Goal: Contribute content: Contribute content

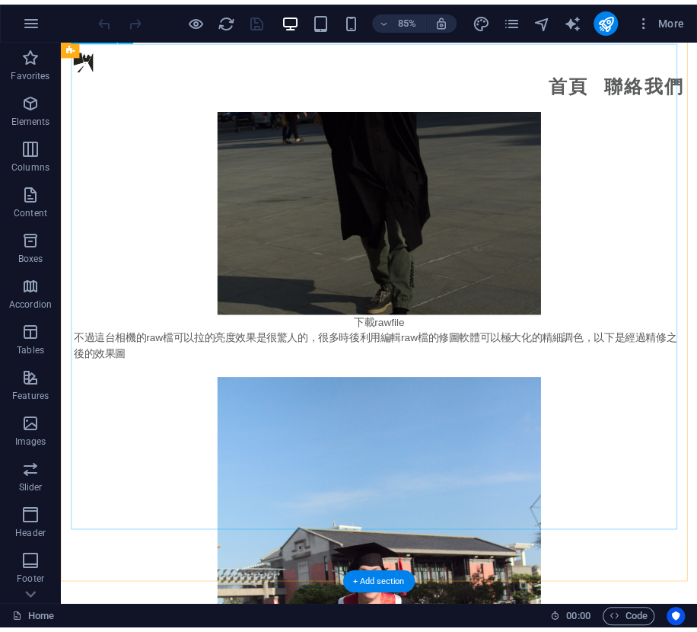
scroll to position [2665, 0]
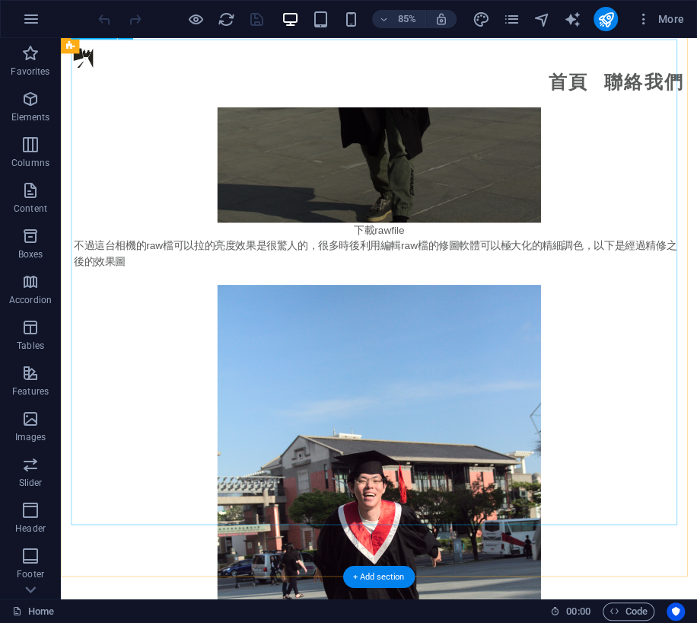
click at [424, 328] on figure at bounding box center [435, 613] width 719 height 571
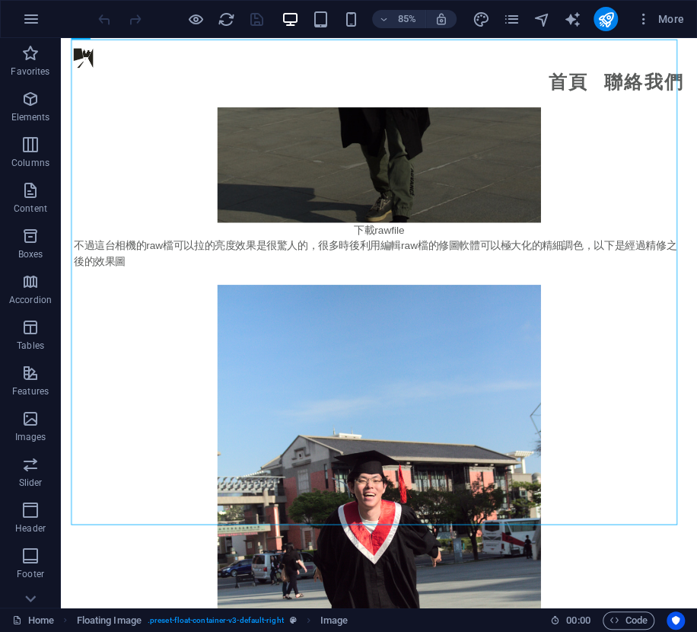
scroll to position [2674, 0]
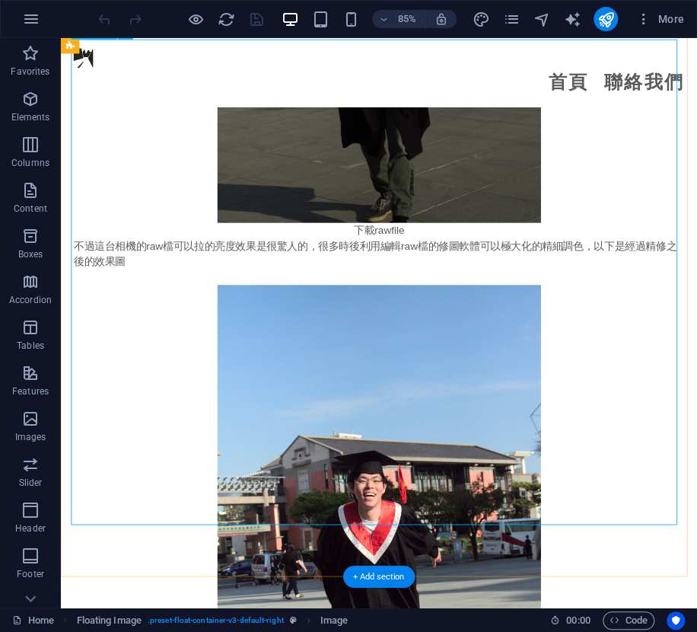
click at [665, 328] on figure at bounding box center [435, 613] width 719 height 571
click at [420, 427] on figure at bounding box center [435, 613] width 719 height 571
click at [420, 426] on figure at bounding box center [435, 613] width 719 height 571
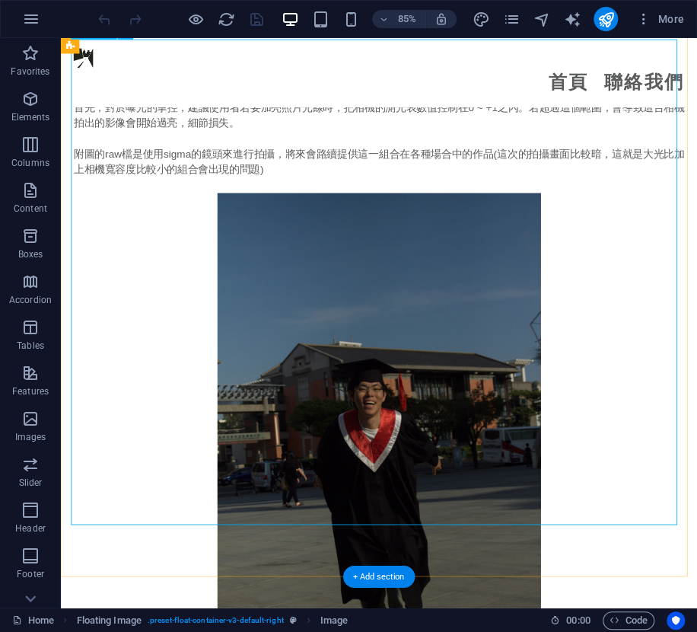
select select "px"
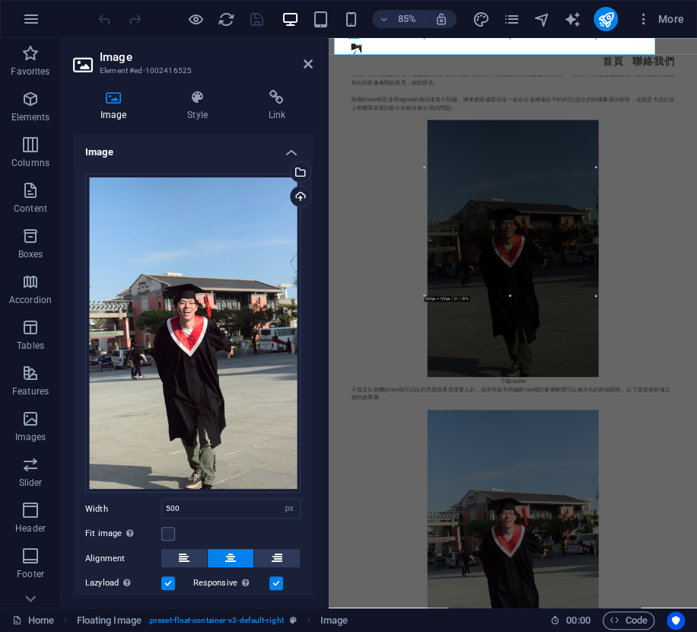
scroll to position [3209, 0]
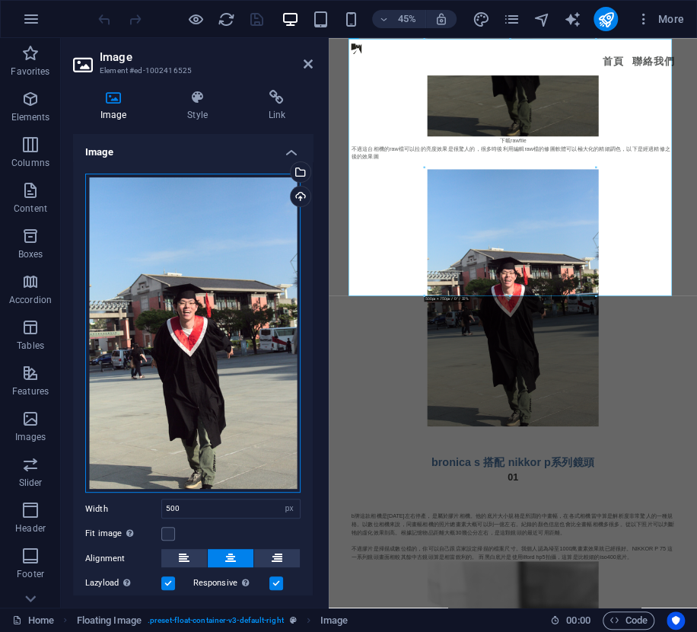
click at [164, 305] on div "Drag files here, click to choose files or select files from Files or our free s…" at bounding box center [192, 334] width 215 height 320
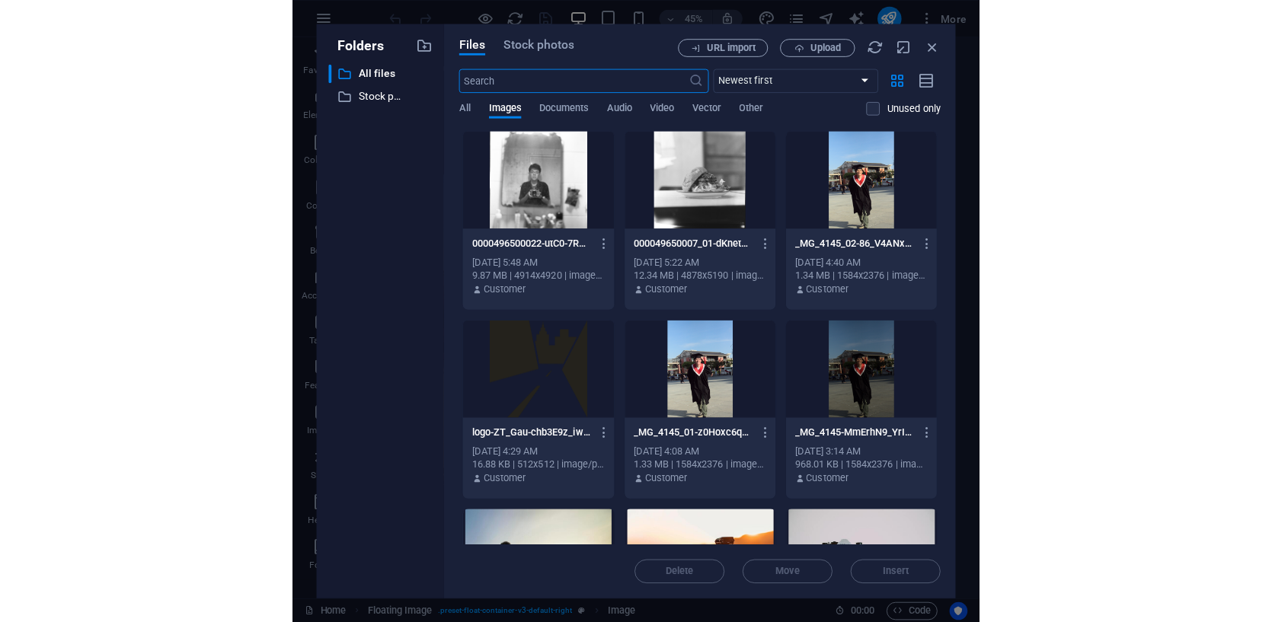
scroll to position [12196, 0]
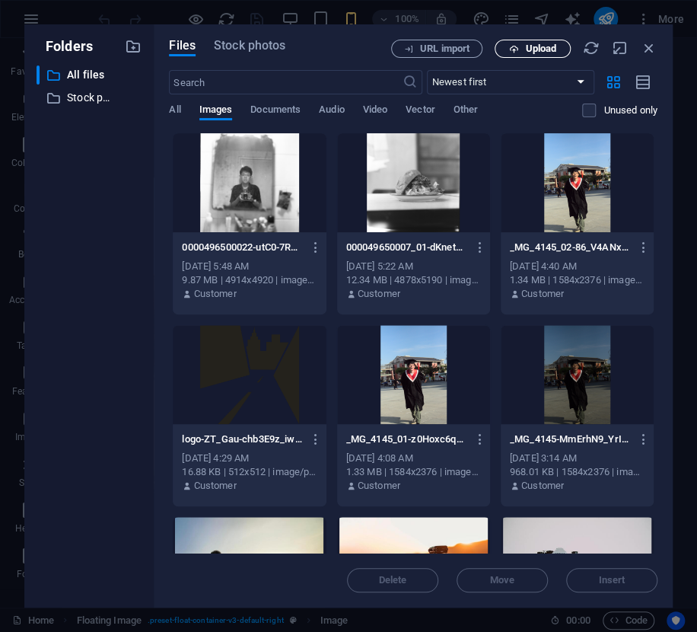
click at [544, 45] on span "Upload" at bounding box center [540, 48] width 31 height 9
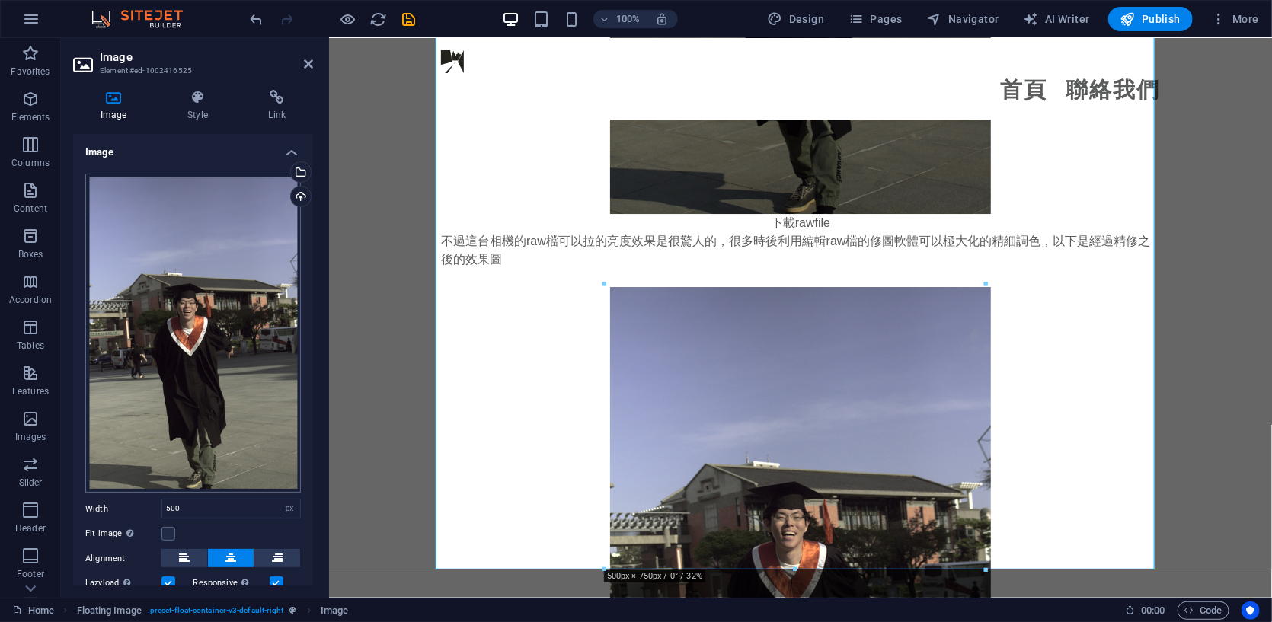
scroll to position [100, 0]
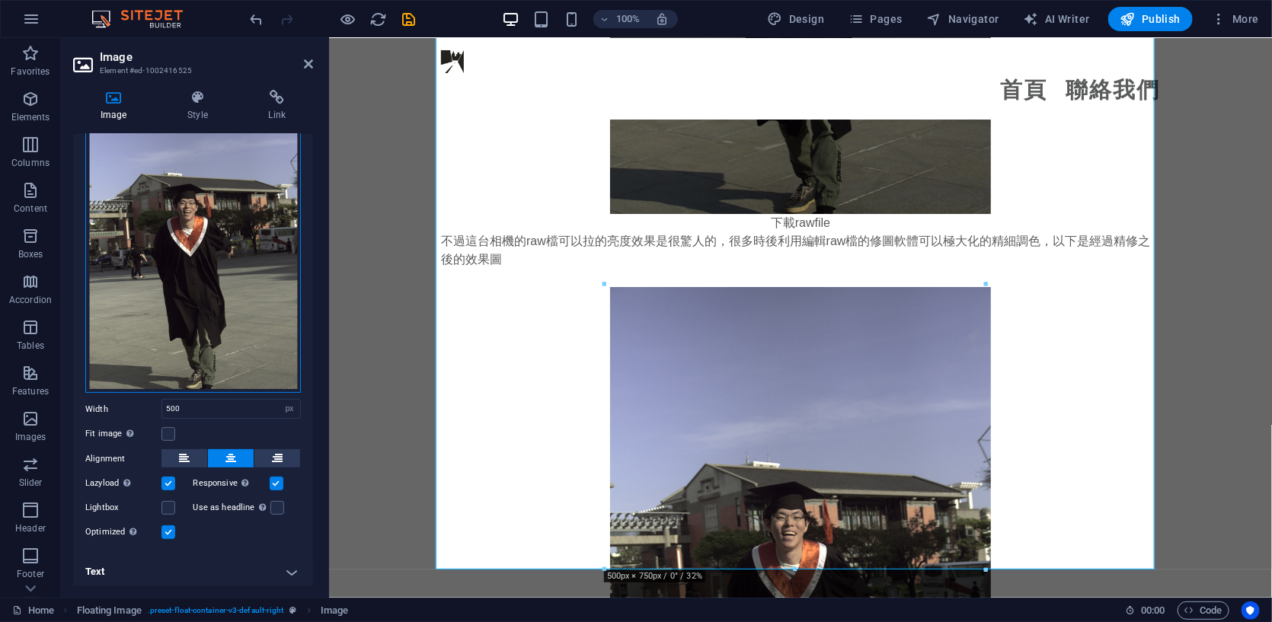
click at [209, 291] on div "Drag files here, click to choose files or select files from Files or our free s…" at bounding box center [192, 234] width 215 height 320
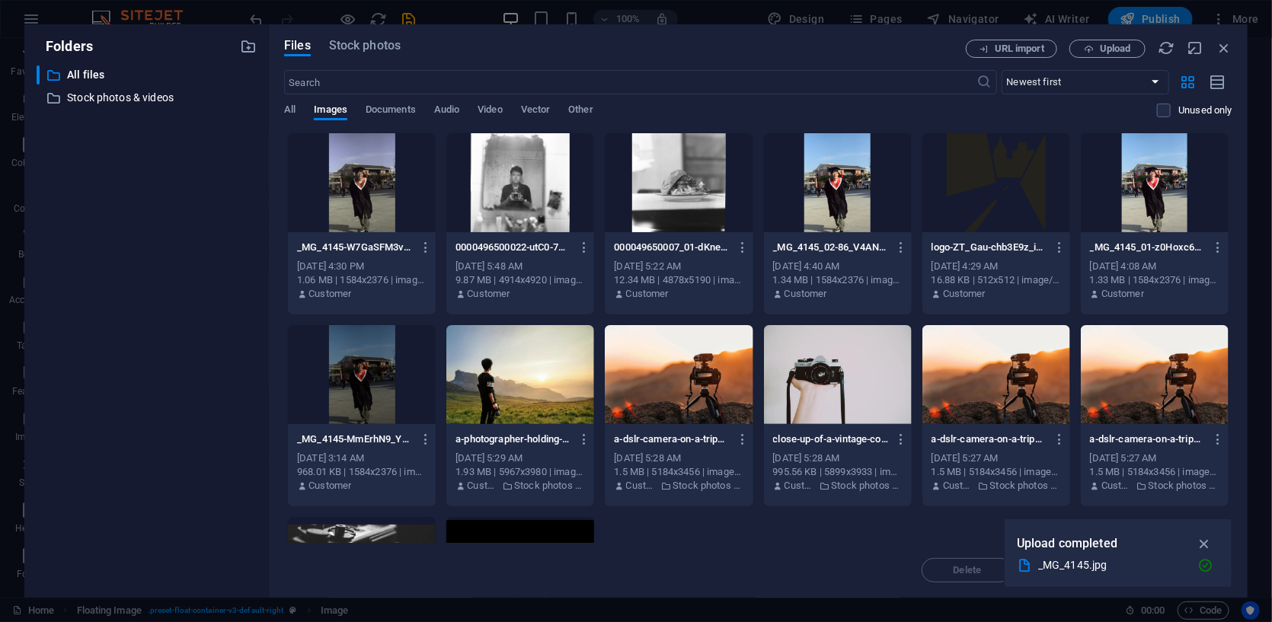
click at [209, 291] on div "​ All files All files ​ Stock photos & videos Stock photos & videos" at bounding box center [147, 325] width 220 height 520
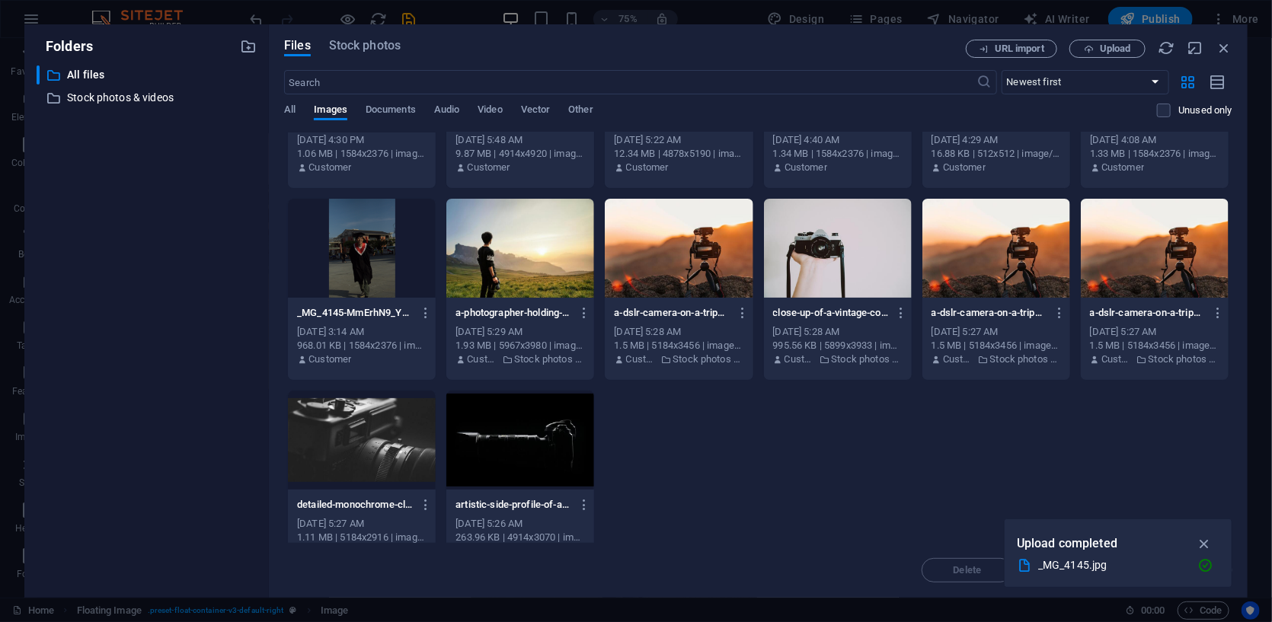
scroll to position [126, 0]
click at [395, 256] on div at bounding box center [362, 248] width 148 height 99
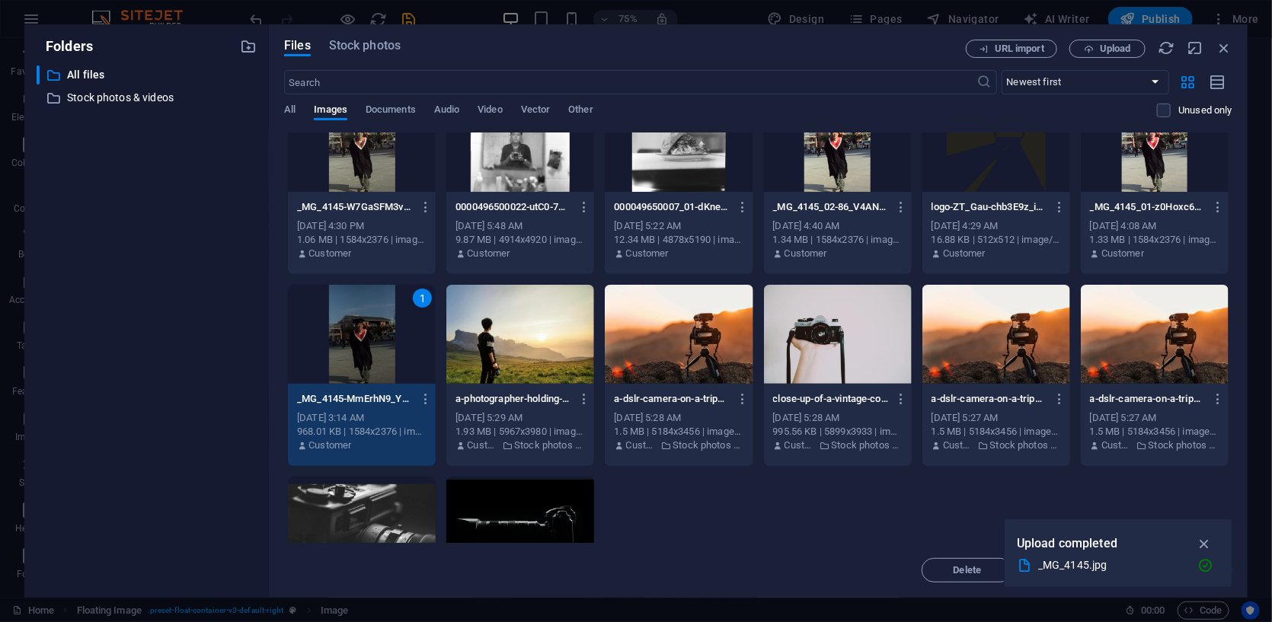
scroll to position [0, 0]
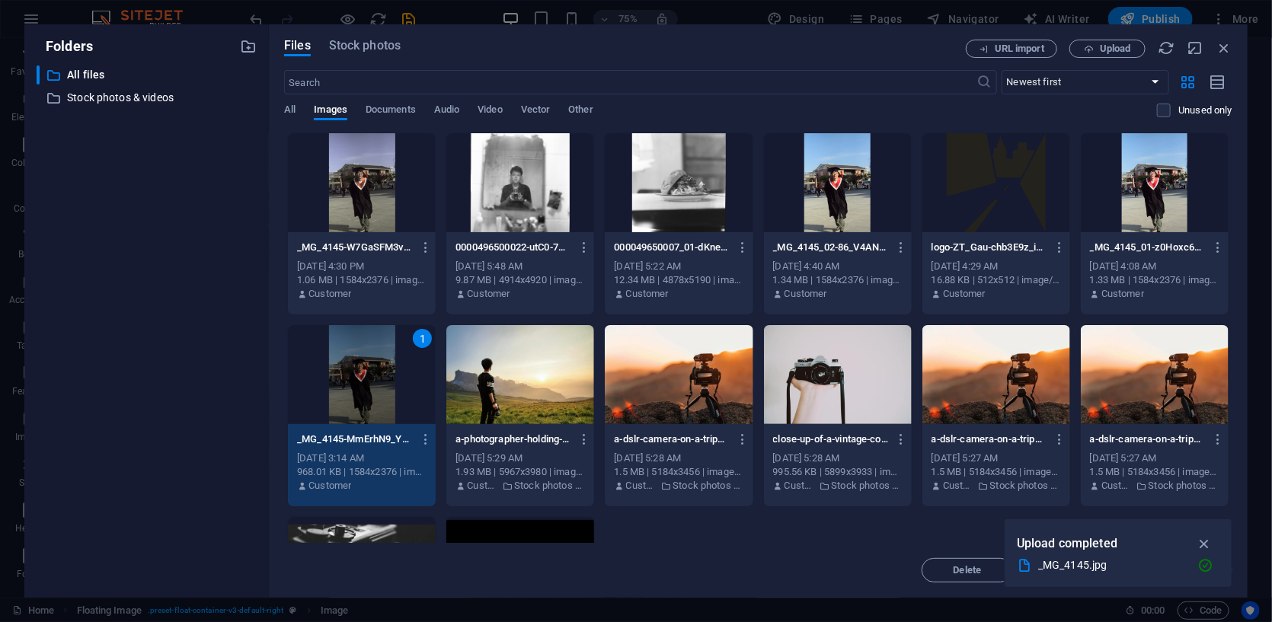
click at [697, 184] on div at bounding box center [838, 182] width 148 height 99
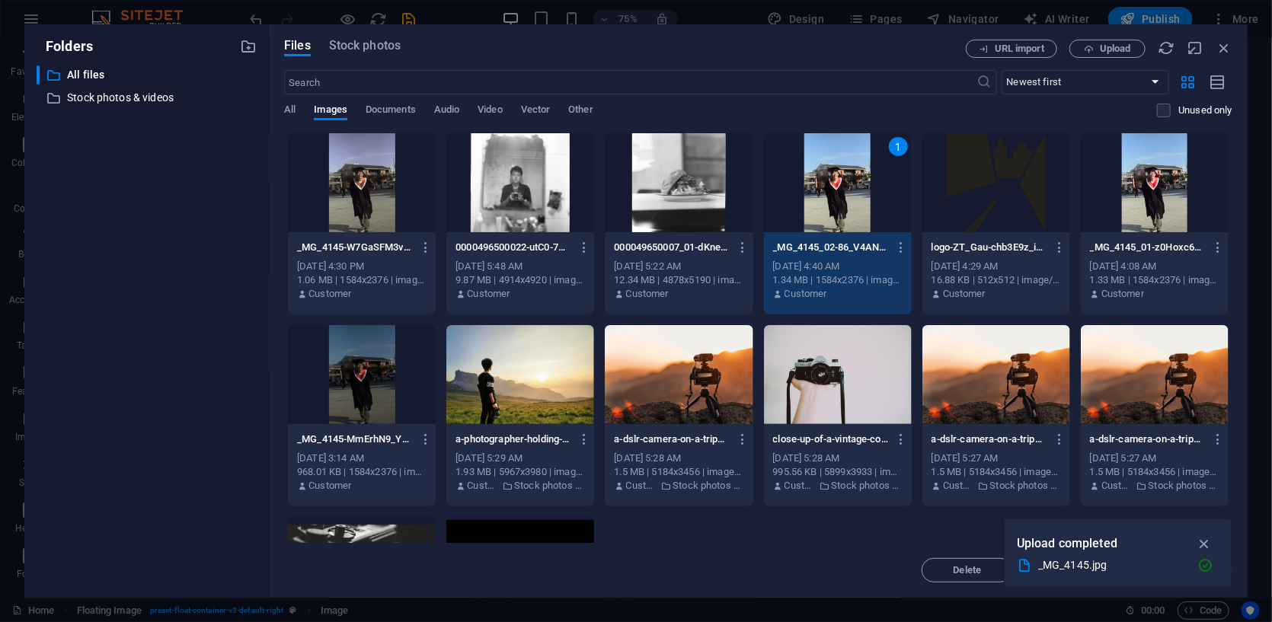
scroll to position [156, 0]
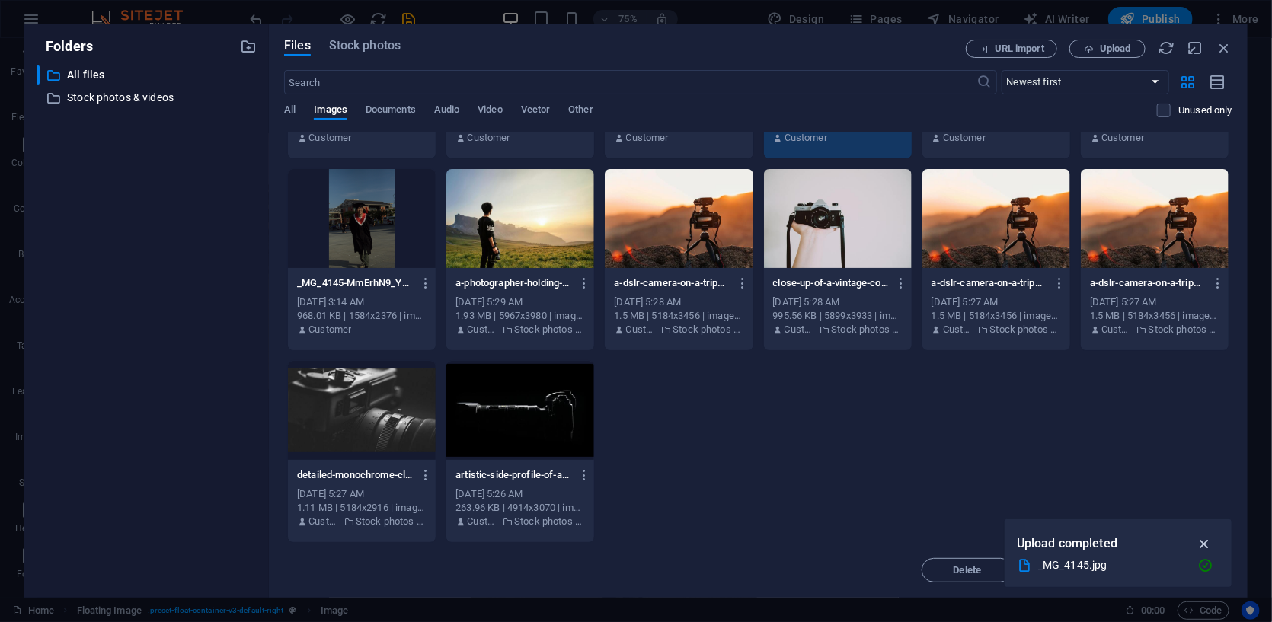
click at [697, 544] on icon "button" at bounding box center [1204, 543] width 18 height 17
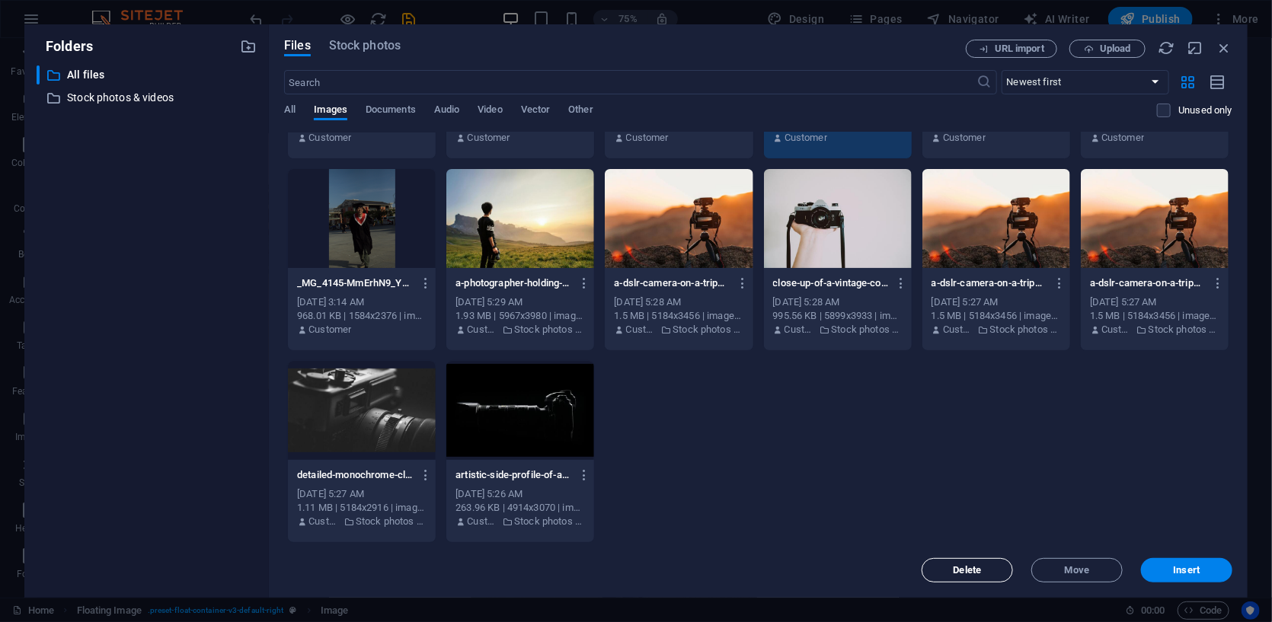
click at [697, 576] on button "Delete" at bounding box center [966, 570] width 91 height 24
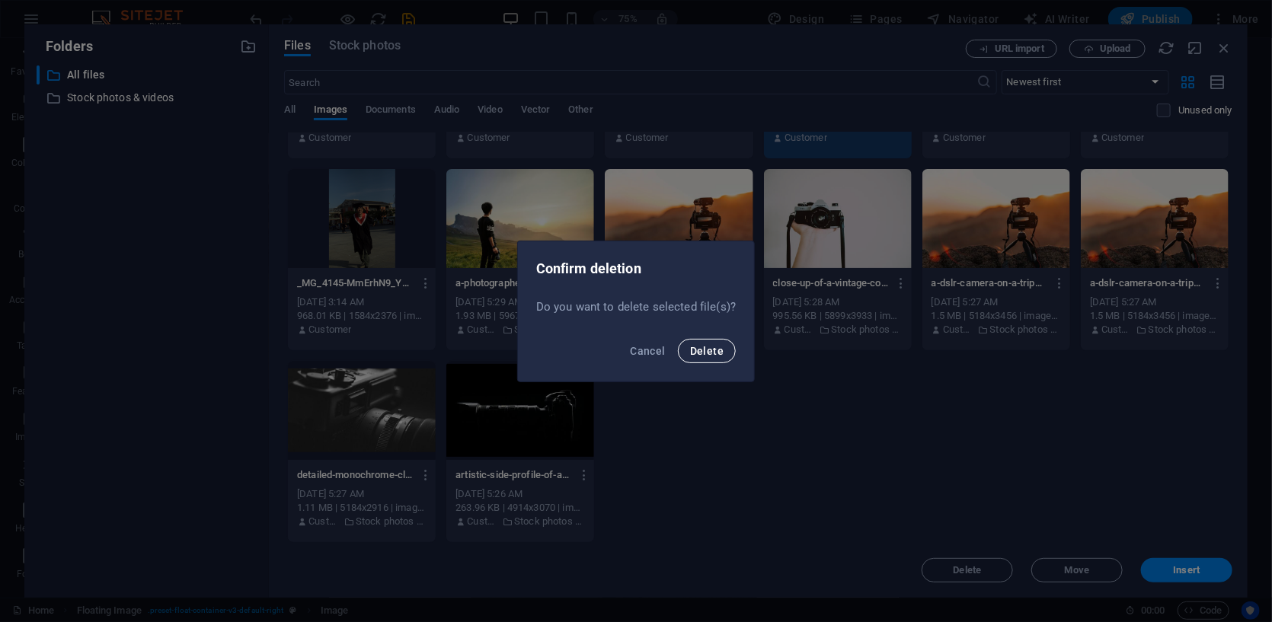
click at [697, 345] on span "Delete" at bounding box center [707, 351] width 34 height 12
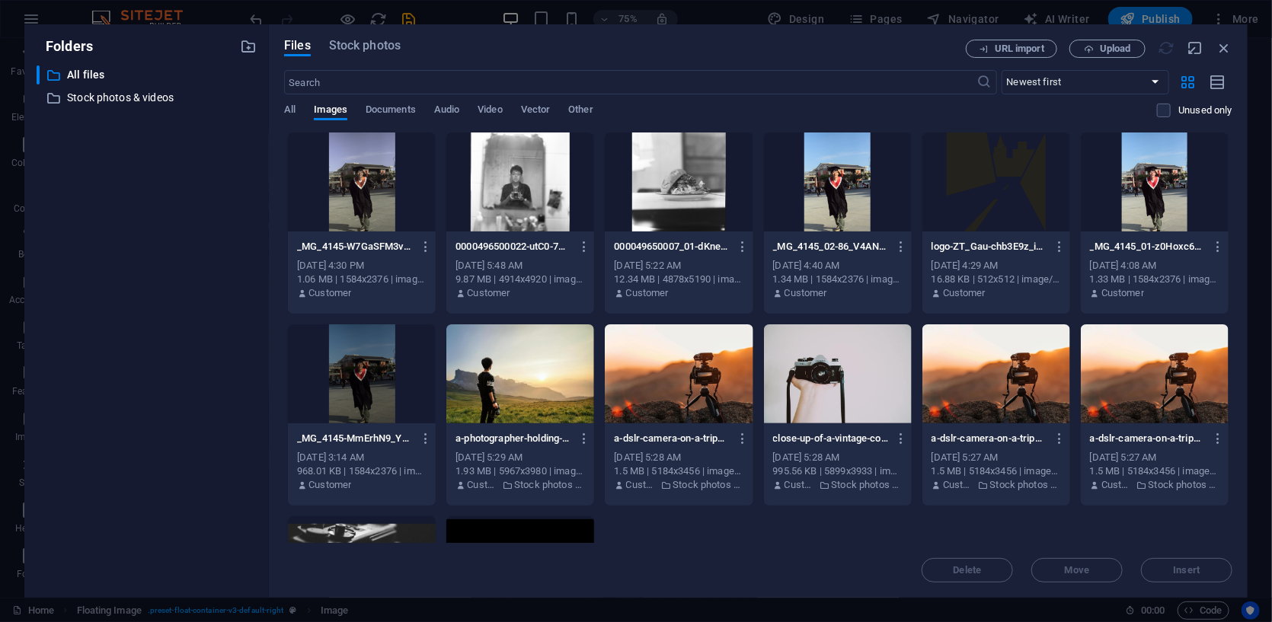
scroll to position [0, 0]
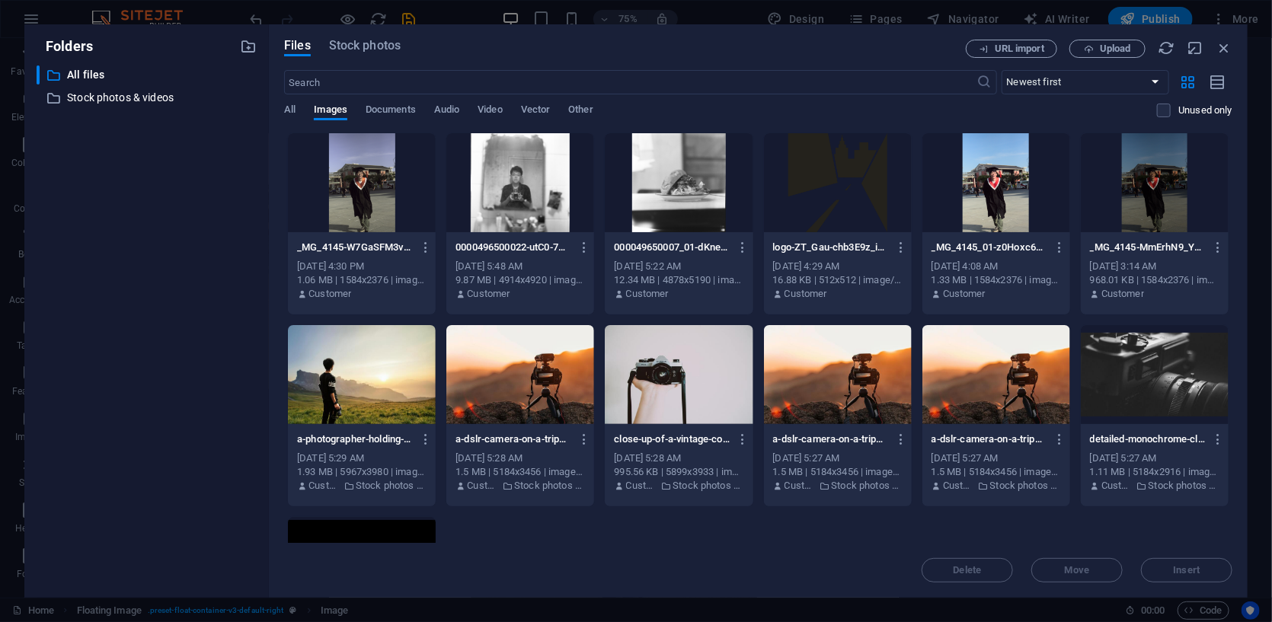
click at [697, 184] on div at bounding box center [996, 182] width 148 height 99
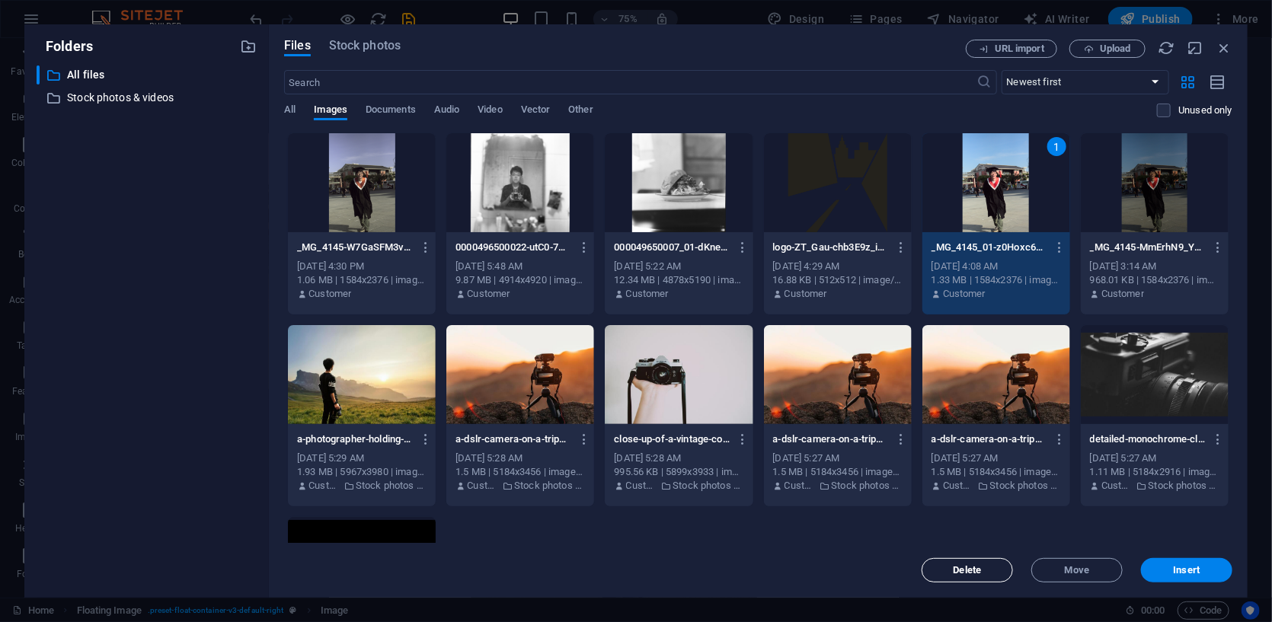
click at [697, 571] on span "Delete" at bounding box center [967, 570] width 78 height 9
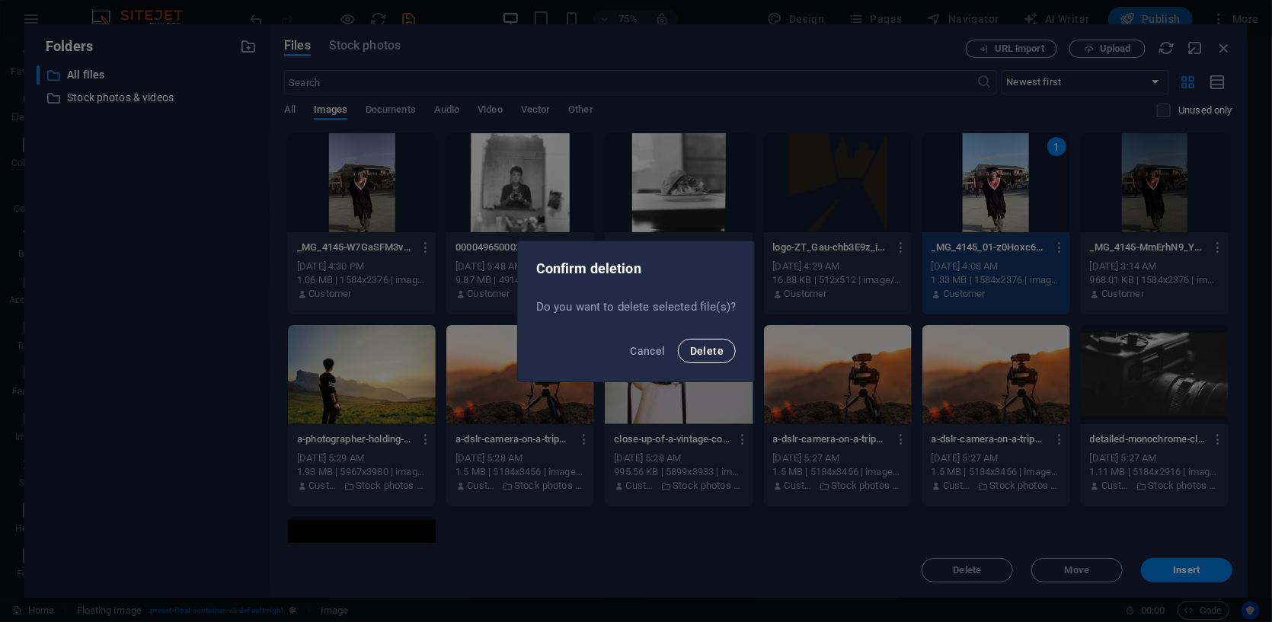
click at [697, 350] on button "Delete" at bounding box center [707, 351] width 58 height 24
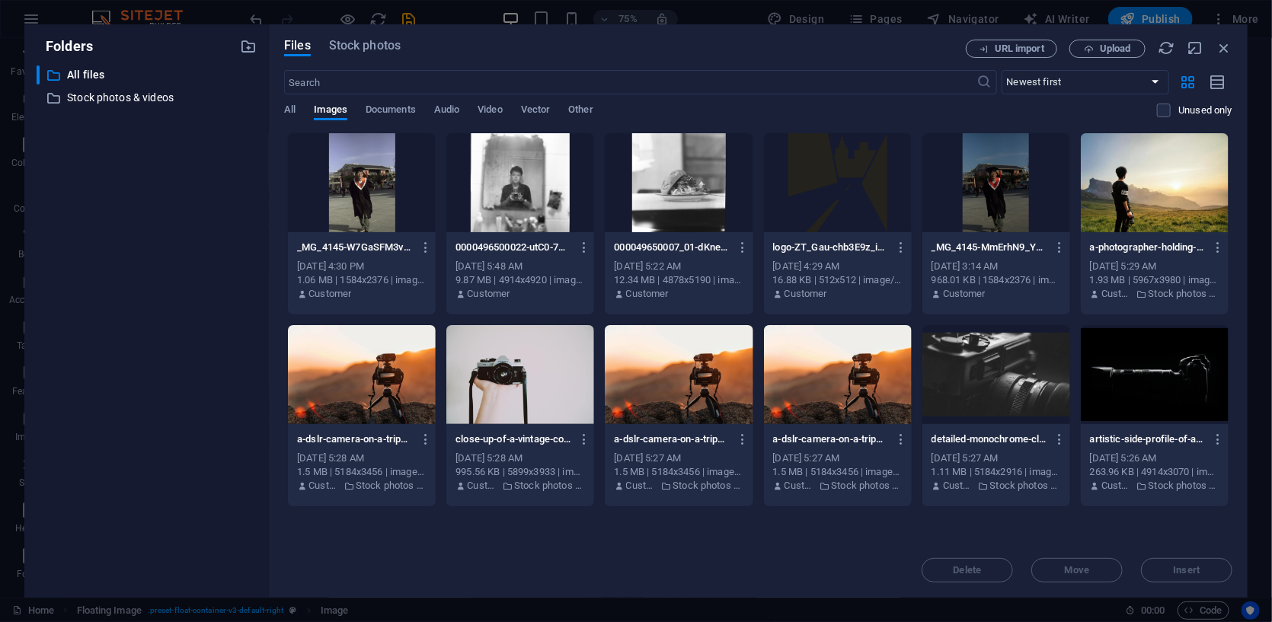
click at [697, 167] on div at bounding box center [996, 182] width 148 height 99
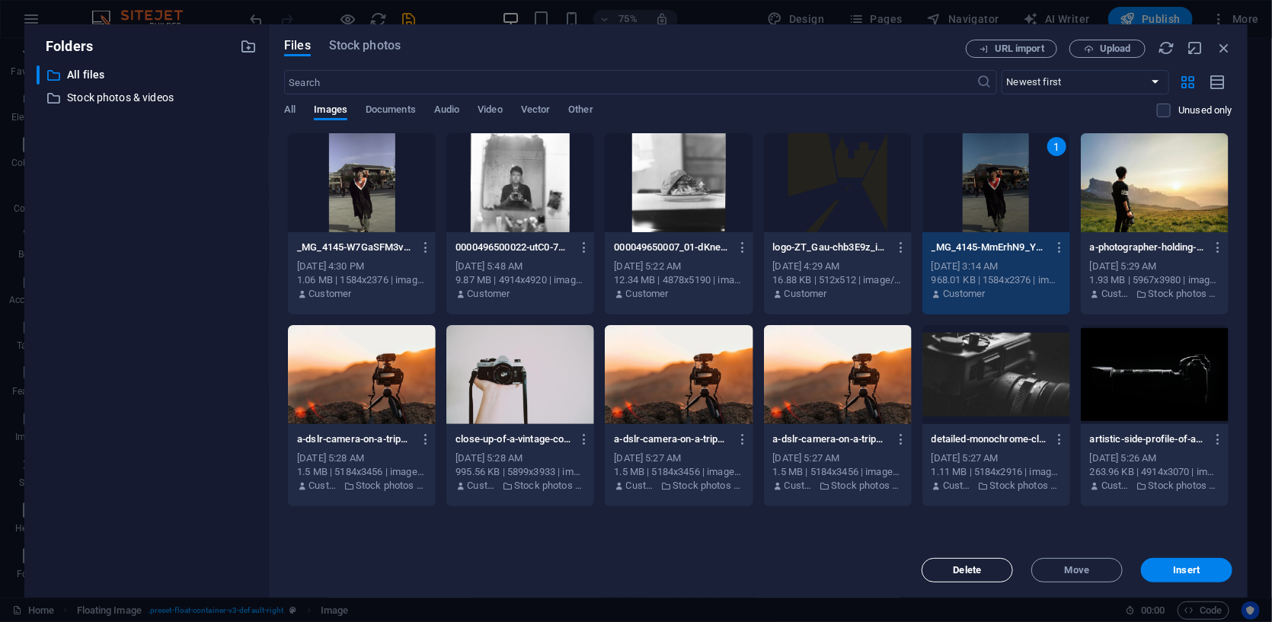
click at [697, 576] on button "Delete" at bounding box center [966, 570] width 91 height 24
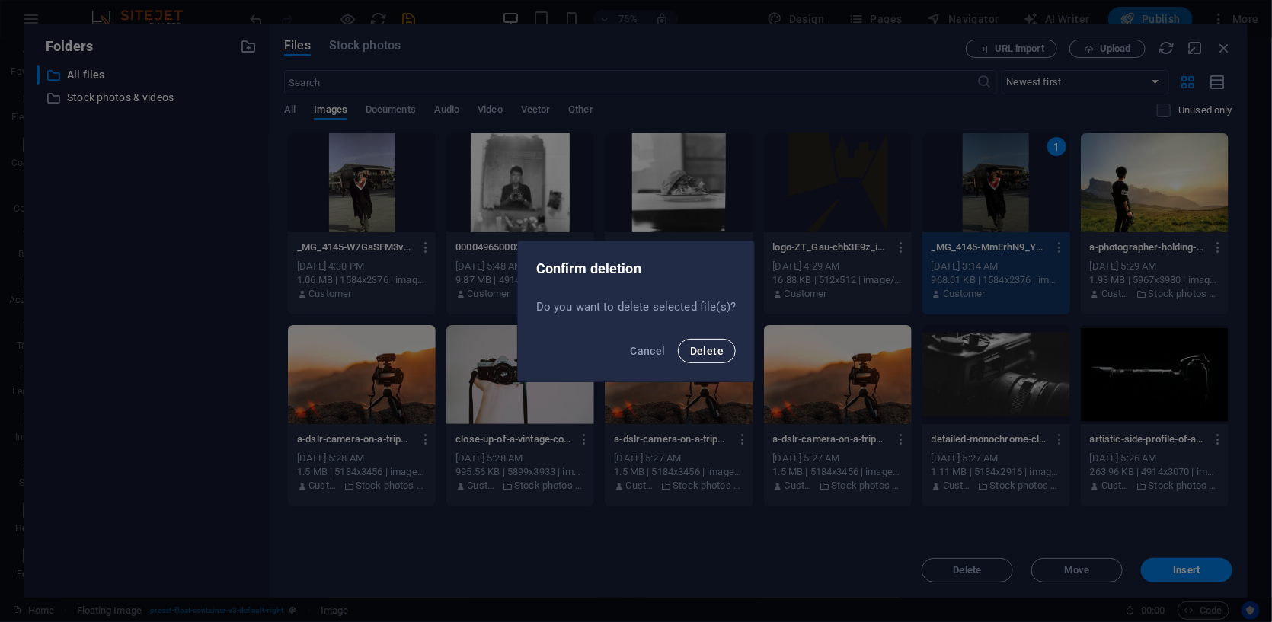
click at [697, 353] on button "Delete" at bounding box center [707, 351] width 58 height 24
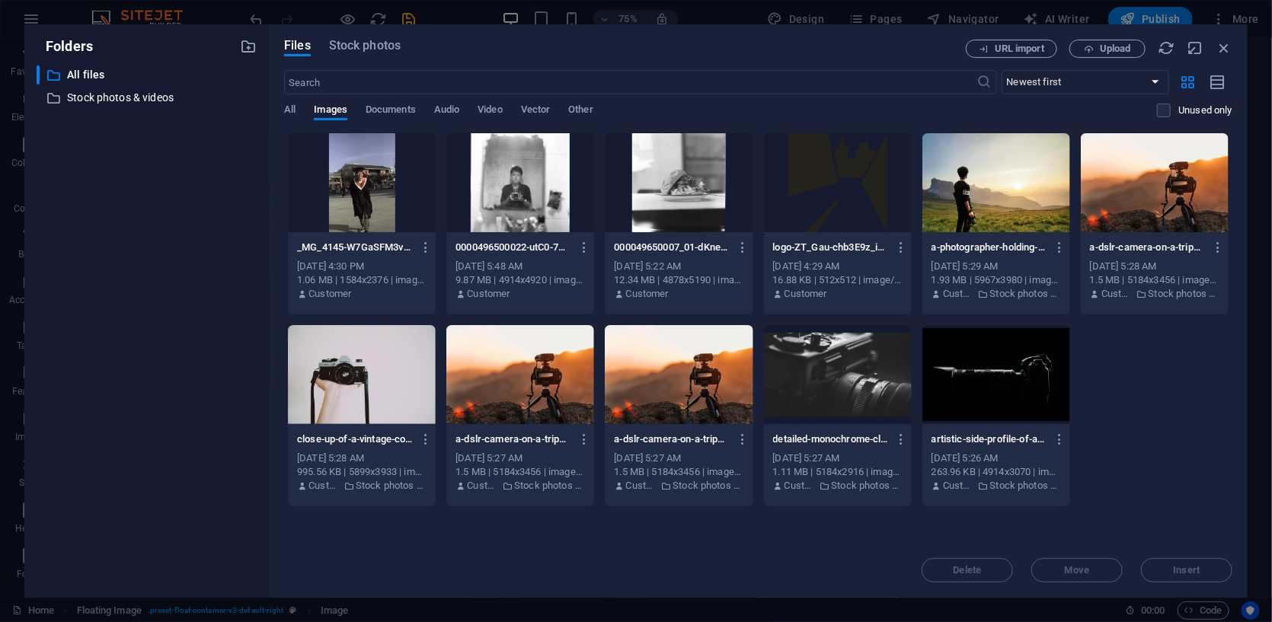
click at [386, 174] on div at bounding box center [362, 182] width 148 height 99
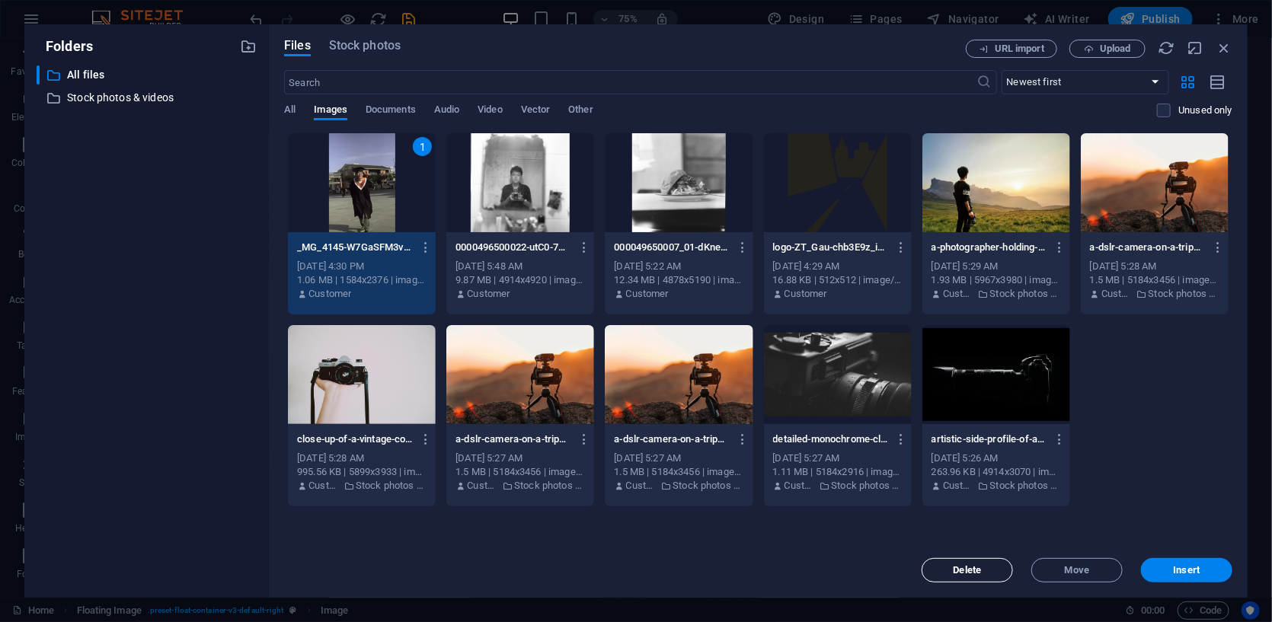
click at [697, 566] on span "Delete" at bounding box center [967, 570] width 78 height 9
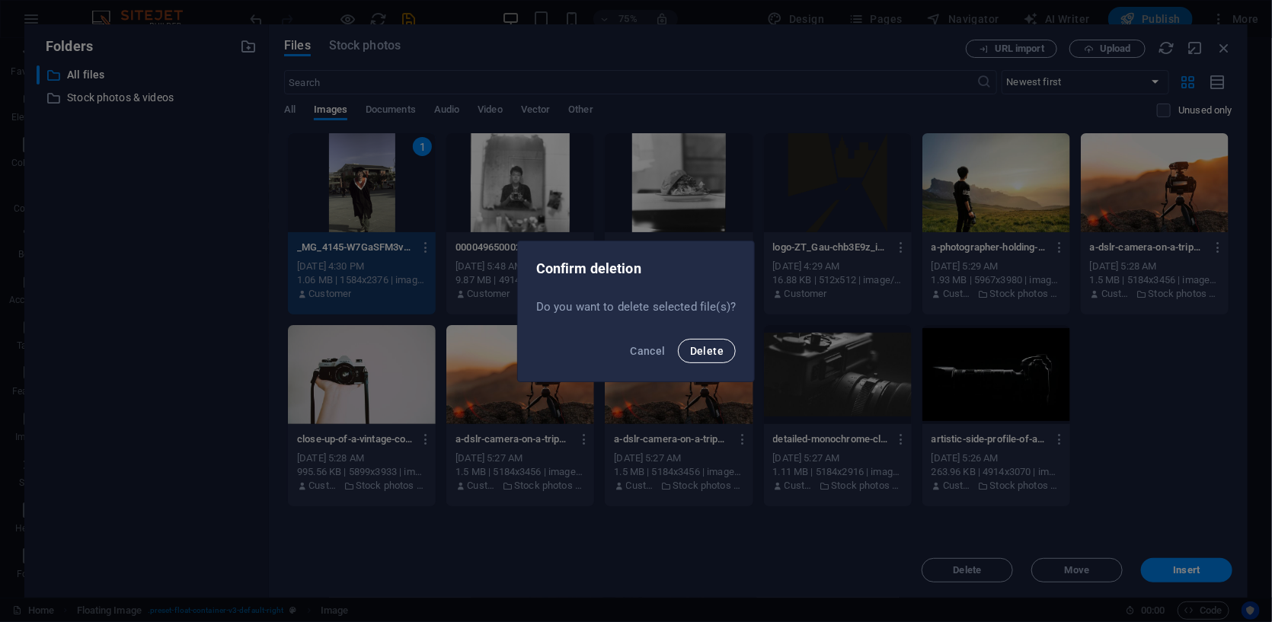
click at [695, 343] on button "Delete" at bounding box center [707, 351] width 58 height 24
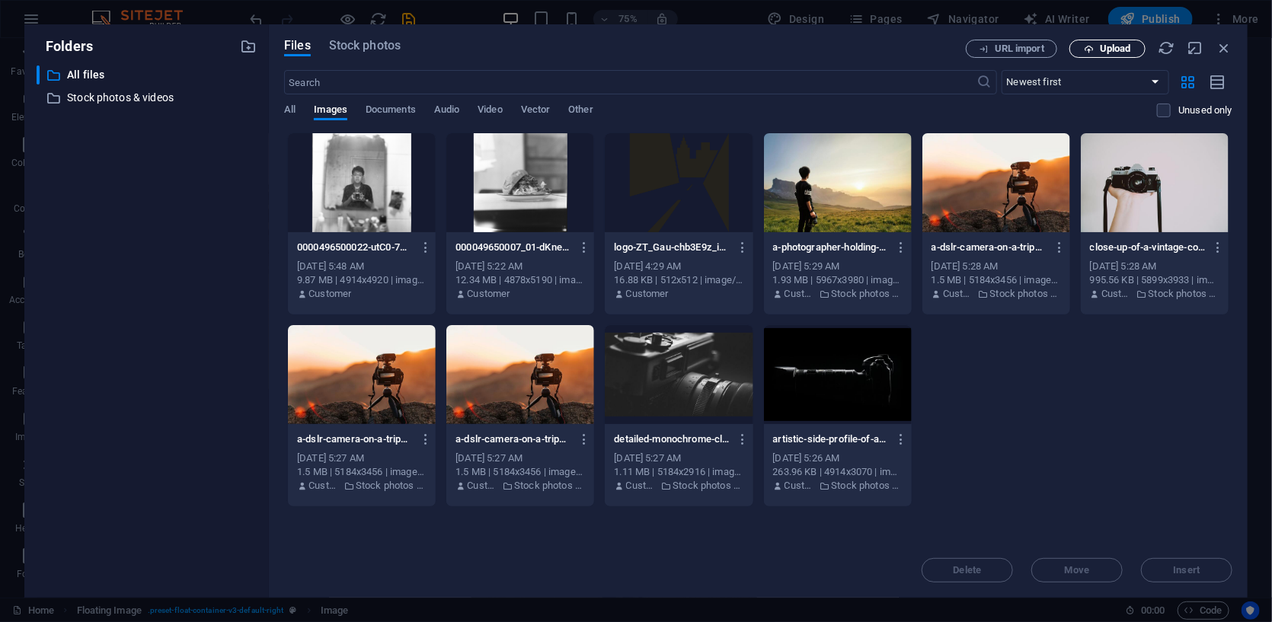
click at [697, 44] on span "Upload" at bounding box center [1115, 48] width 31 height 9
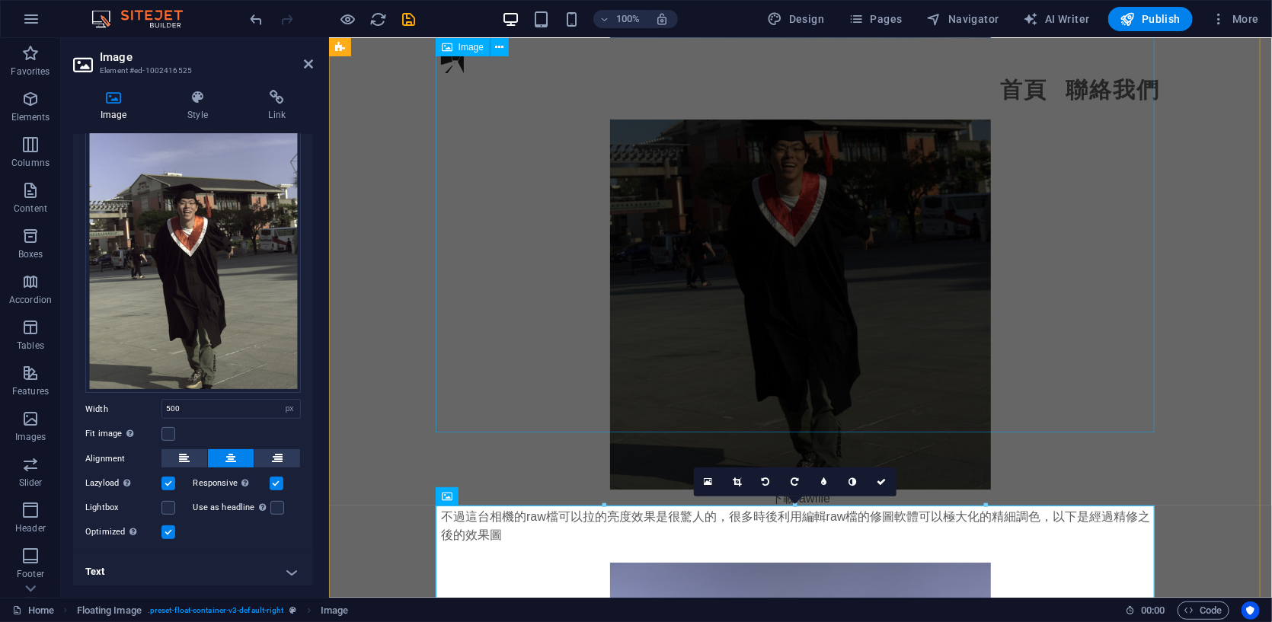
scroll to position [2617, 0]
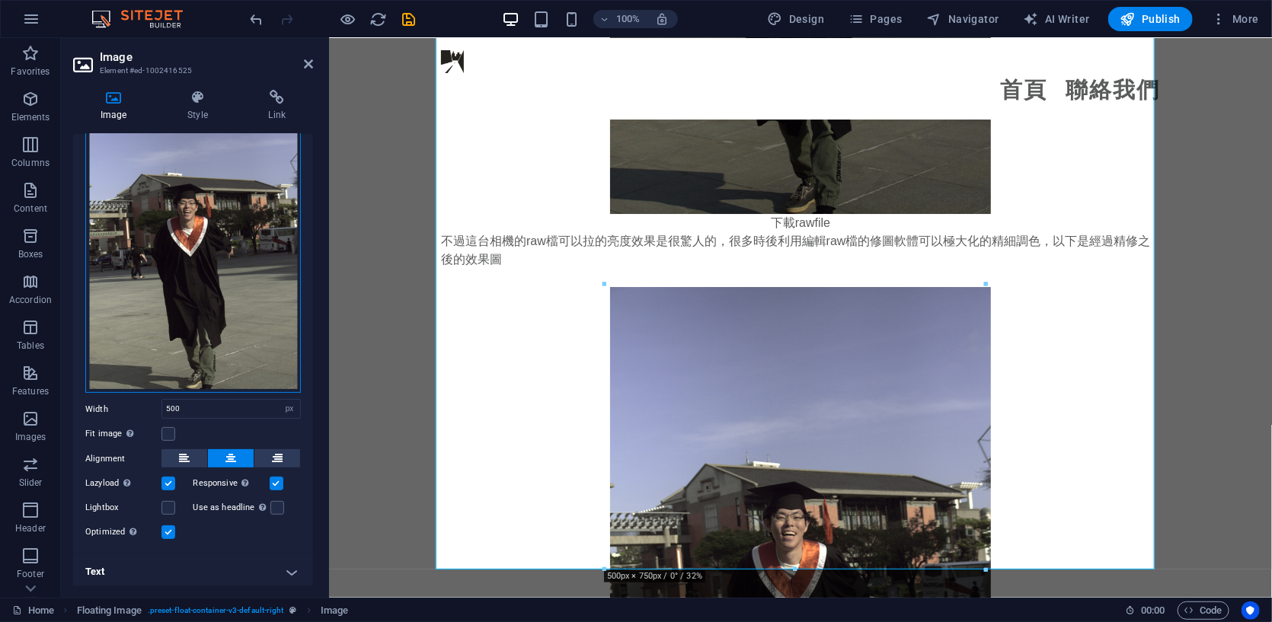
click at [202, 286] on div "Drag files here, click to choose files or select files from Files or our free s…" at bounding box center [192, 234] width 215 height 320
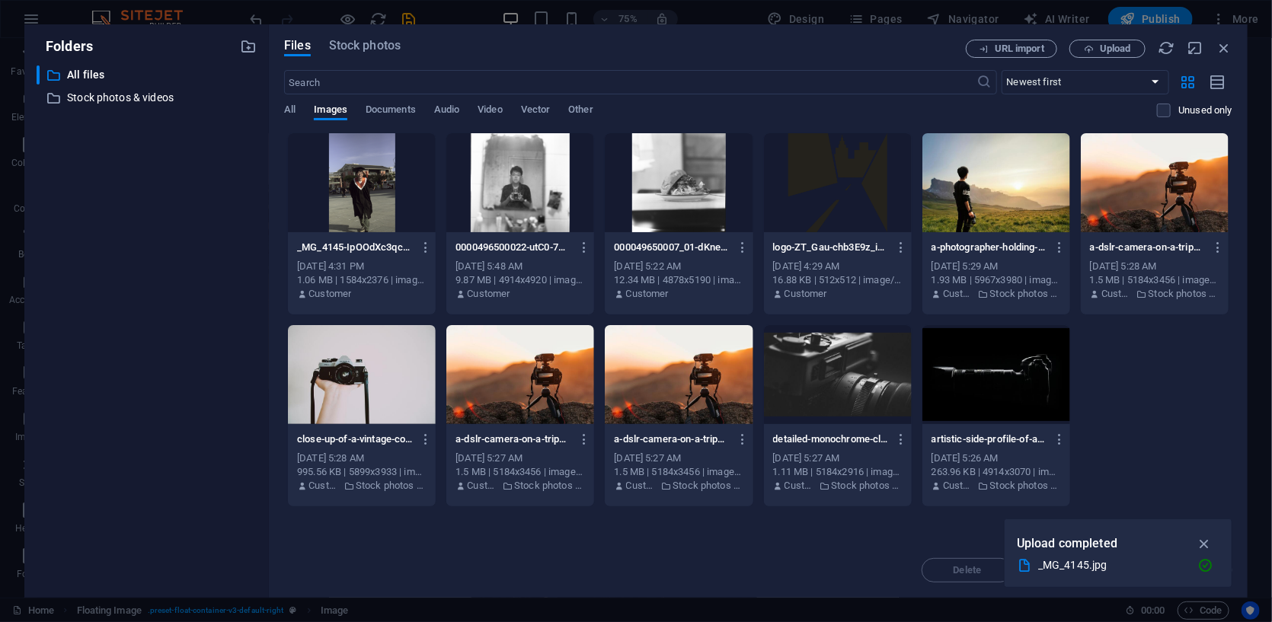
click at [202, 286] on div "​ All files All files ​ Stock photos & videos Stock photos & videos" at bounding box center [147, 325] width 220 height 520
click at [426, 242] on icon "button" at bounding box center [426, 248] width 14 height 14
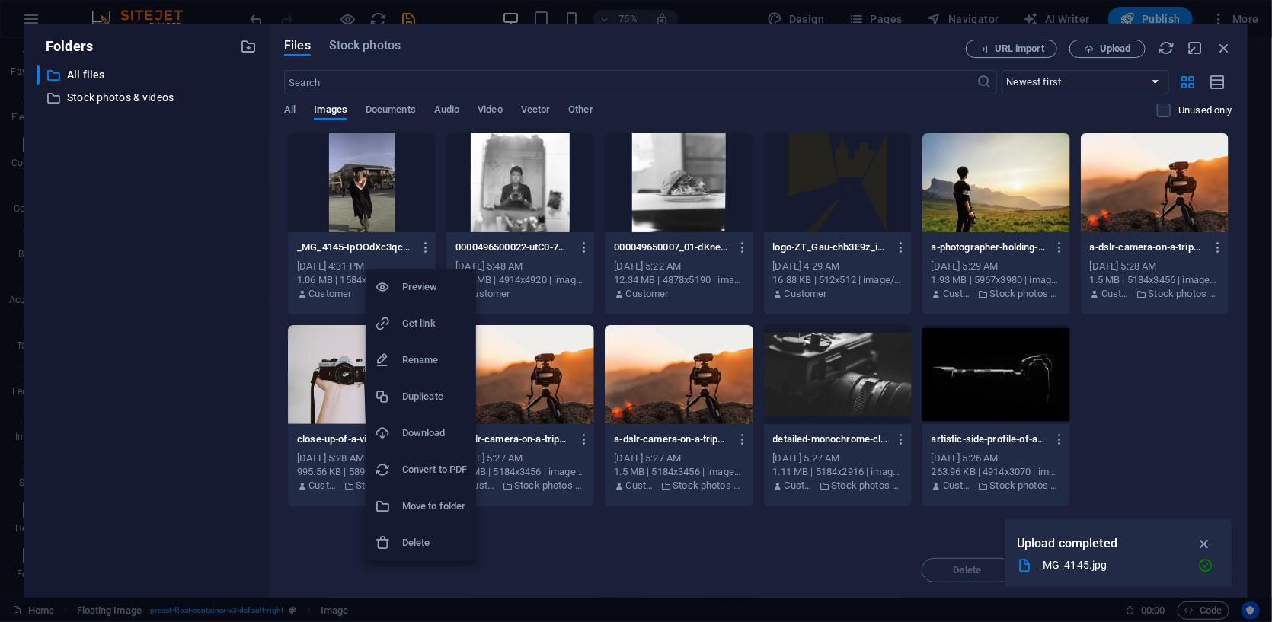
click at [422, 539] on h6 "Delete" at bounding box center [434, 543] width 65 height 18
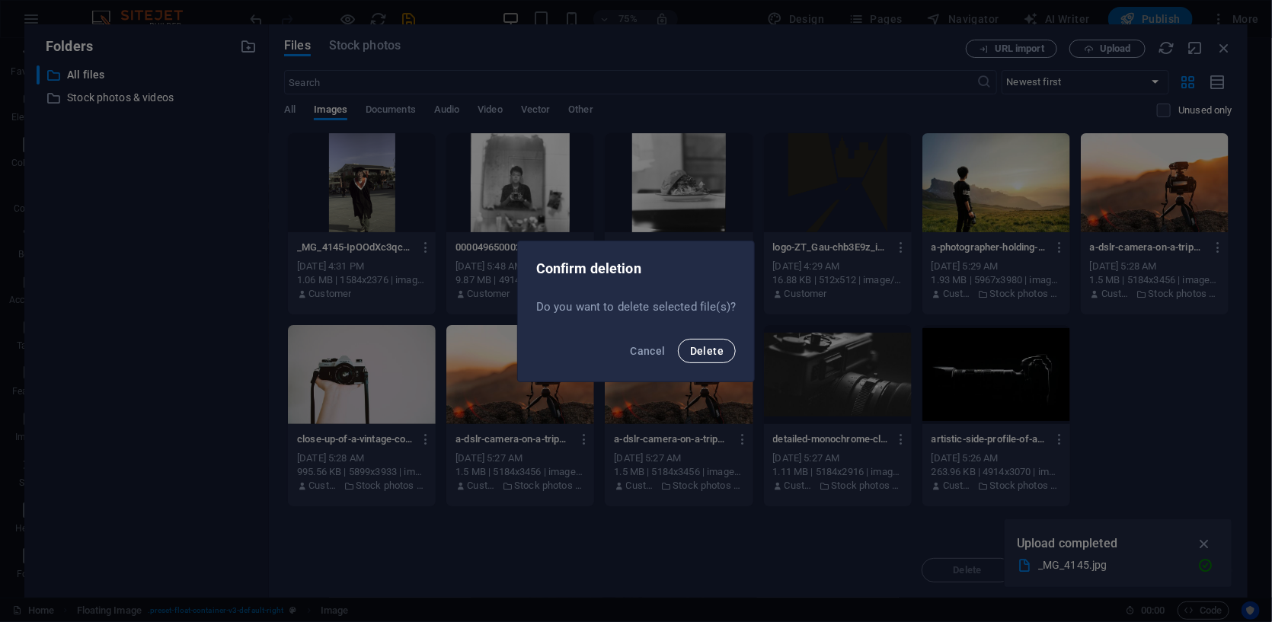
click at [697, 357] on button "Delete" at bounding box center [707, 351] width 58 height 24
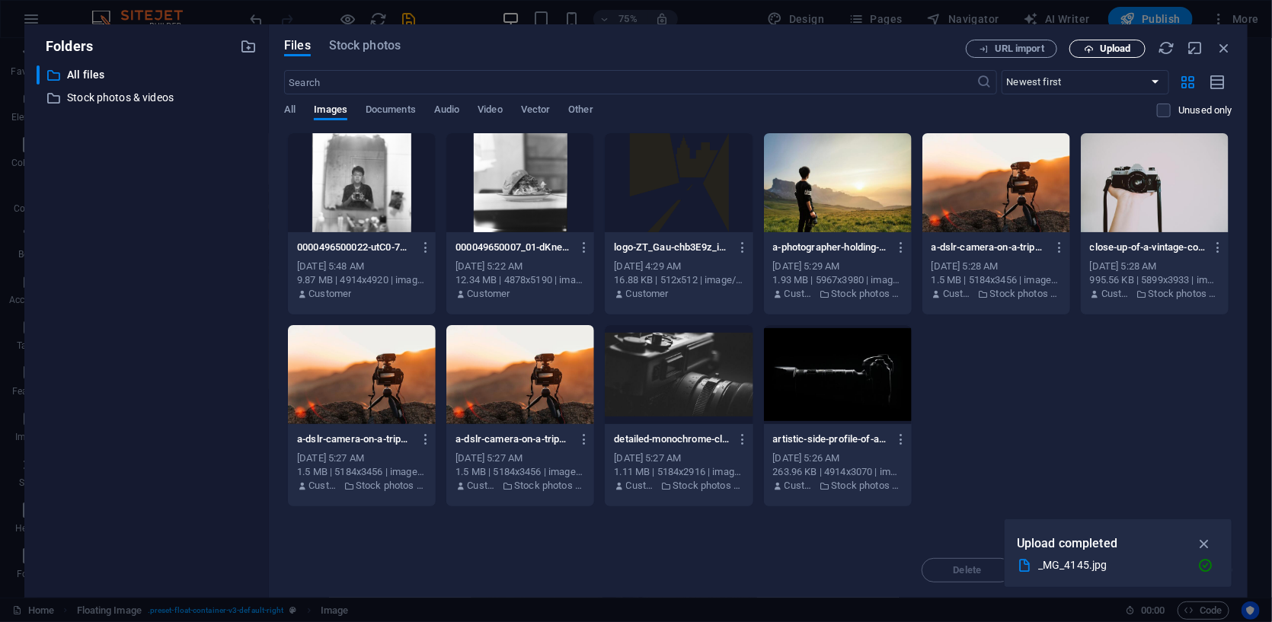
click at [697, 46] on icon "button" at bounding box center [1089, 49] width 10 height 10
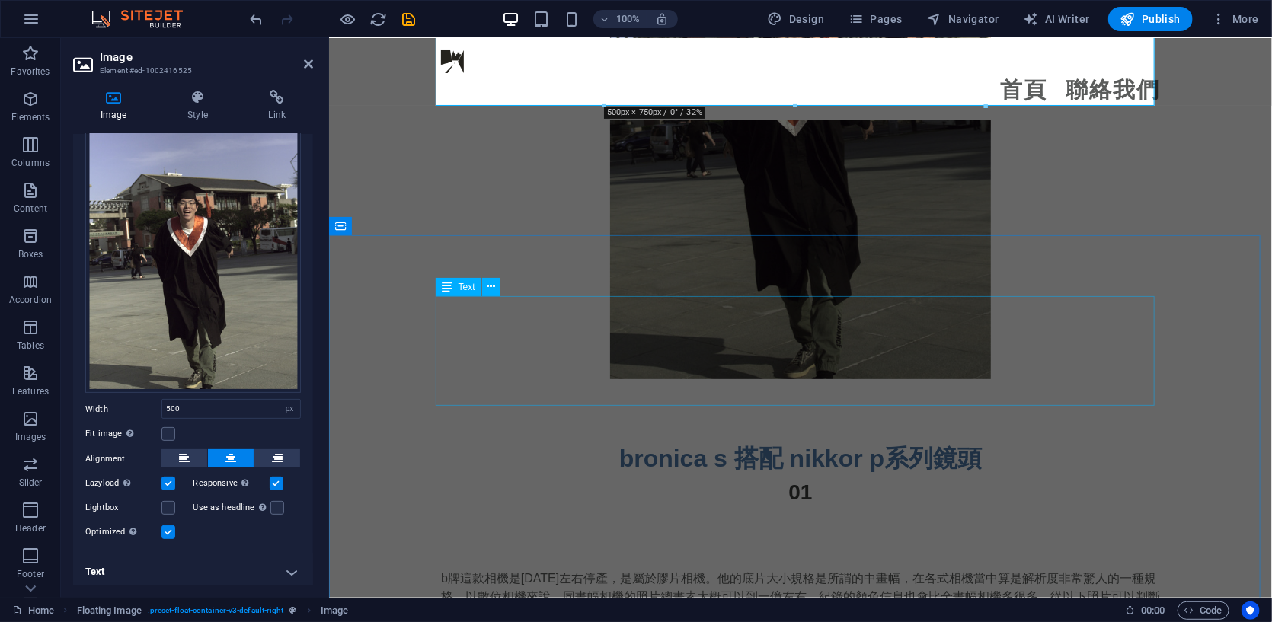
scroll to position [3124, 0]
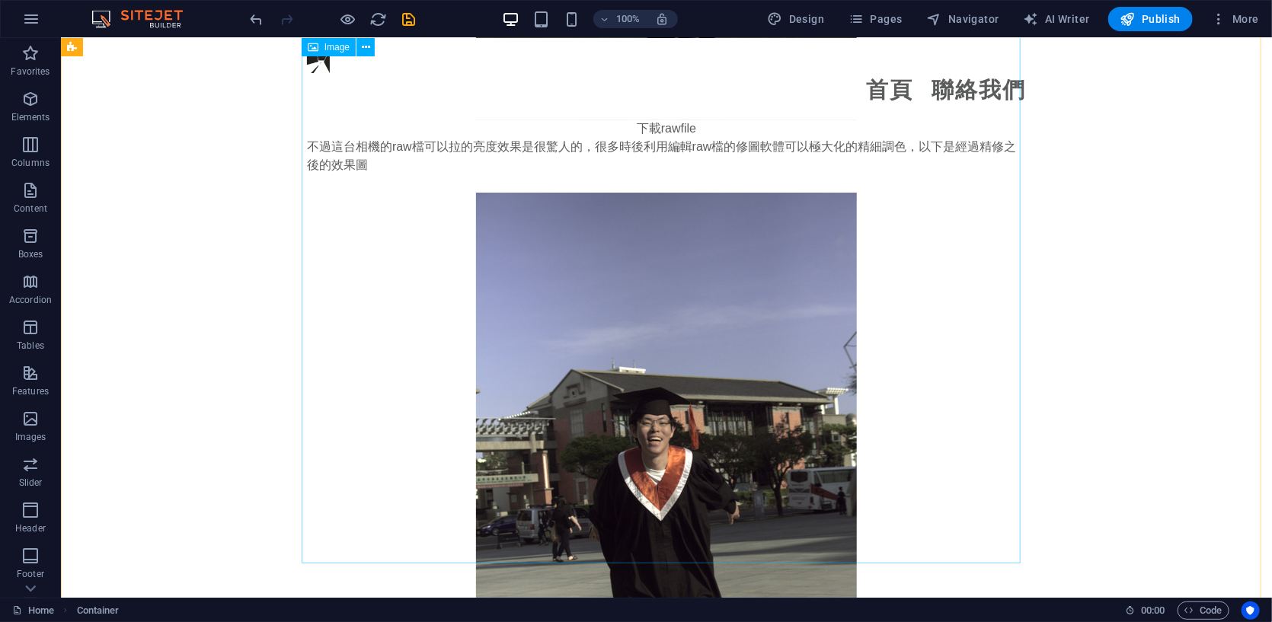
scroll to position [2617, 0]
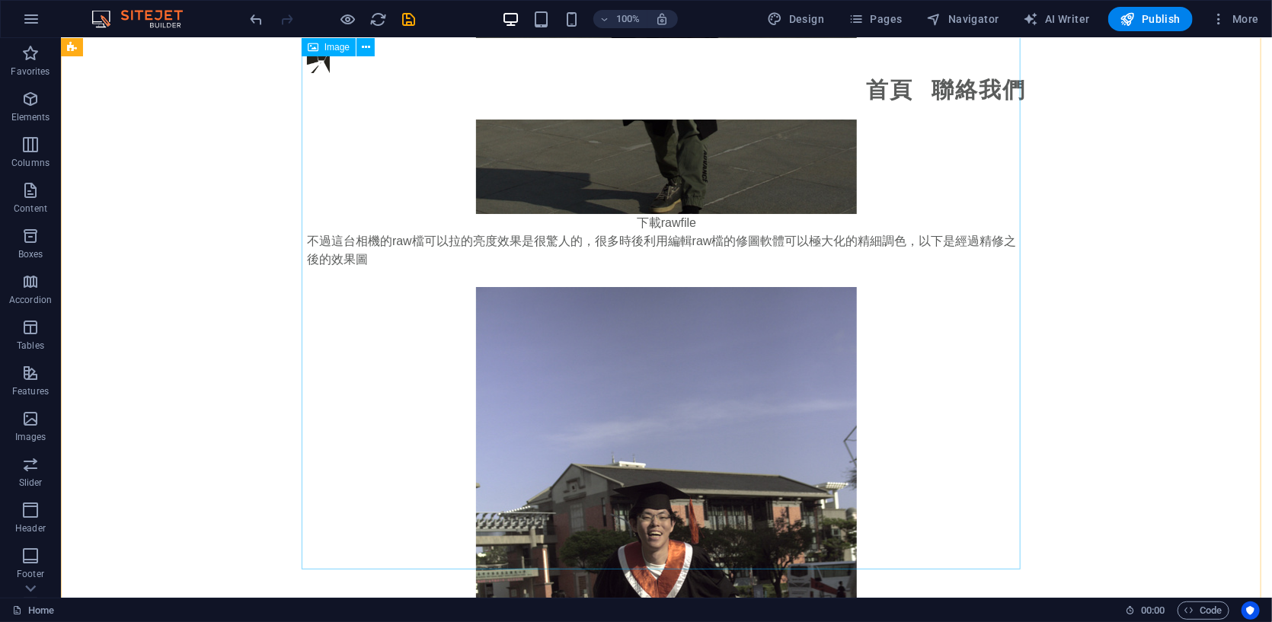
click at [657, 286] on figure at bounding box center [665, 571] width 719 height 571
select select "px"
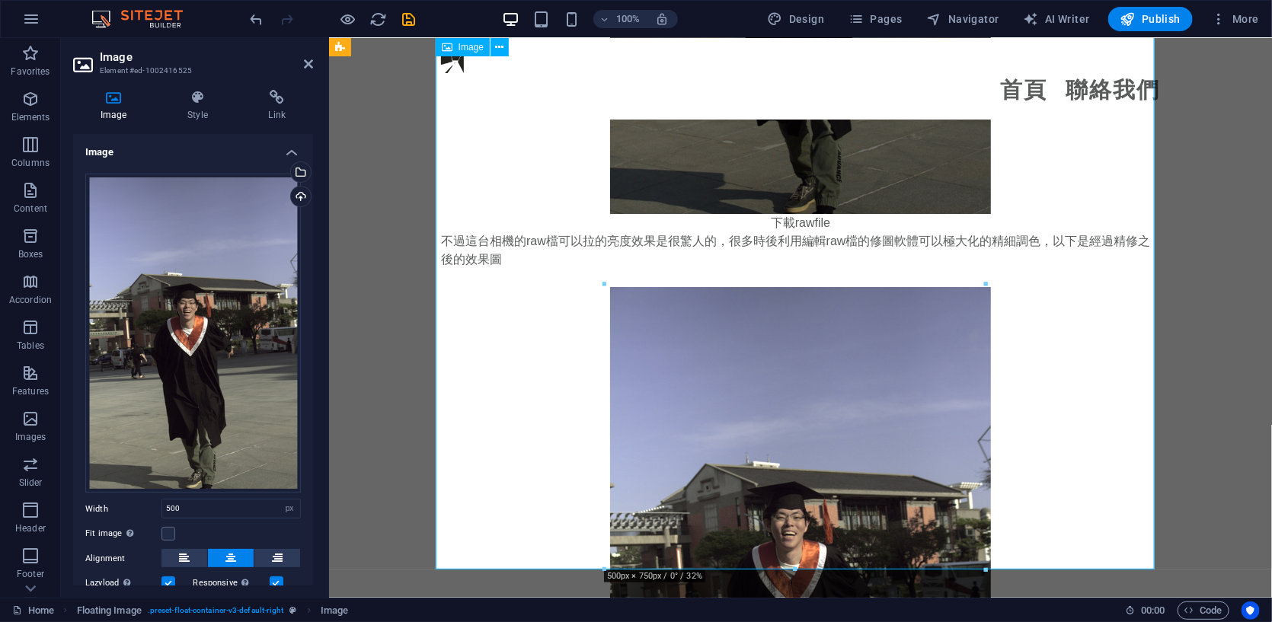
click at [657, 286] on figure at bounding box center [799, 571] width 719 height 571
click at [219, 295] on div "Drag files here, click to choose files or select files from Files or our free s…" at bounding box center [192, 334] width 215 height 320
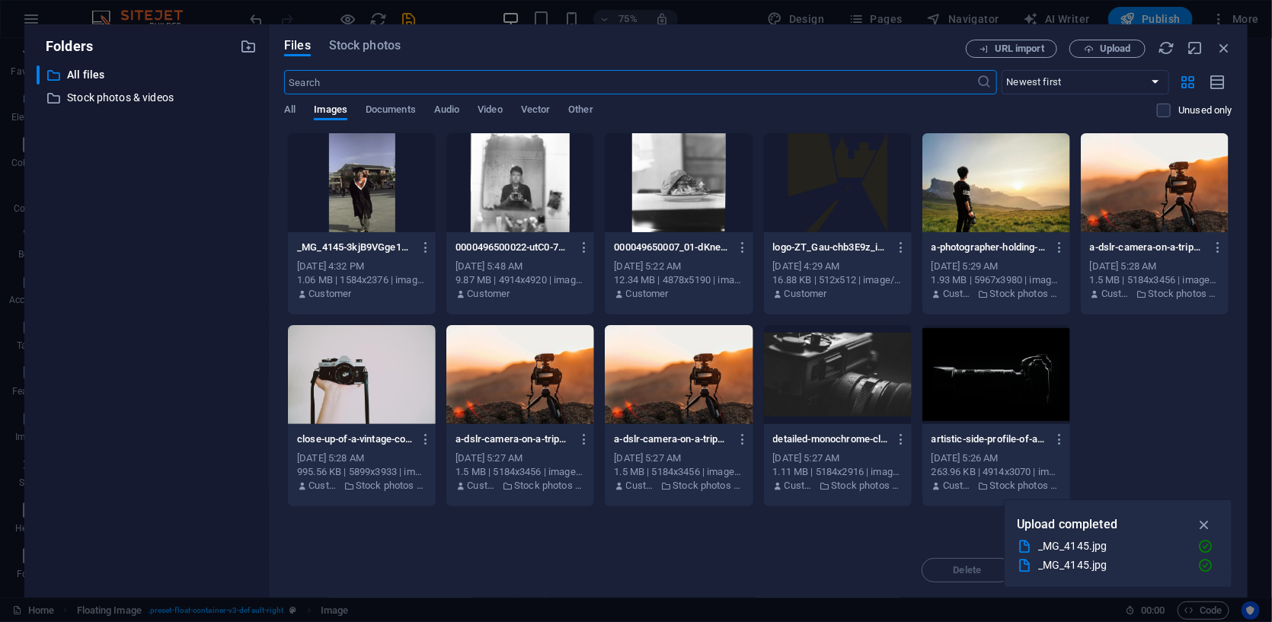
scroll to position [2785, 0]
click at [408, 190] on div at bounding box center [362, 182] width 148 height 99
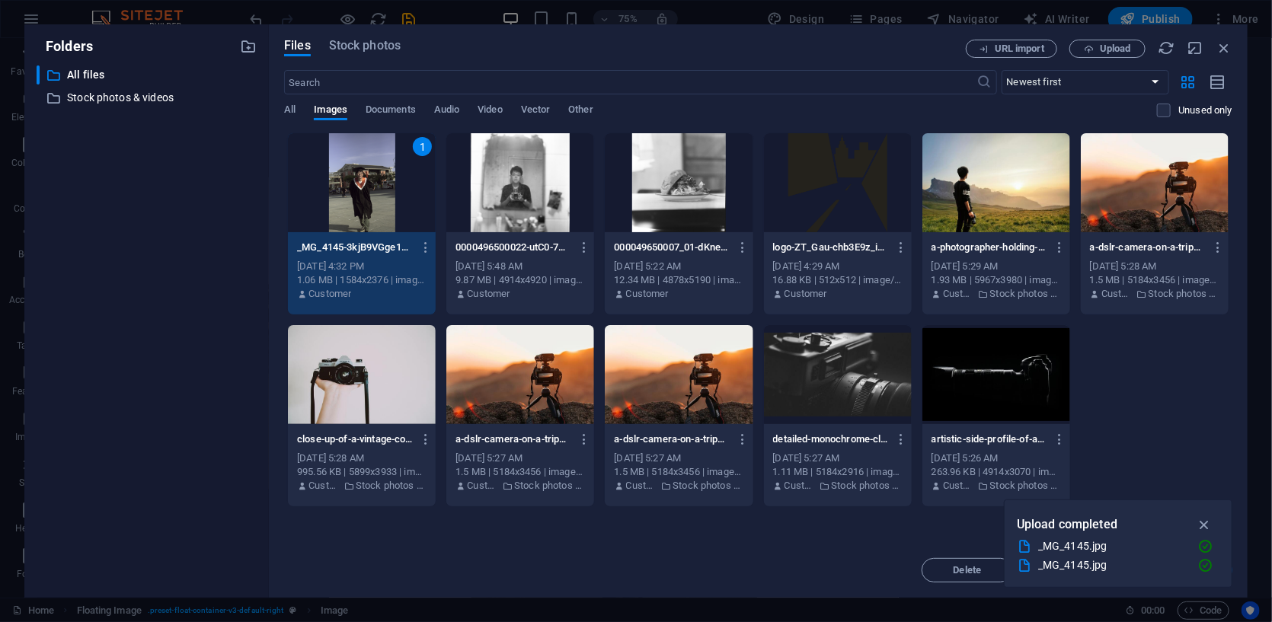
click at [408, 190] on div "1" at bounding box center [362, 182] width 148 height 99
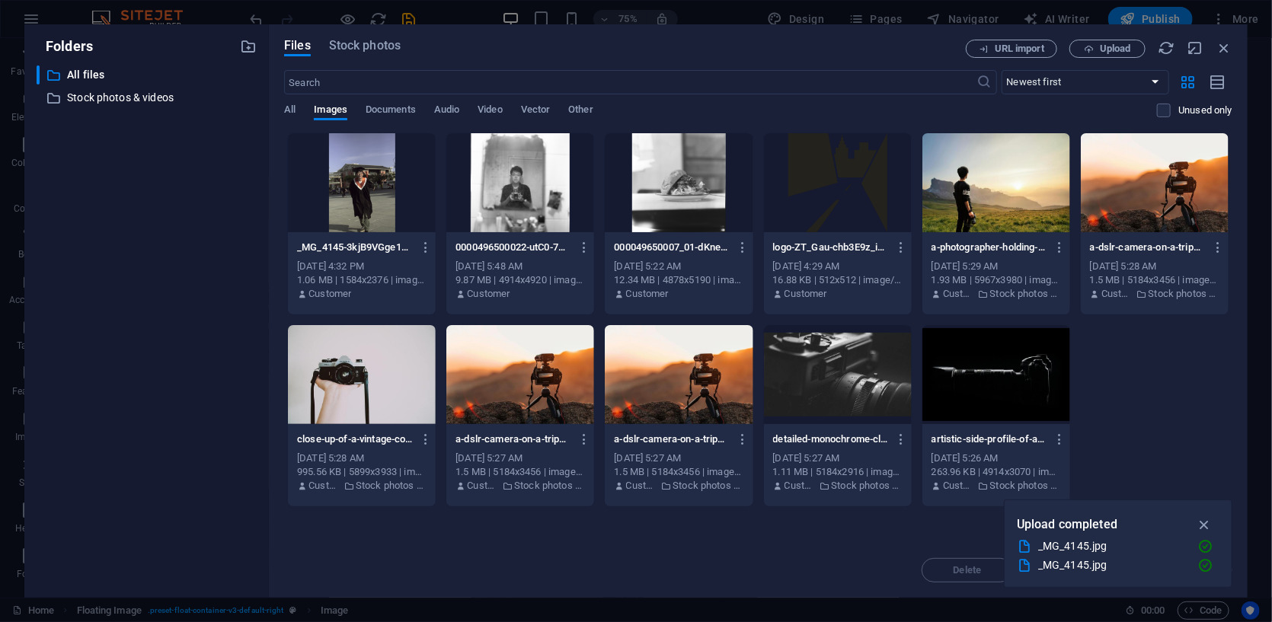
click at [408, 190] on div at bounding box center [362, 182] width 148 height 99
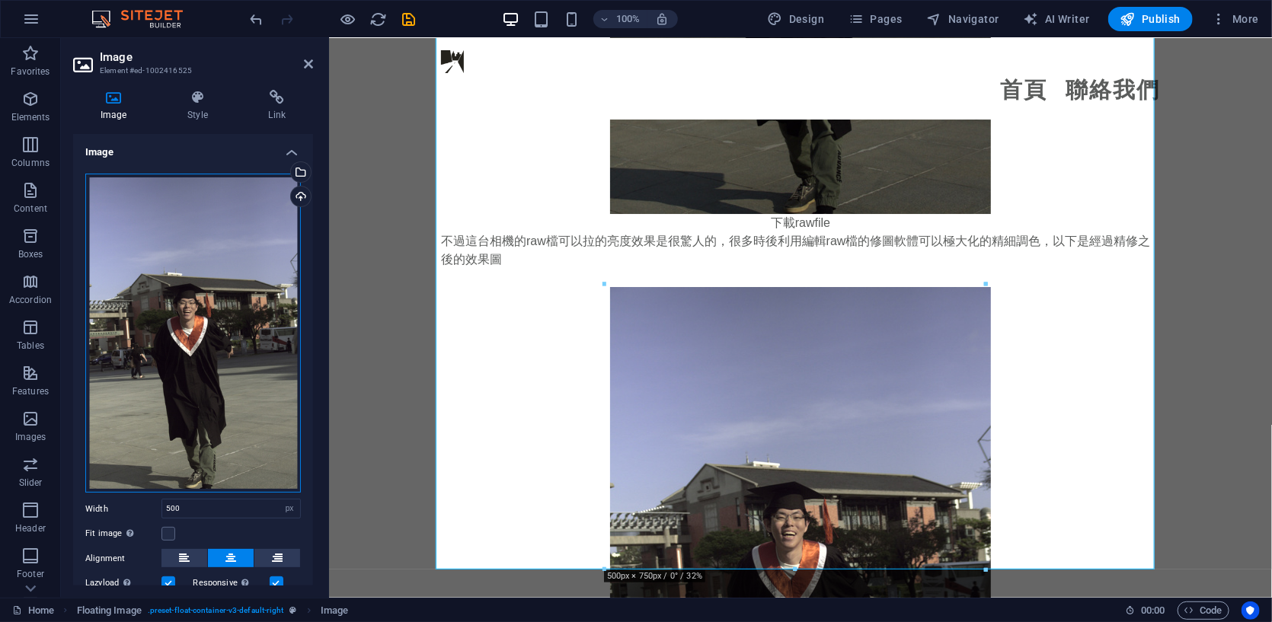
click at [152, 291] on div "Drag files here, click to choose files or select files from Files or our free s…" at bounding box center [192, 334] width 215 height 320
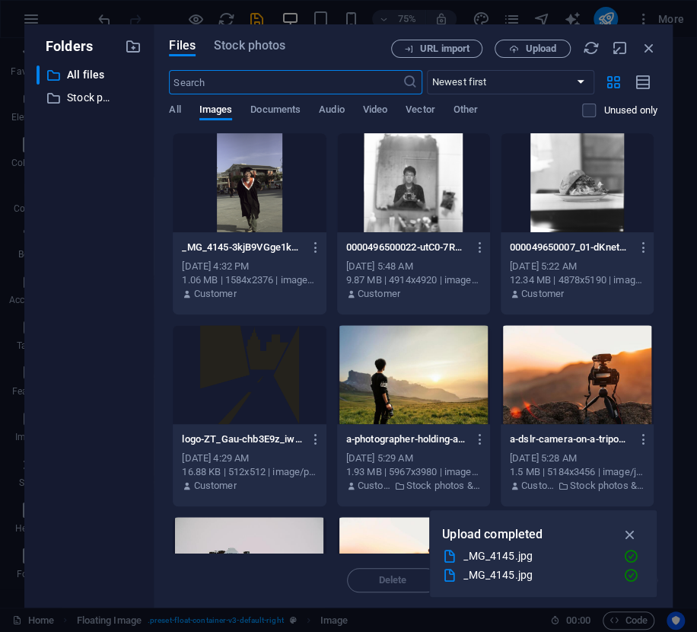
scroll to position [12196, 0]
click at [554, 44] on span "Upload" at bounding box center [540, 48] width 31 height 9
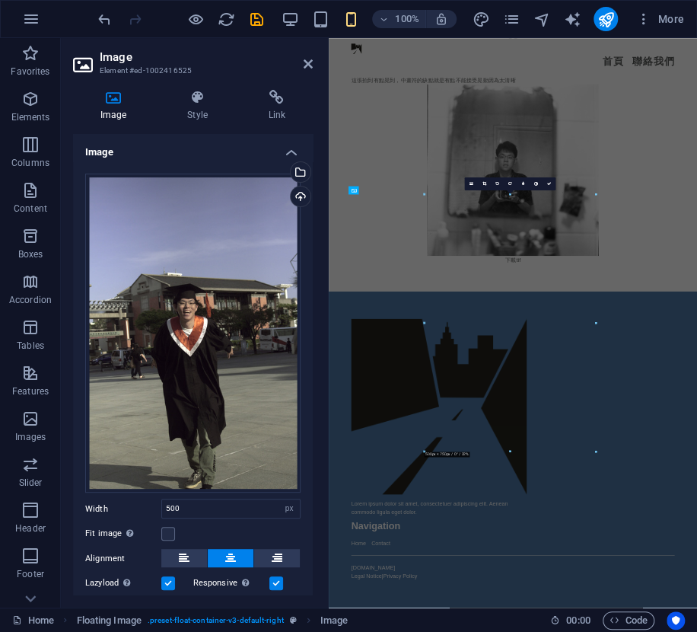
scroll to position [2864, 0]
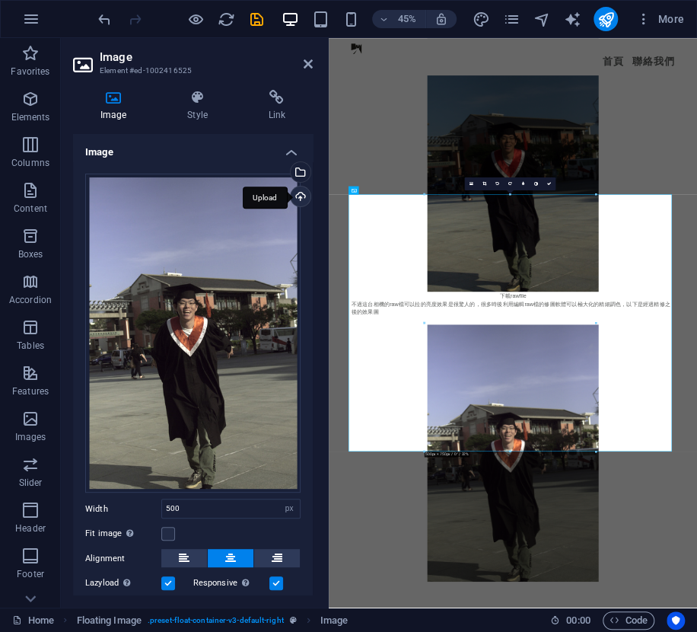
click at [305, 192] on div "Upload" at bounding box center [299, 198] width 23 height 23
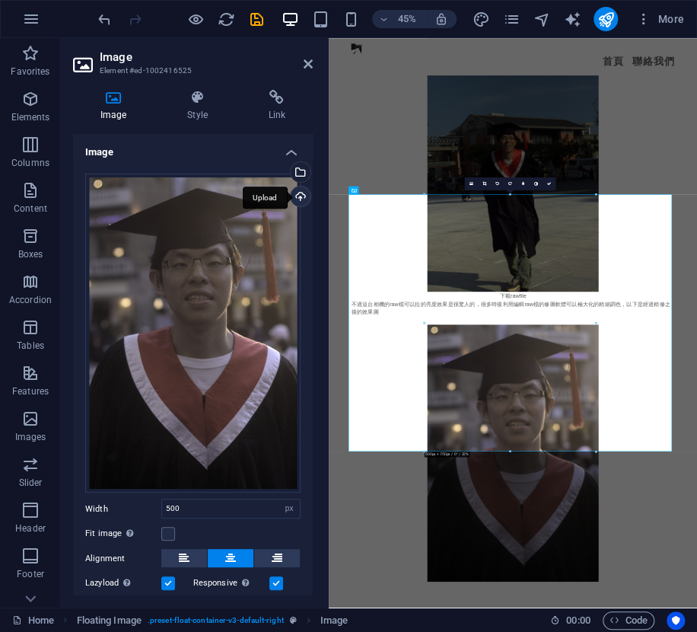
click at [302, 191] on div "Upload" at bounding box center [299, 198] width 23 height 23
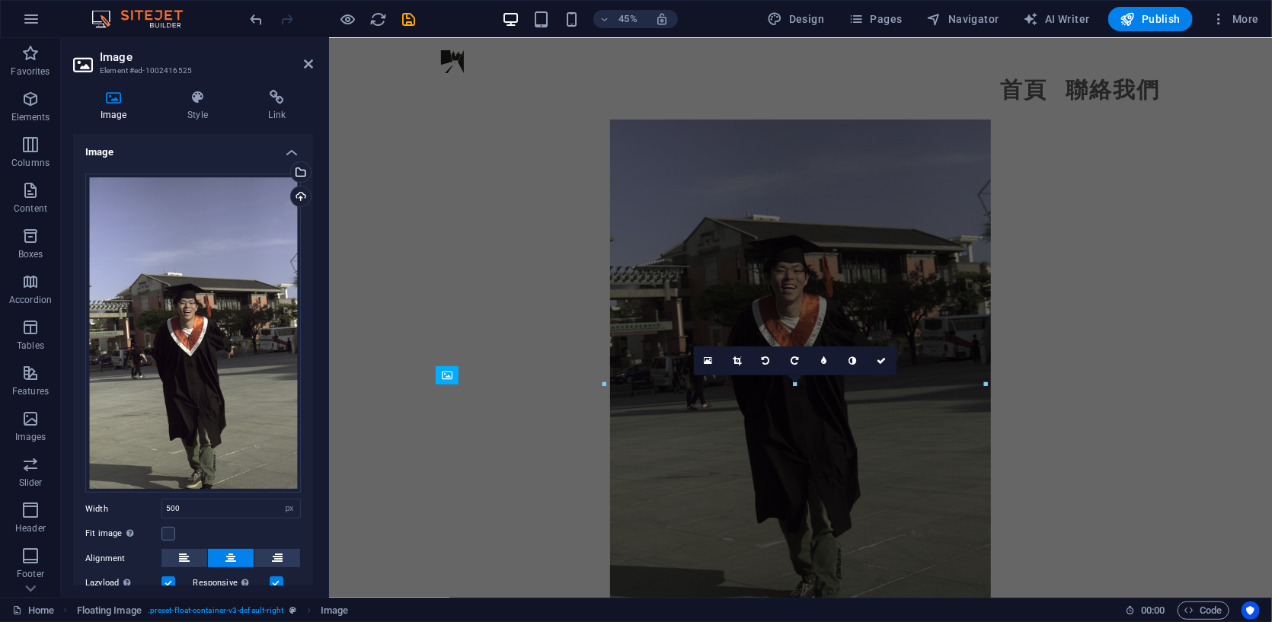
scroll to position [2230, 0]
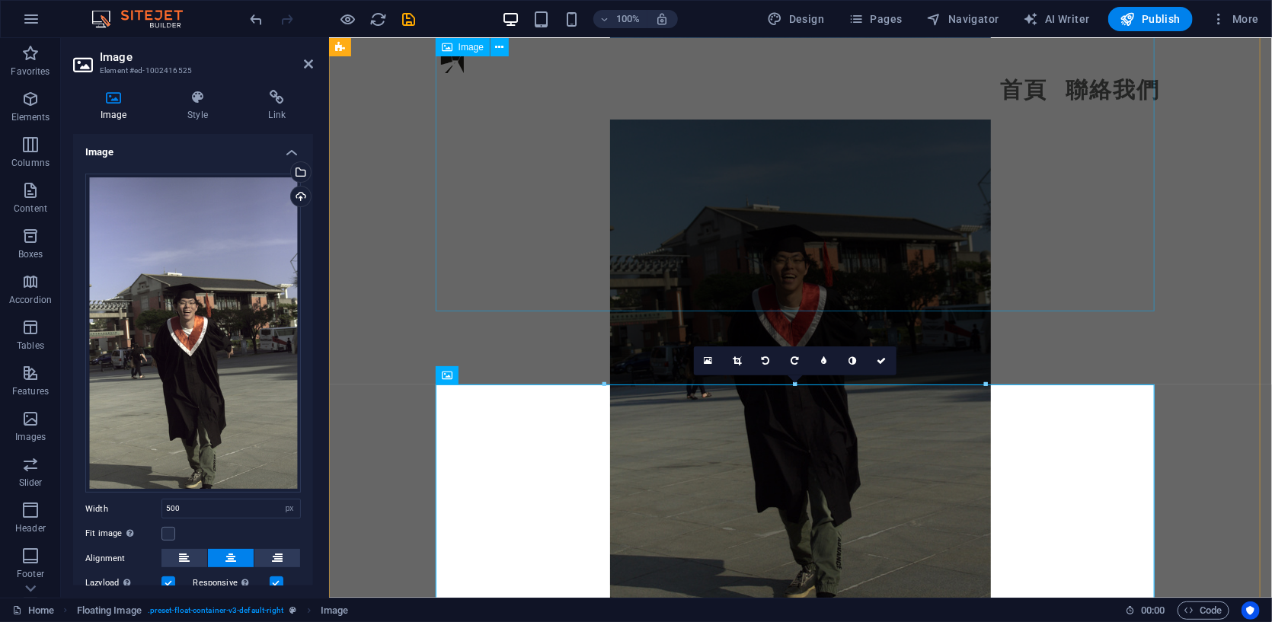
click at [697, 140] on figure at bounding box center [799, 314] width 719 height 571
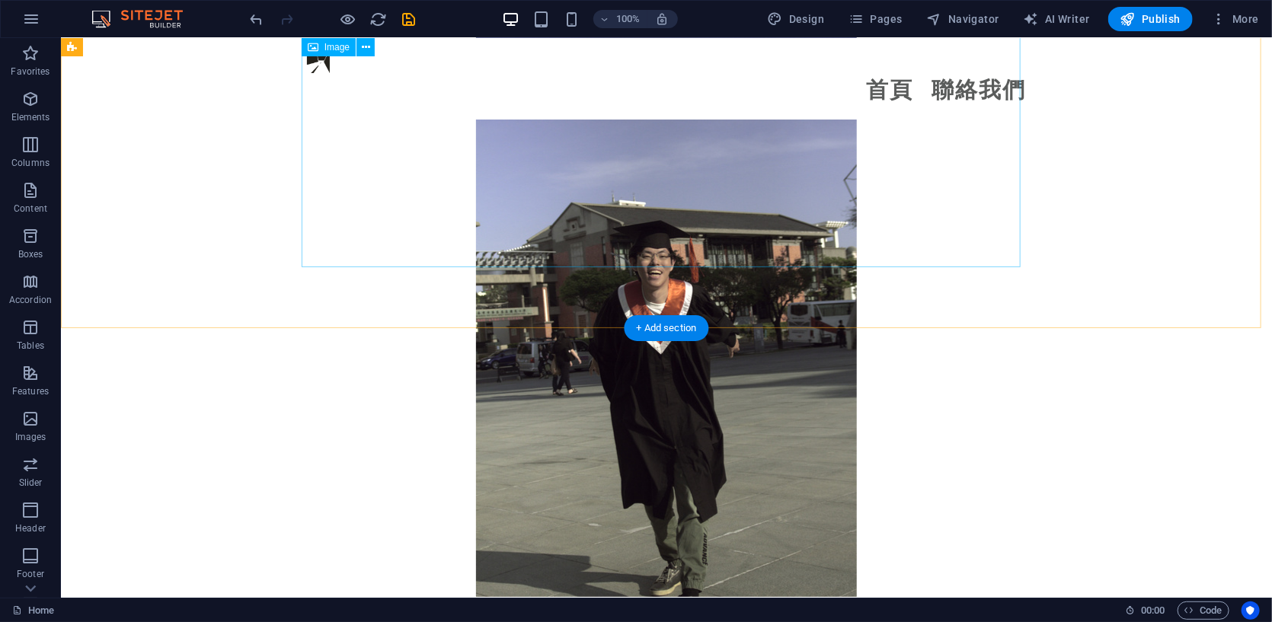
scroll to position [2865, 0]
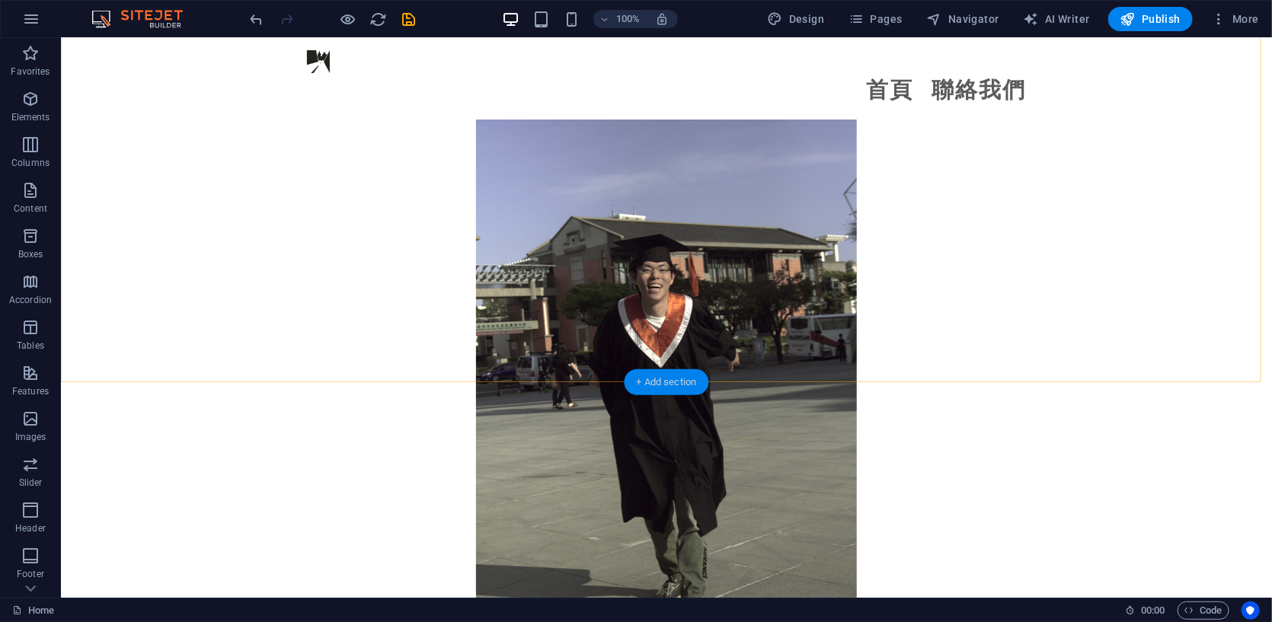
click at [650, 381] on div "+ Add section" at bounding box center [666, 382] width 85 height 26
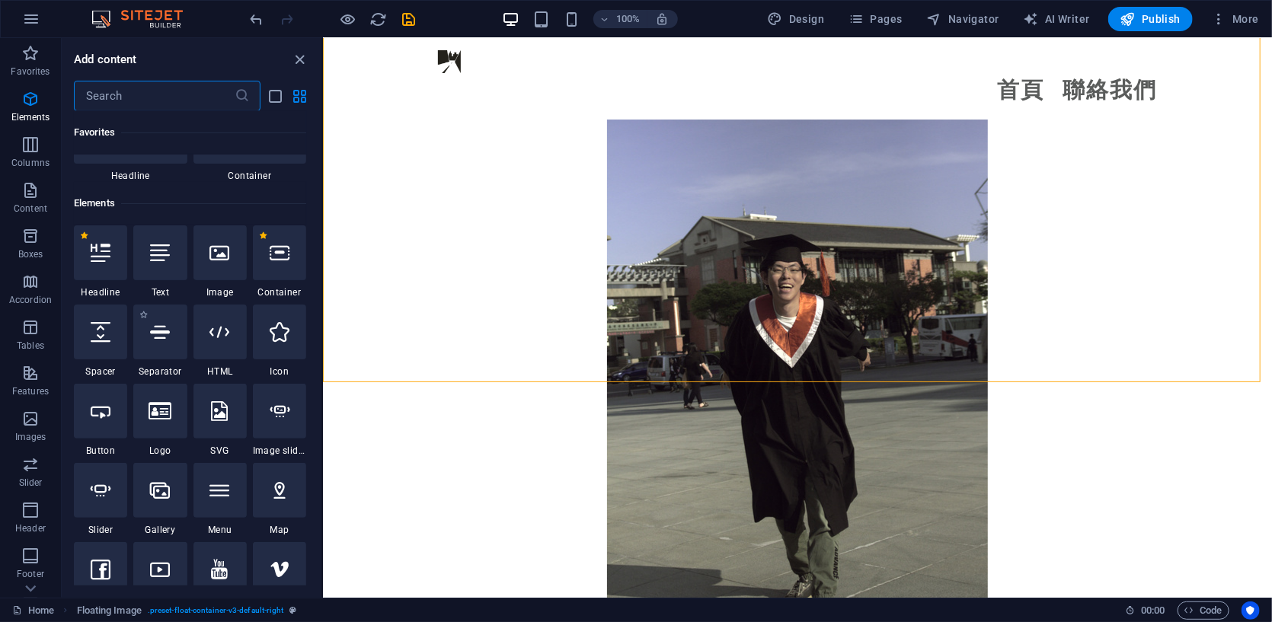
scroll to position [0, 0]
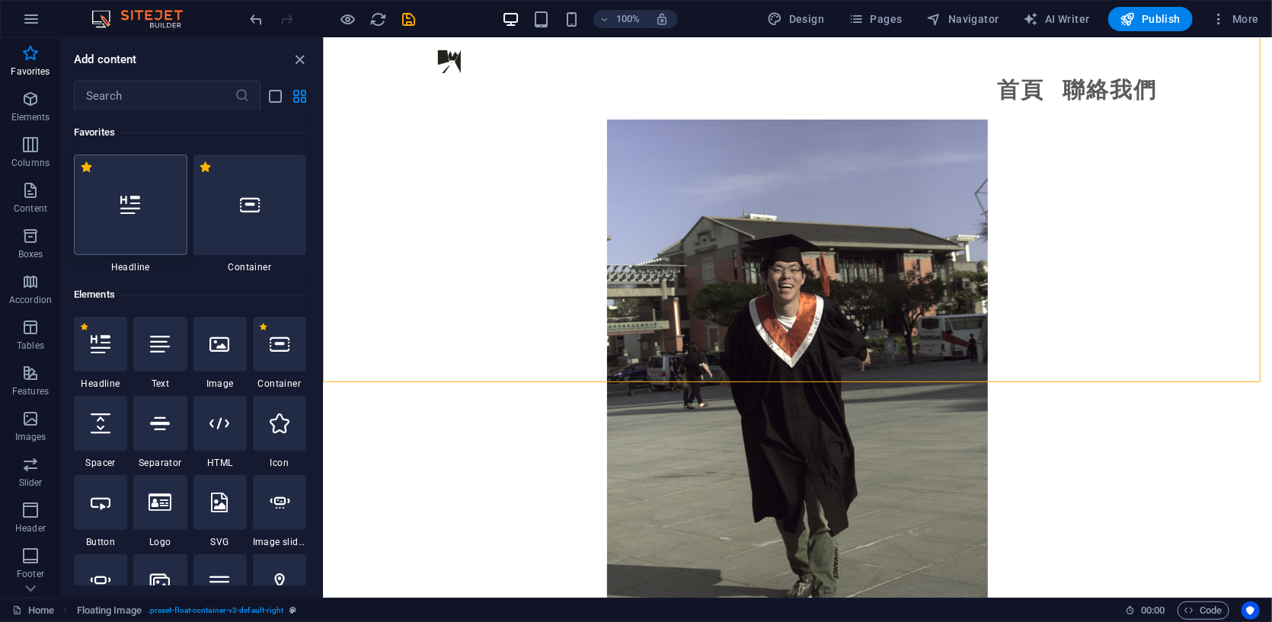
click at [134, 192] on div at bounding box center [130, 205] width 113 height 101
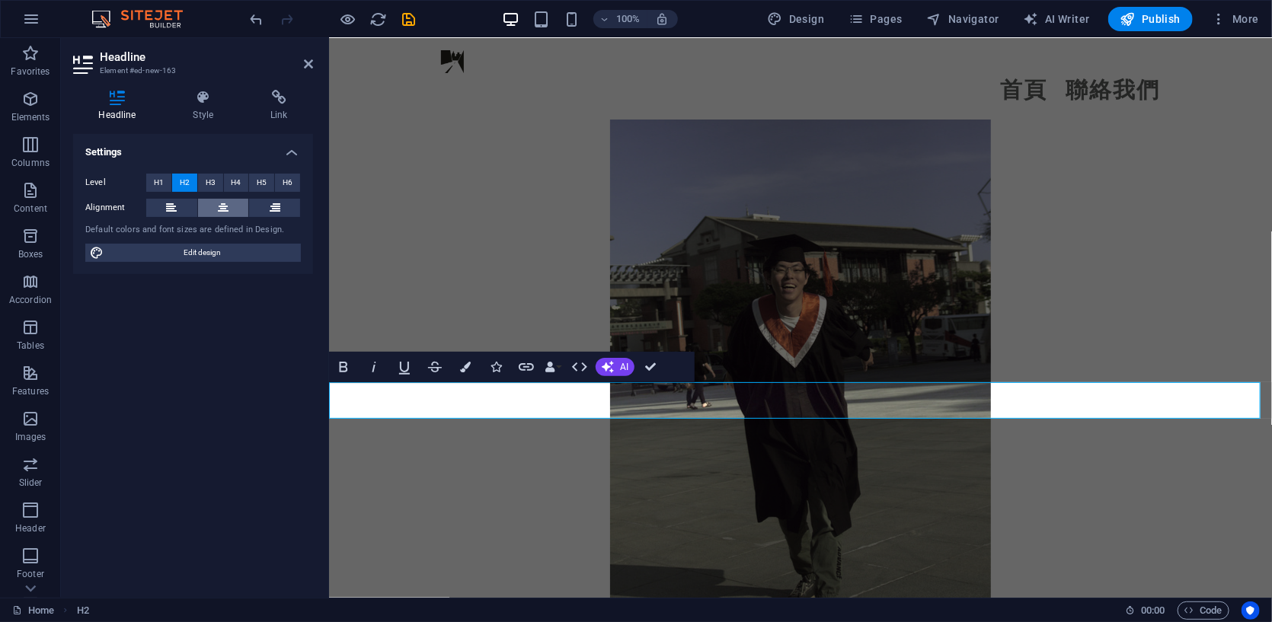
click at [221, 207] on icon at bounding box center [223, 208] width 11 height 18
click at [467, 365] on icon "button" at bounding box center [465, 367] width 11 height 11
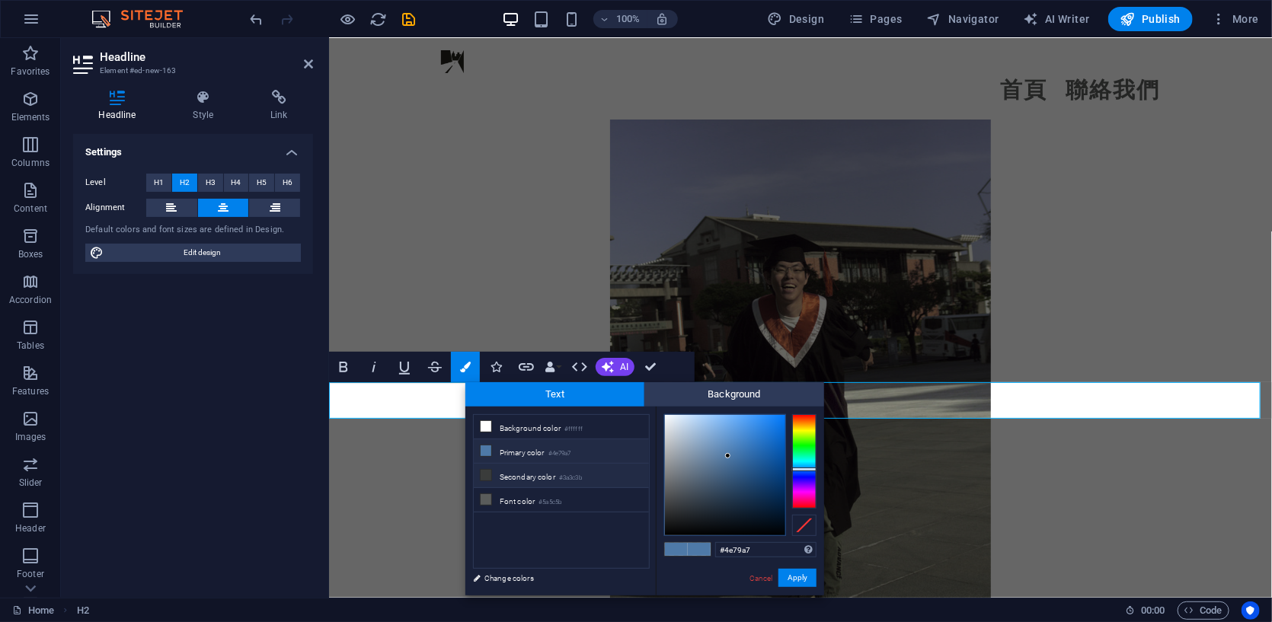
click at [522, 477] on li "Secondary color #3a3c3b" at bounding box center [561, 476] width 175 height 24
type input "#3a3c3b"
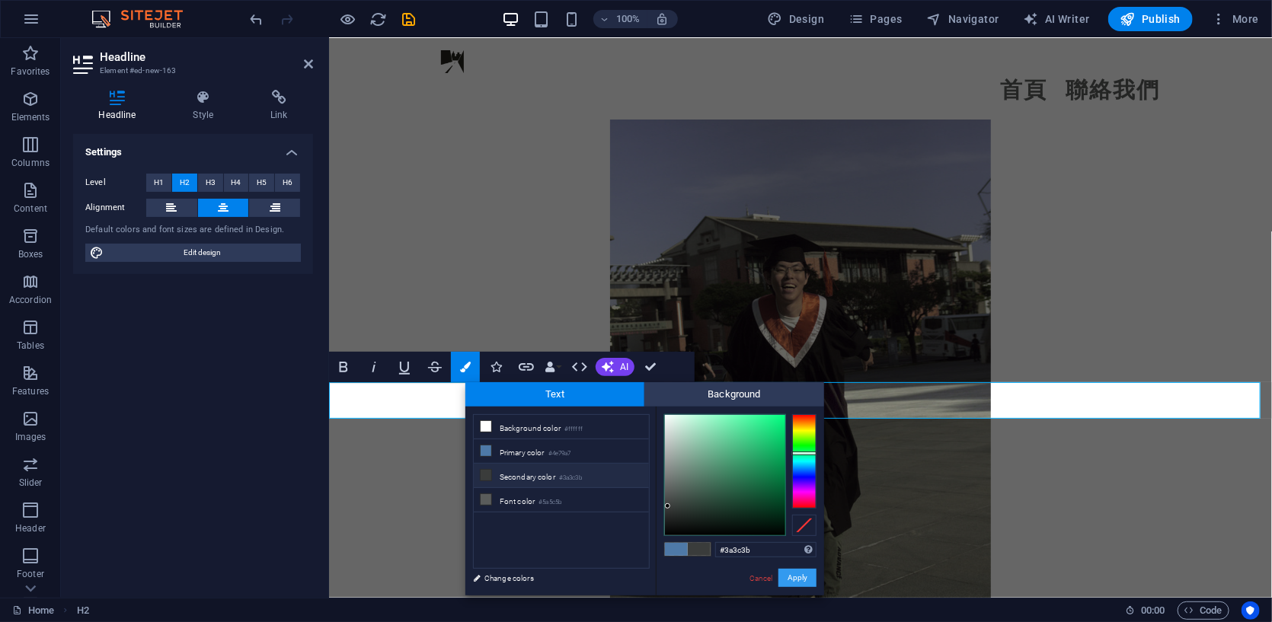
click at [697, 573] on button "Apply" at bounding box center [797, 578] width 38 height 18
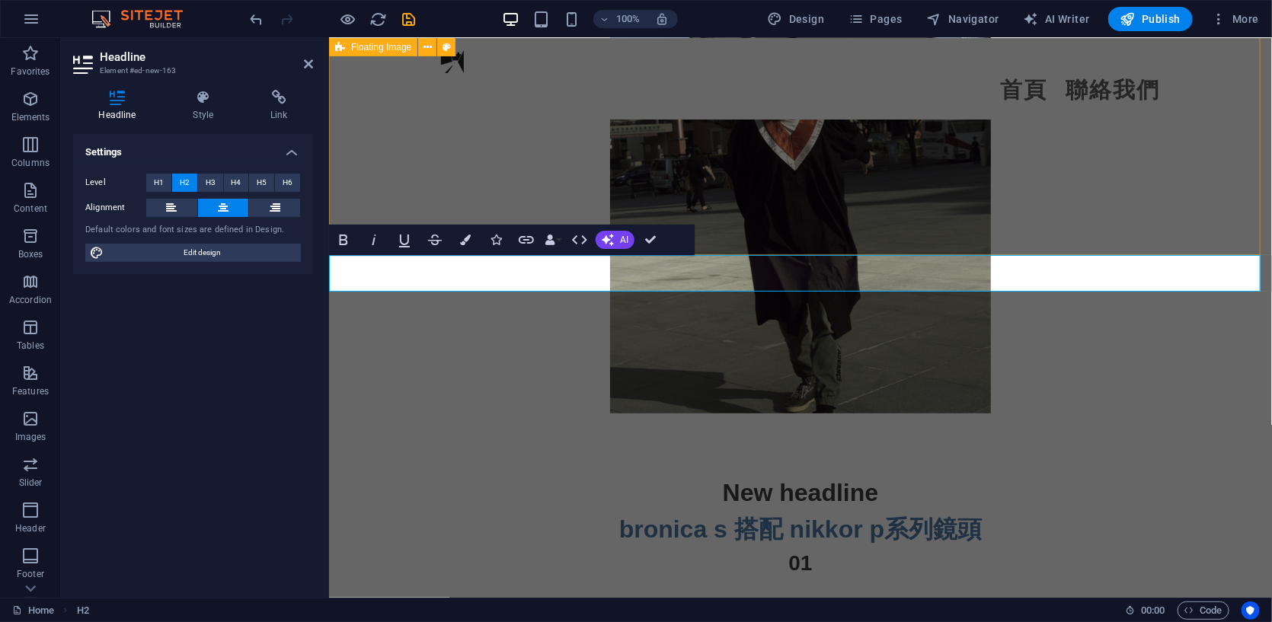
scroll to position [3118, 0]
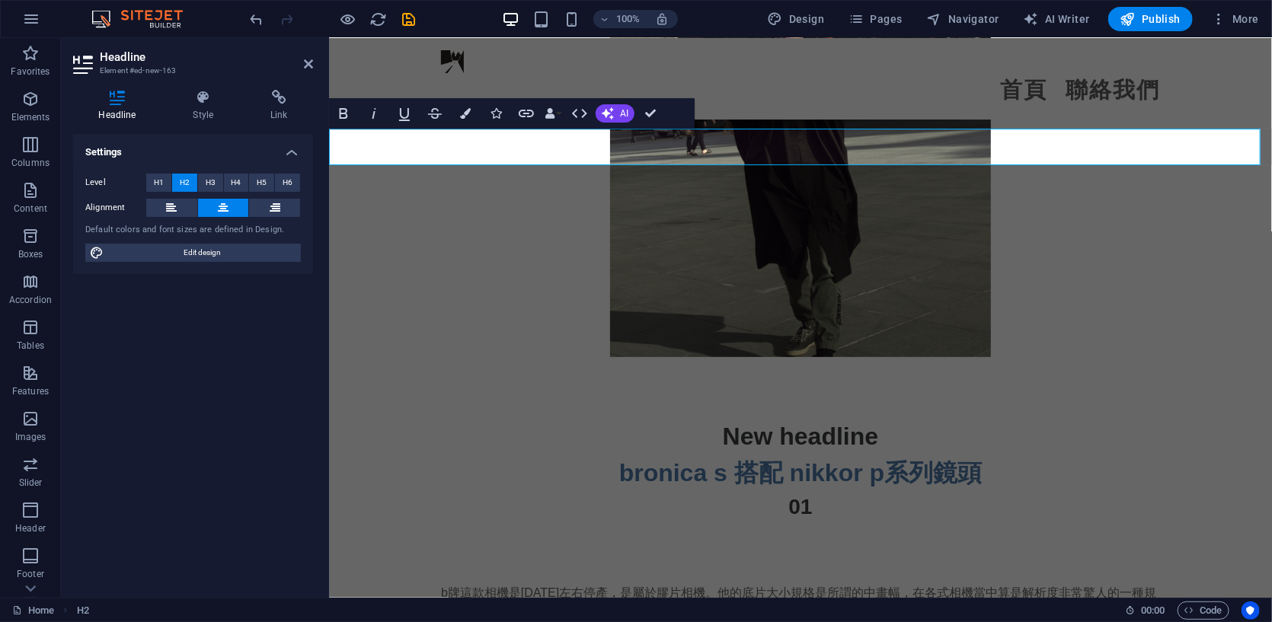
click at [697, 422] on span "New headline" at bounding box center [800, 435] width 156 height 27
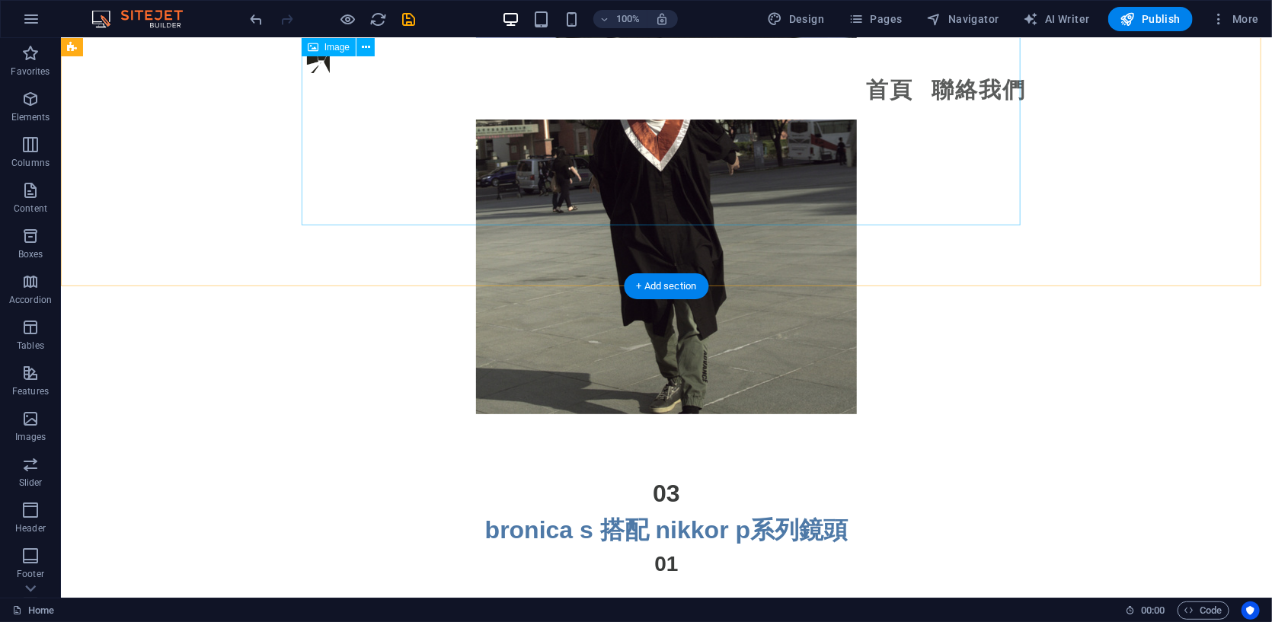
scroll to position [2948, 0]
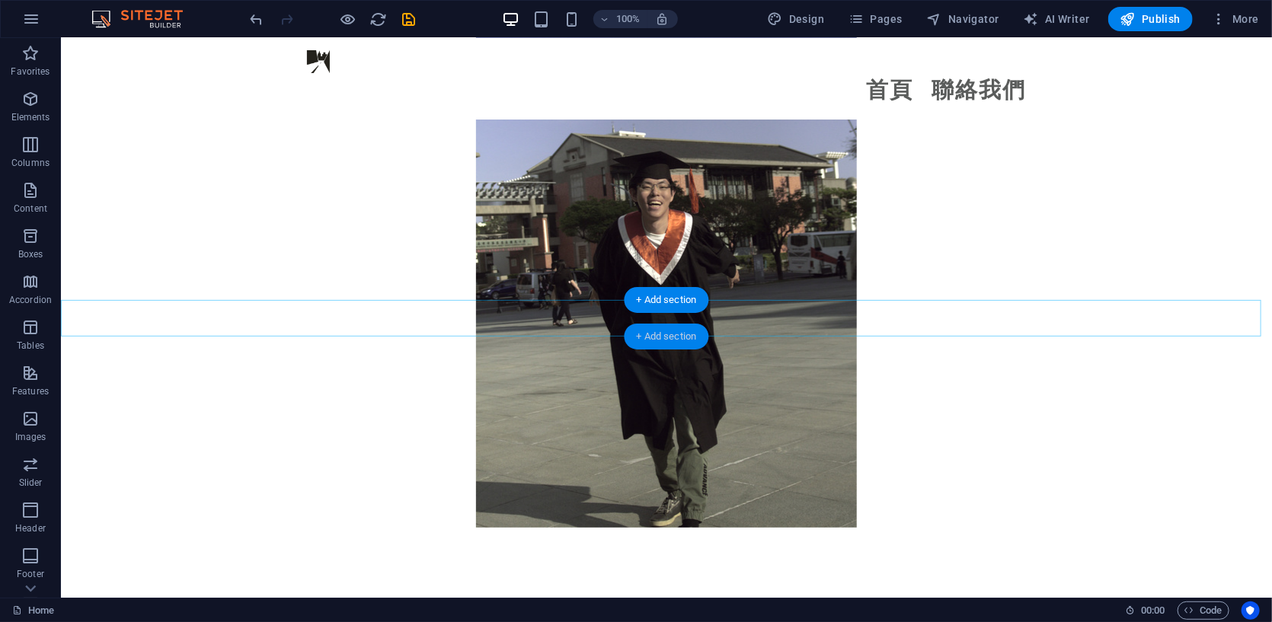
click at [662, 333] on div "+ Add section" at bounding box center [666, 337] width 85 height 26
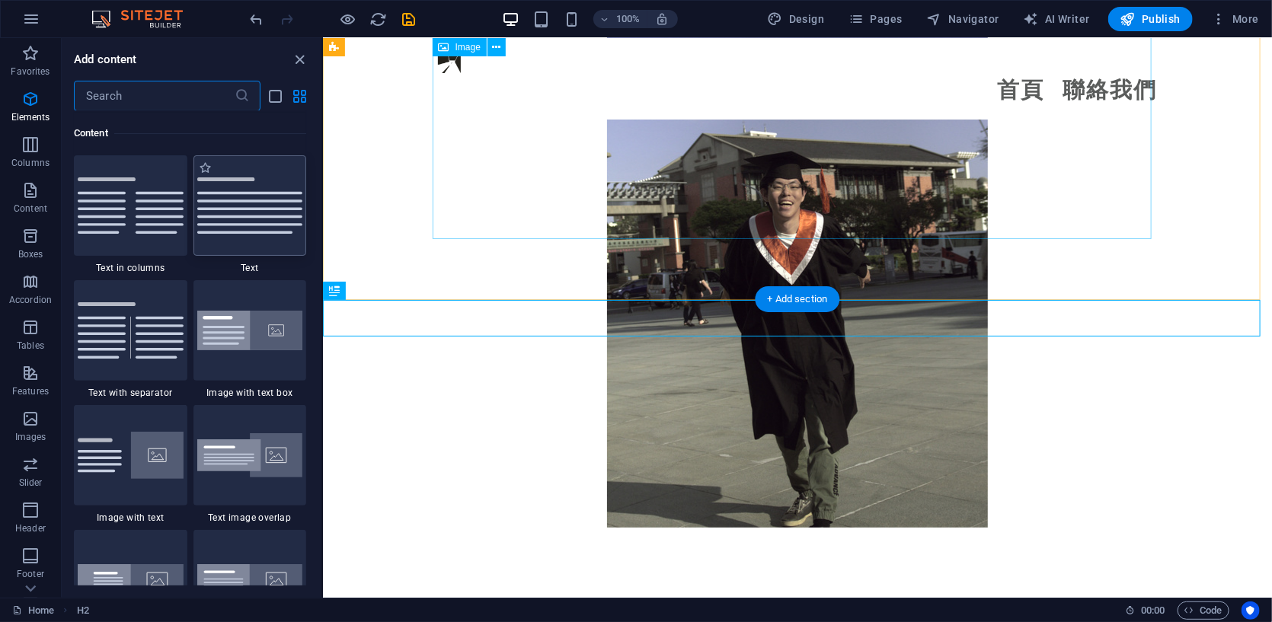
scroll to position [2664, 0]
click at [260, 211] on div at bounding box center [249, 205] width 113 height 101
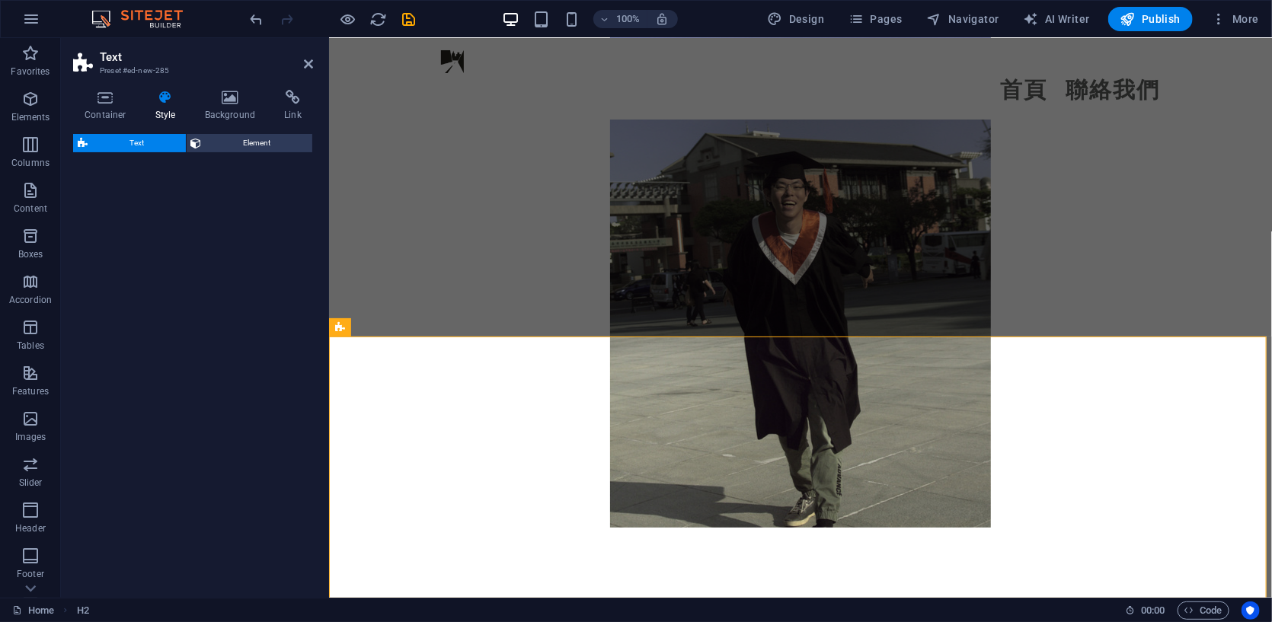
select select "preset-text-v2-default"
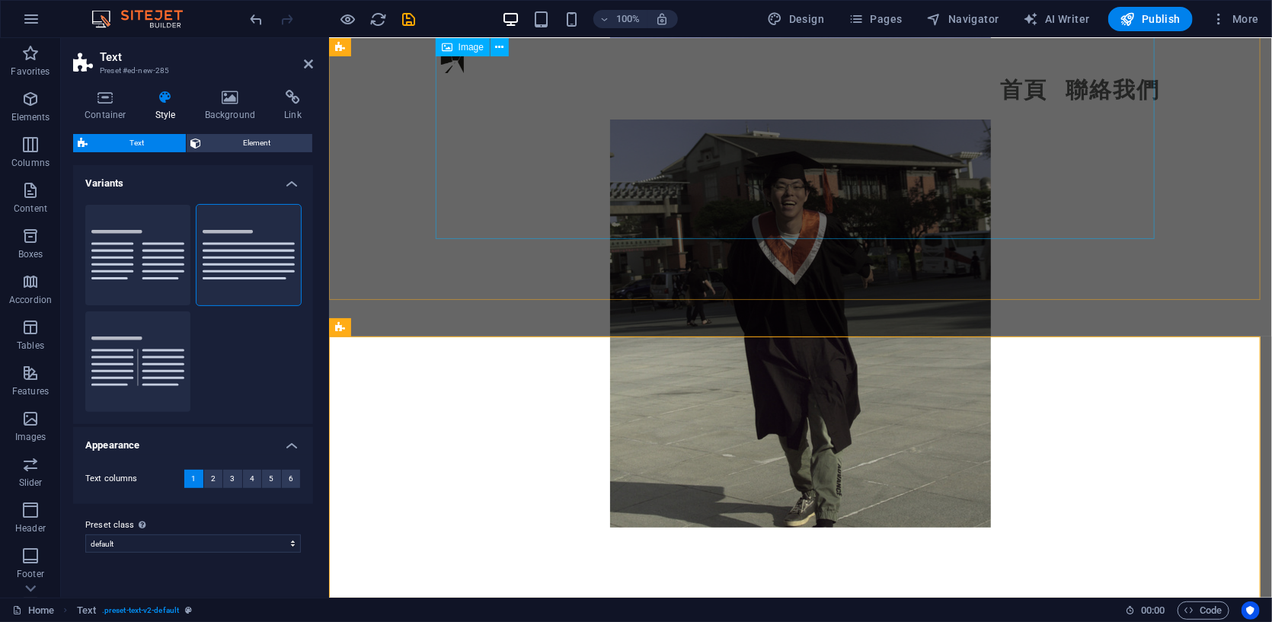
click at [464, 231] on figure at bounding box center [799, 241] width 719 height 571
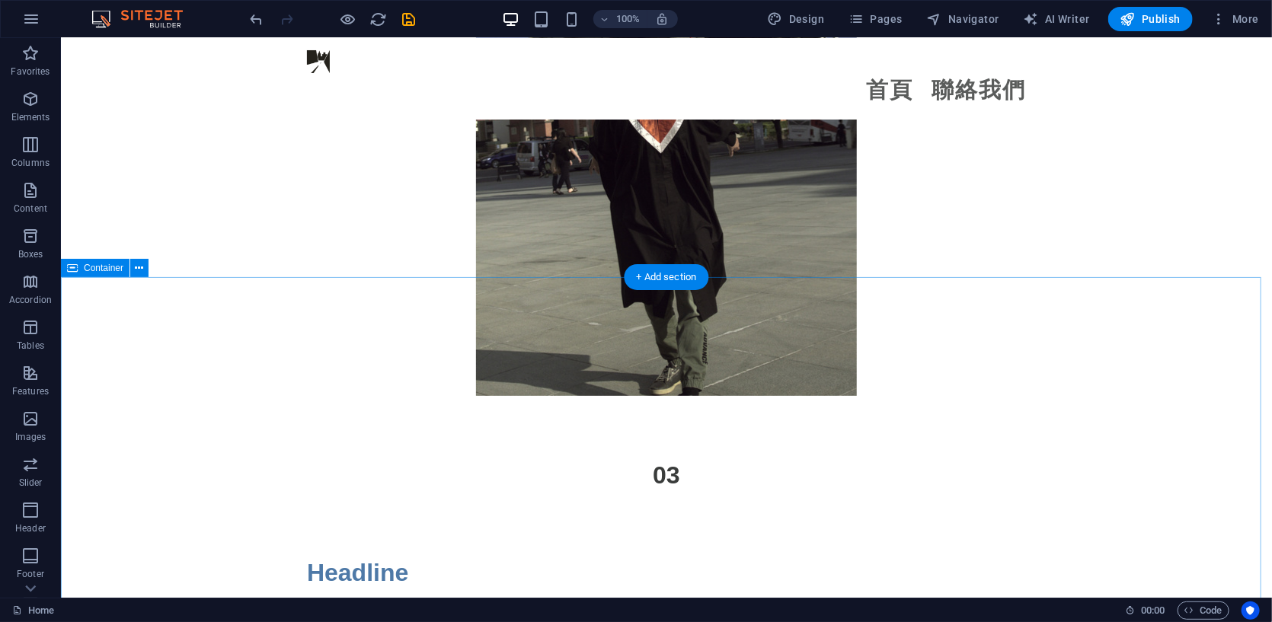
scroll to position [3075, 0]
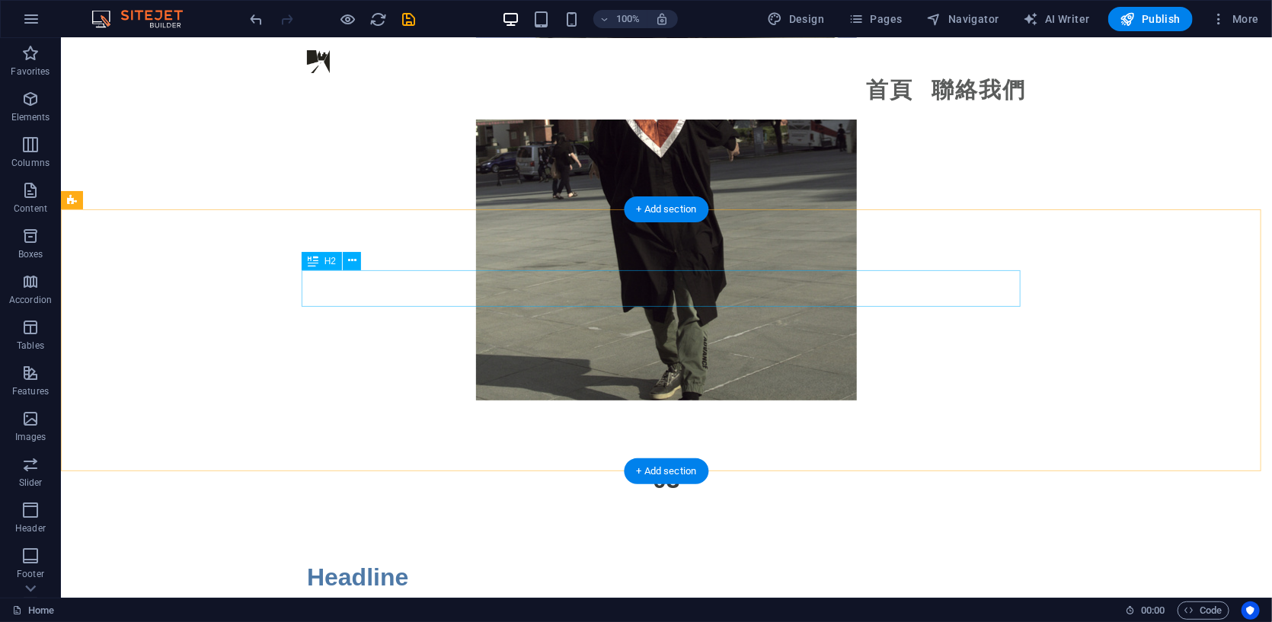
click at [440, 558] on div "Headline" at bounding box center [665, 576] width 719 height 37
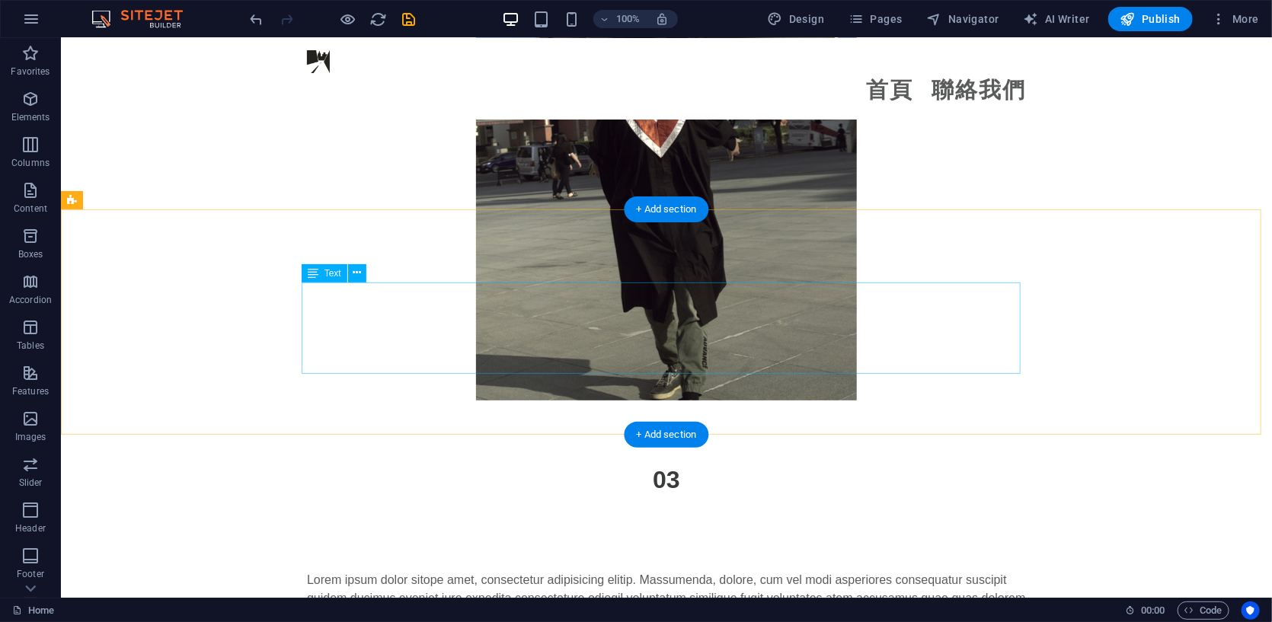
click at [477, 570] on div "Lorem ipsum dolor sitope amet, consectetur adipisicing elitip. Massumenda, dolo…" at bounding box center [665, 615] width 719 height 91
click at [651, 570] on div "Lorem ipsum dolor sitope amet, consectetur adipisicing elitip. Massumenda, dolo…" at bounding box center [665, 615] width 719 height 91
click at [652, 570] on div "Lorem ipsum dolor sitope amet, consectetur adipisicing elitip. Massumenda, dolo…" at bounding box center [665, 615] width 719 height 91
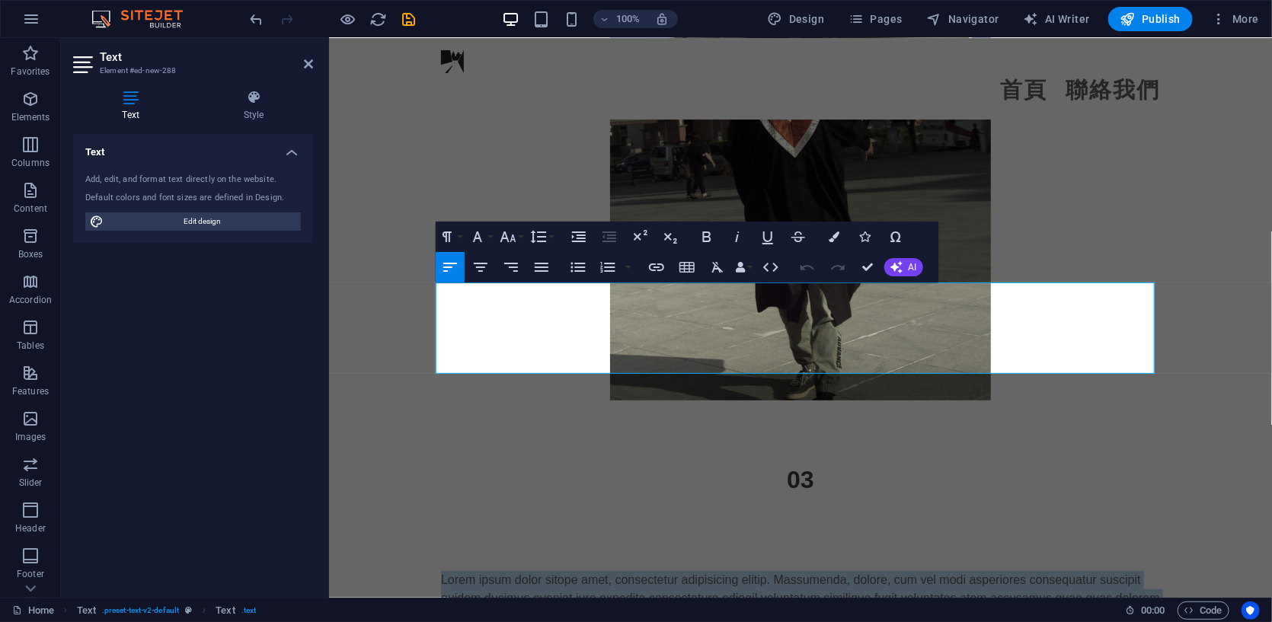
drag, startPoint x: 918, startPoint y: 368, endPoint x: 278, endPoint y: 199, distance: 662.3
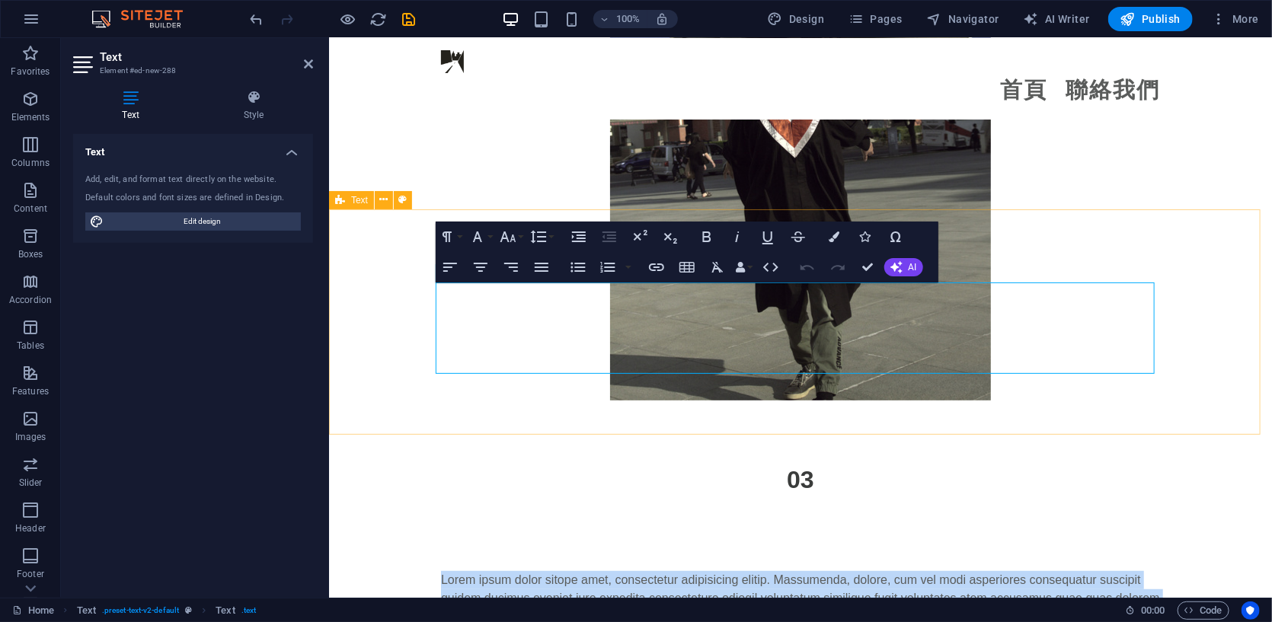
click at [362, 497] on div "Lorem ipsum dolor sitope amet, consectetur adipisicing elitip. Massumenda, dolo…" at bounding box center [799, 609] width 943 height 225
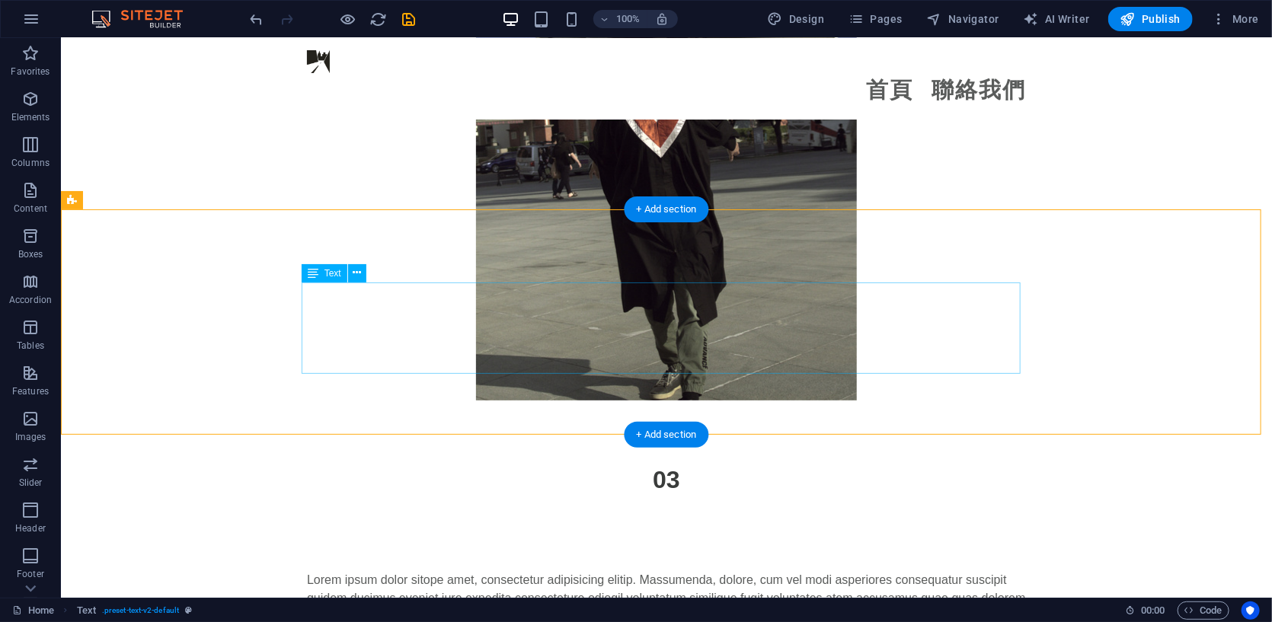
click at [634, 570] on div "Lorem ipsum dolor sitope amet, consectetur adipisicing elitip. Massumenda, dolo…" at bounding box center [665, 615] width 719 height 91
click at [381, 497] on div "Lorem ipsum dolor sitope amet, consectetur adipisicing elitip. Massumenda, dolo…" at bounding box center [665, 609] width 1211 height 225
select select "preset-text-v2-default"
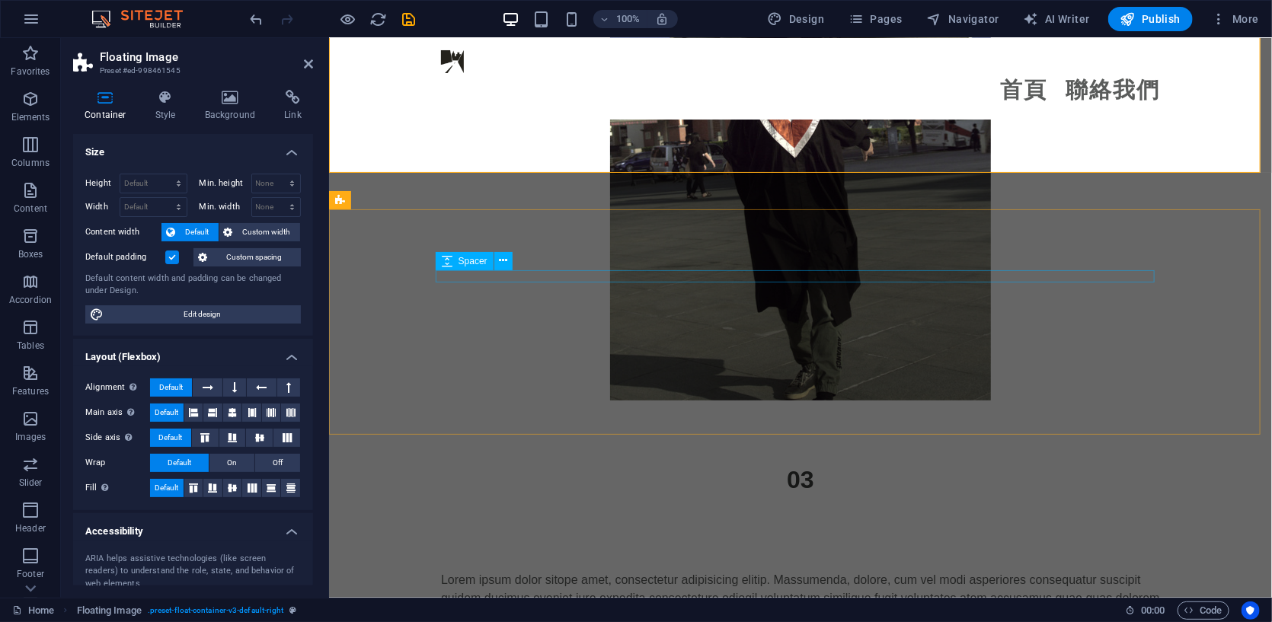
click at [662, 558] on div at bounding box center [799, 564] width 719 height 12
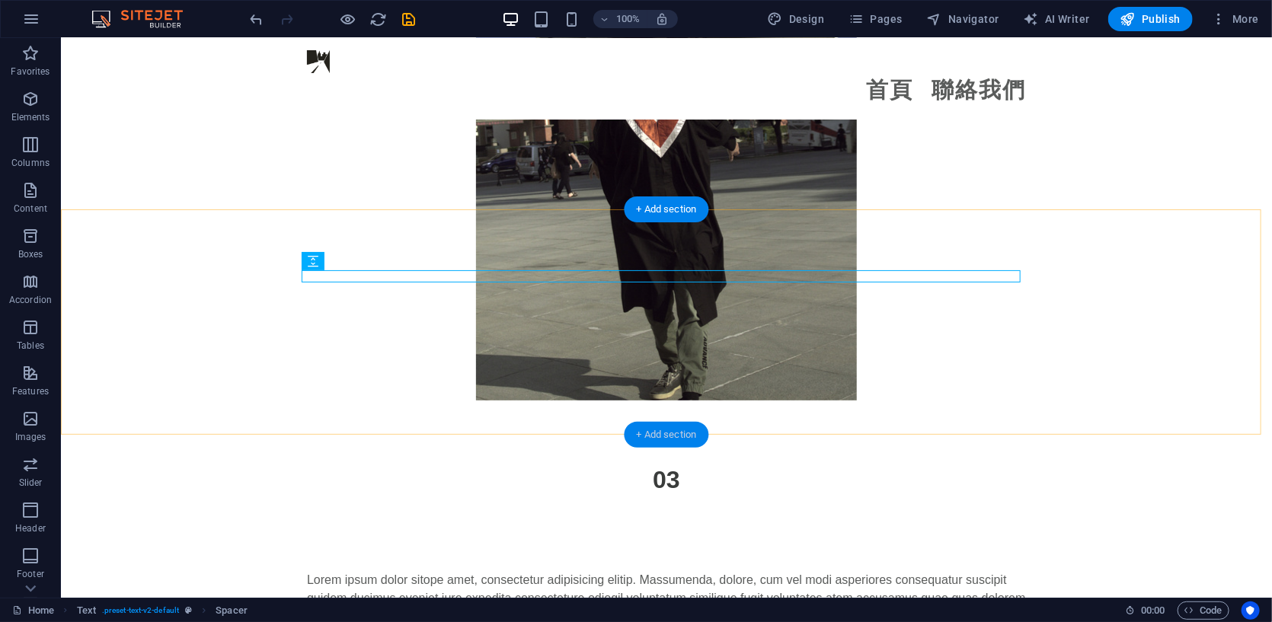
click at [681, 436] on div "+ Add section" at bounding box center [666, 435] width 85 height 26
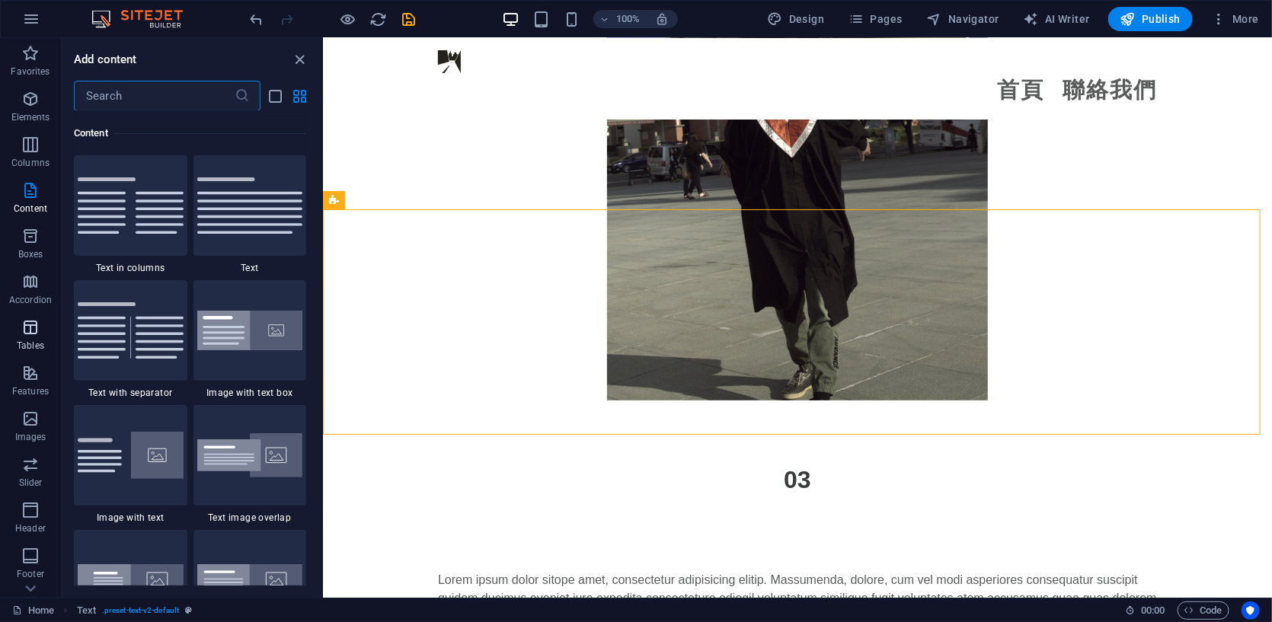
scroll to position [125, 0]
click at [30, 304] on span "Images" at bounding box center [30, 303] width 61 height 37
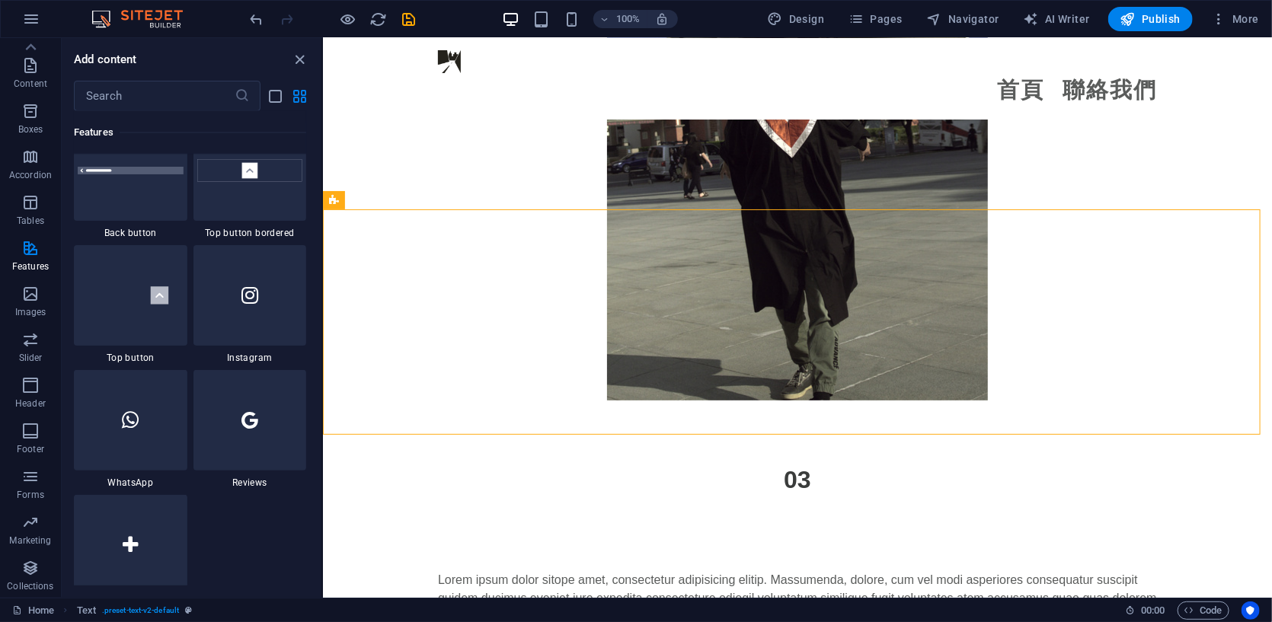
scroll to position [7212, 0]
click at [176, 97] on input "text" at bounding box center [154, 96] width 161 height 30
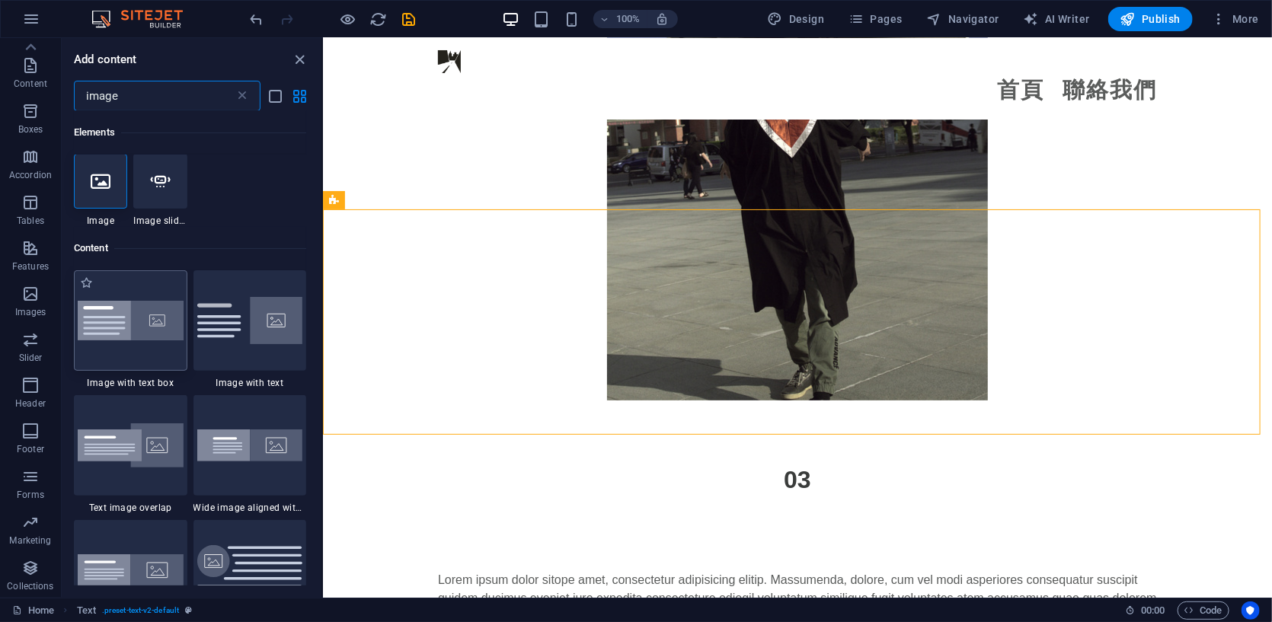
scroll to position [0, 0]
type input "image"
click at [98, 200] on div at bounding box center [100, 182] width 53 height 55
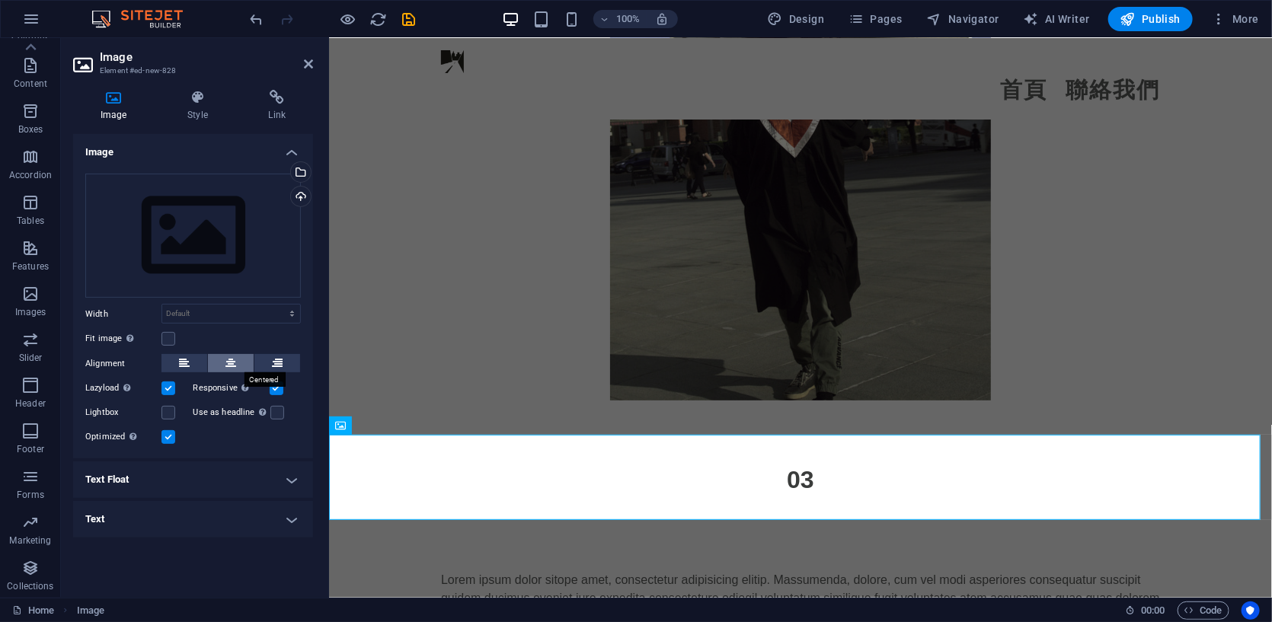
click at [225, 367] on icon at bounding box center [230, 363] width 11 height 18
click at [224, 253] on div "Drag files here, click to choose files or select files from Files or our free s…" at bounding box center [192, 236] width 215 height 125
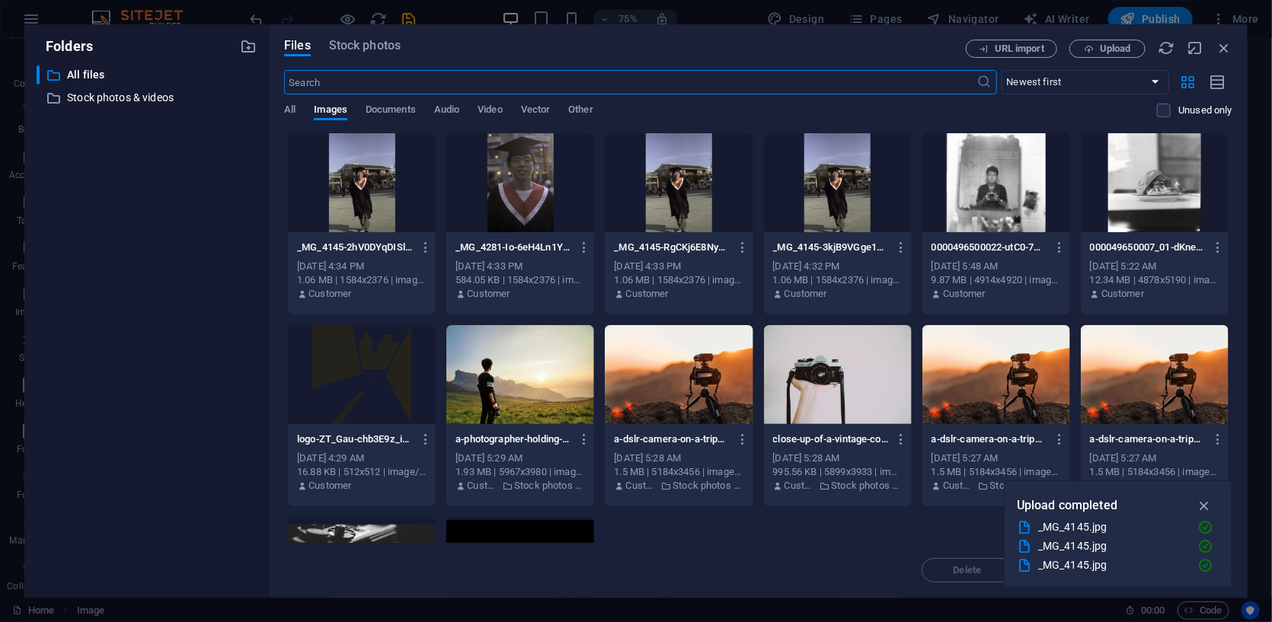
scroll to position [126, 0]
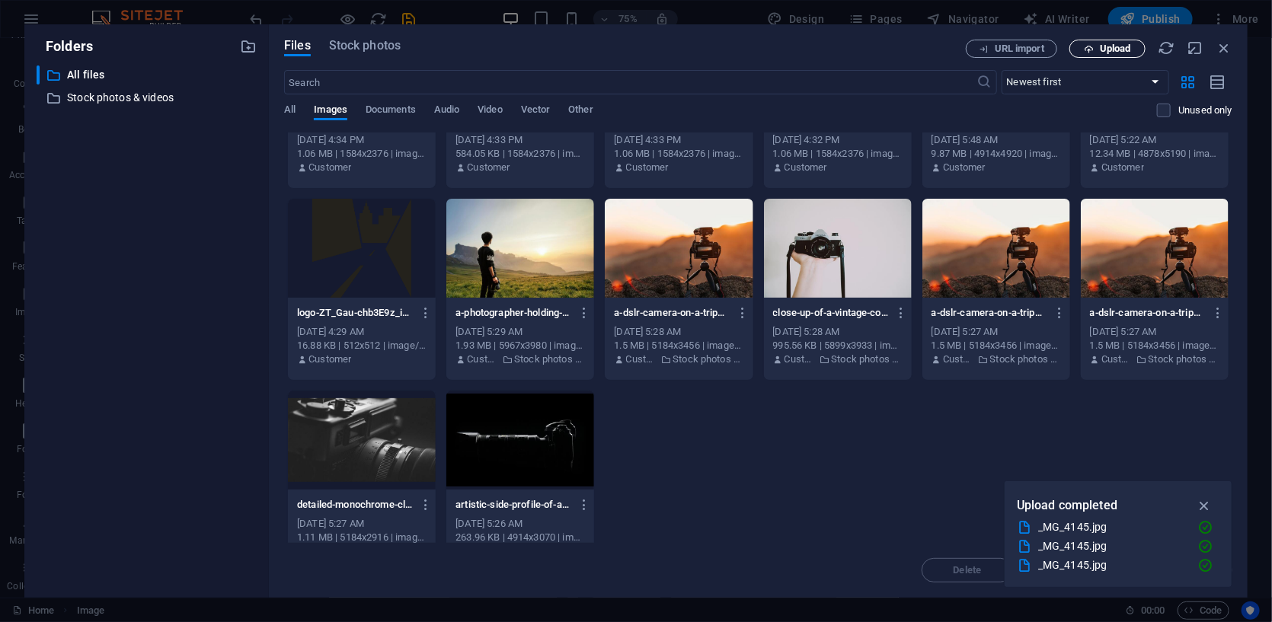
click at [697, 53] on span "Upload" at bounding box center [1115, 48] width 31 height 9
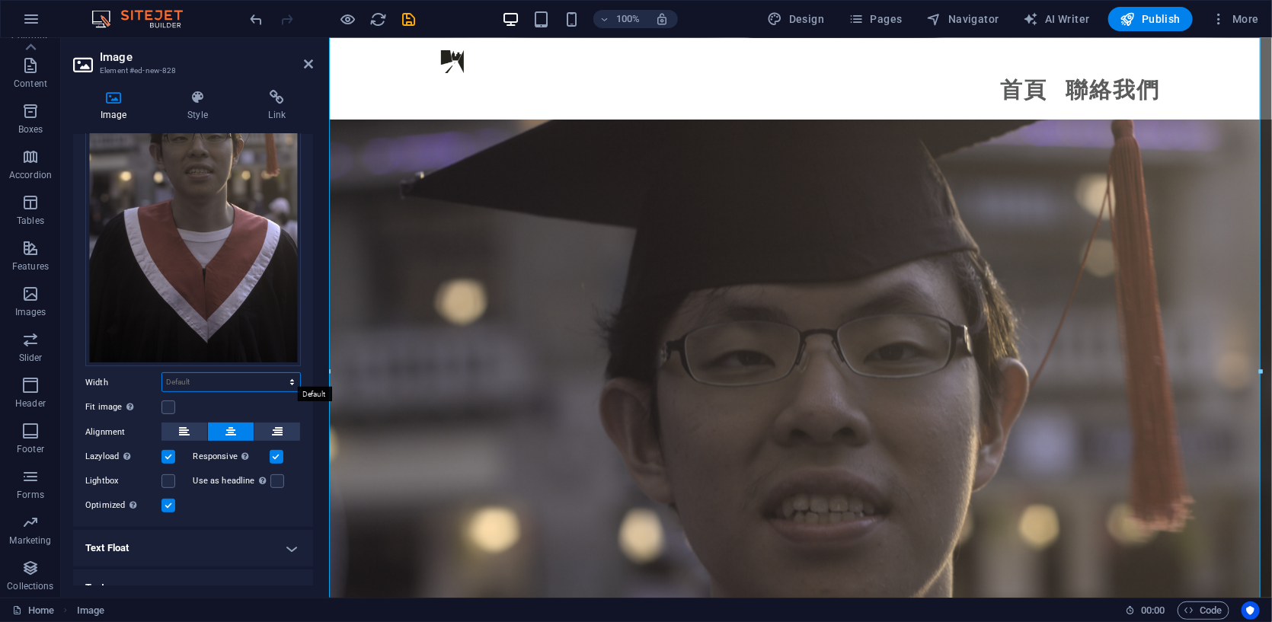
click at [238, 381] on select "Default auto px rem % em vh vw" at bounding box center [231, 382] width 138 height 18
select select "px"
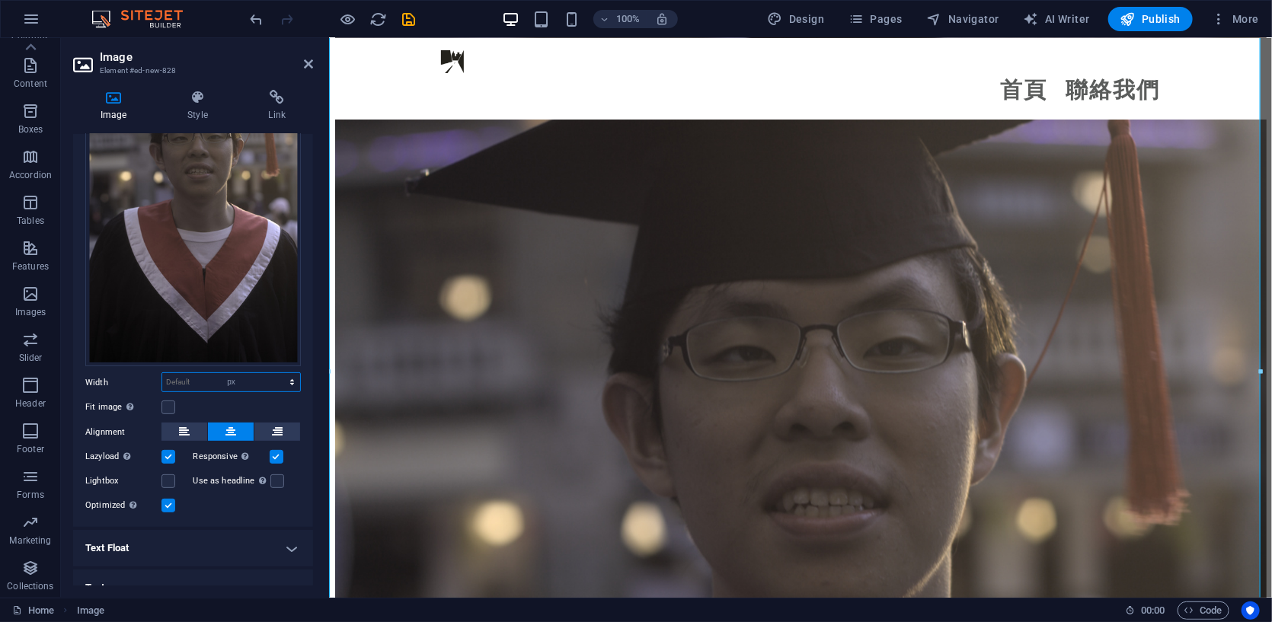
click at [276, 373] on select "Default auto px rem % em vh vw" at bounding box center [231, 382] width 138 height 18
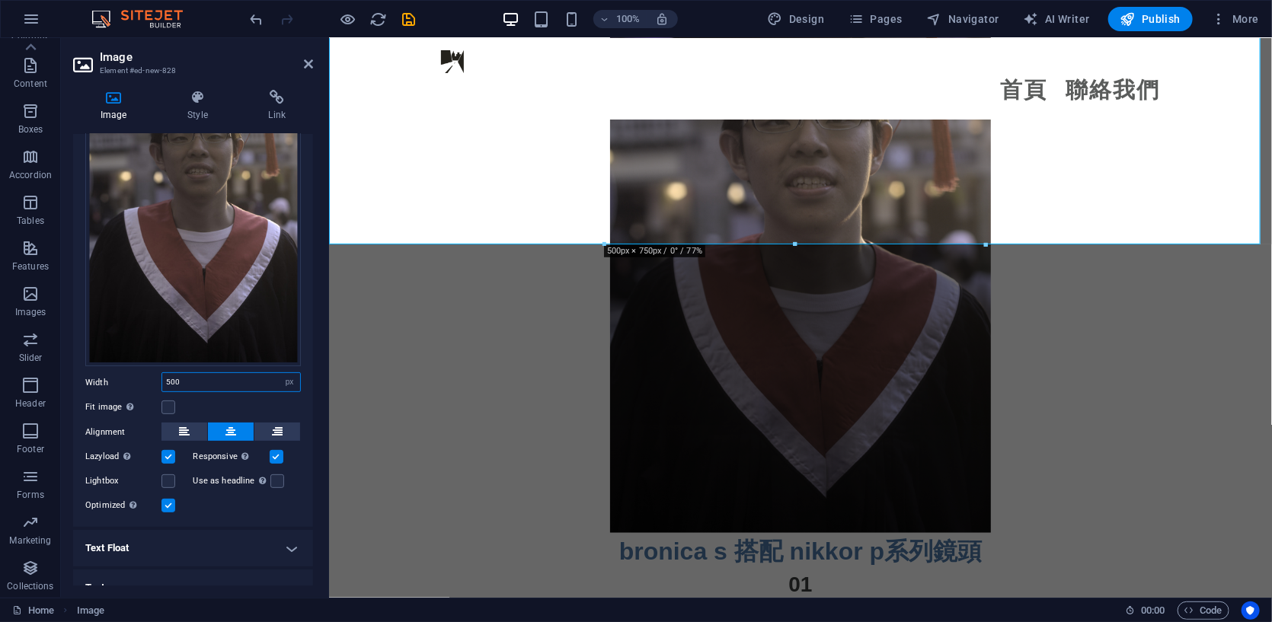
type input "500"
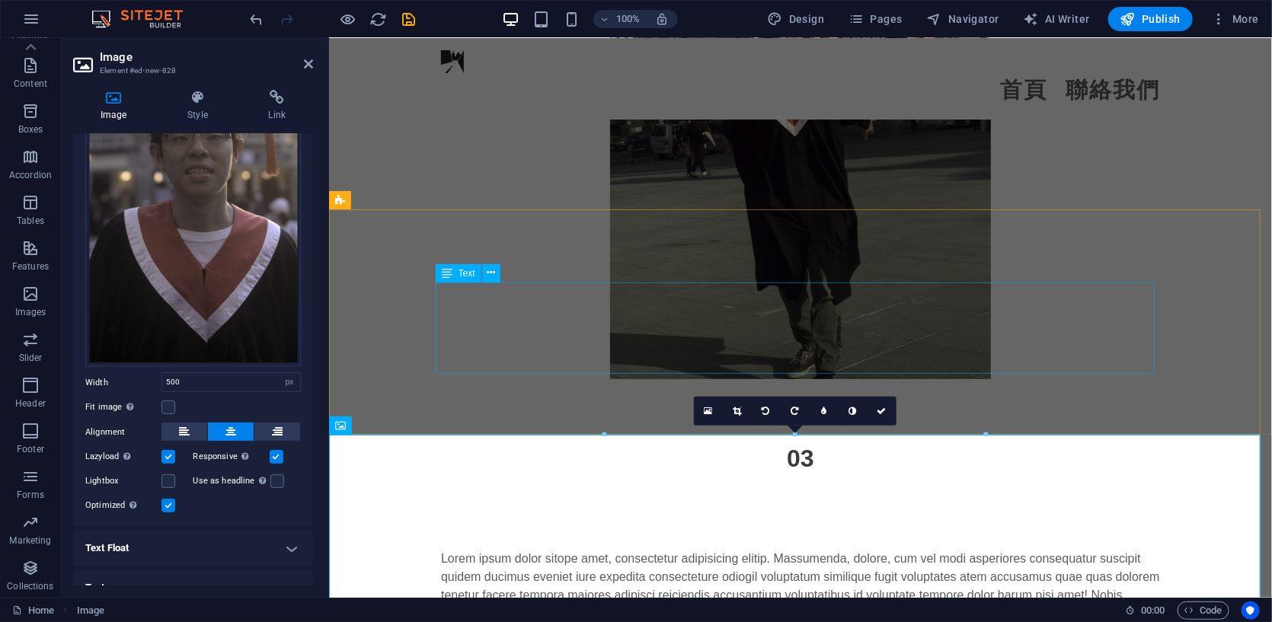
scroll to position [3075, 0]
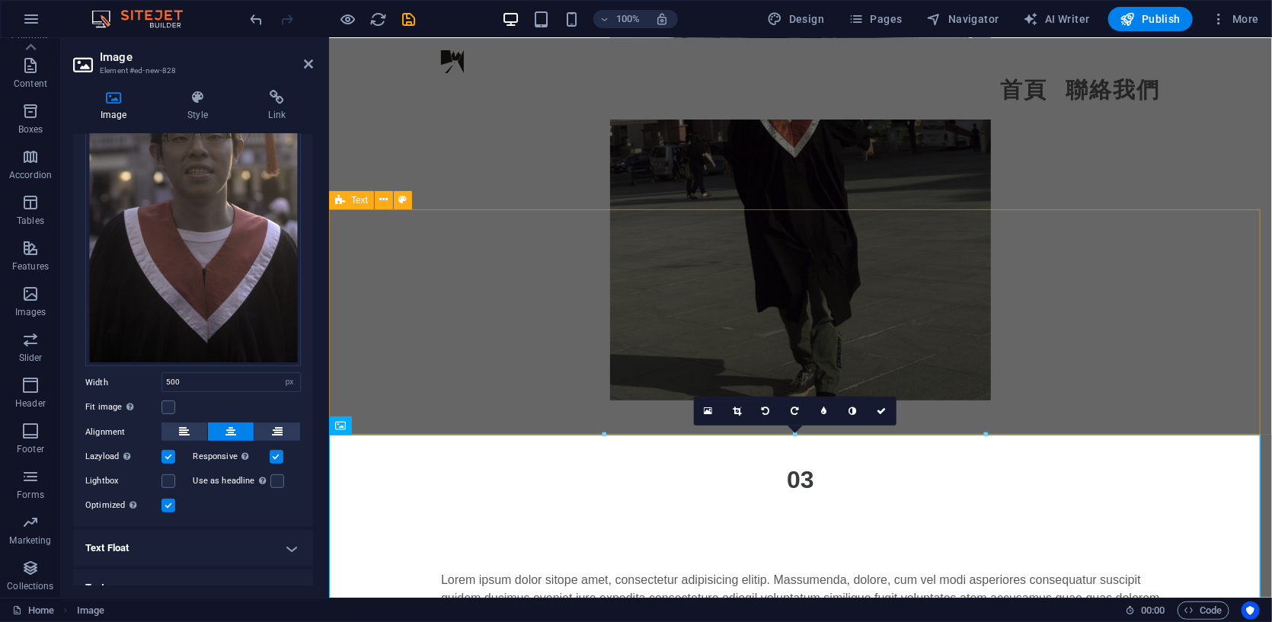
click at [600, 497] on div "Lorem ipsum dolor sitope amet, consectetur adipisicing elitip. Massumenda, dolo…" at bounding box center [799, 609] width 943 height 225
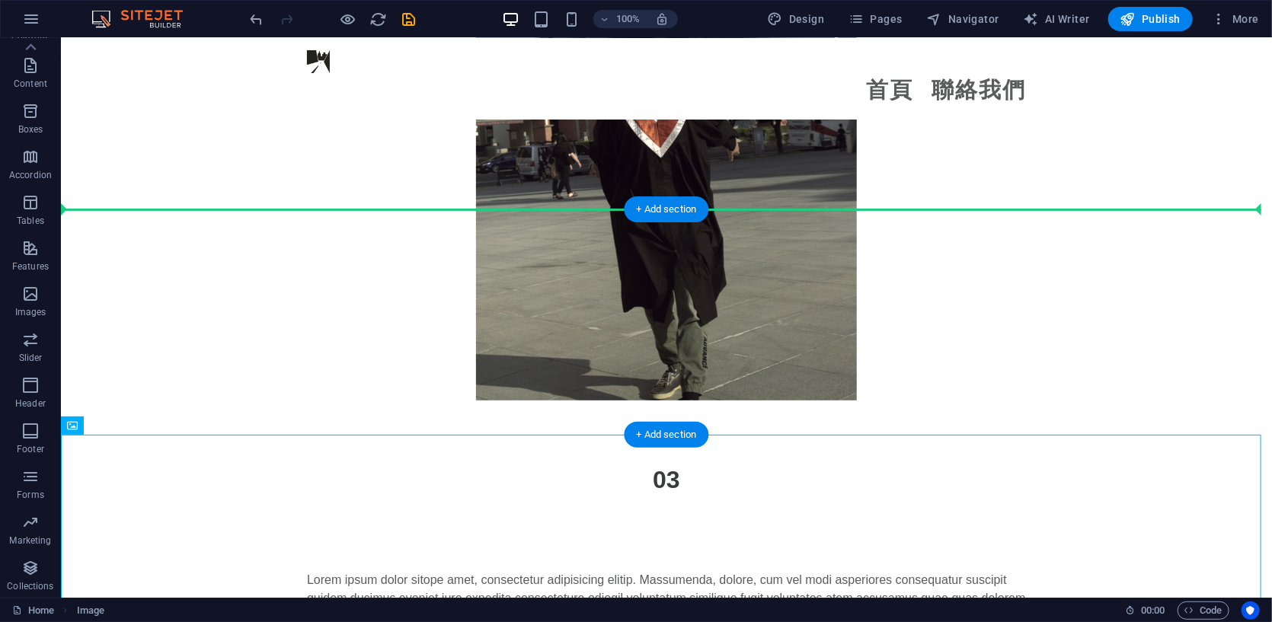
drag, startPoint x: 703, startPoint y: 493, endPoint x: 728, endPoint y: 241, distance: 253.3
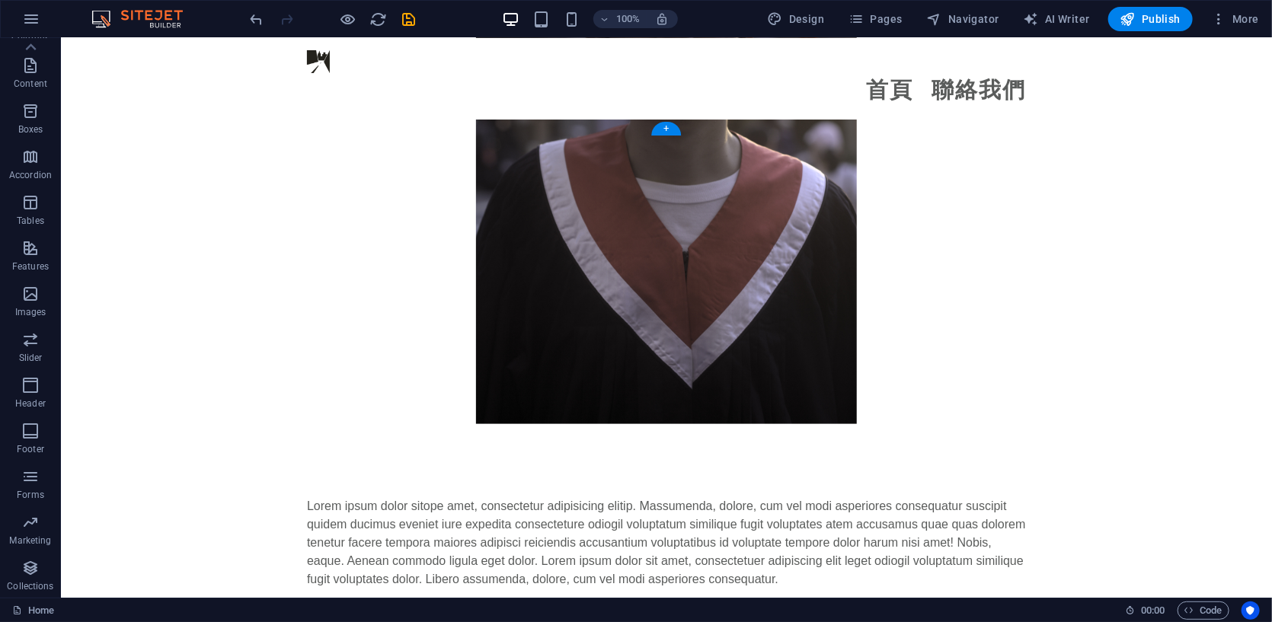
scroll to position [3719, 0]
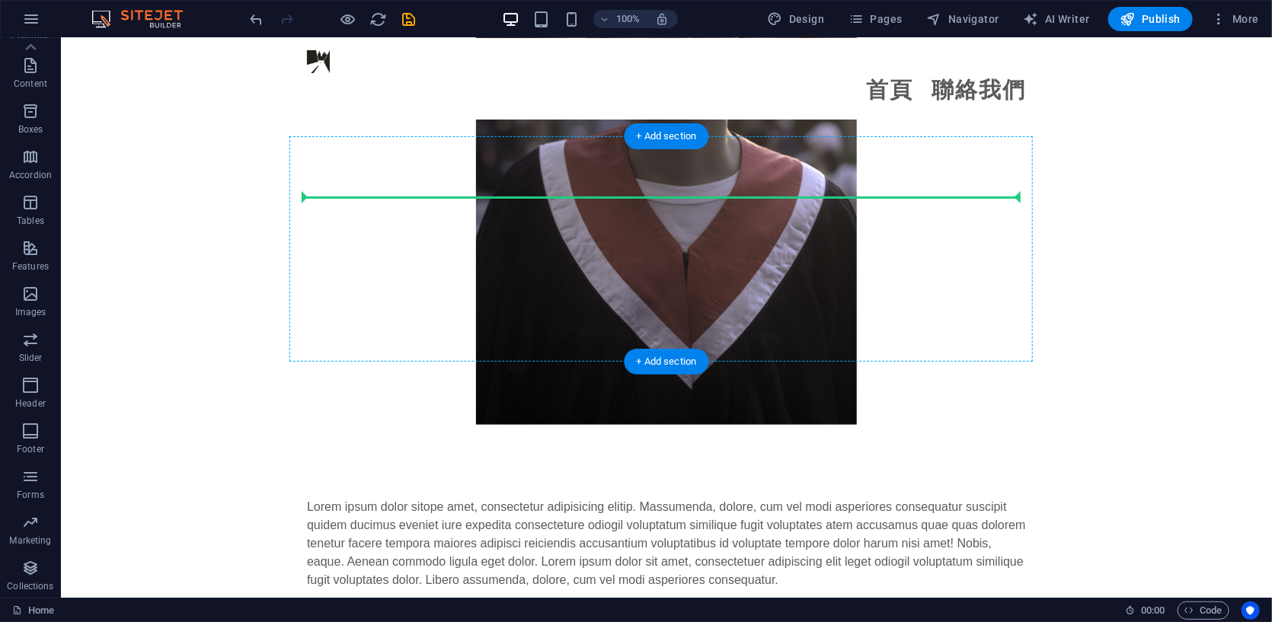
drag, startPoint x: 730, startPoint y: 396, endPoint x: 739, endPoint y: 197, distance: 198.9
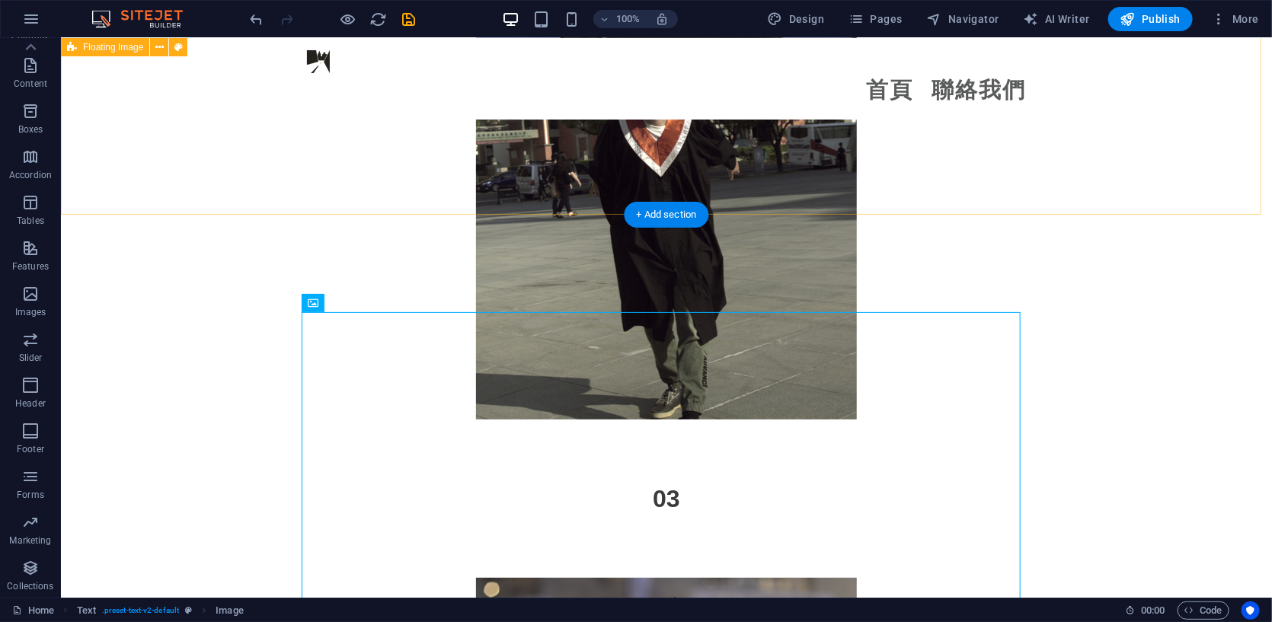
scroll to position [3021, 0]
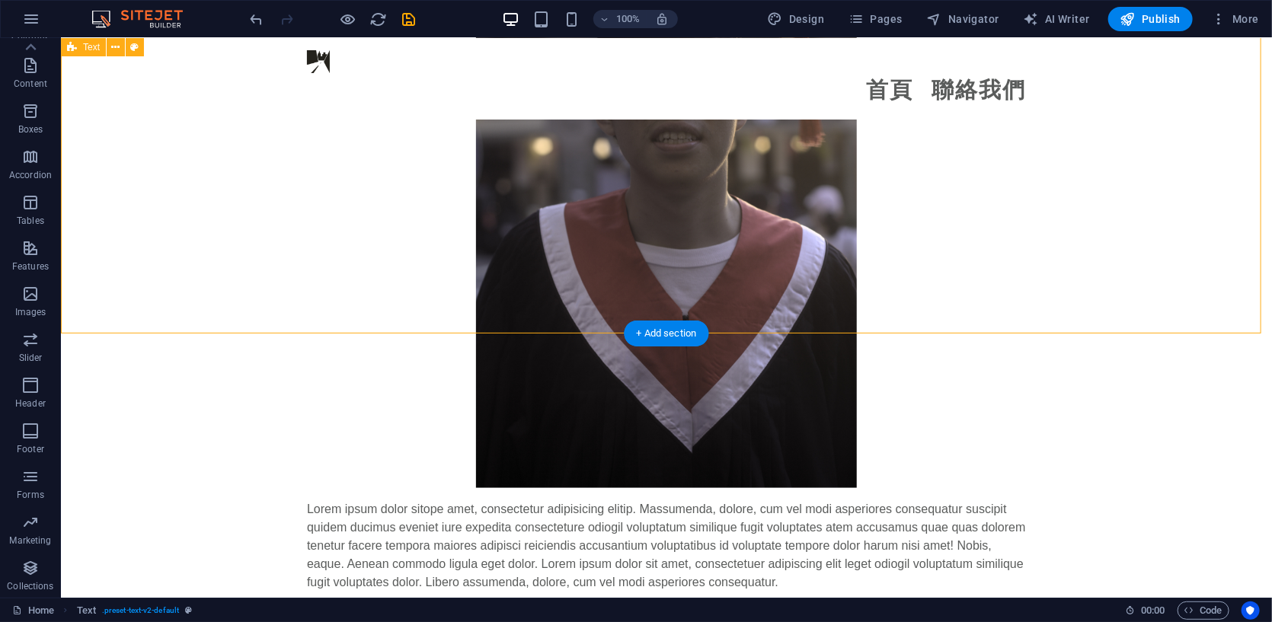
scroll to position [3782, 0]
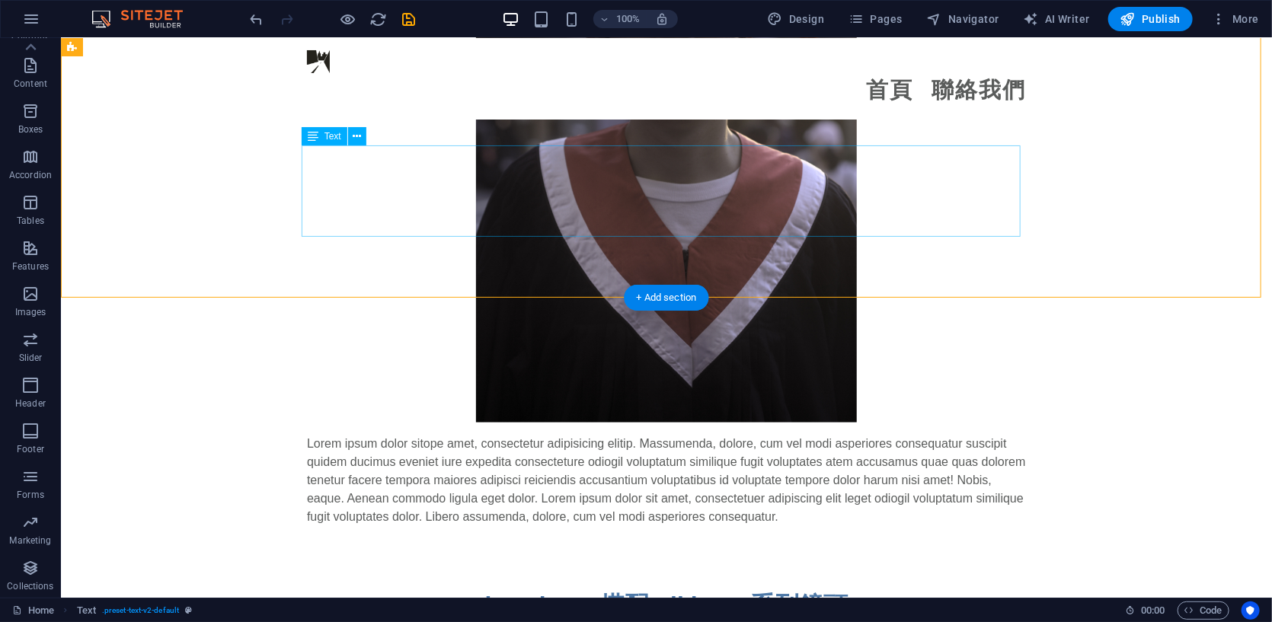
click at [697, 434] on div "Lorem ipsum dolor sitope amet, consectetur adipisicing elitip. Massumenda, dolo…" at bounding box center [665, 479] width 719 height 91
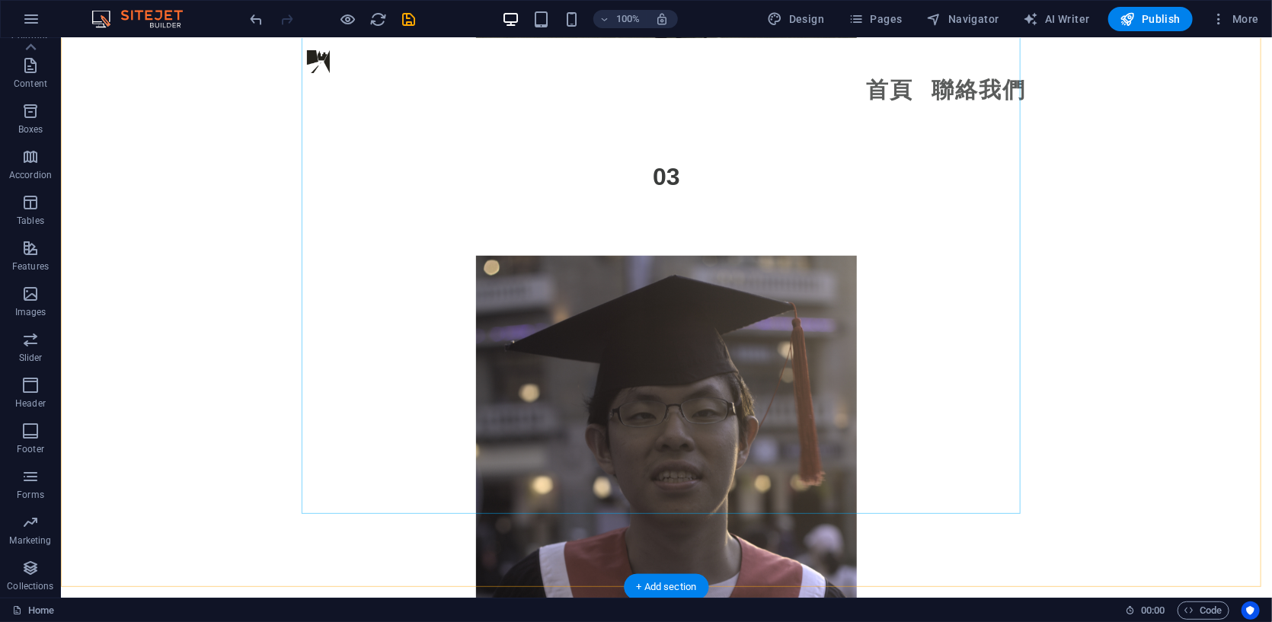
scroll to position [3401, 0]
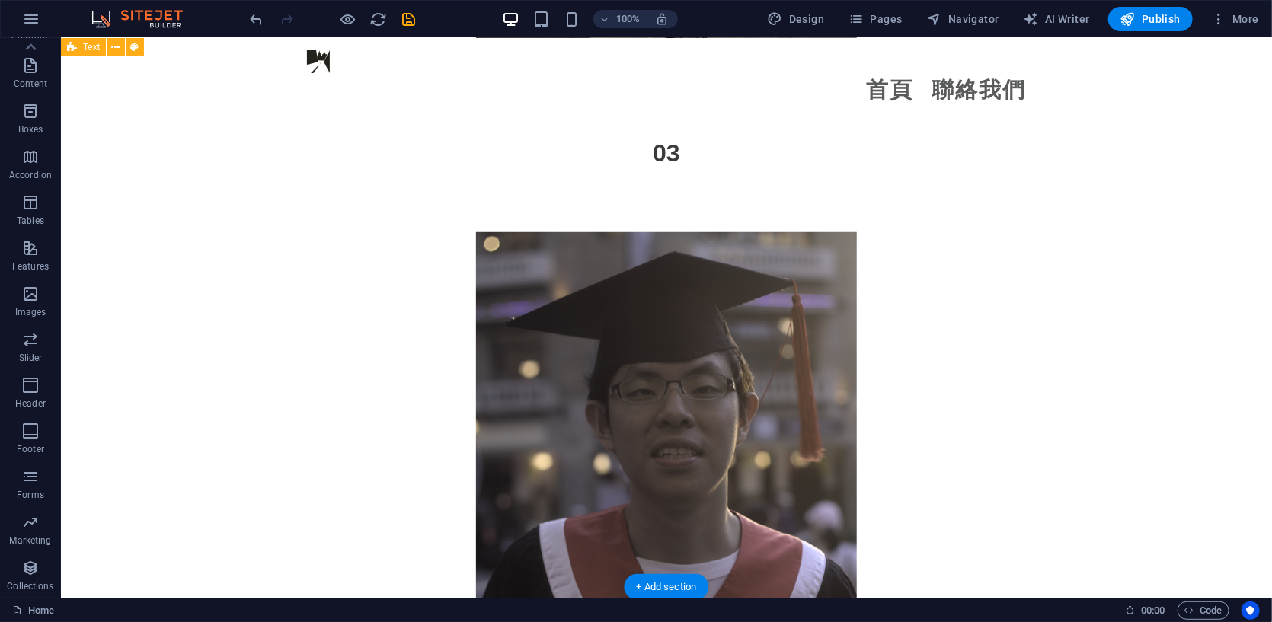
click at [697, 332] on div at bounding box center [665, 523] width 1211 height 705
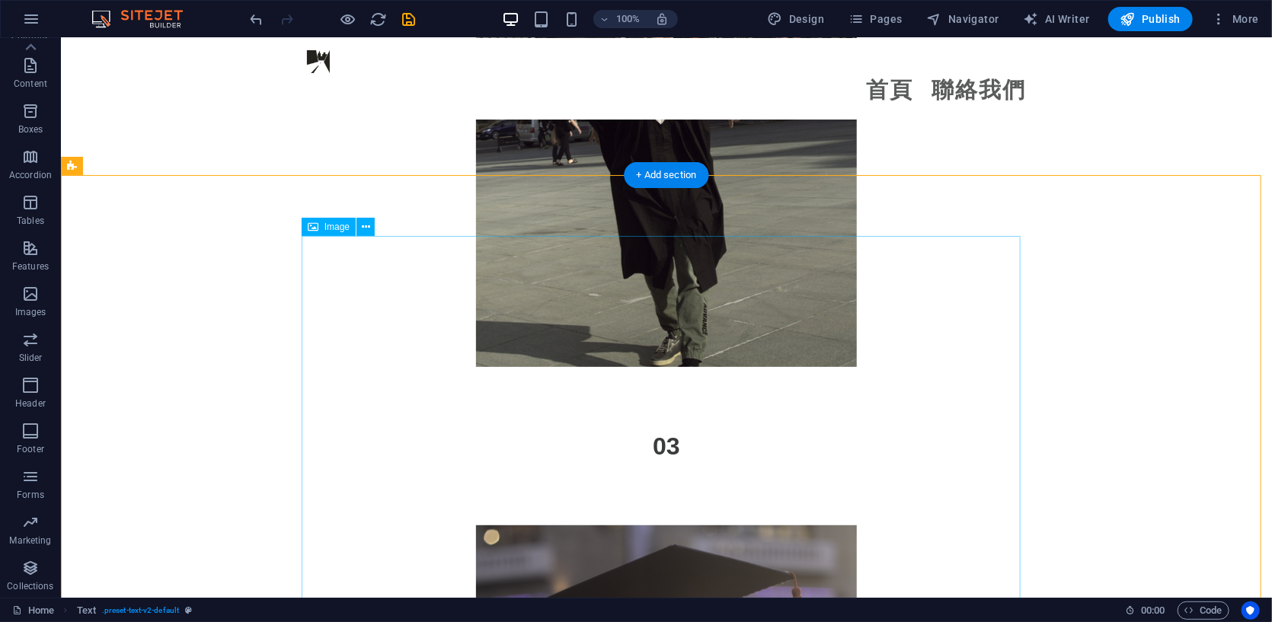
scroll to position [3147, 0]
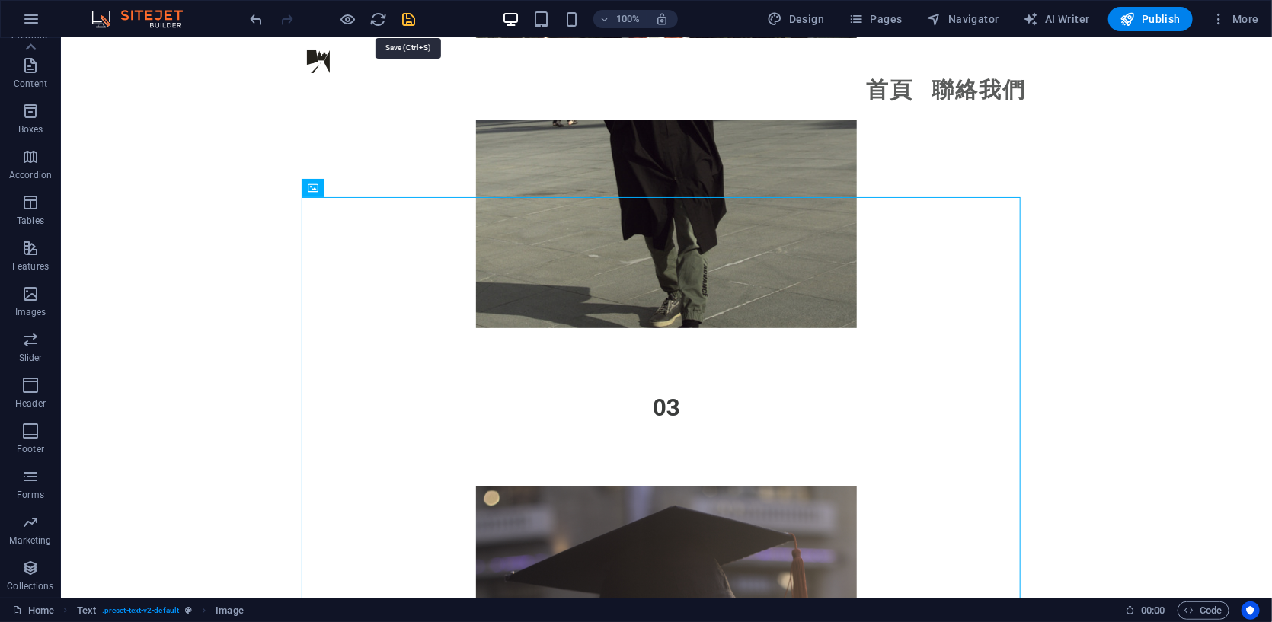
click at [404, 17] on icon "save" at bounding box center [410, 20] width 18 height 18
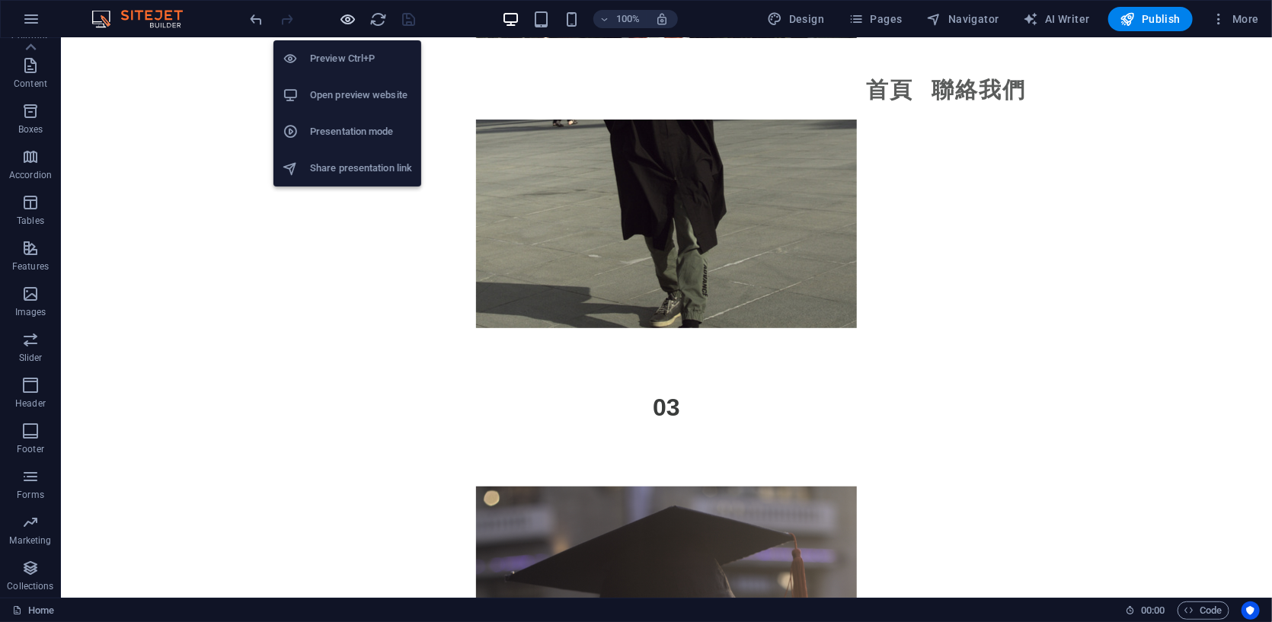
click at [350, 18] on icon "button" at bounding box center [349, 20] width 18 height 18
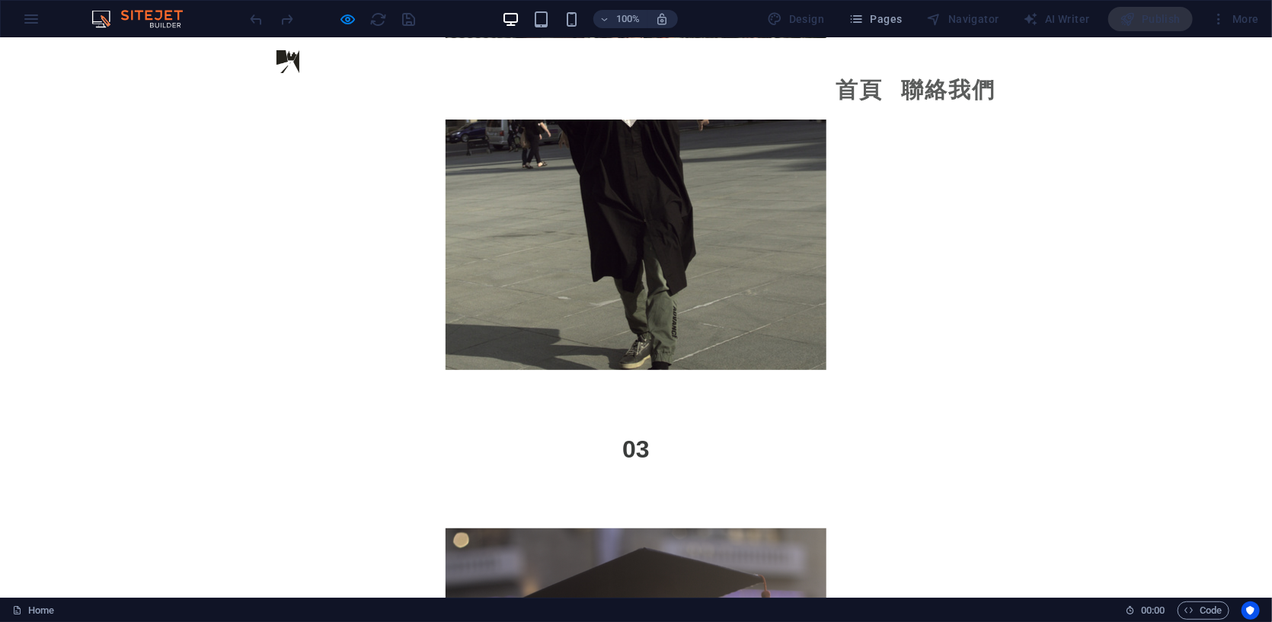
scroll to position [3357, 0]
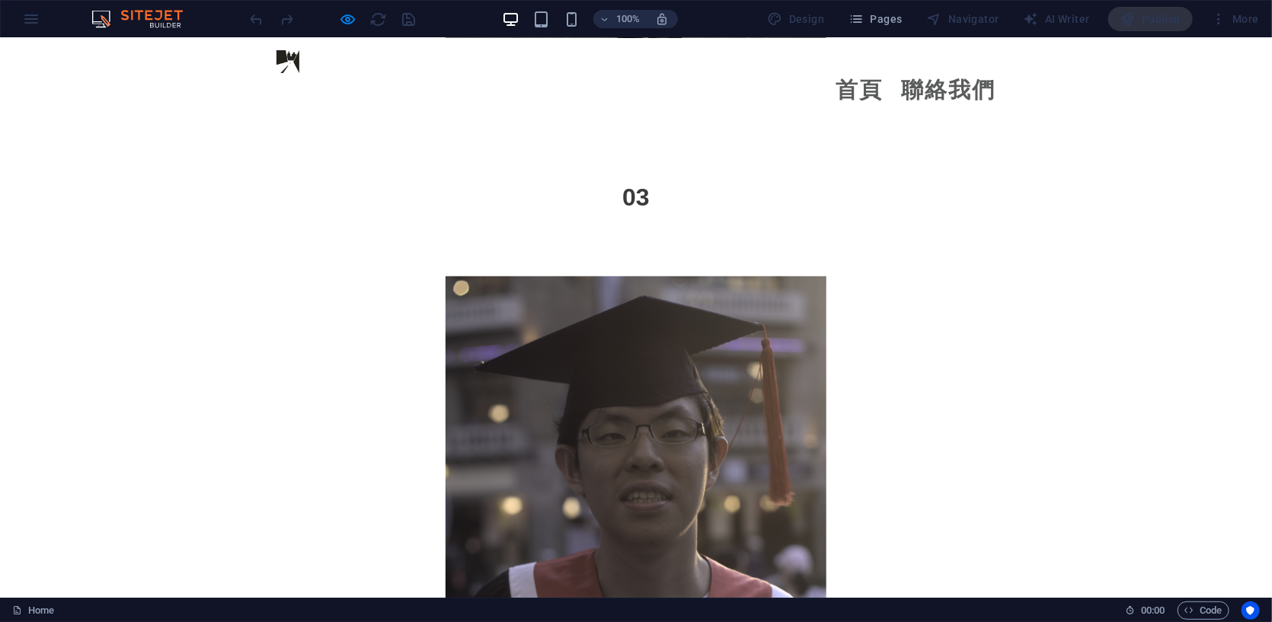
click at [592, 276] on img at bounding box center [635, 561] width 381 height 571
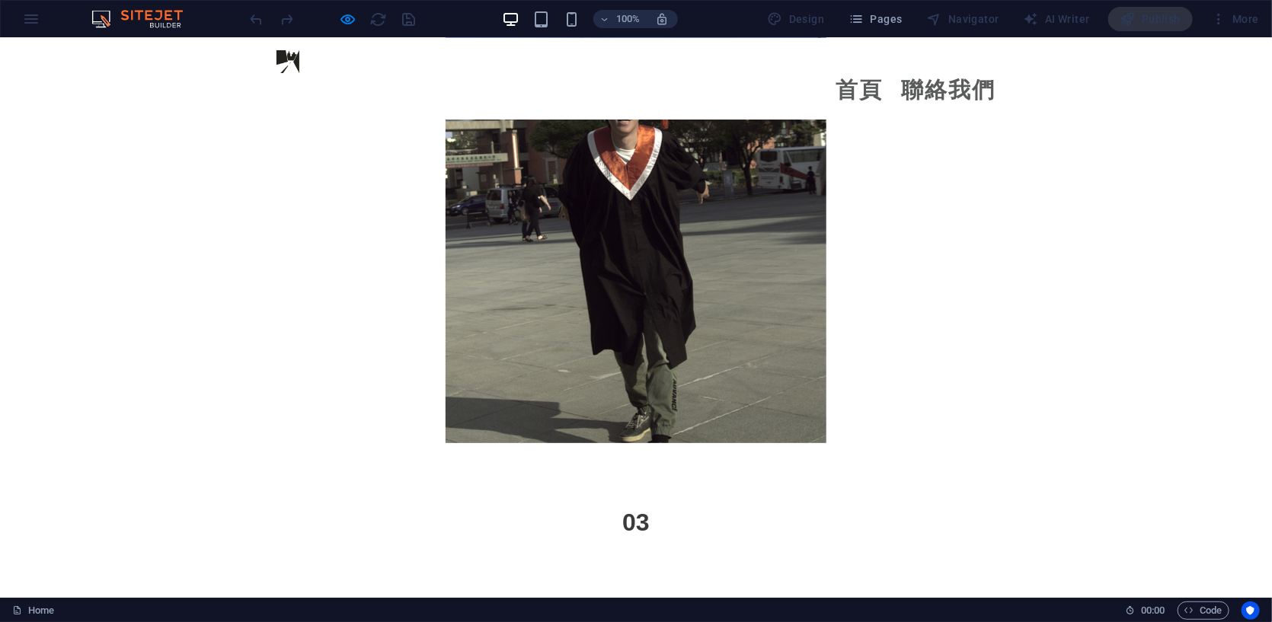
scroll to position [2976, 0]
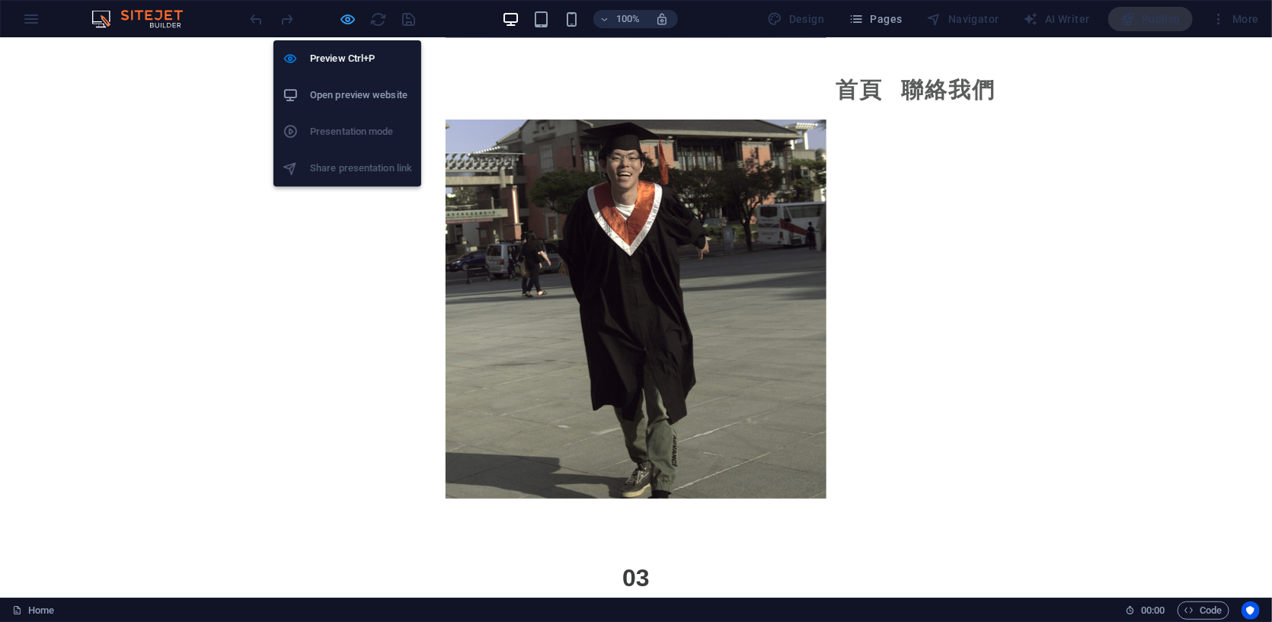
click at [345, 11] on icon "button" at bounding box center [349, 20] width 18 height 18
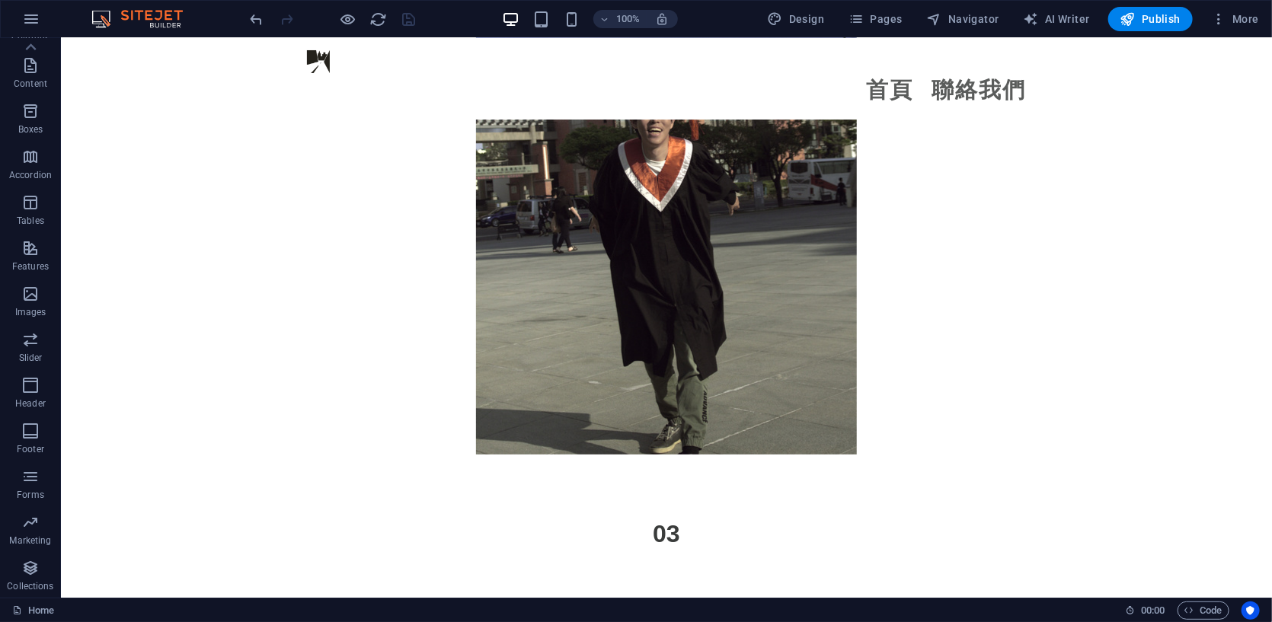
scroll to position [2893, 0]
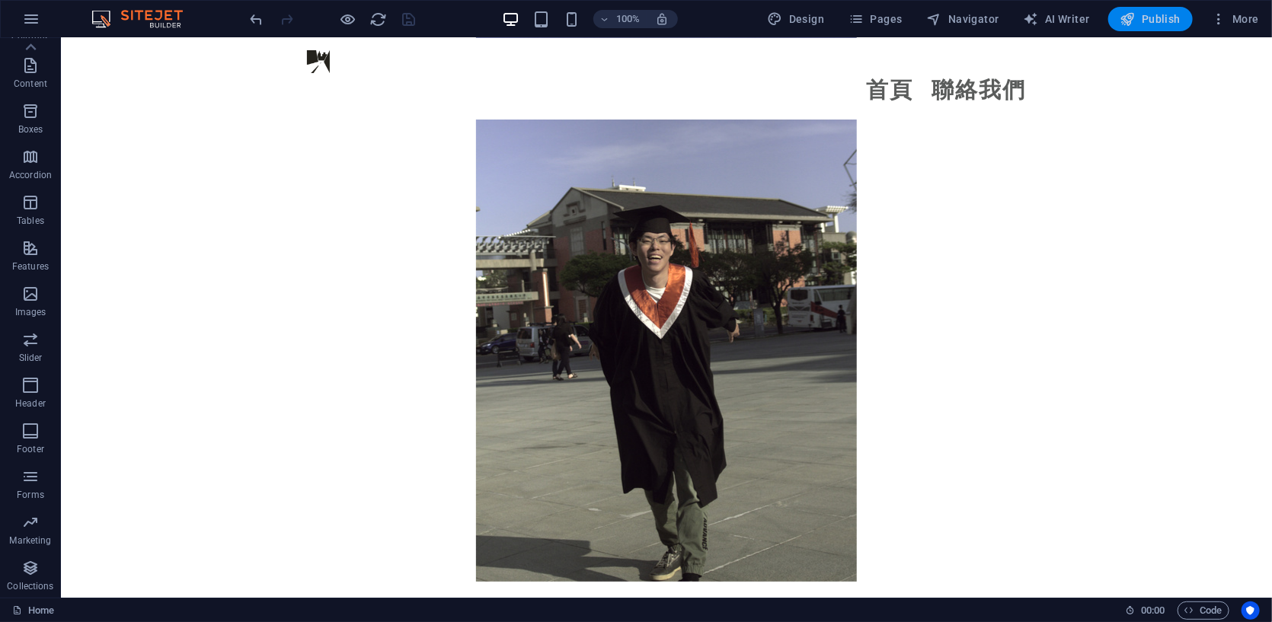
click at [697, 24] on span "Publish" at bounding box center [1150, 18] width 60 height 15
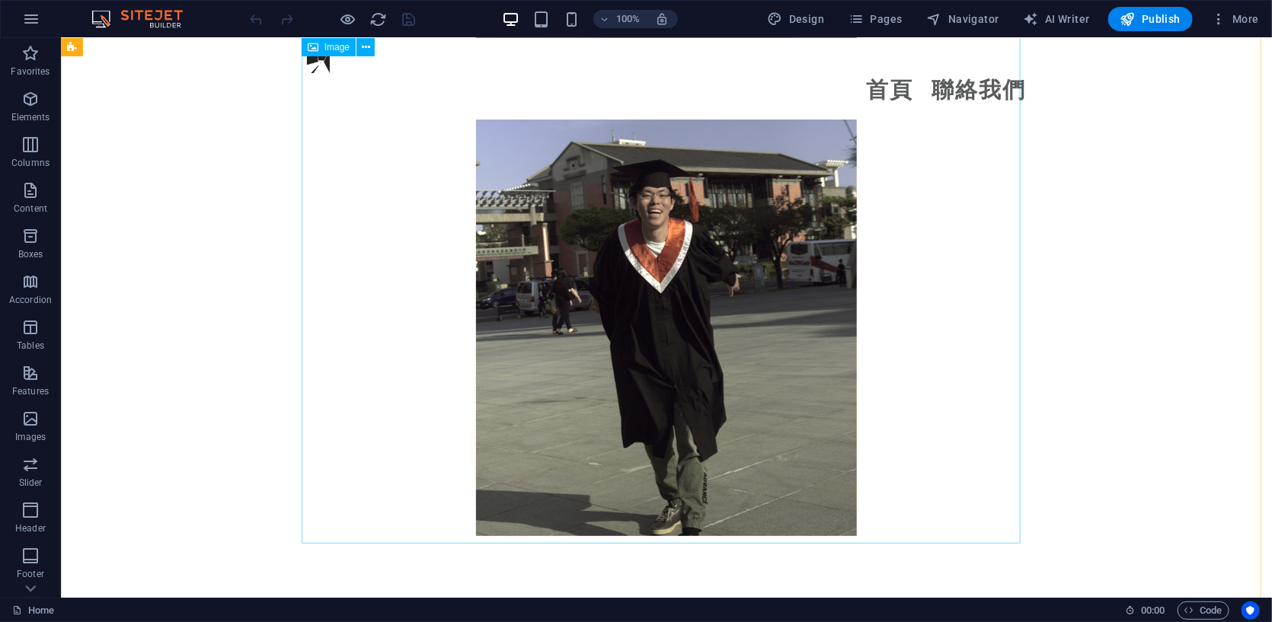
scroll to position [2919, 0]
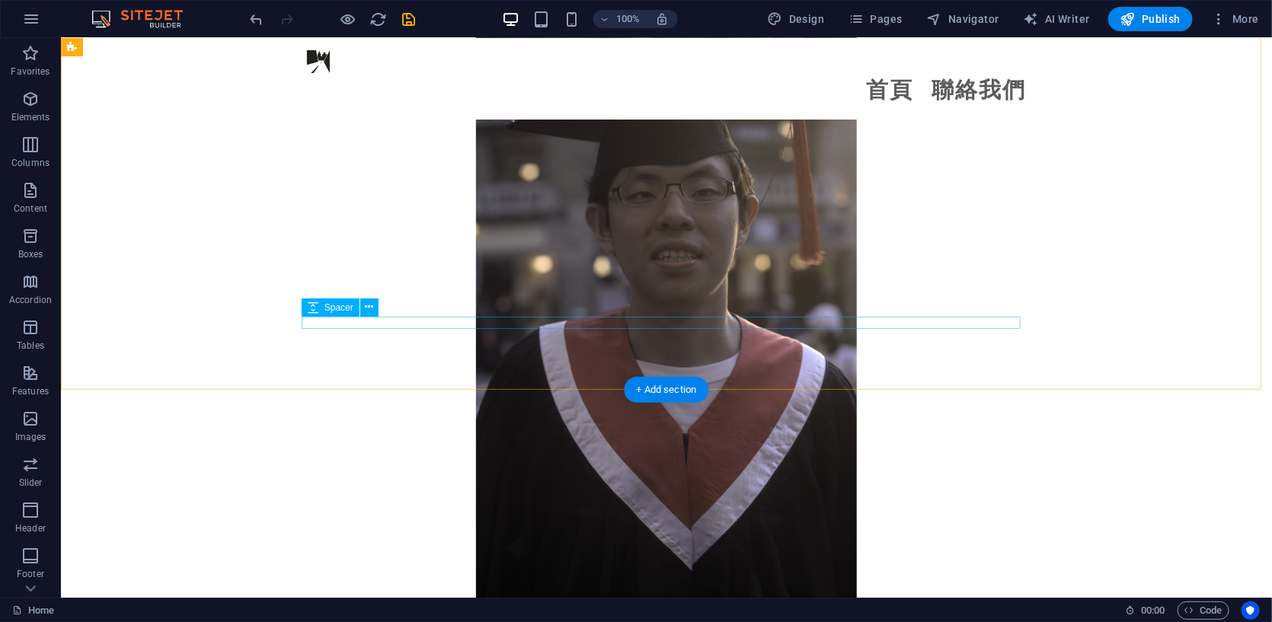
scroll to position [3680, 0]
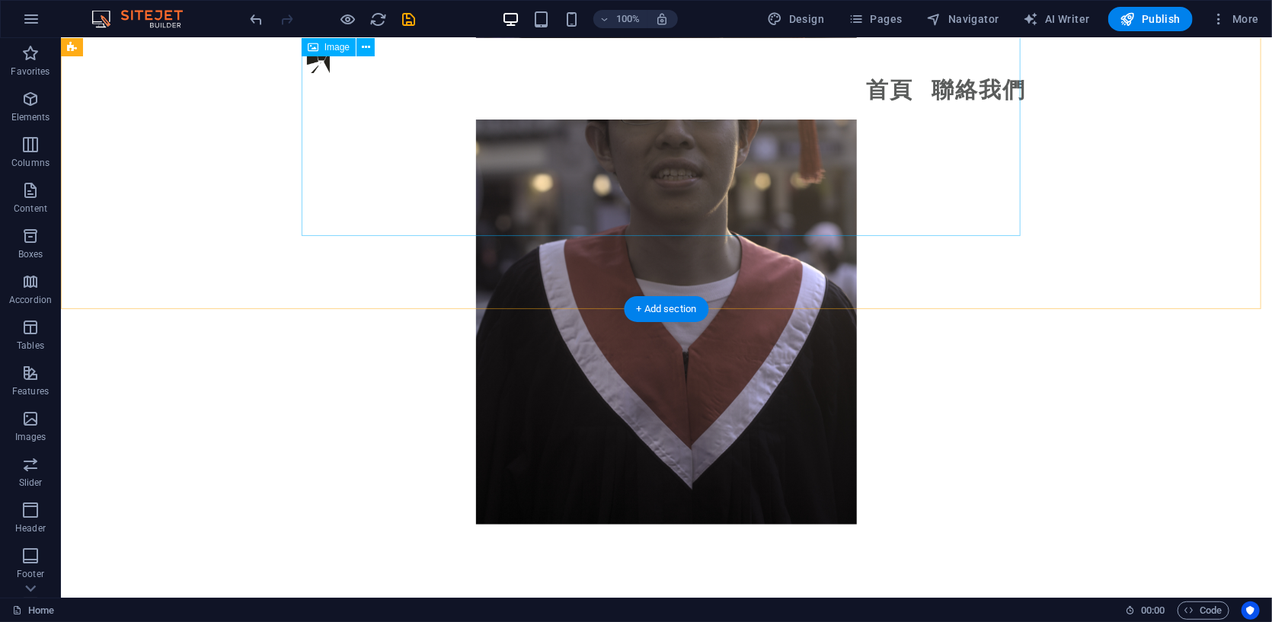
click at [696, 196] on figure at bounding box center [665, 238] width 719 height 571
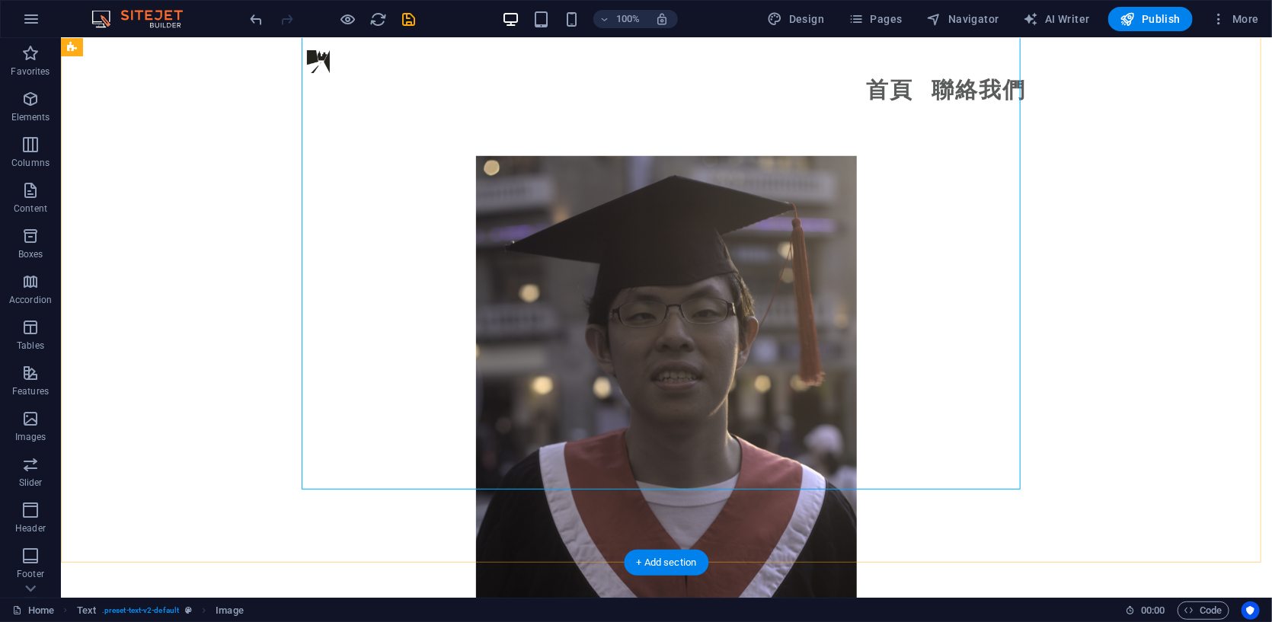
scroll to position [3553, 0]
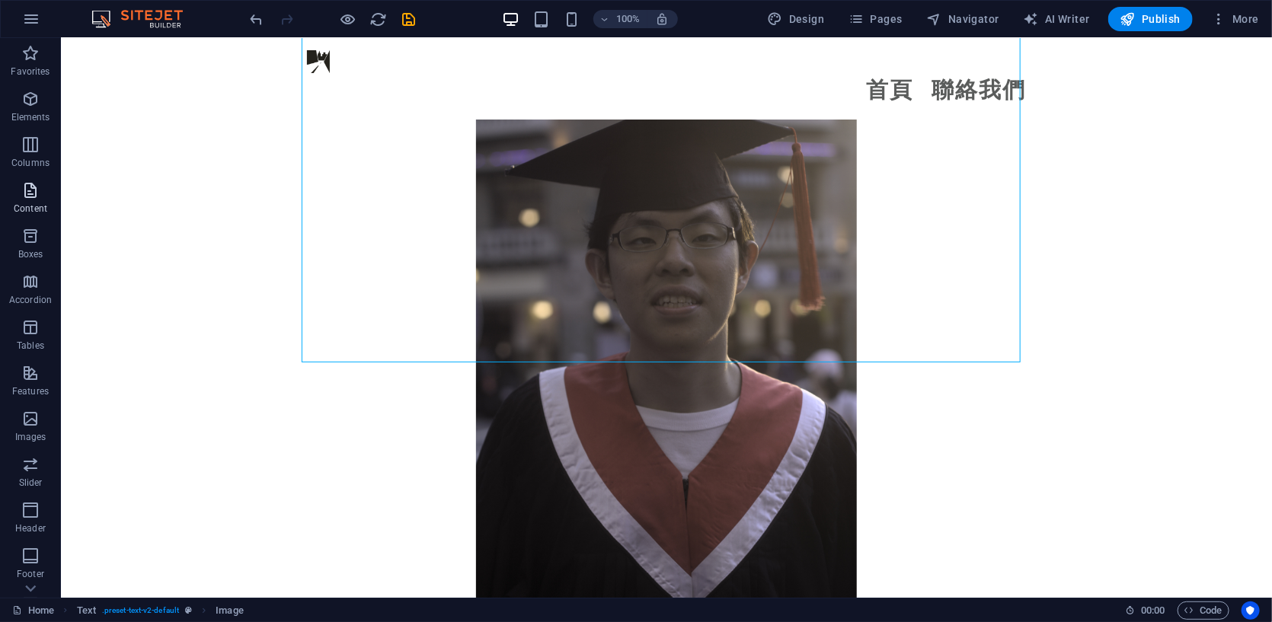
click at [27, 178] on button "Content" at bounding box center [30, 198] width 61 height 46
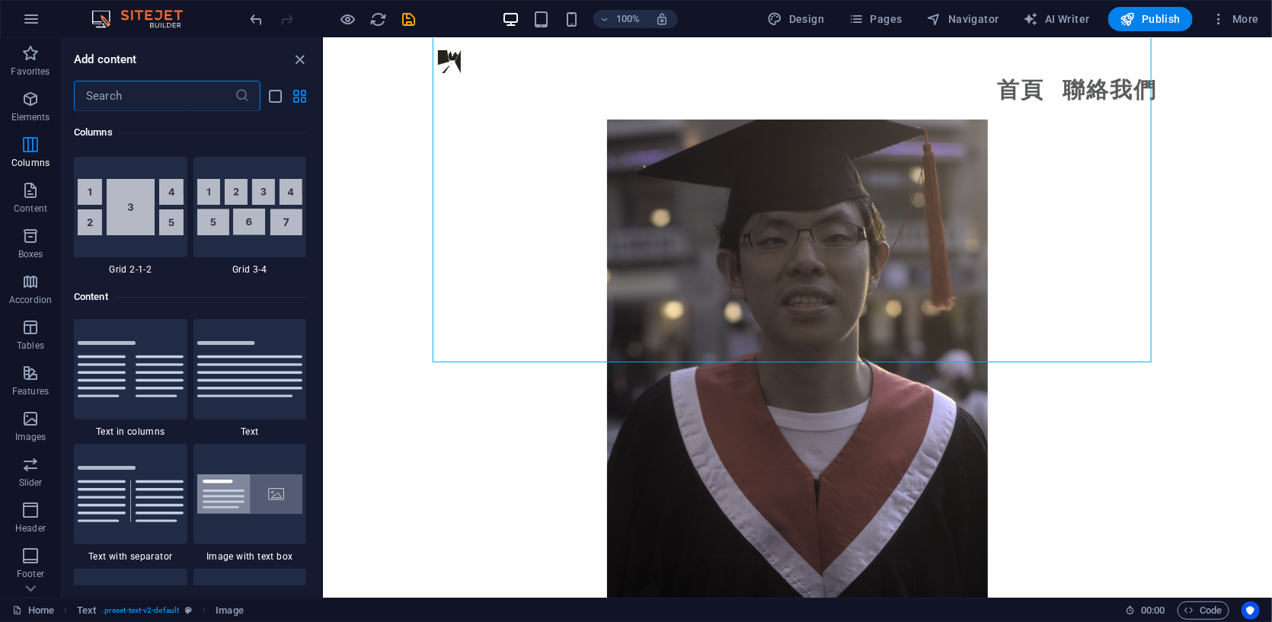
scroll to position [2536, 0]
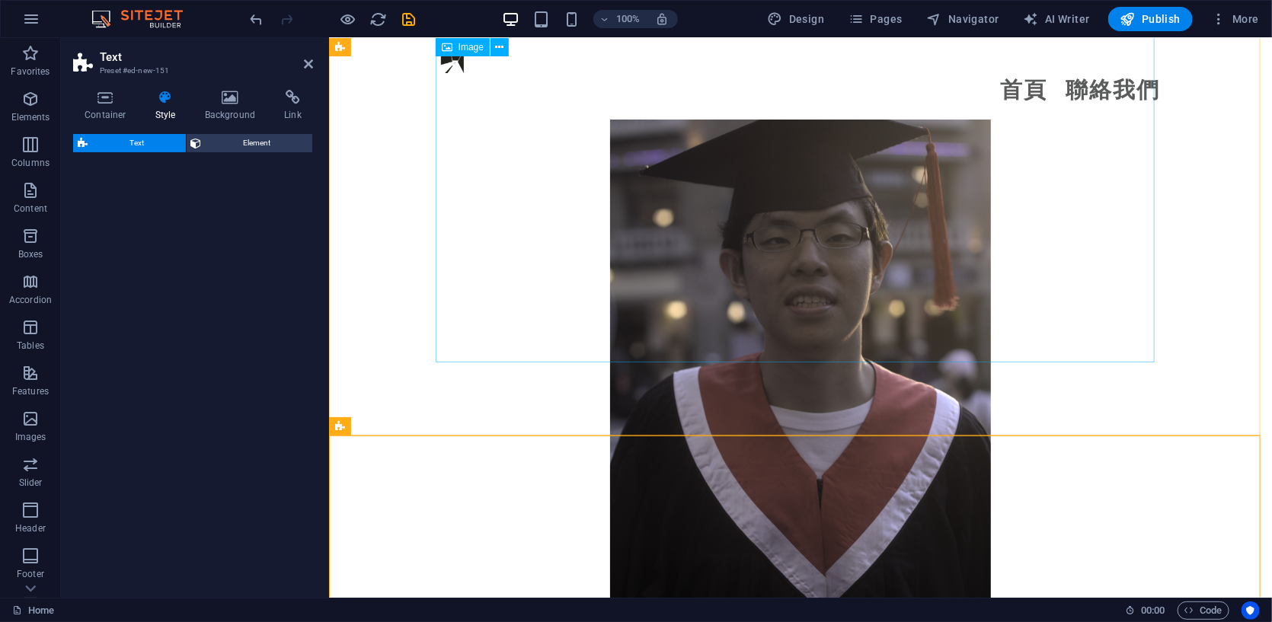
select select "preset-text-v2-default"
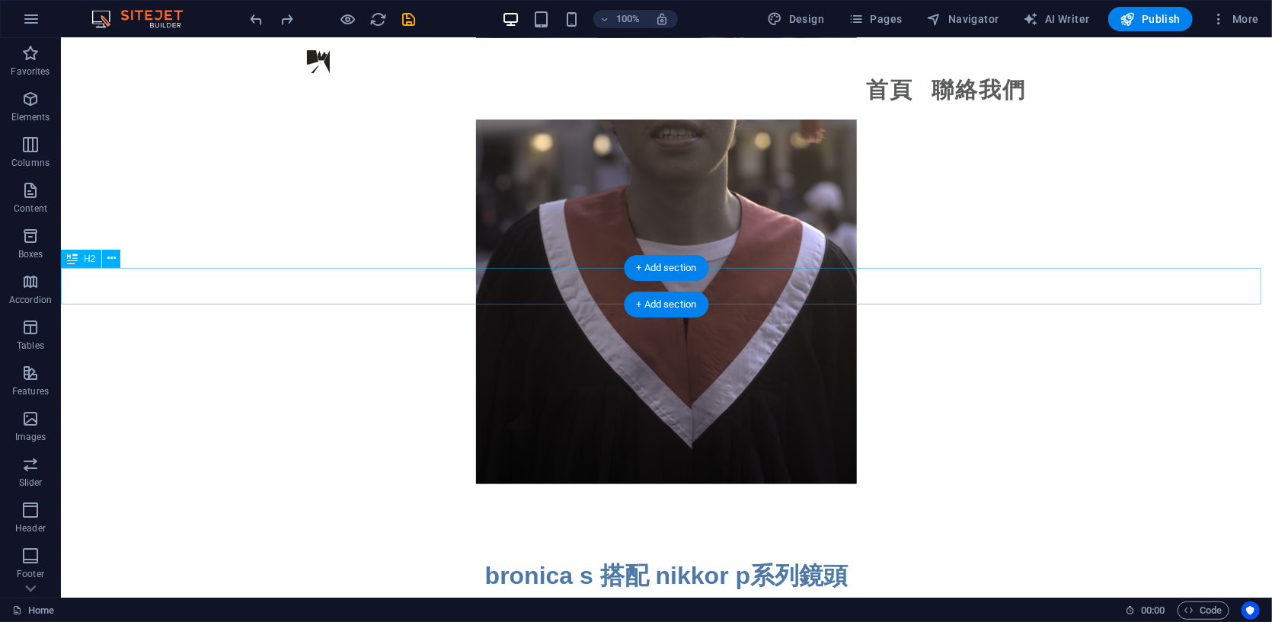
scroll to position [3680, 0]
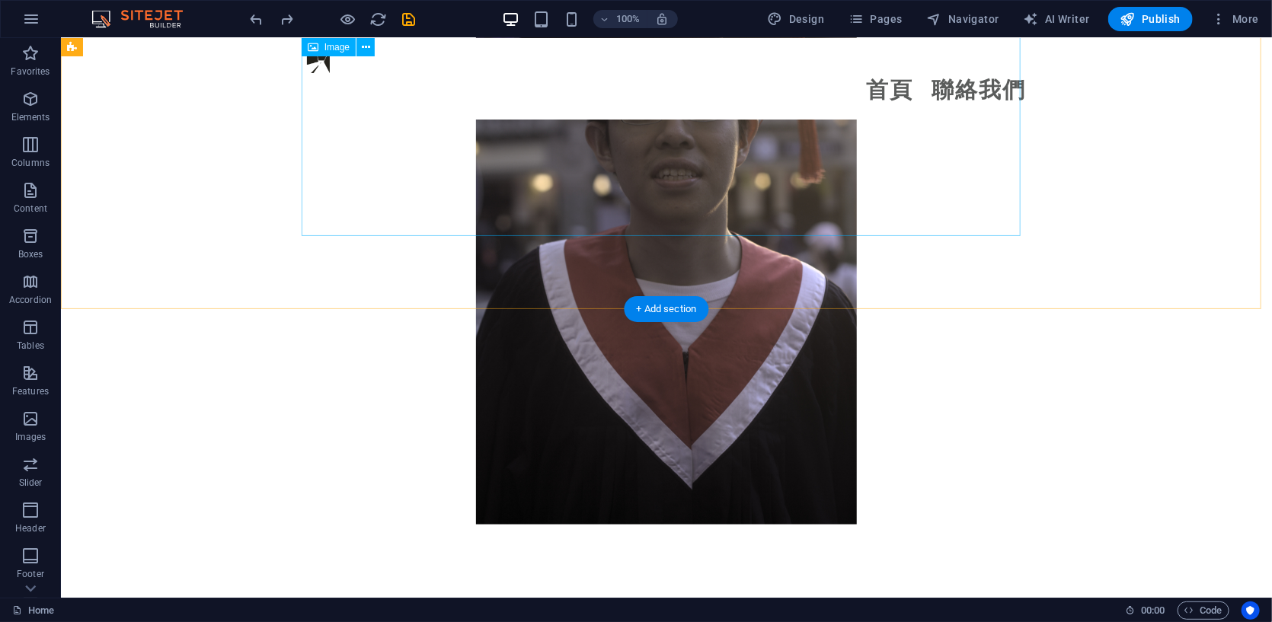
click at [606, 189] on figure at bounding box center [665, 238] width 719 height 571
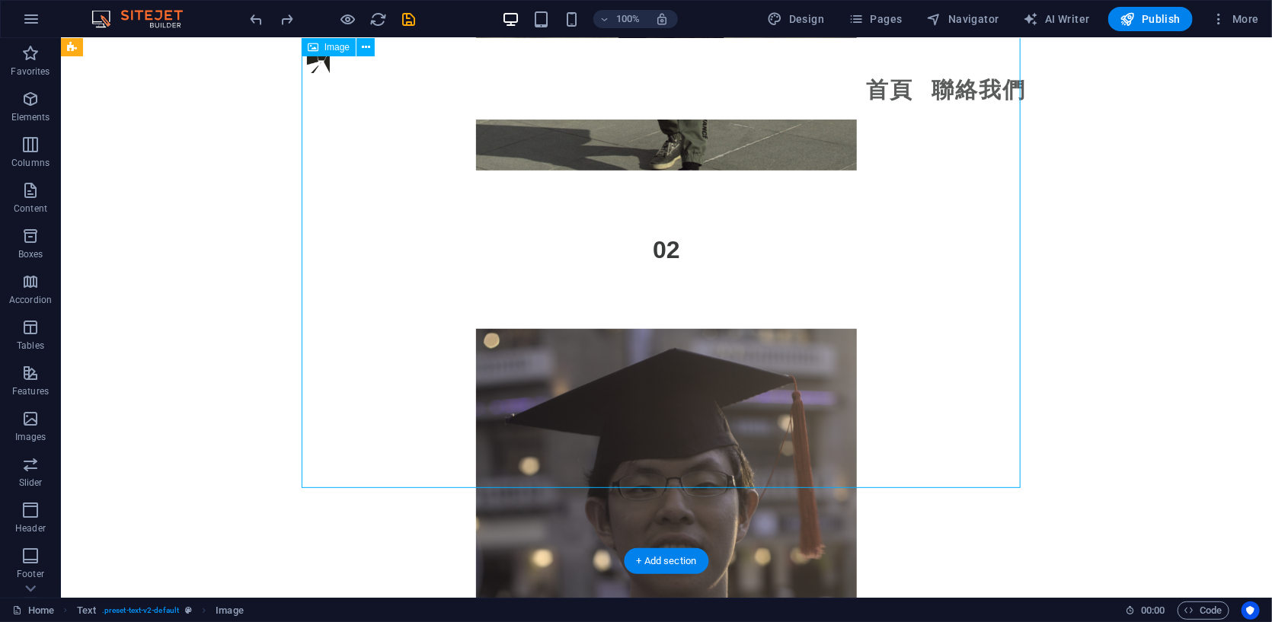
scroll to position [3046, 0]
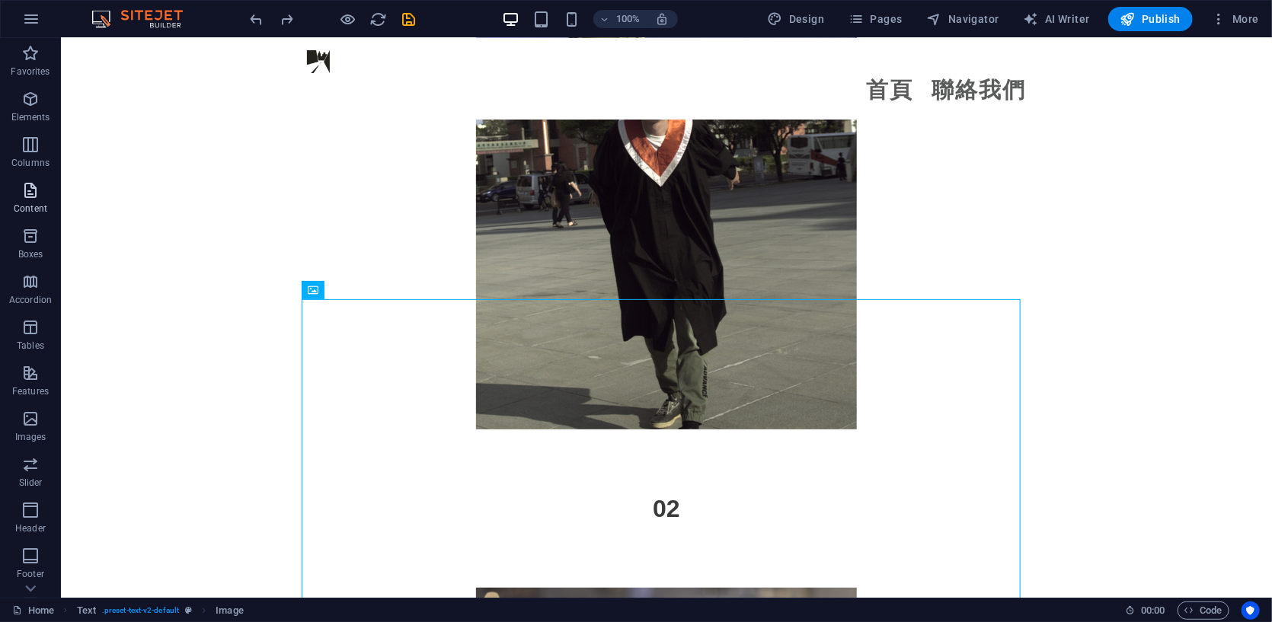
click at [29, 202] on span "Content" at bounding box center [30, 199] width 61 height 37
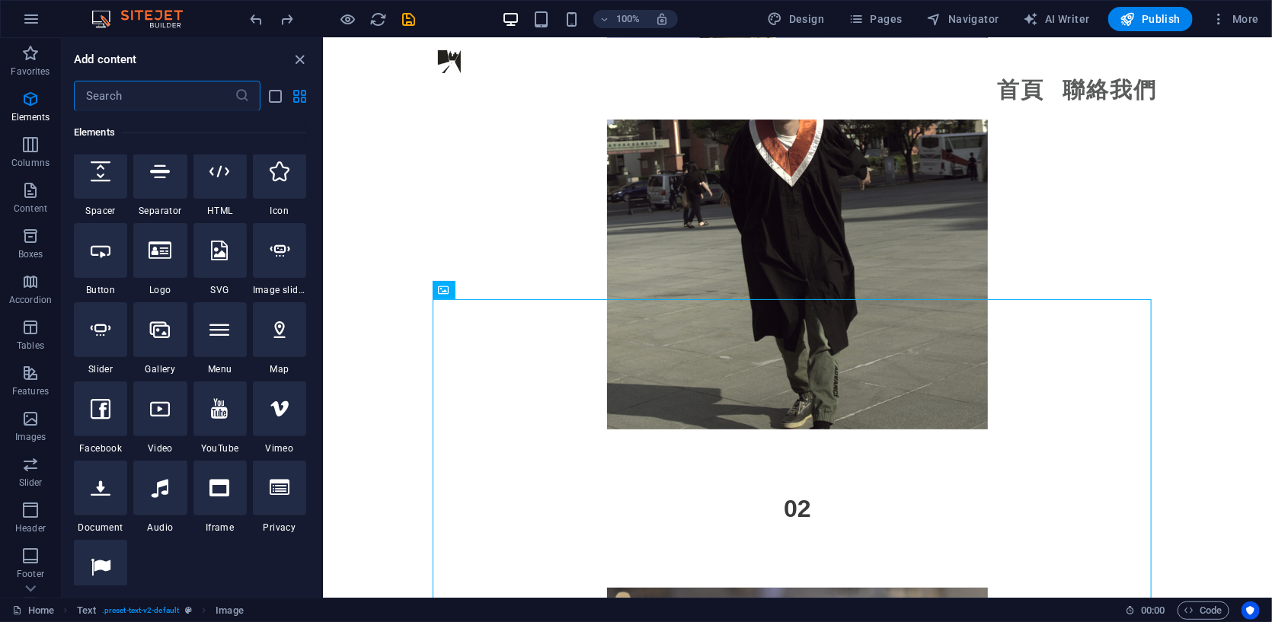
scroll to position [126, 0]
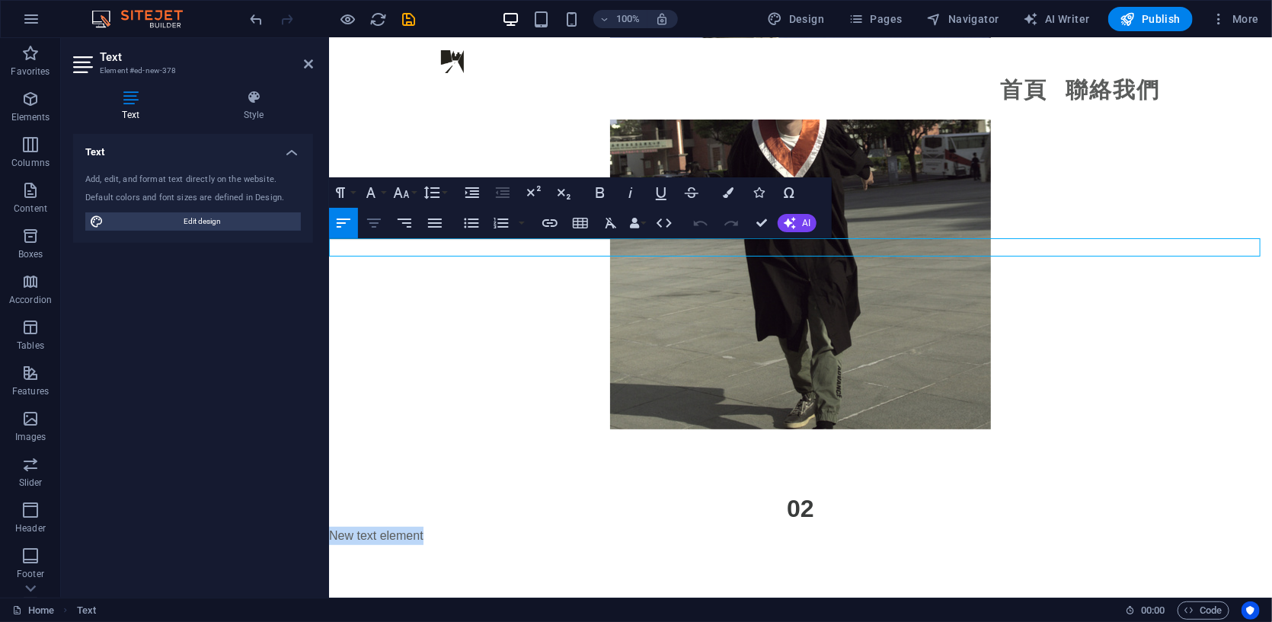
click at [375, 229] on icon "button" at bounding box center [374, 223] width 18 height 18
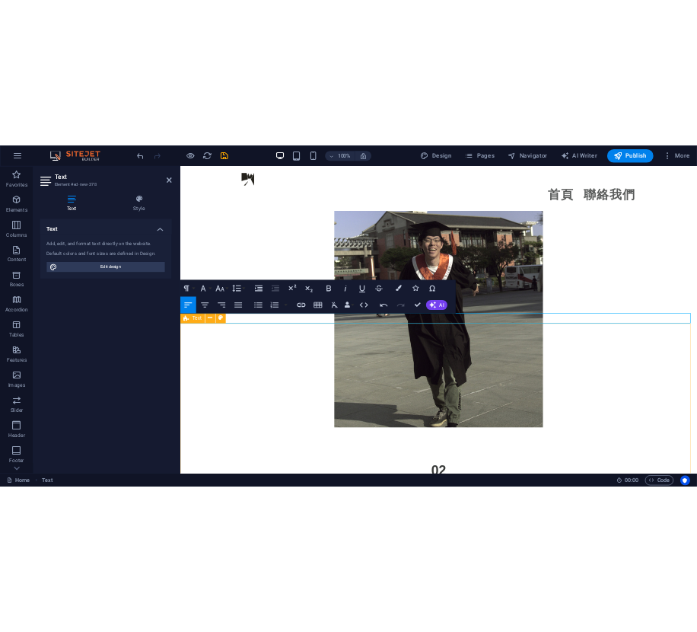
scroll to position [2919, 0]
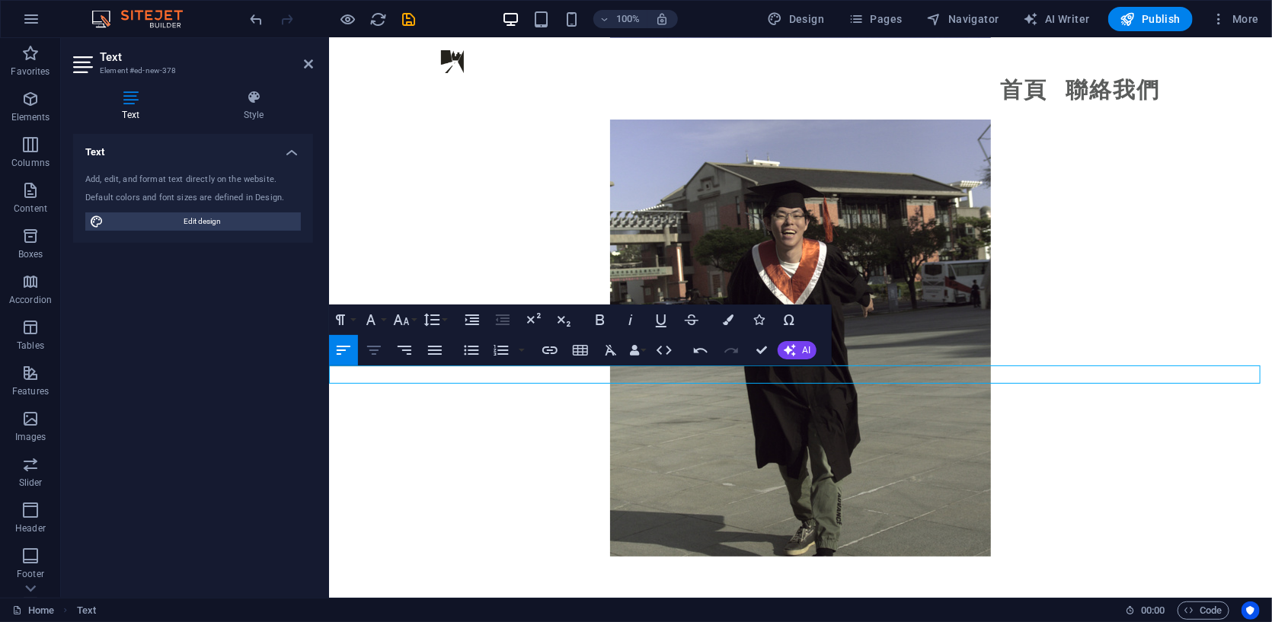
click at [372, 345] on icon "button" at bounding box center [374, 350] width 18 height 18
click at [552, 355] on icon "button" at bounding box center [550, 350] width 18 height 18
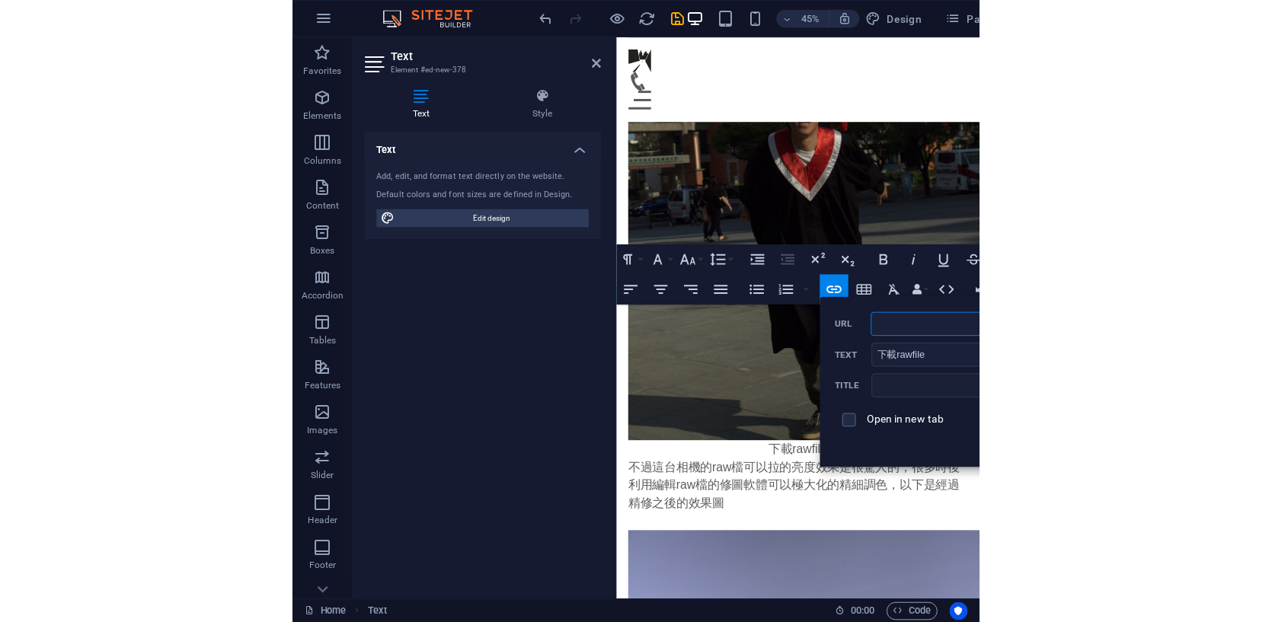
scroll to position [2974, 0]
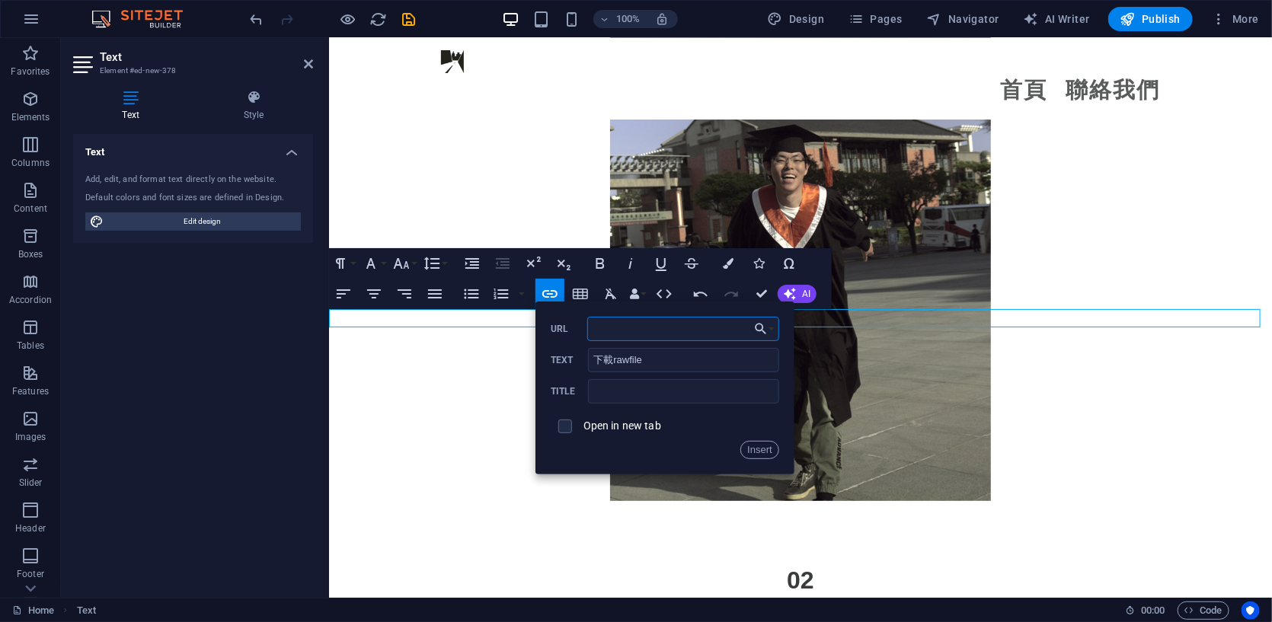
paste input "[URL][PERSON_NAME][DOMAIN_NAME]"
type input "[URL][PERSON_NAME][DOMAIN_NAME]"
click at [653, 397] on input "text" at bounding box center [683, 391] width 190 height 24
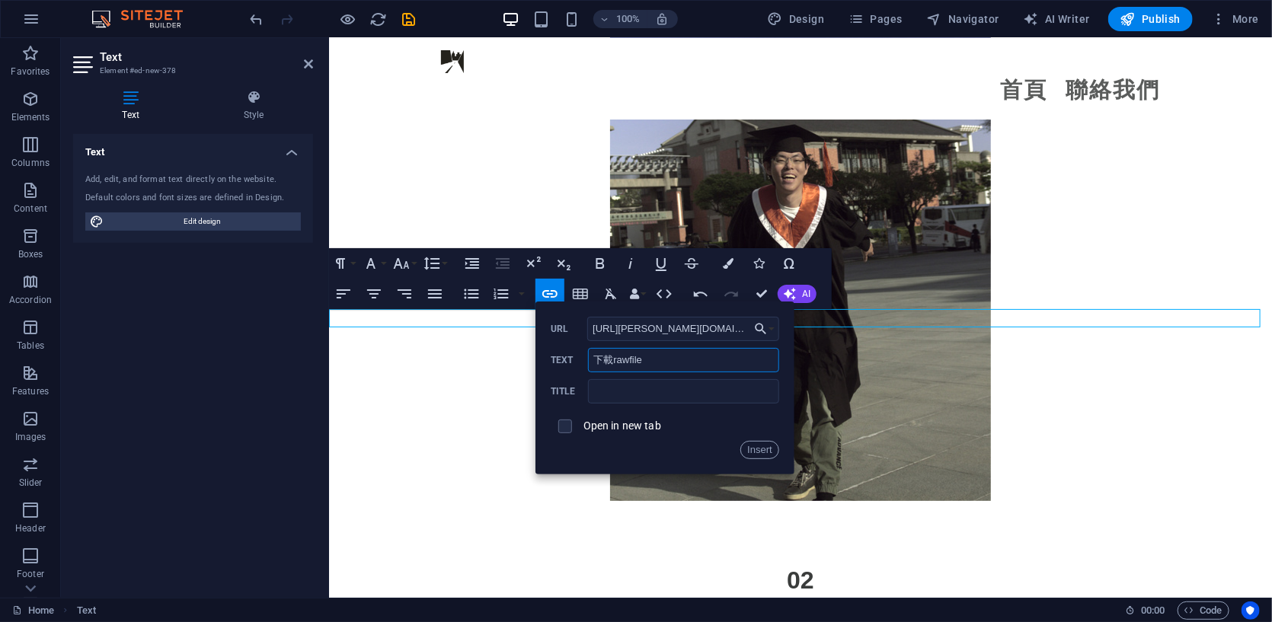
drag, startPoint x: 648, startPoint y: 360, endPoint x: 538, endPoint y: 365, distance: 110.5
click at [538, 365] on div "Back Choose Link Home Contact us New page Choose file ... [URL][PERSON_NAME][DO…" at bounding box center [664, 388] width 259 height 173
paste input "[URL][PERSON_NAME][DOMAIN_NAME]"
type input "下載rawfile"
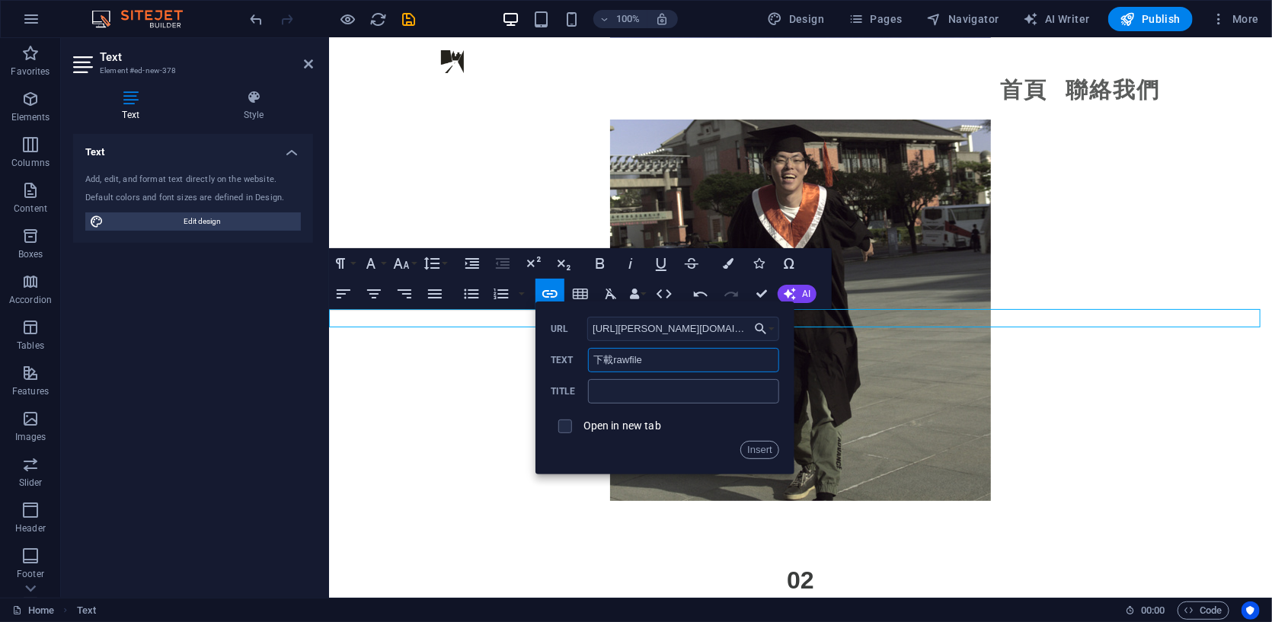
scroll to position [0, 0]
click at [665, 388] on input "text" at bounding box center [683, 391] width 190 height 24
paste input "[URL][PERSON_NAME][DOMAIN_NAME]"
type input "[URL][PERSON_NAME][DOMAIN_NAME]"
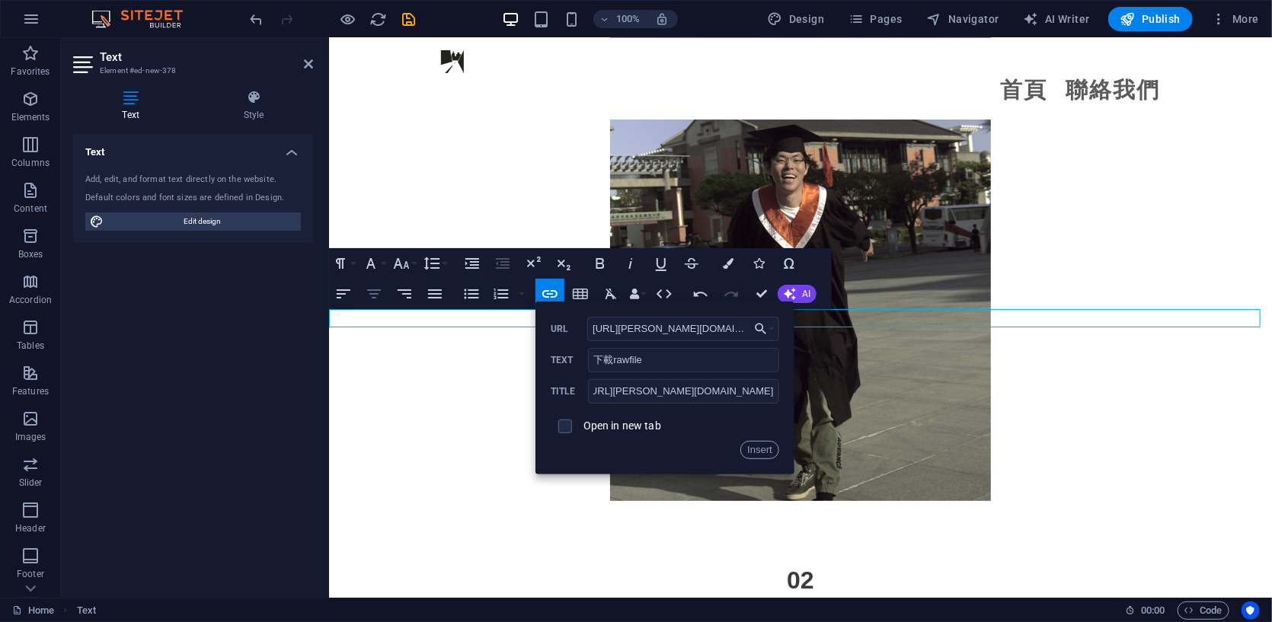
click at [372, 295] on icon "button" at bounding box center [374, 294] width 18 height 18
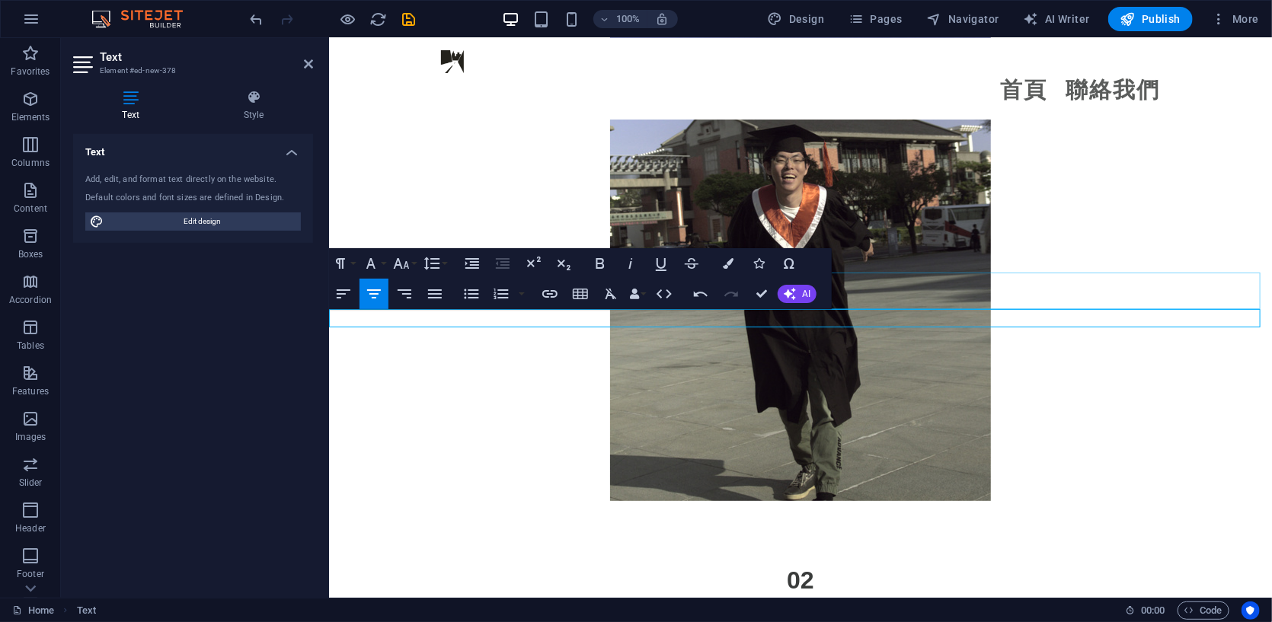
click at [952, 561] on div "02" at bounding box center [799, 579] width 943 height 37
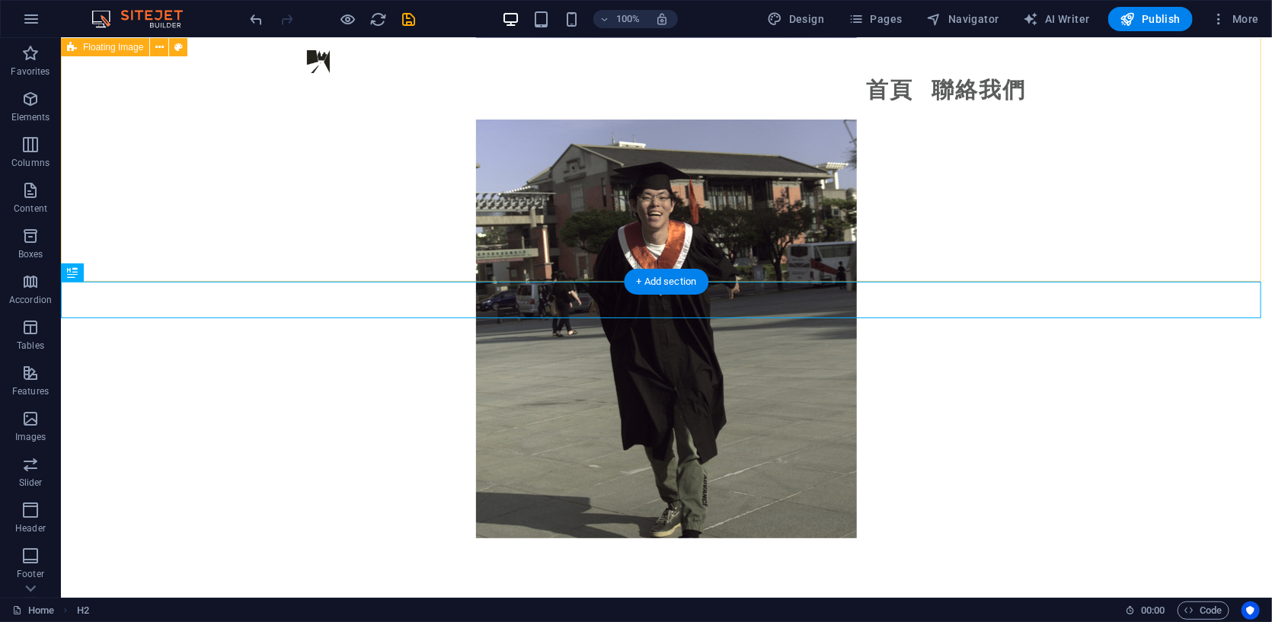
scroll to position [3101, 0]
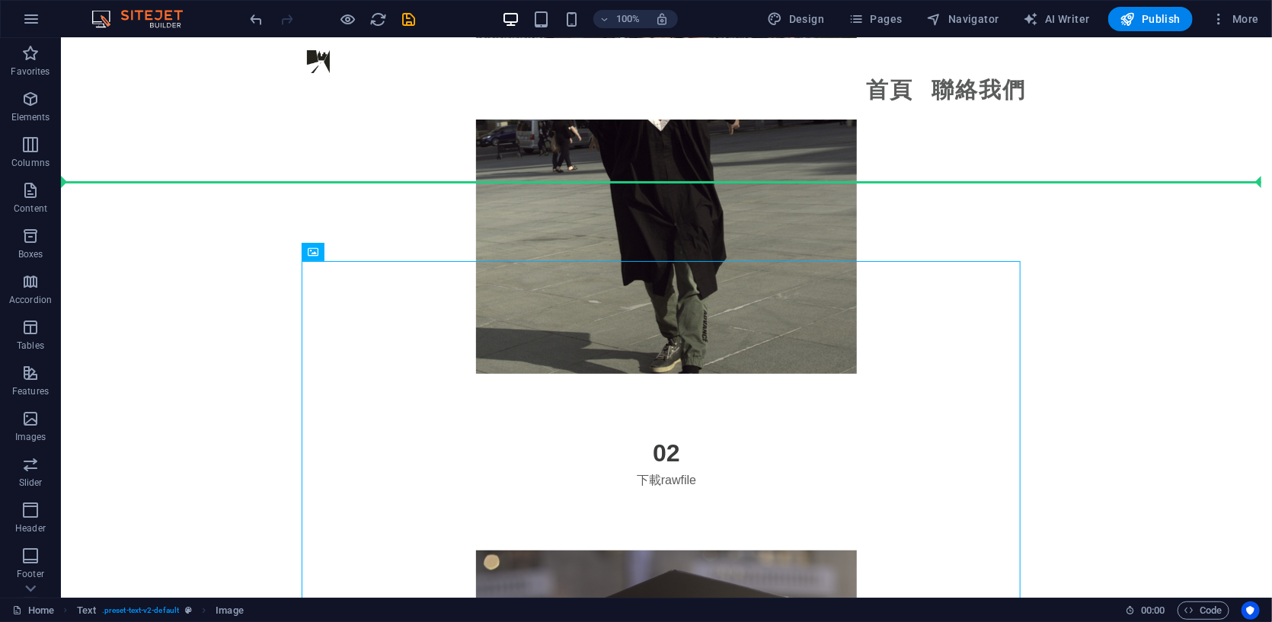
drag, startPoint x: 668, startPoint y: 409, endPoint x: 689, endPoint y: 183, distance: 227.2
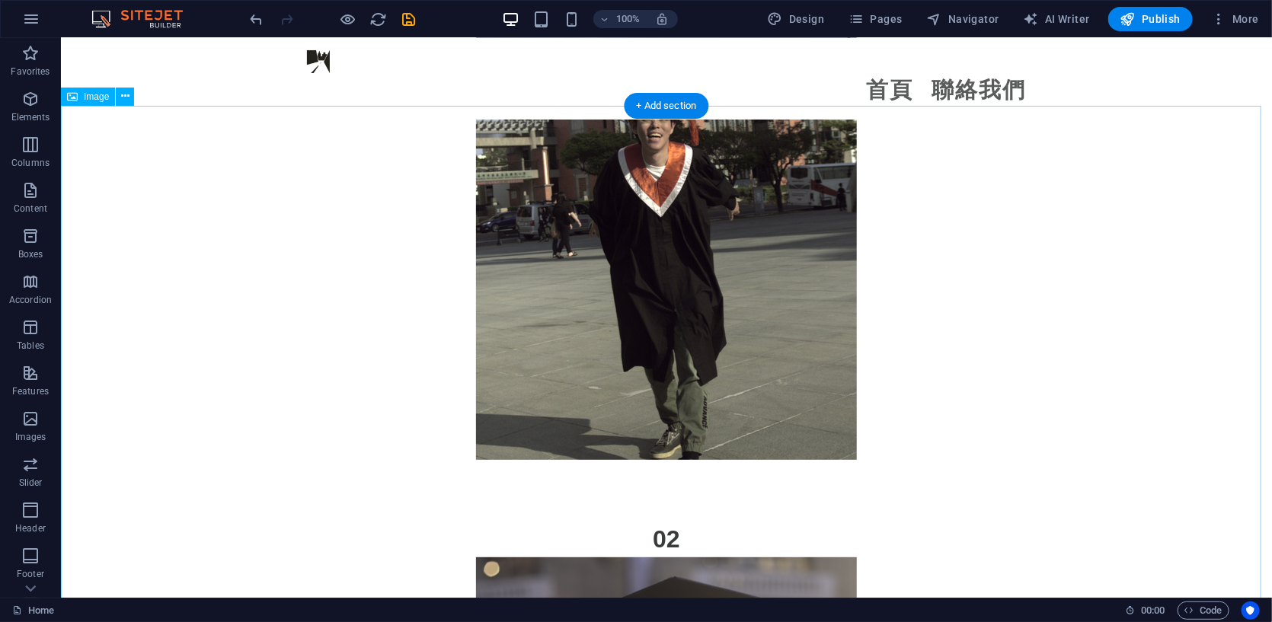
scroll to position [2848, 0]
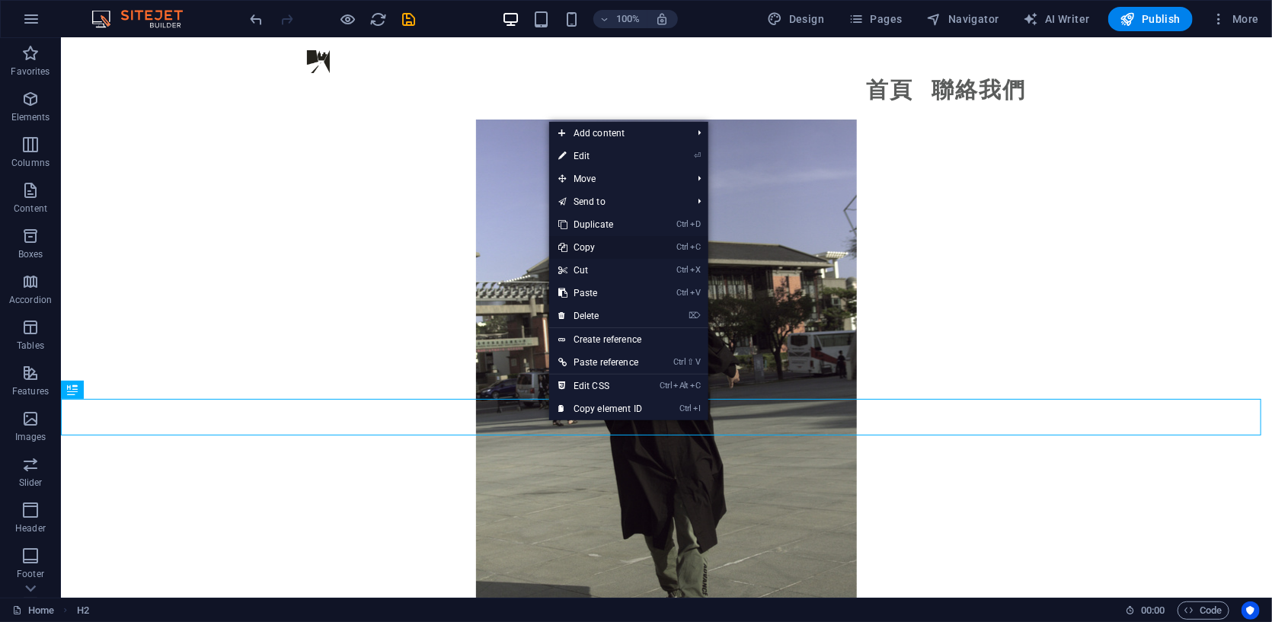
click at [618, 241] on link "Ctrl C Copy" at bounding box center [600, 247] width 102 height 23
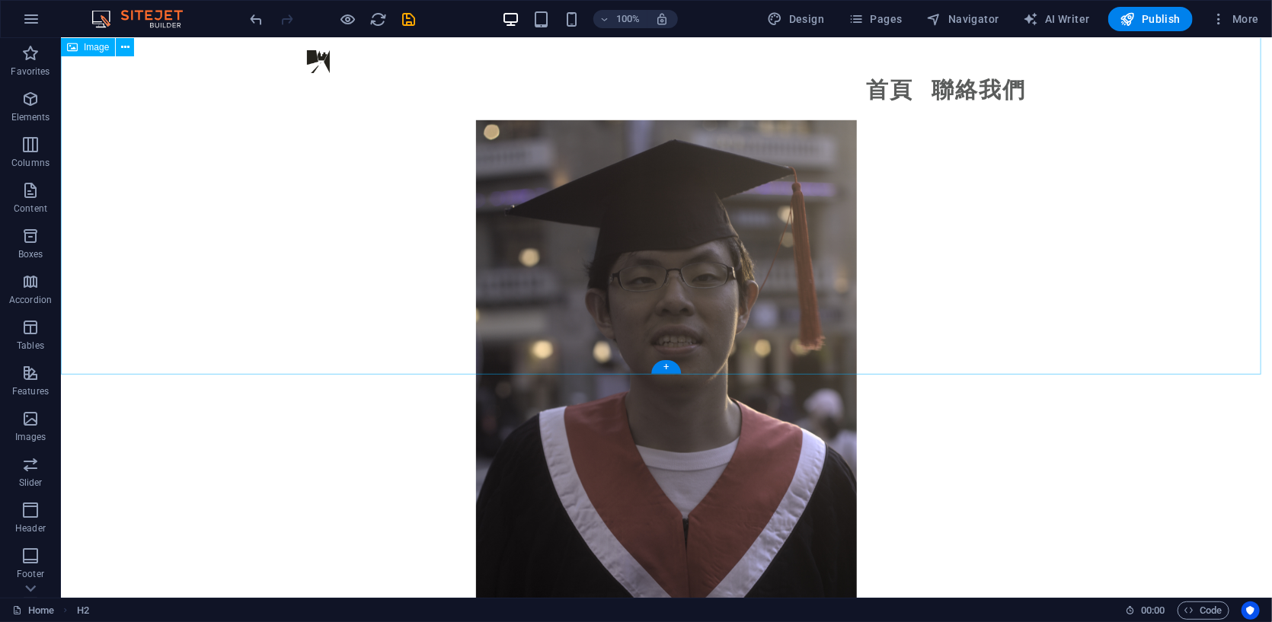
scroll to position [3609, 0]
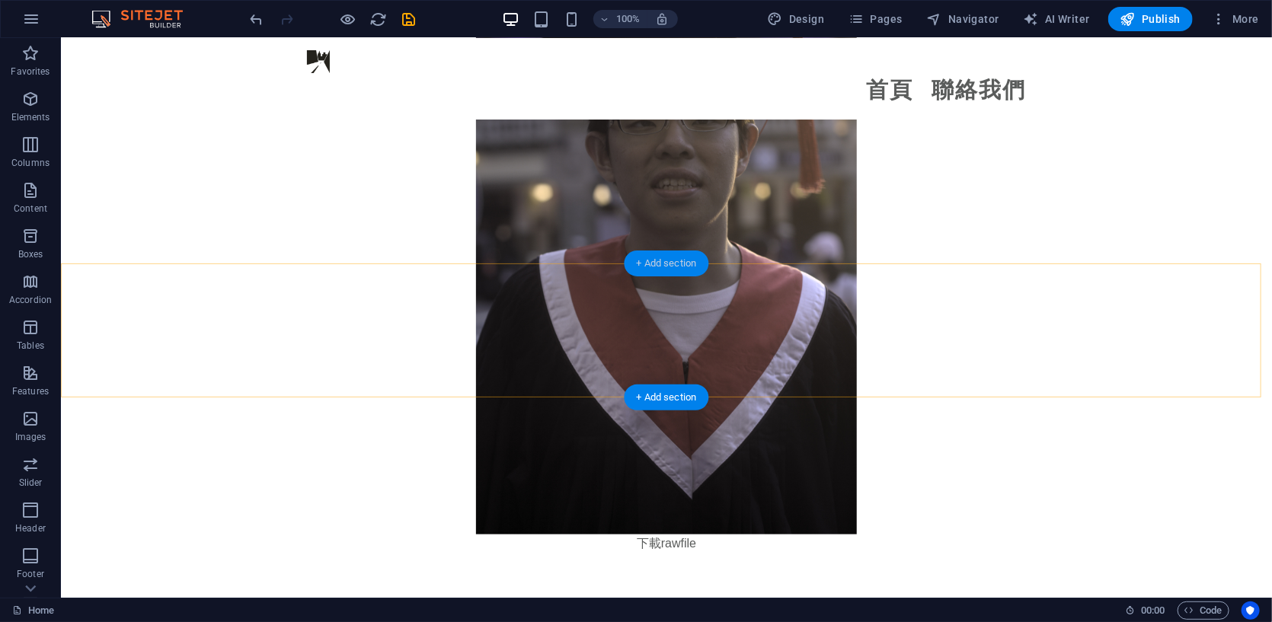
click at [661, 261] on div "+ Add section" at bounding box center [666, 264] width 85 height 26
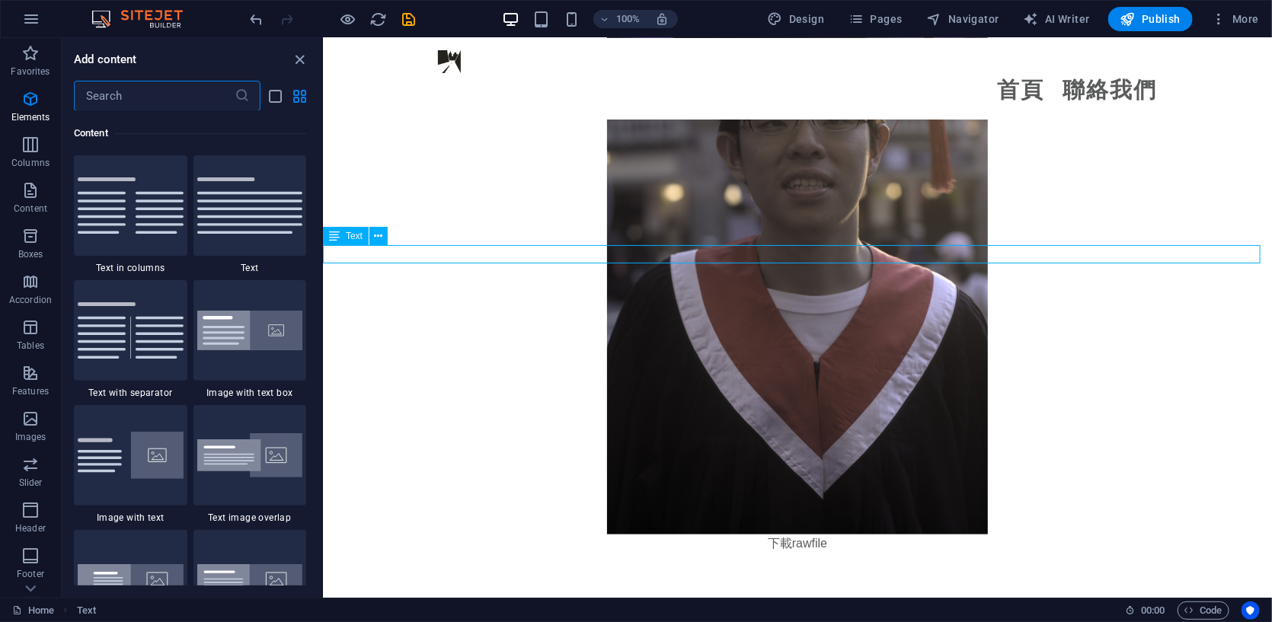
scroll to position [2664, 0]
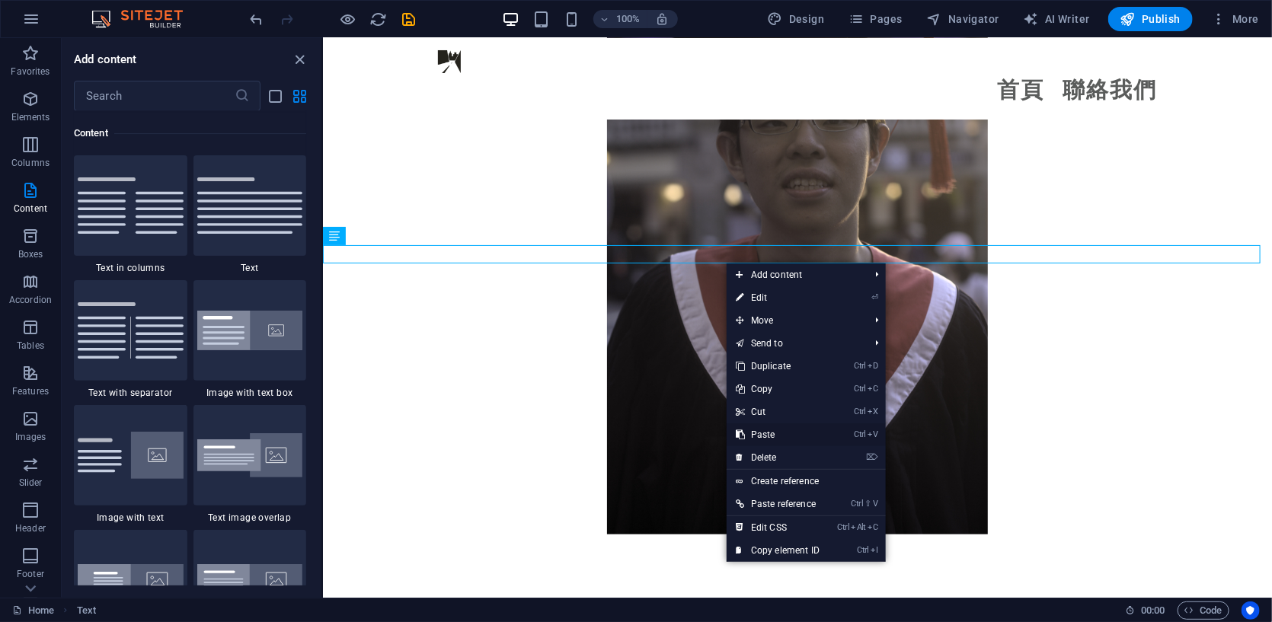
click at [775, 432] on link "Ctrl V Paste" at bounding box center [777, 434] width 102 height 23
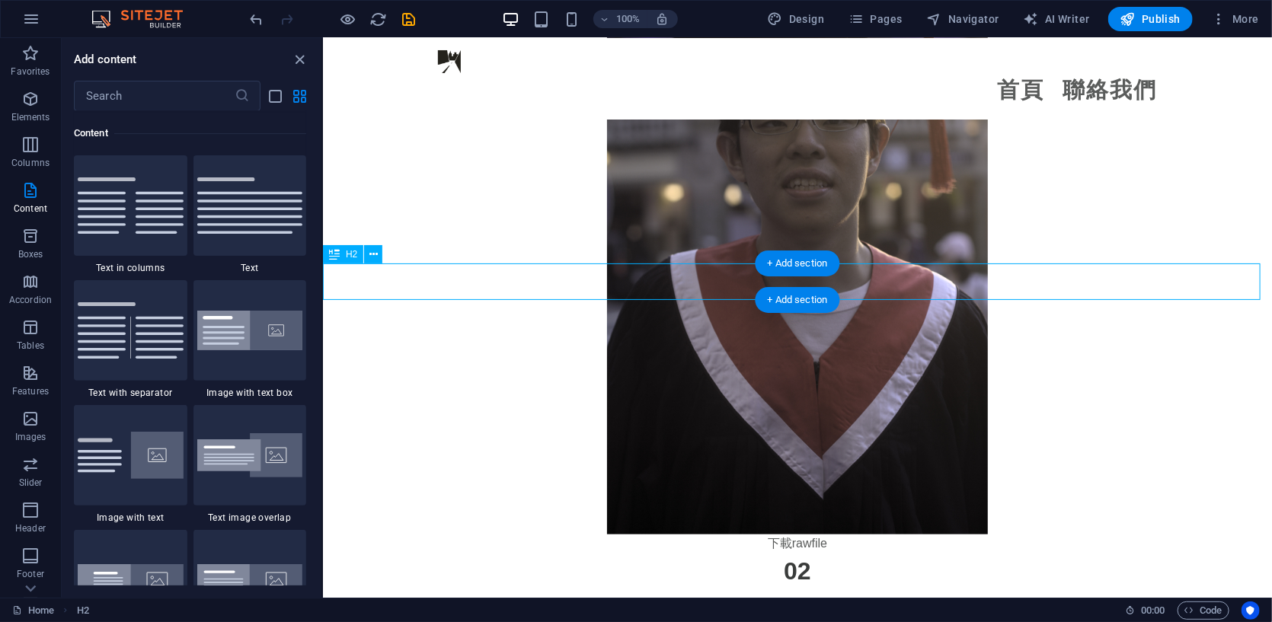
click at [822, 552] on div "02" at bounding box center [796, 570] width 949 height 37
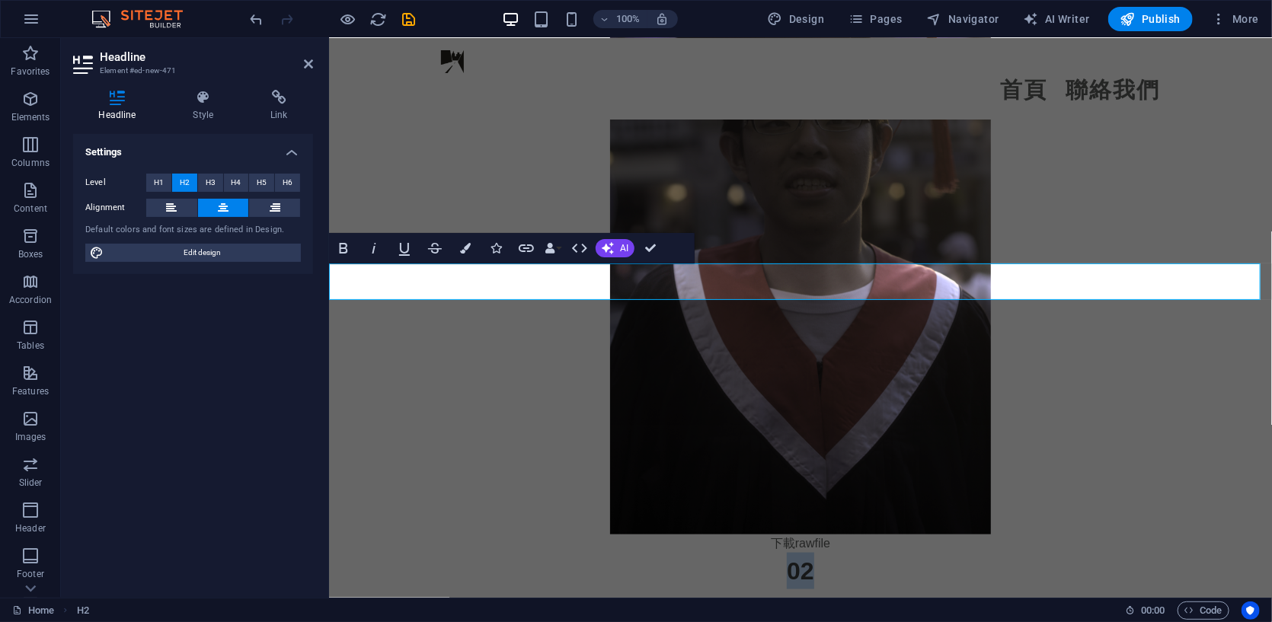
click at [826, 552] on h2 "02" at bounding box center [799, 570] width 943 height 37
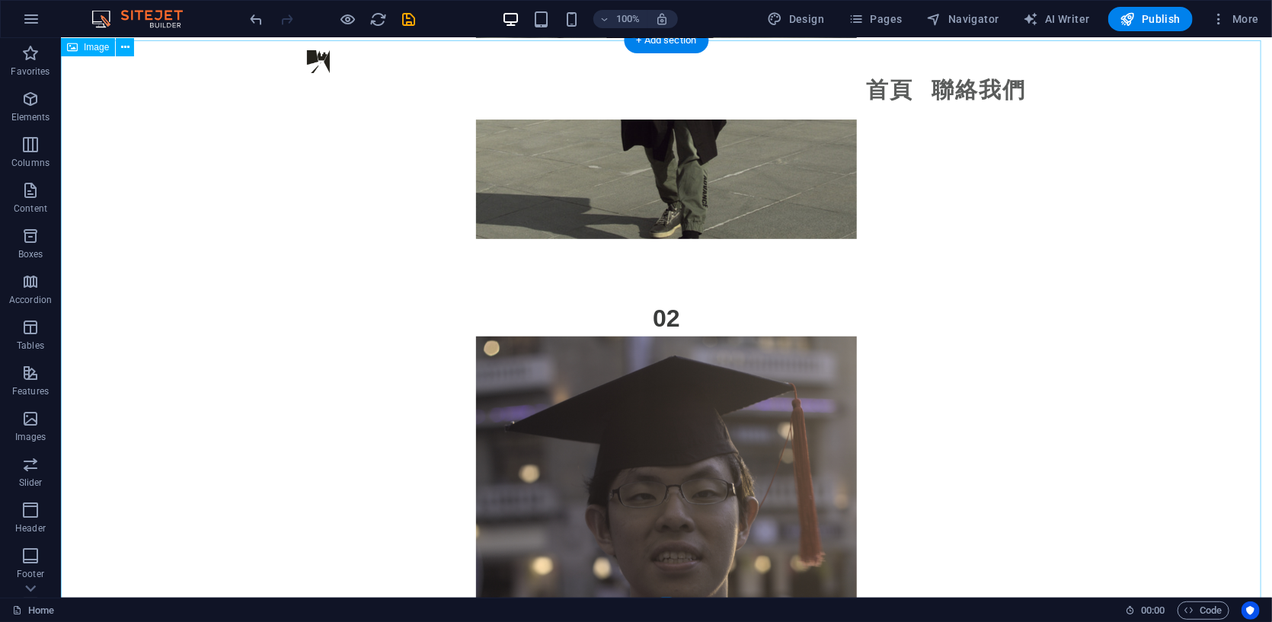
scroll to position [3229, 0]
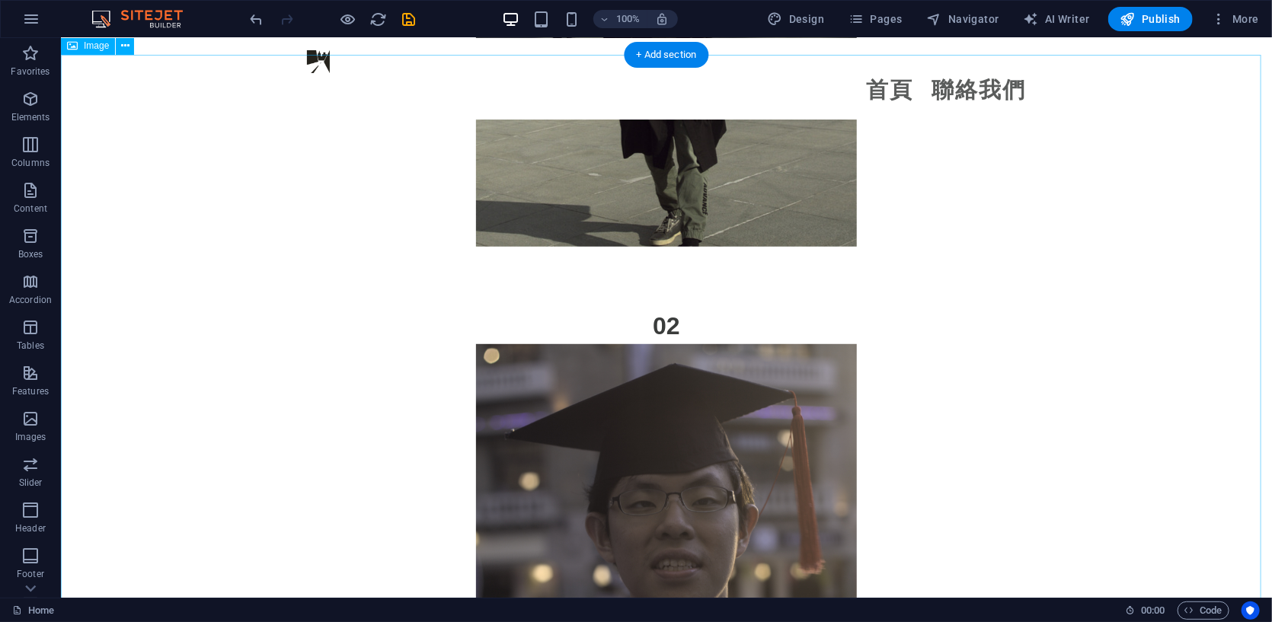
click at [377, 343] on figure at bounding box center [665, 628] width 1211 height 571
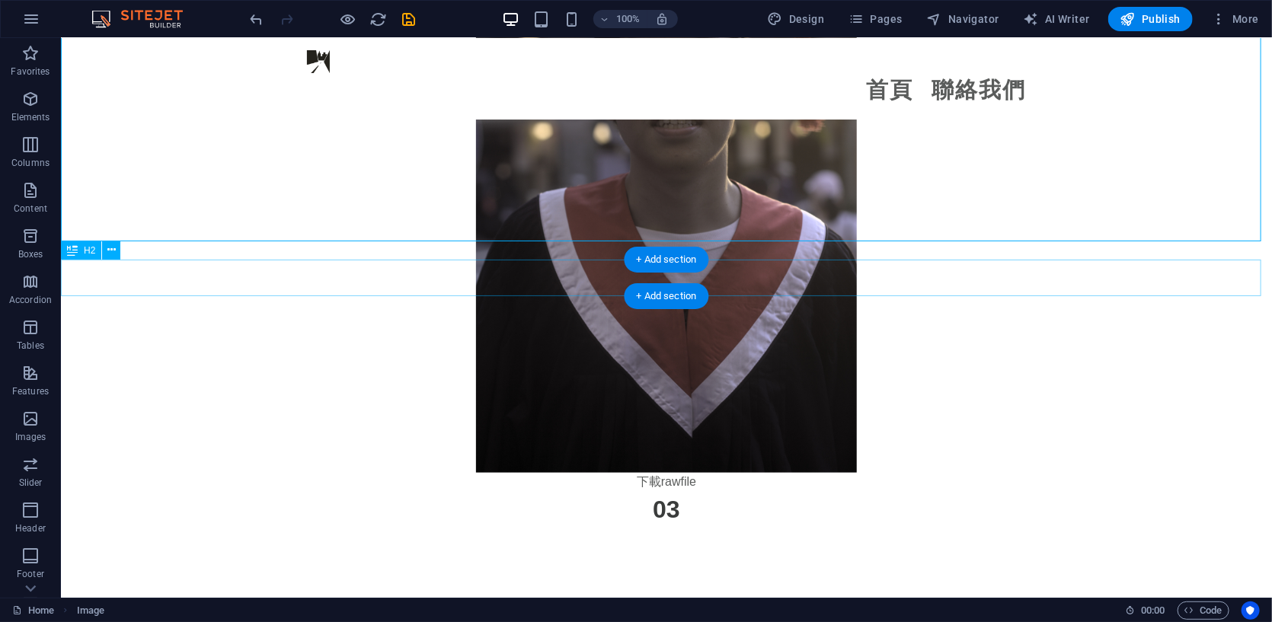
scroll to position [3736, 0]
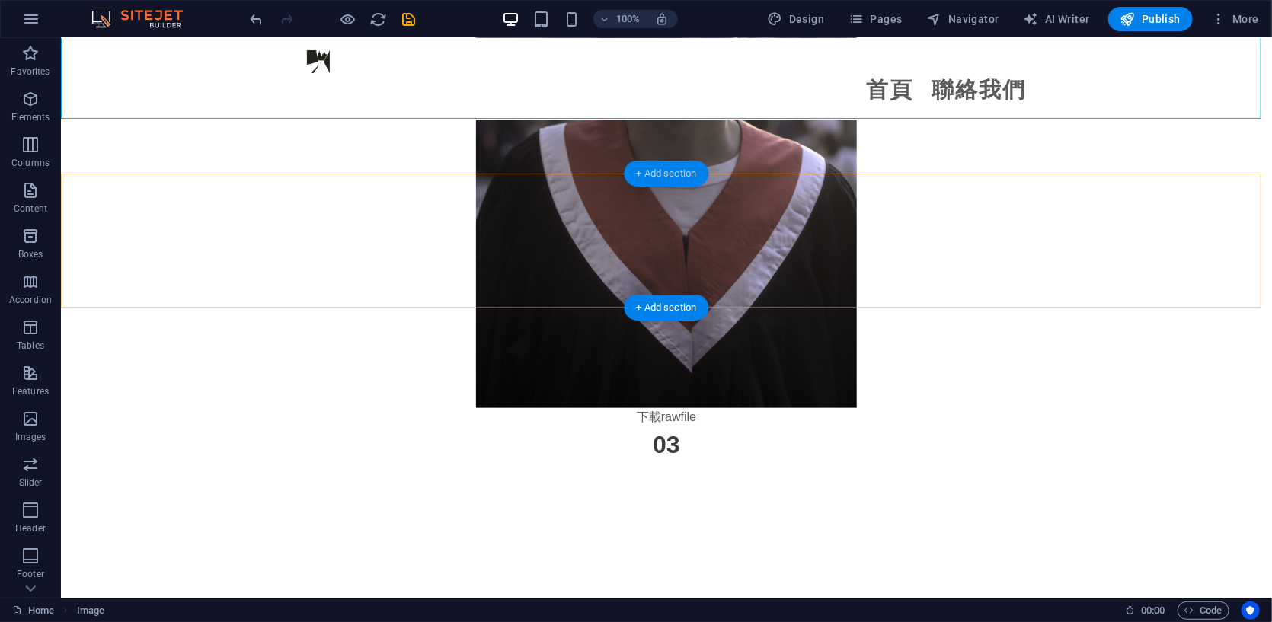
click at [659, 168] on div "+ Add section" at bounding box center [666, 174] width 85 height 26
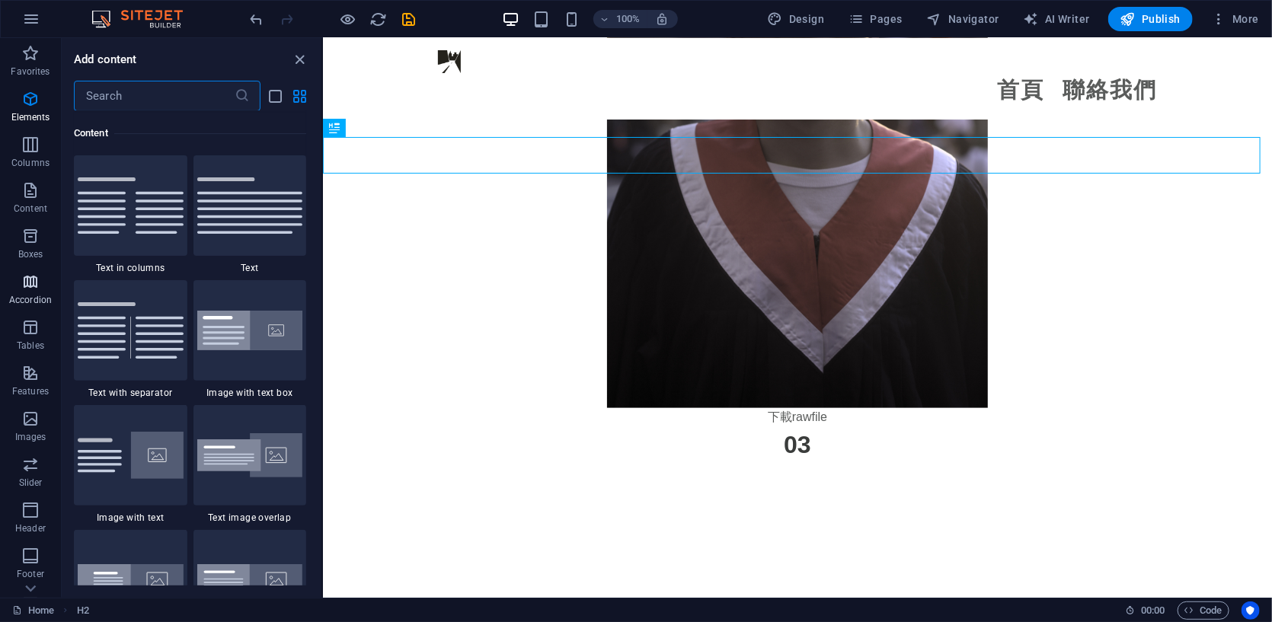
scroll to position [2664, 0]
click at [33, 60] on icon "button" at bounding box center [30, 53] width 18 height 18
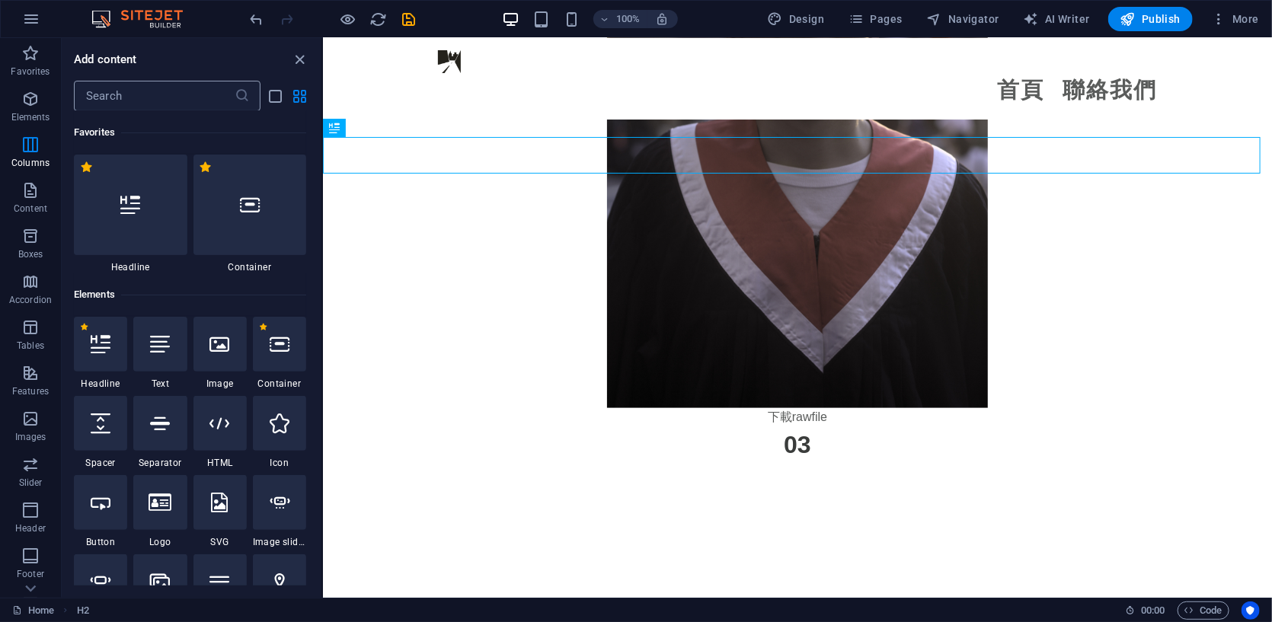
scroll to position [0, 0]
click at [138, 97] on input "text" at bounding box center [154, 96] width 161 height 30
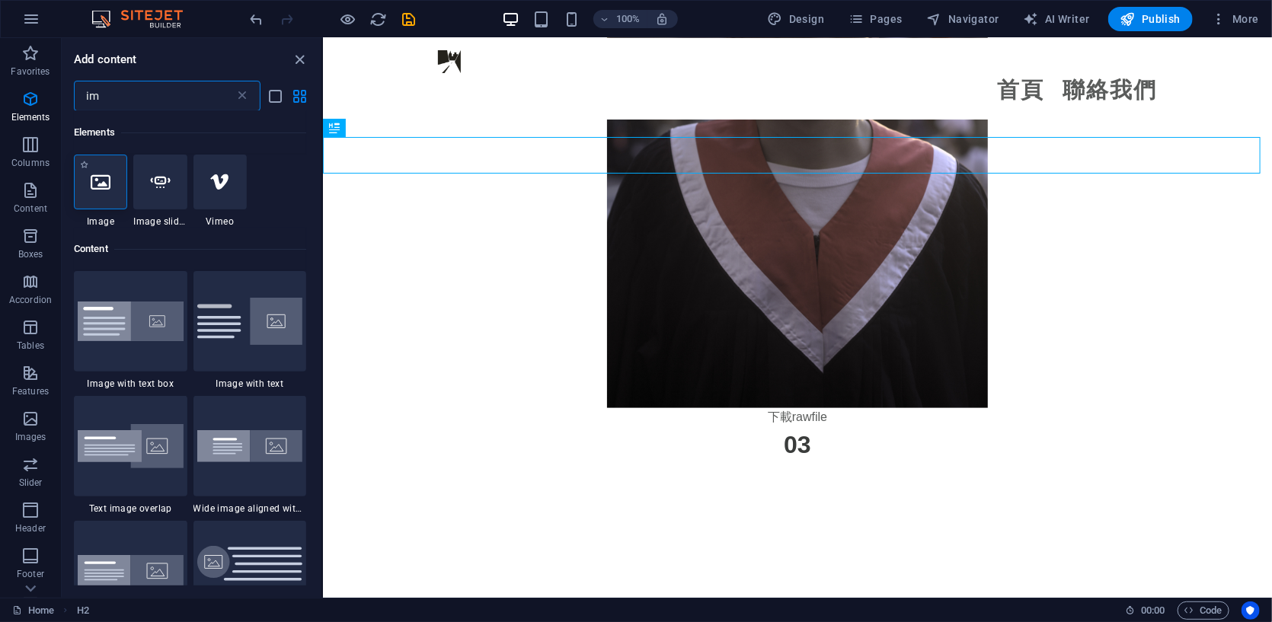
type input "im"
click at [109, 202] on div at bounding box center [100, 182] width 53 height 55
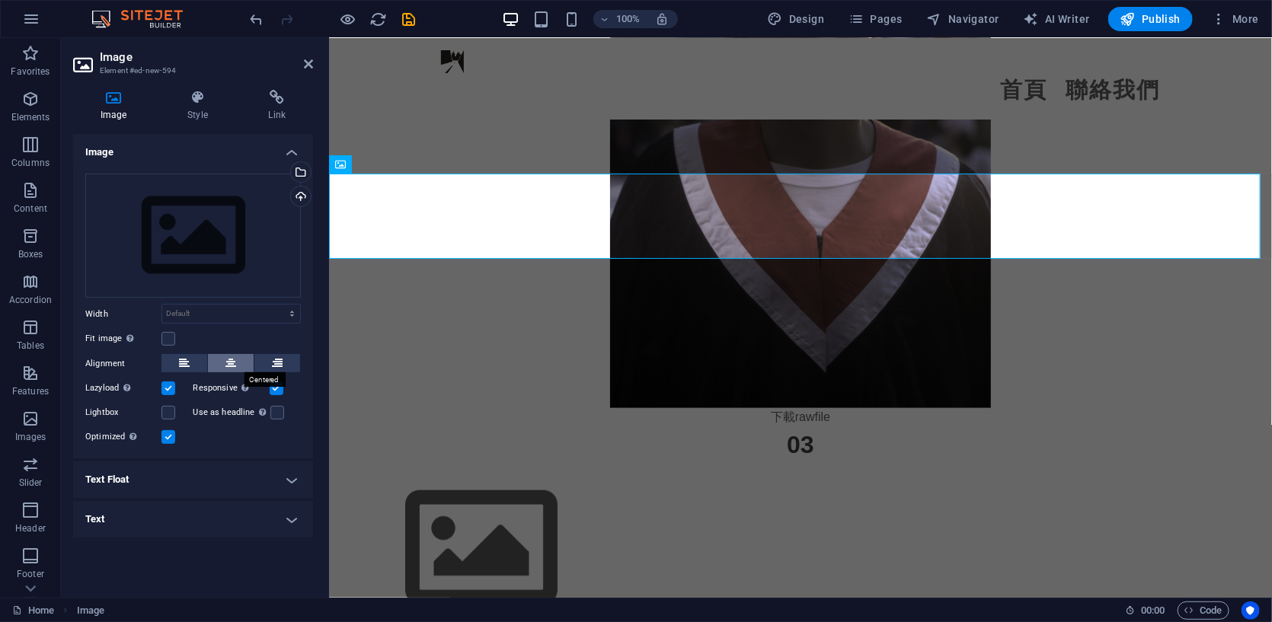
click at [222, 360] on button at bounding box center [231, 363] width 46 height 18
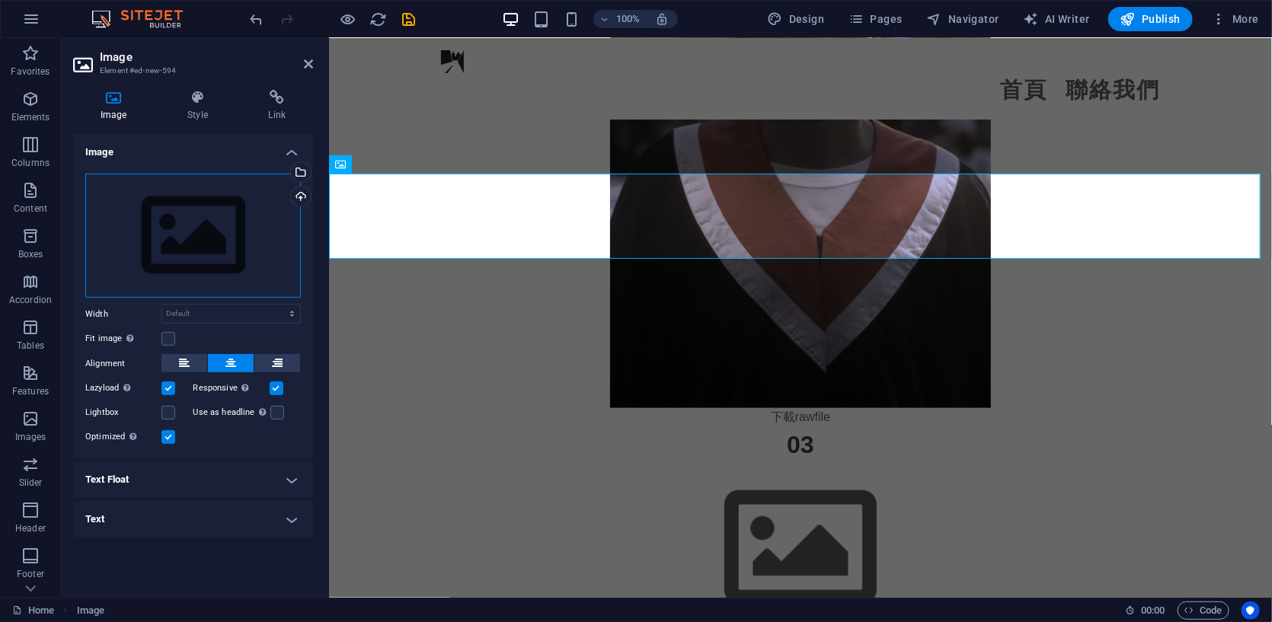
click at [190, 246] on div "Drag files here, click to choose files or select files from Files or our free s…" at bounding box center [192, 236] width 215 height 125
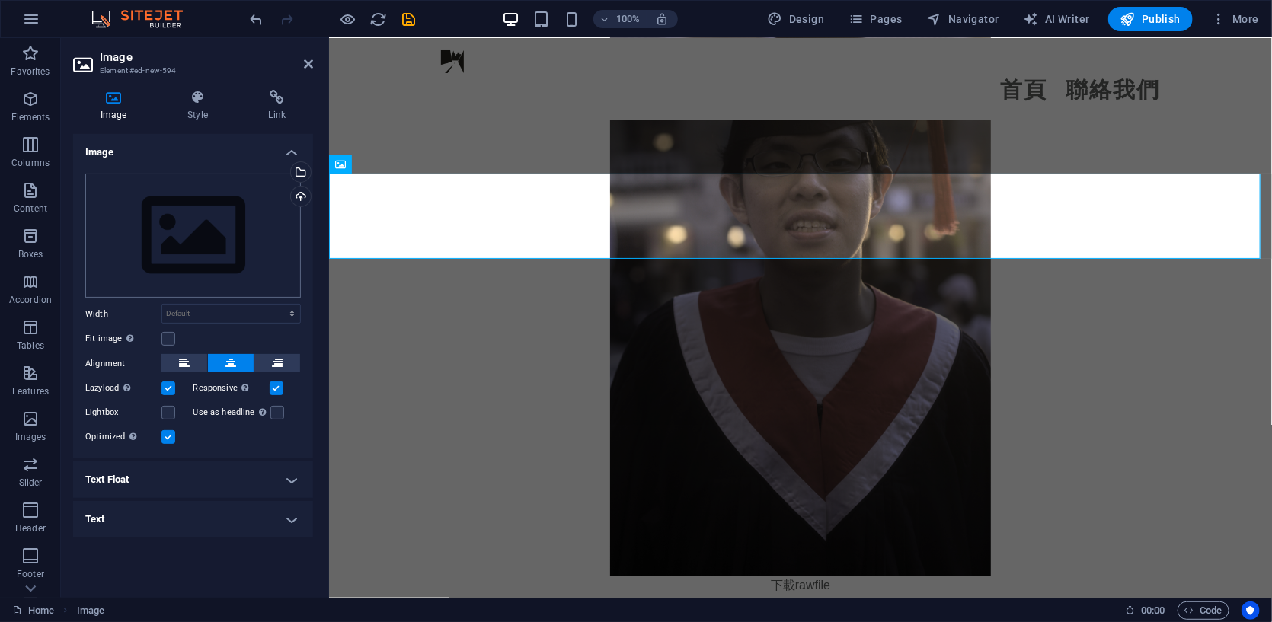
scroll to position [3904, 0]
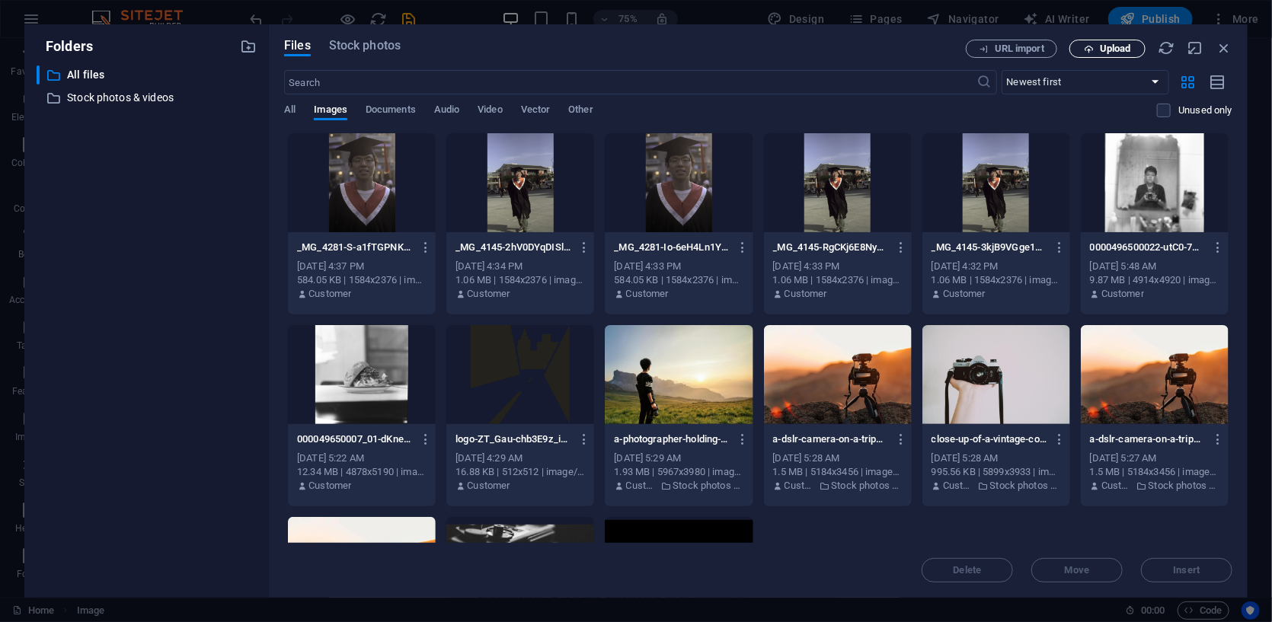
click at [1116, 45] on span "Upload" at bounding box center [1115, 48] width 31 height 9
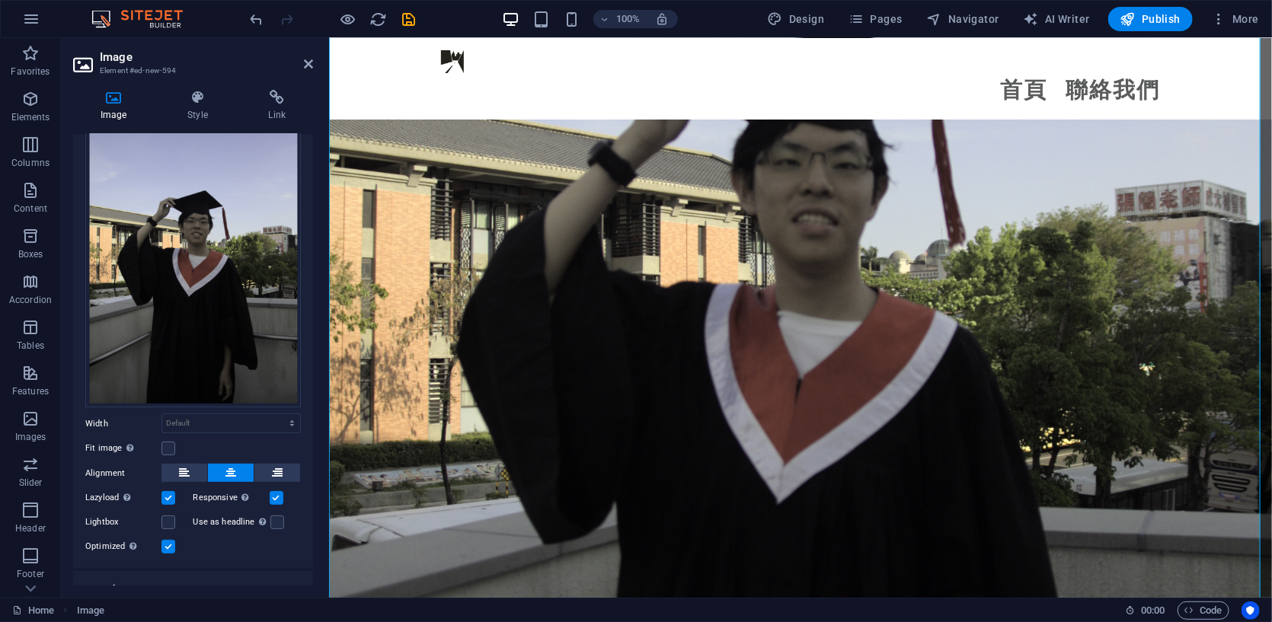
scroll to position [126, 0]
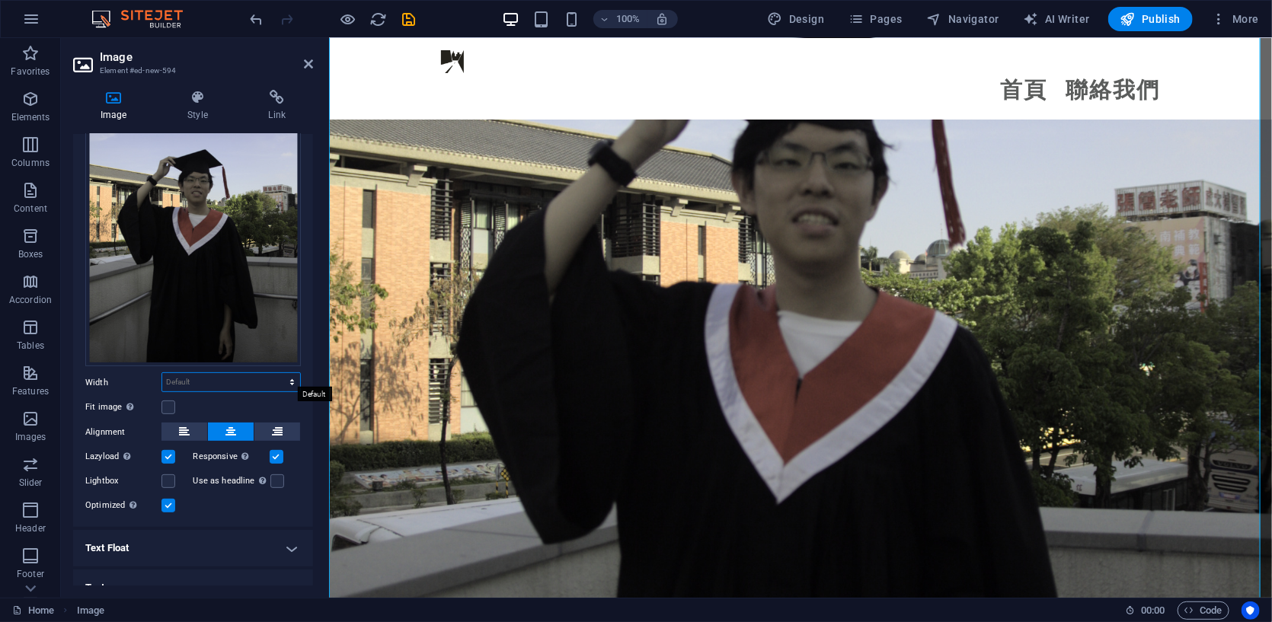
click at [203, 379] on select "Default auto px rem % em vh vw" at bounding box center [231, 382] width 138 height 18
select select "px"
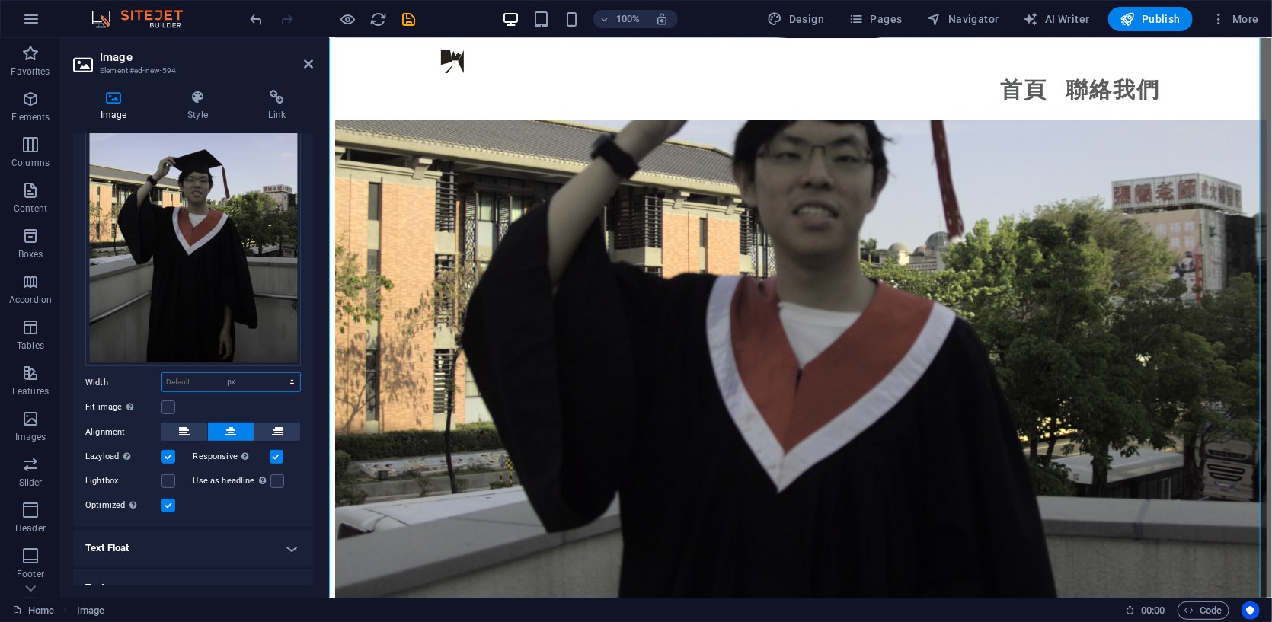
click at [276, 373] on select "Default auto px rem % em vh vw" at bounding box center [231, 382] width 138 height 18
type input "500"
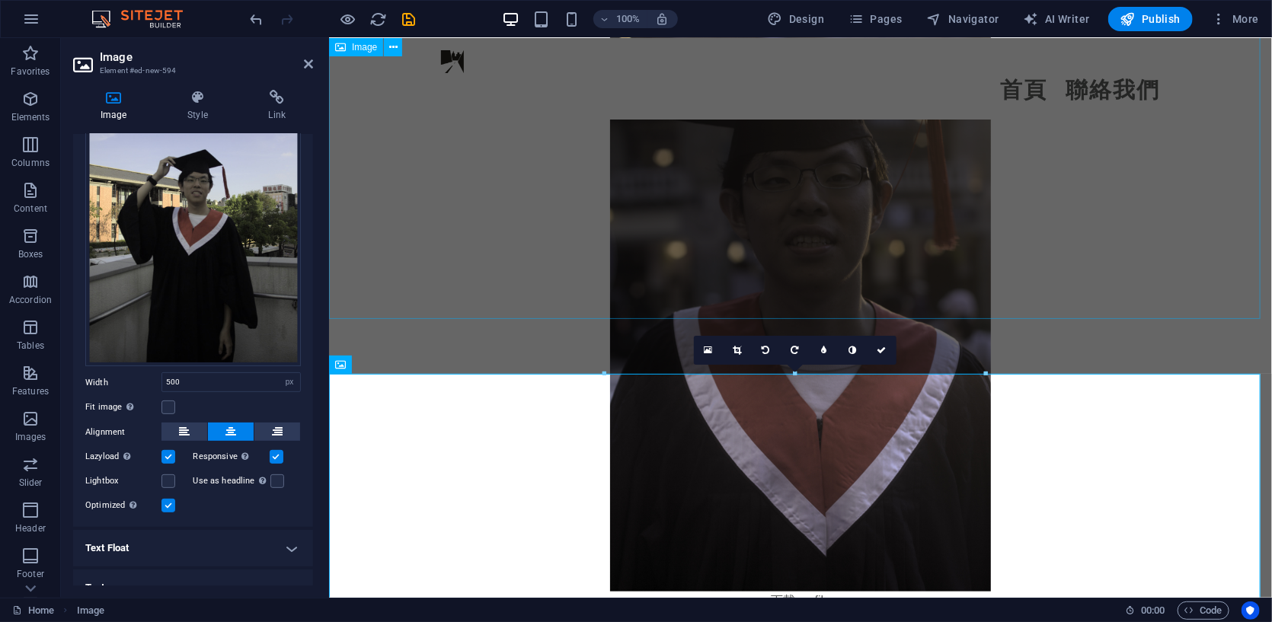
scroll to position [3497, 0]
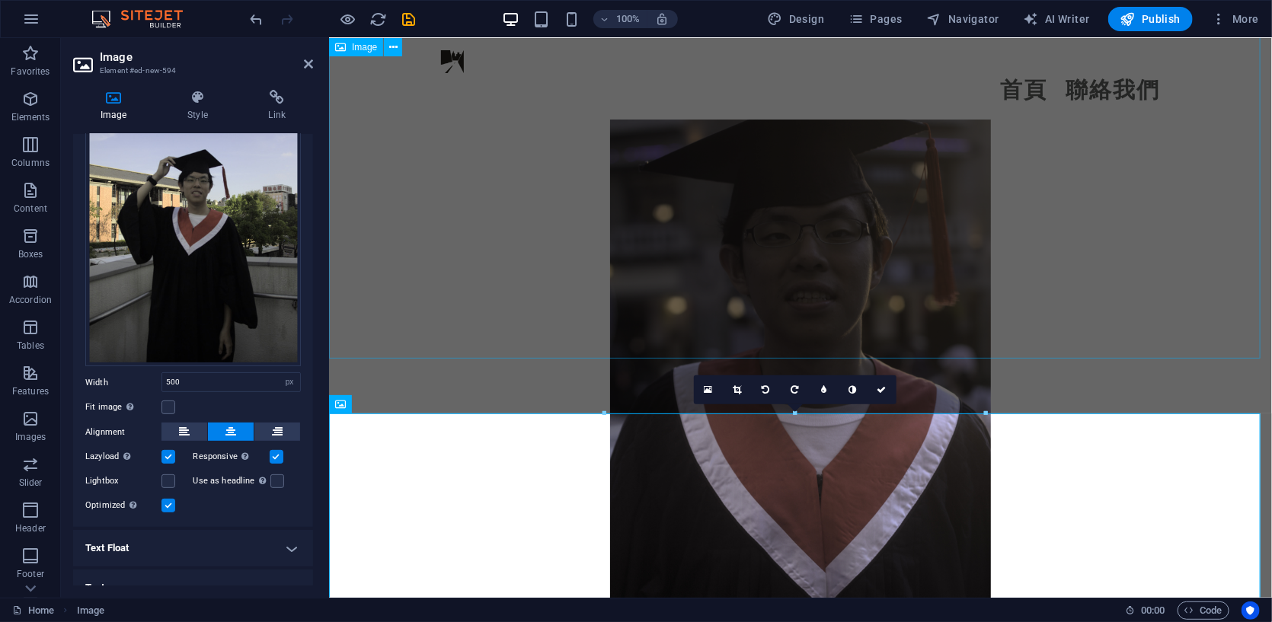
click at [457, 190] on figure at bounding box center [799, 360] width 943 height 571
select select "px"
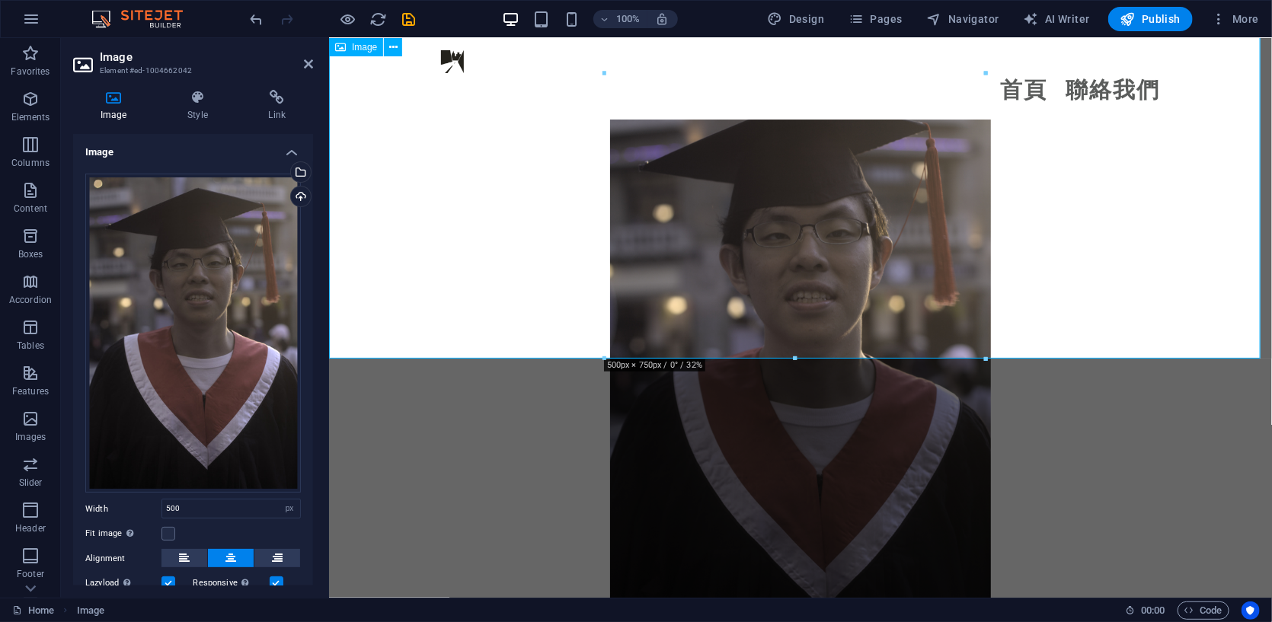
click at [1121, 169] on figure at bounding box center [799, 360] width 943 height 571
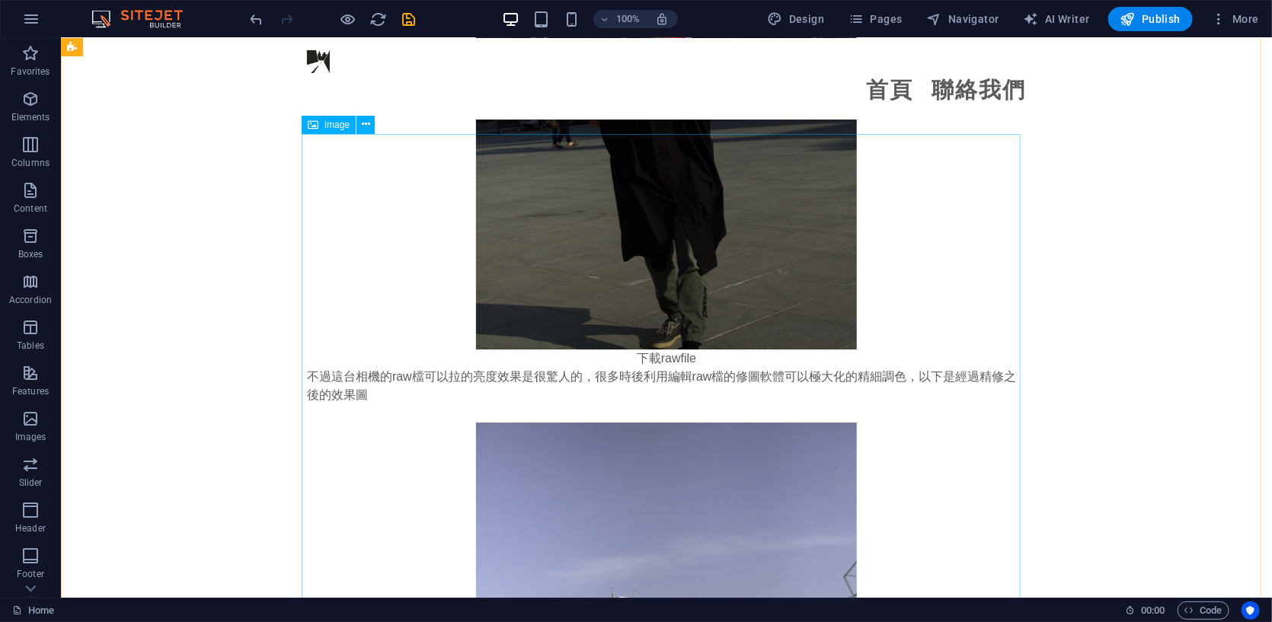
scroll to position [2354, 0]
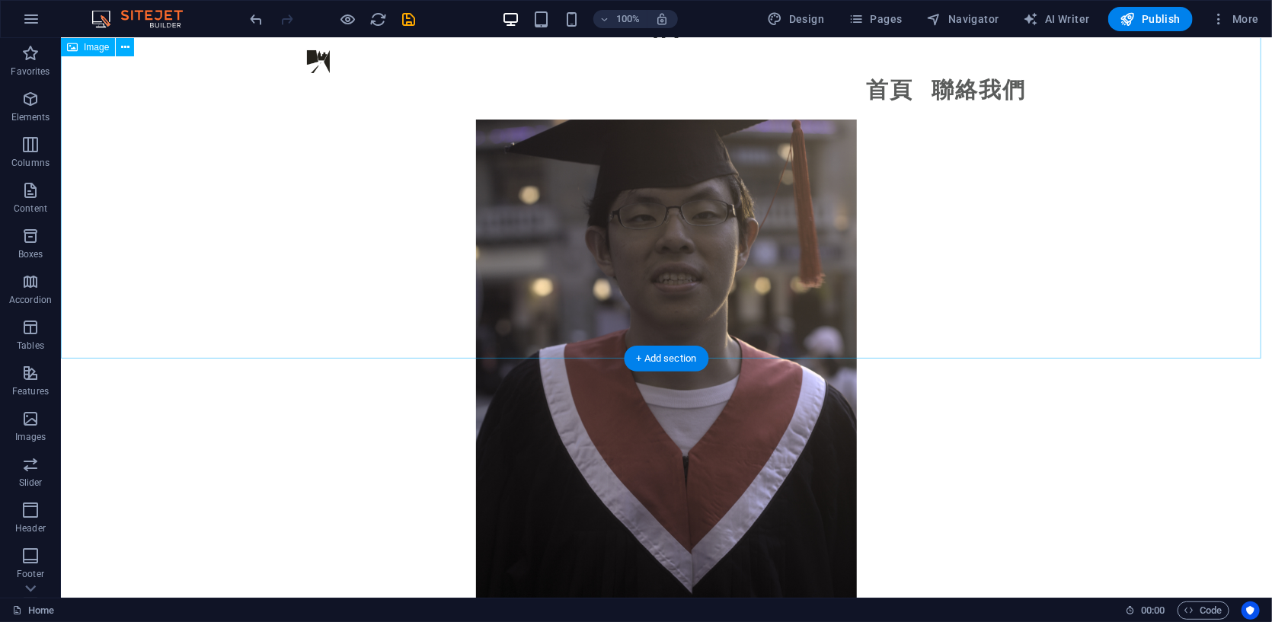
scroll to position [3497, 0]
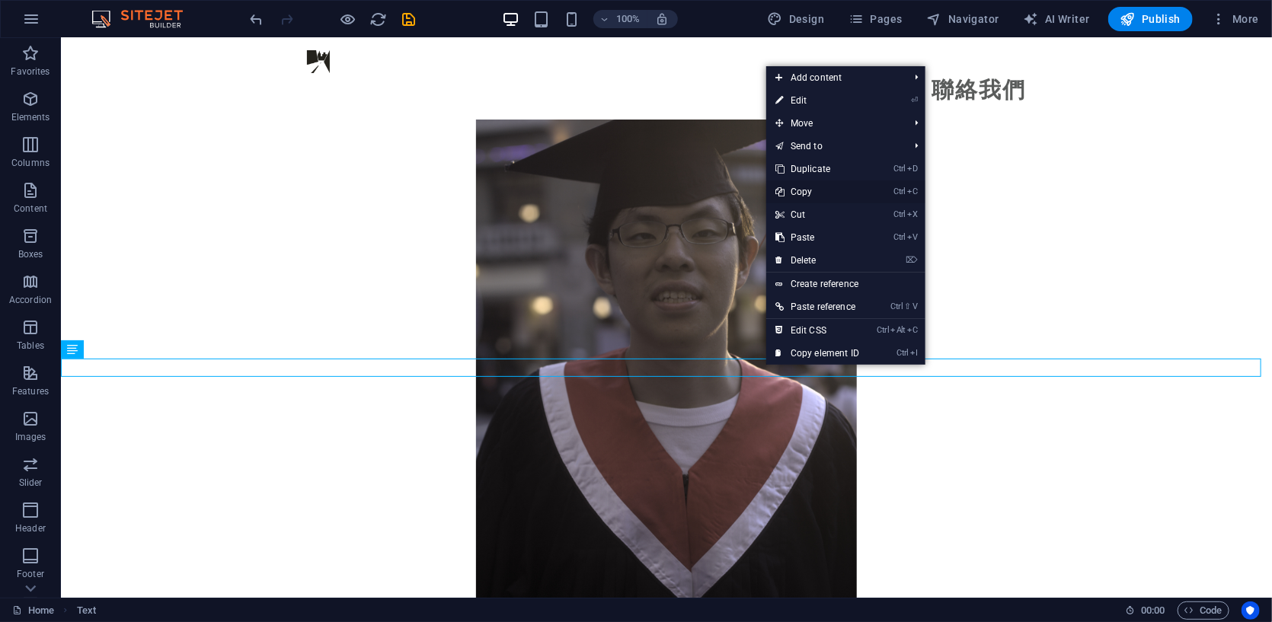
click at [810, 191] on link "Ctrl C Copy" at bounding box center [817, 191] width 102 height 23
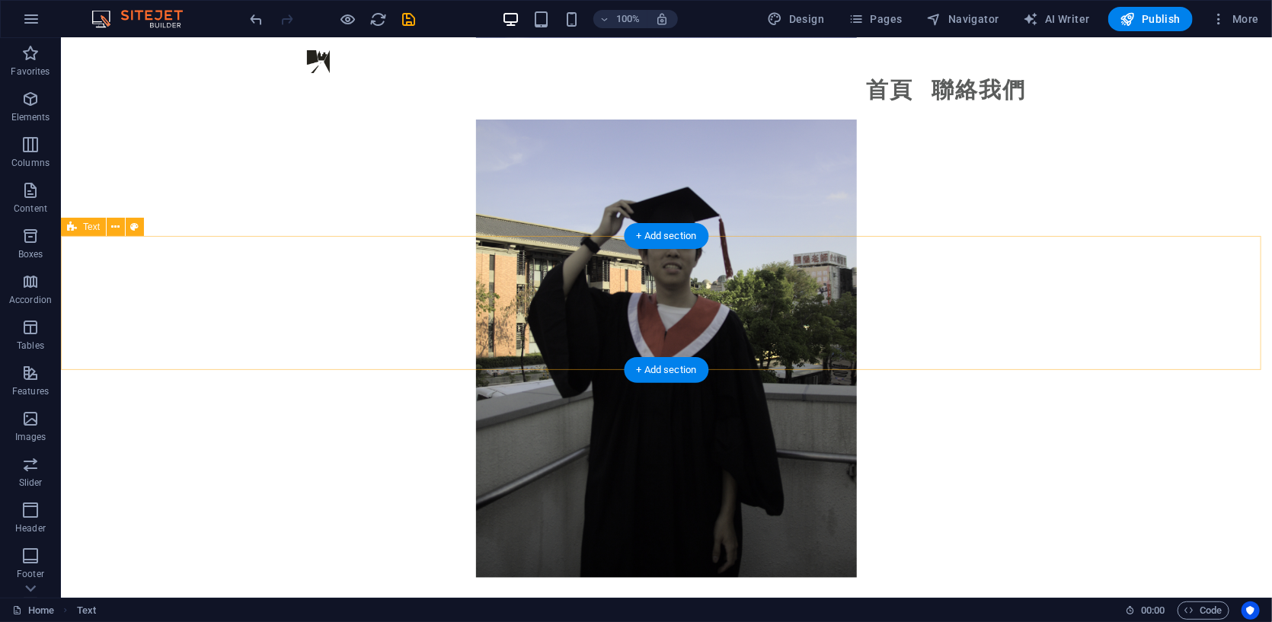
scroll to position [4258, 0]
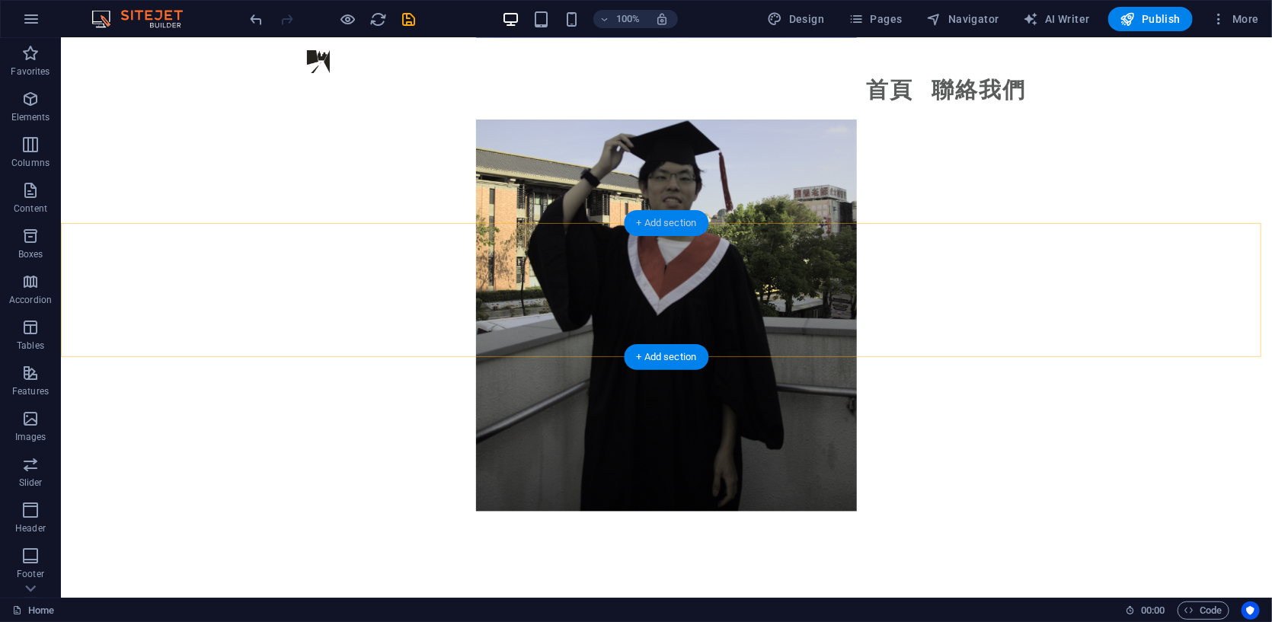
click at [667, 227] on div "+ Add section" at bounding box center [666, 223] width 85 height 26
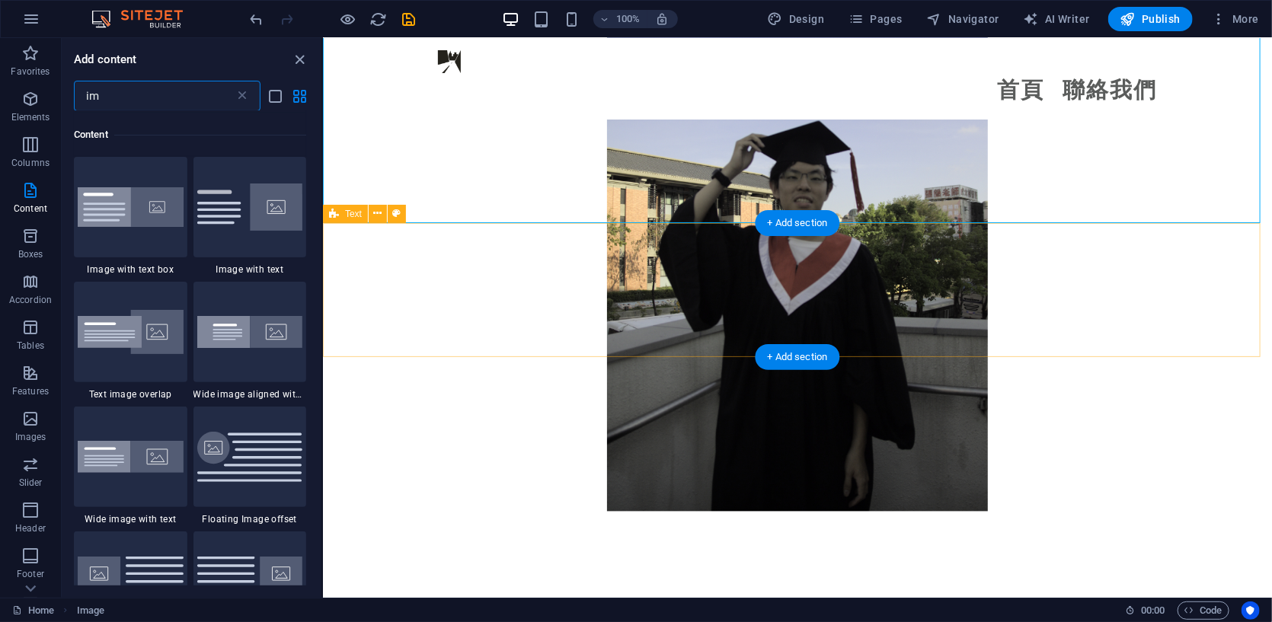
scroll to position [117, 0]
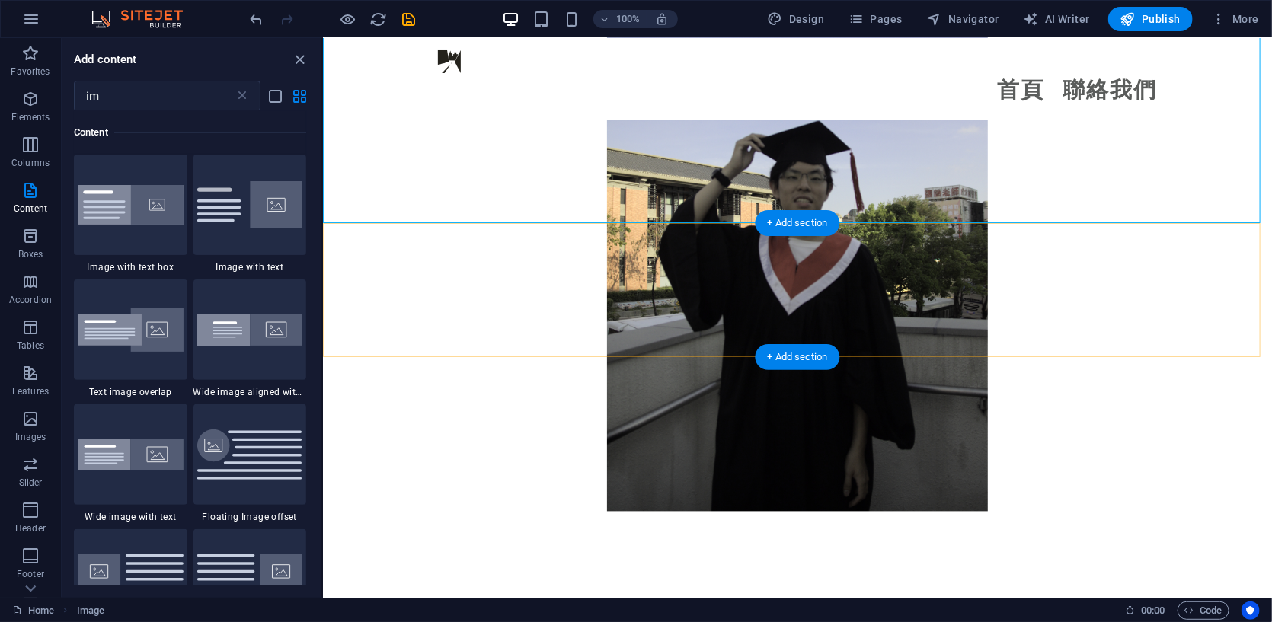
drag, startPoint x: 1129, startPoint y: 258, endPoint x: 694, endPoint y: 226, distance: 436.0
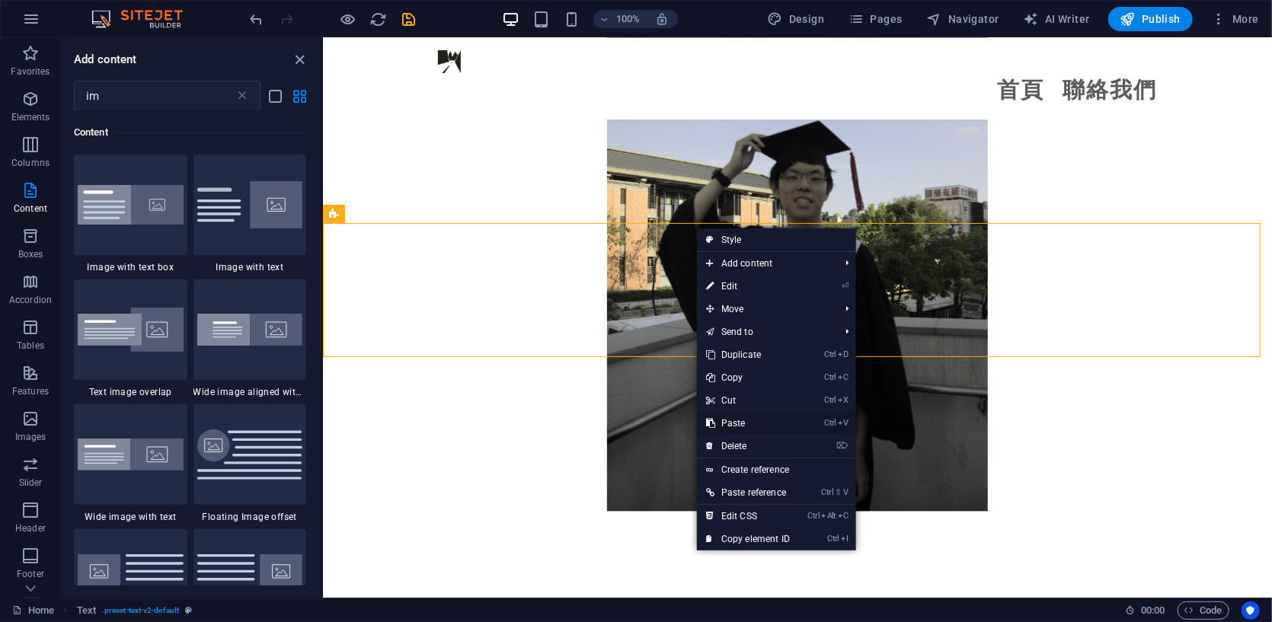
click at [756, 420] on link "Ctrl V Paste" at bounding box center [748, 423] width 102 height 23
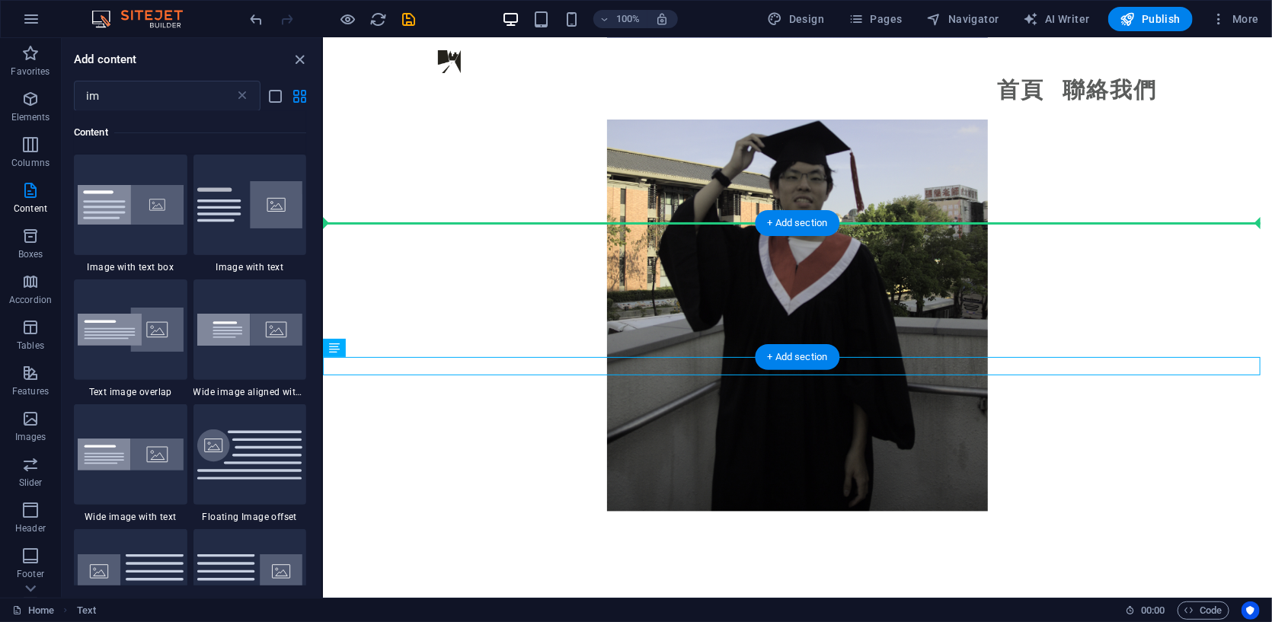
drag, startPoint x: 690, startPoint y: 362, endPoint x: 702, endPoint y: 242, distance: 120.9
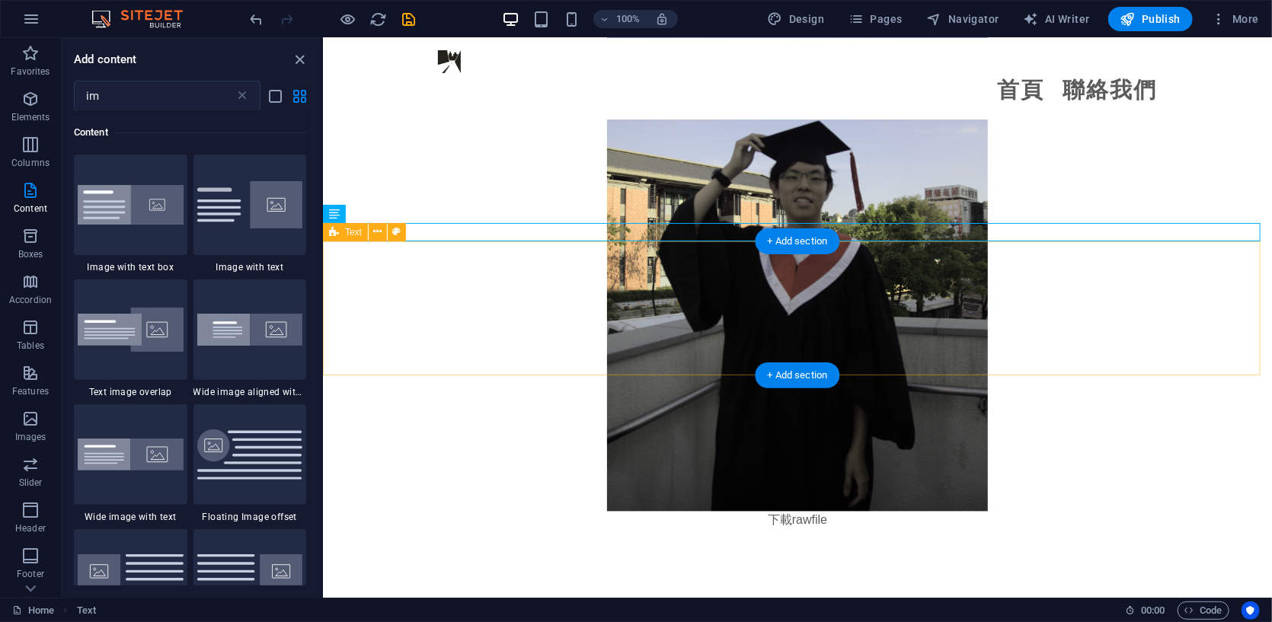
click at [865, 529] on div at bounding box center [796, 596] width 949 height 134
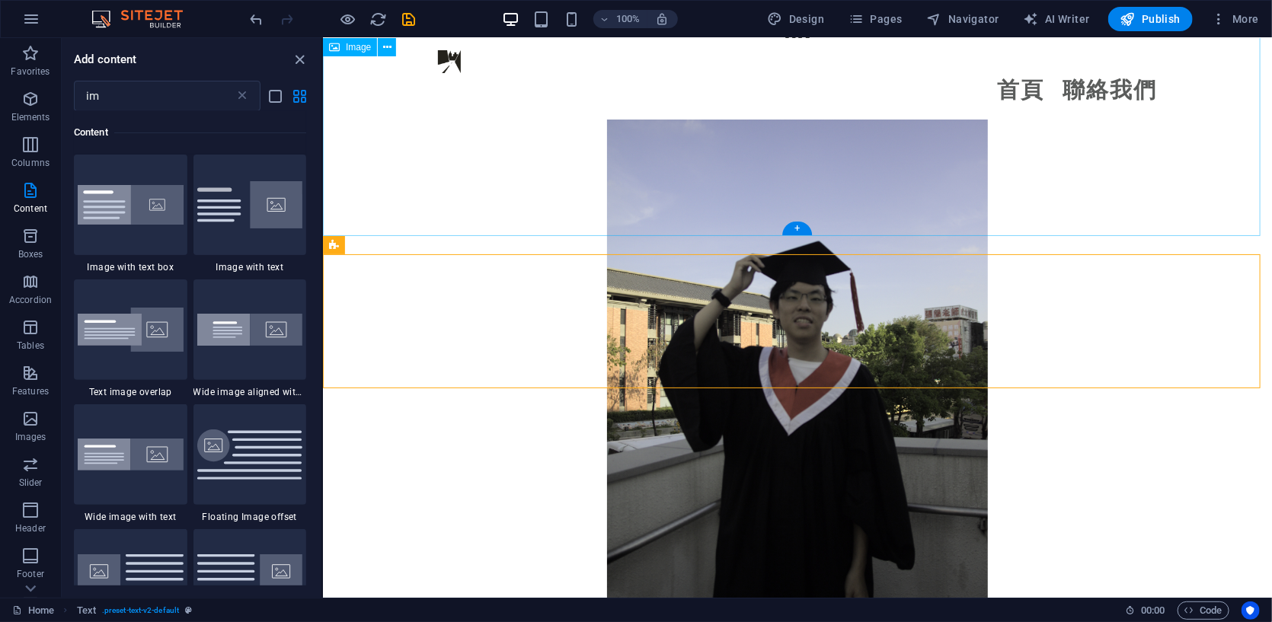
scroll to position [4131, 0]
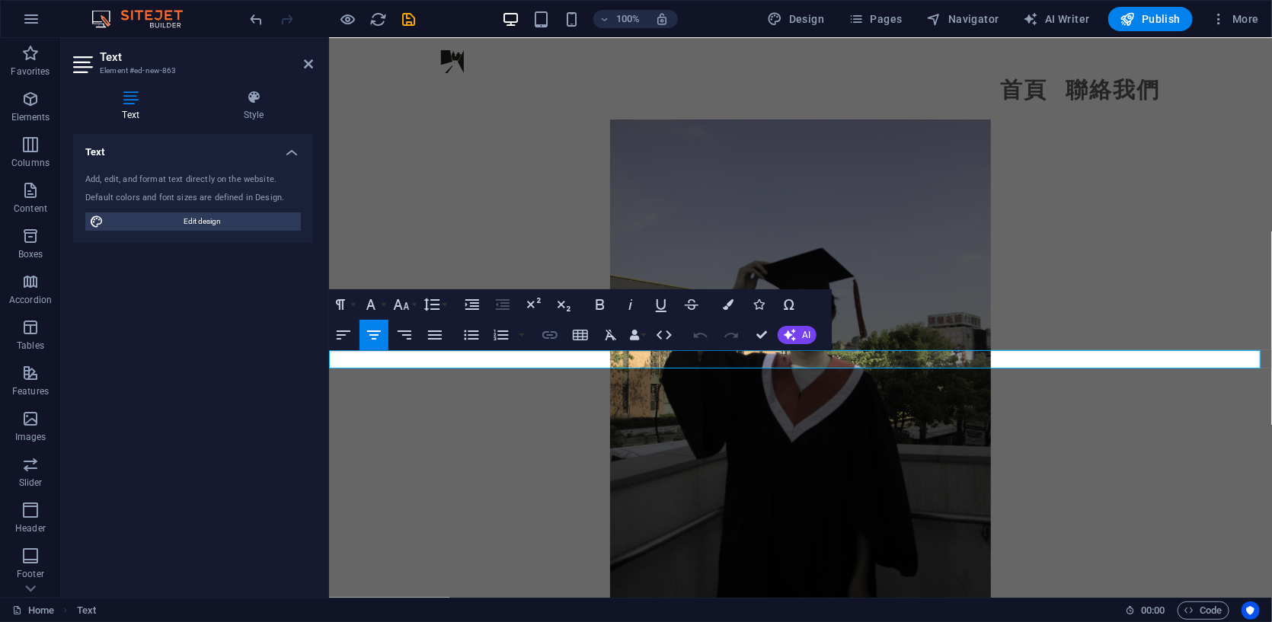
click at [549, 336] on icon "button" at bounding box center [550, 335] width 18 height 18
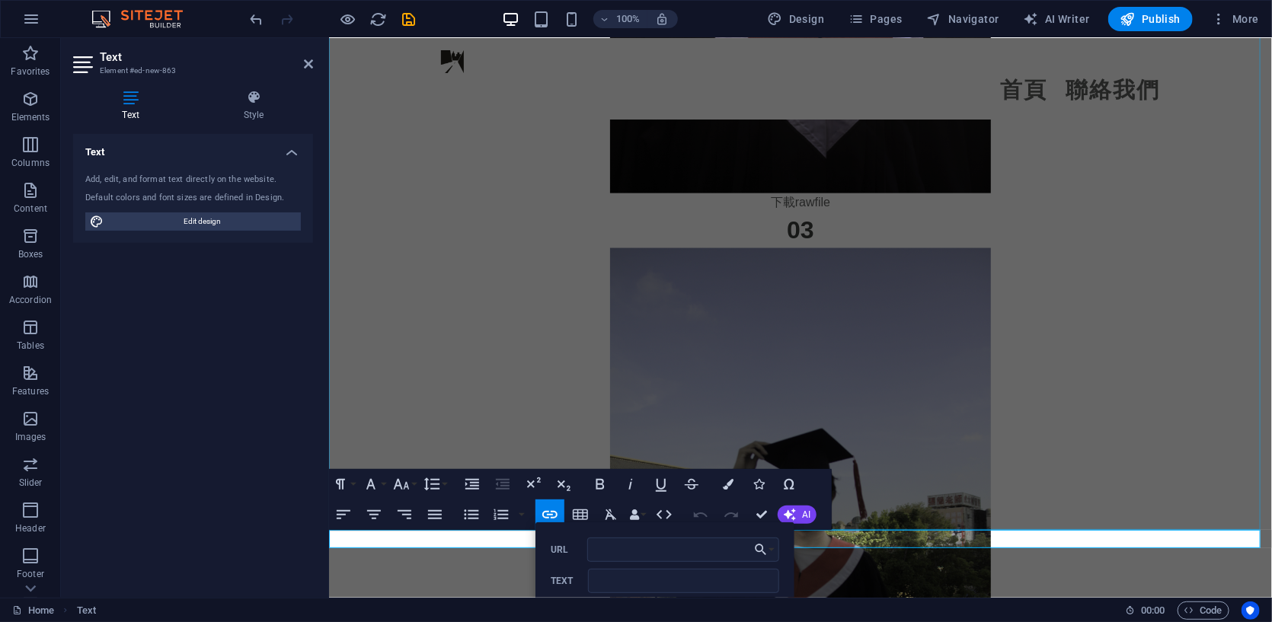
scroll to position [4004, 0]
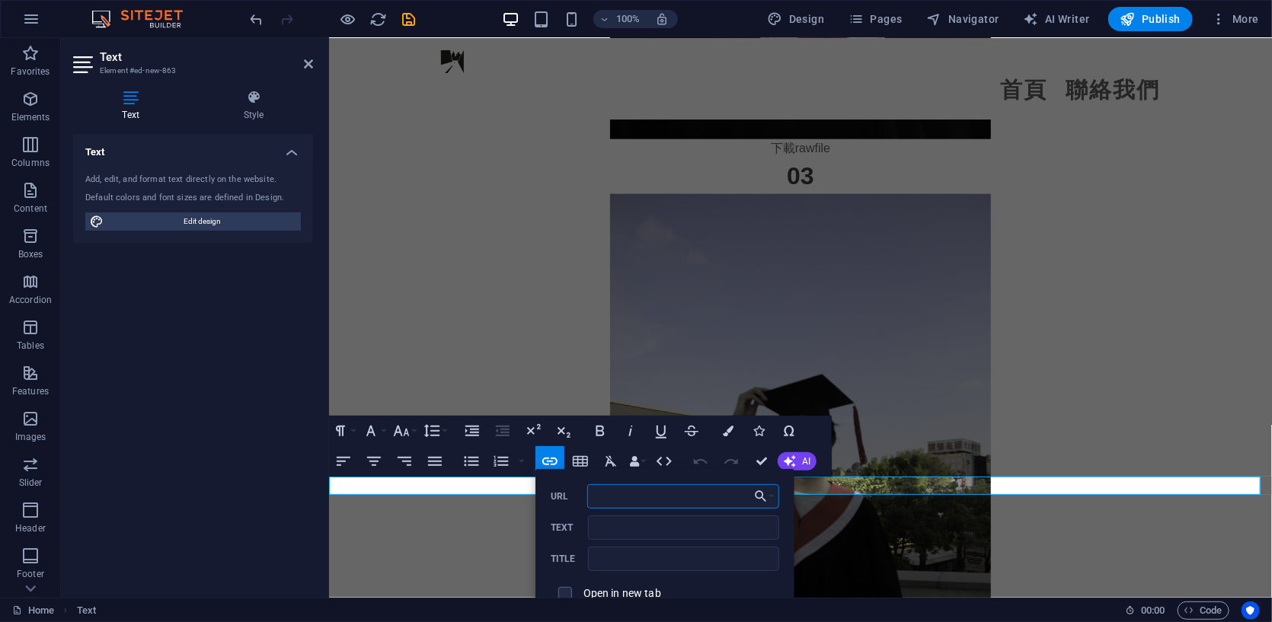
click at [638, 502] on input "URL" at bounding box center [683, 496] width 192 height 24
paste input "[URL][PERSON_NAME][DOMAIN_NAME]"
type input "[URL][PERSON_NAME][DOMAIN_NAME]"
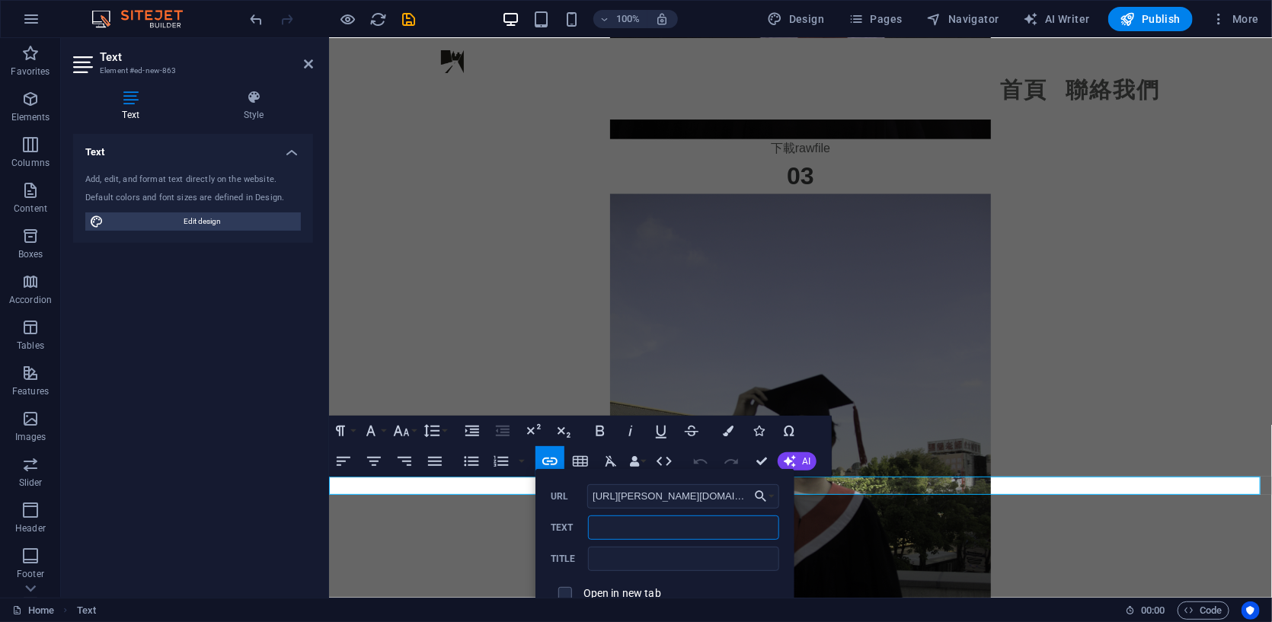
click at [615, 532] on input "Text" at bounding box center [683, 527] width 190 height 24
type input "下載rawfile"
click at [608, 547] on input "text" at bounding box center [683, 559] width 190 height 24
paste input "[URL][PERSON_NAME][DOMAIN_NAME]"
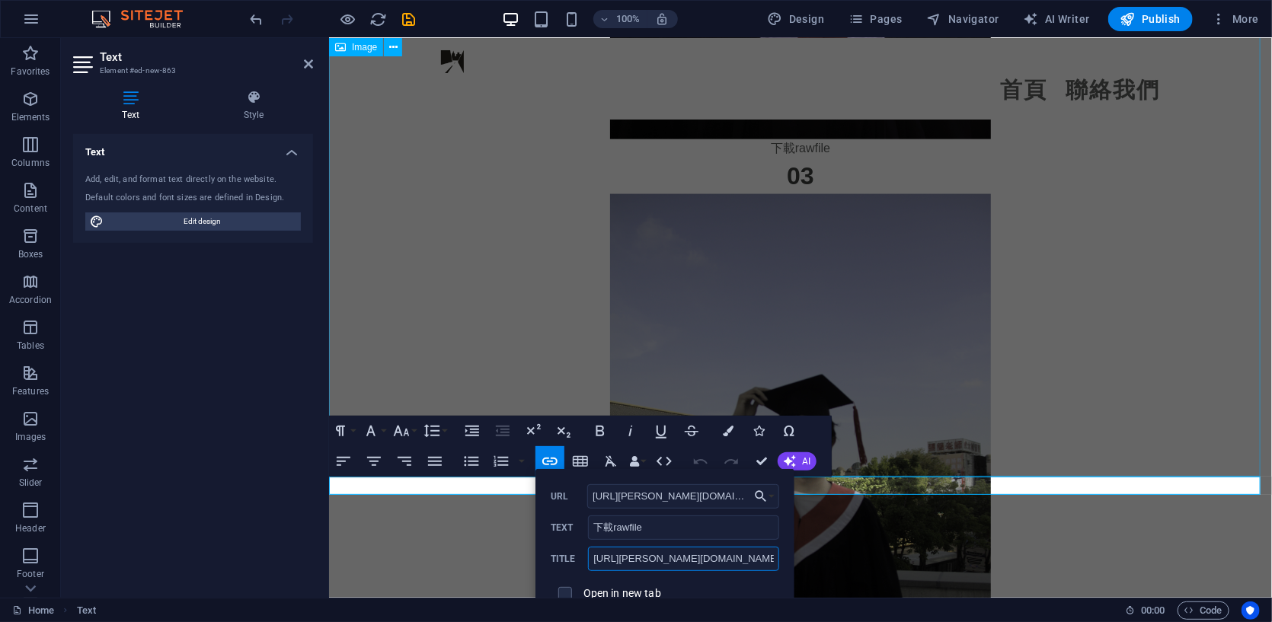
scroll to position [0, 48]
type input "[URL][PERSON_NAME][DOMAIN_NAME]"
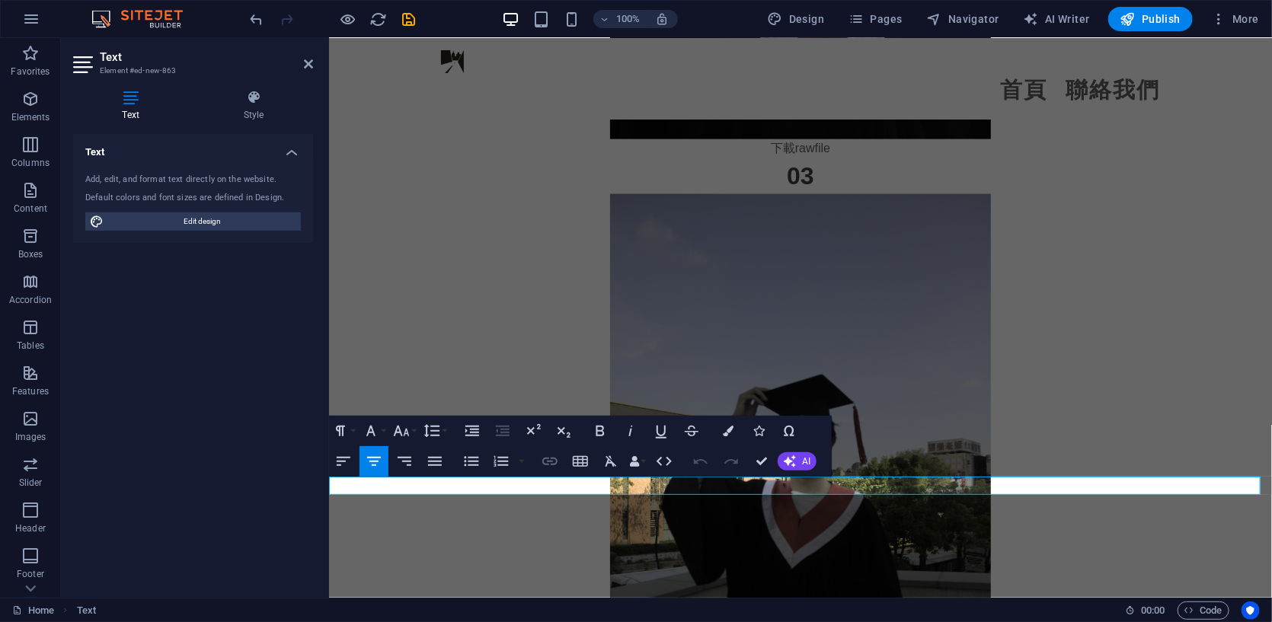
click at [545, 464] on icon "button" at bounding box center [549, 462] width 15 height 8
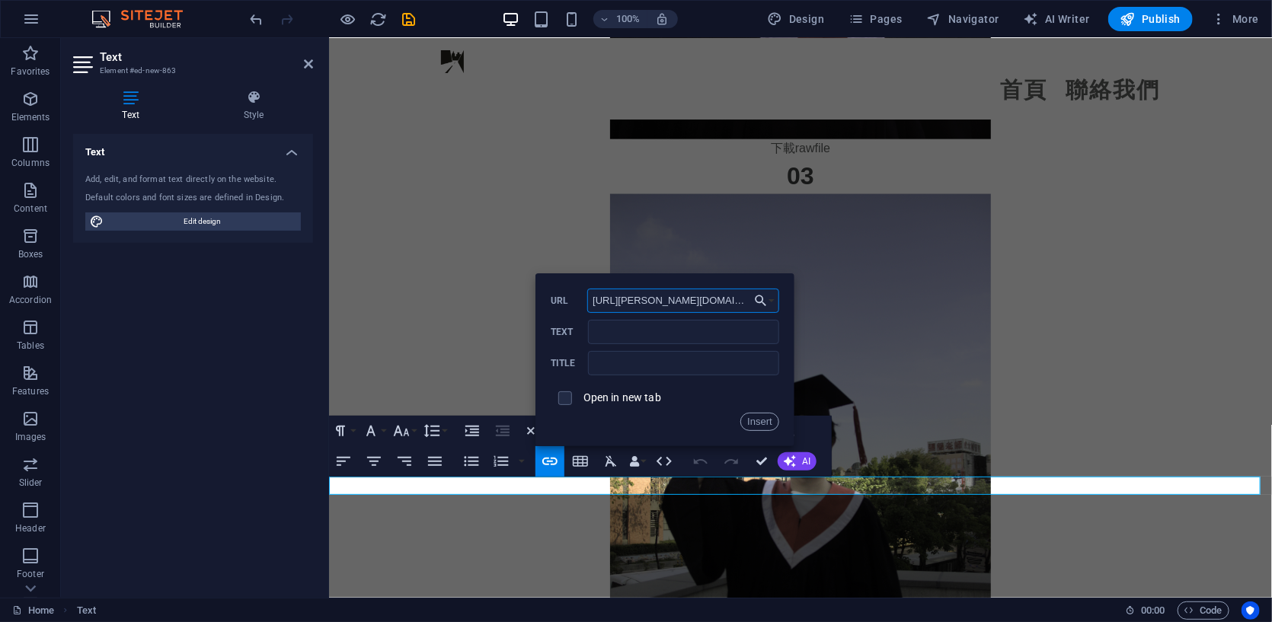
scroll to position [0, 74]
type input "[URL][PERSON_NAME][DOMAIN_NAME]"
click at [618, 364] on input "text" at bounding box center [683, 363] width 190 height 24
paste input "[URL][PERSON_NAME][DOMAIN_NAME]"
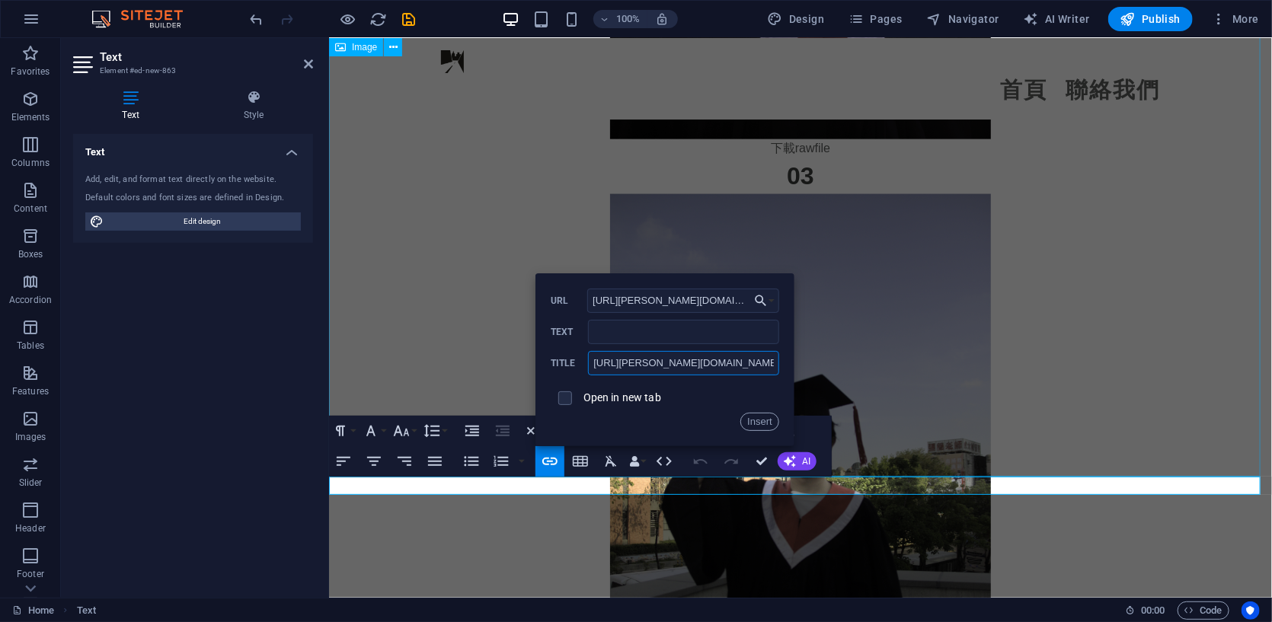
scroll to position [0, 48]
type input "[URL][PERSON_NAME][DOMAIN_NAME]"
click at [632, 340] on input "Text" at bounding box center [683, 332] width 190 height 24
type input "下載rawfile"
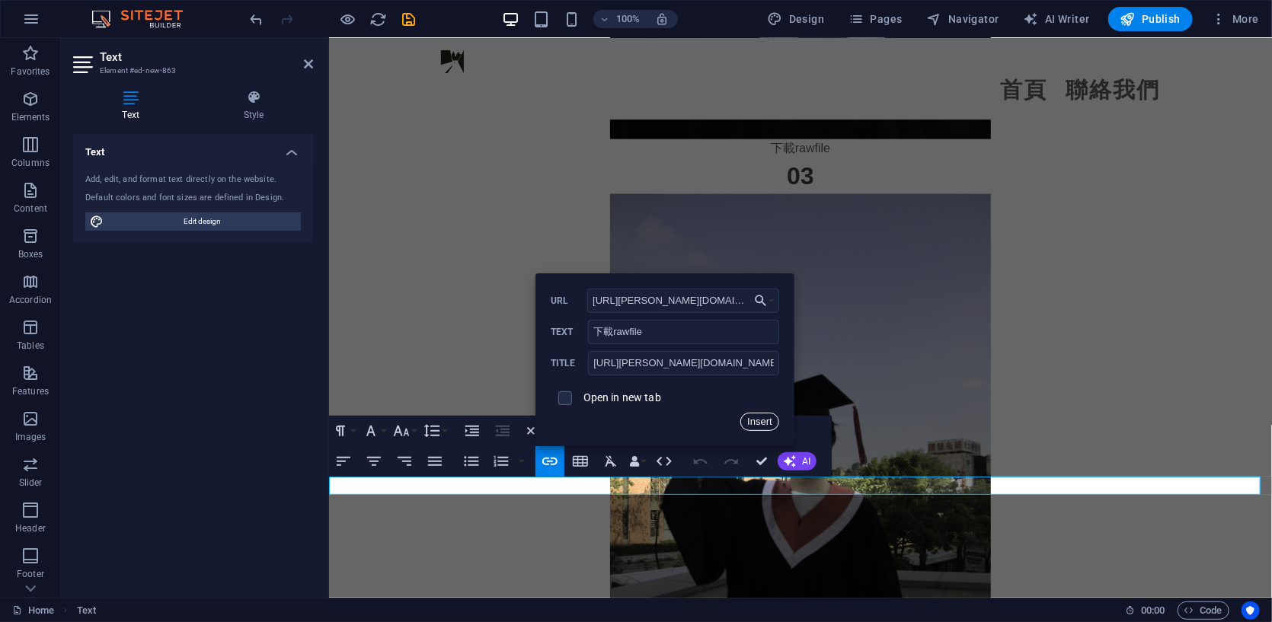
click at [760, 423] on button "Insert" at bounding box center [759, 422] width 39 height 18
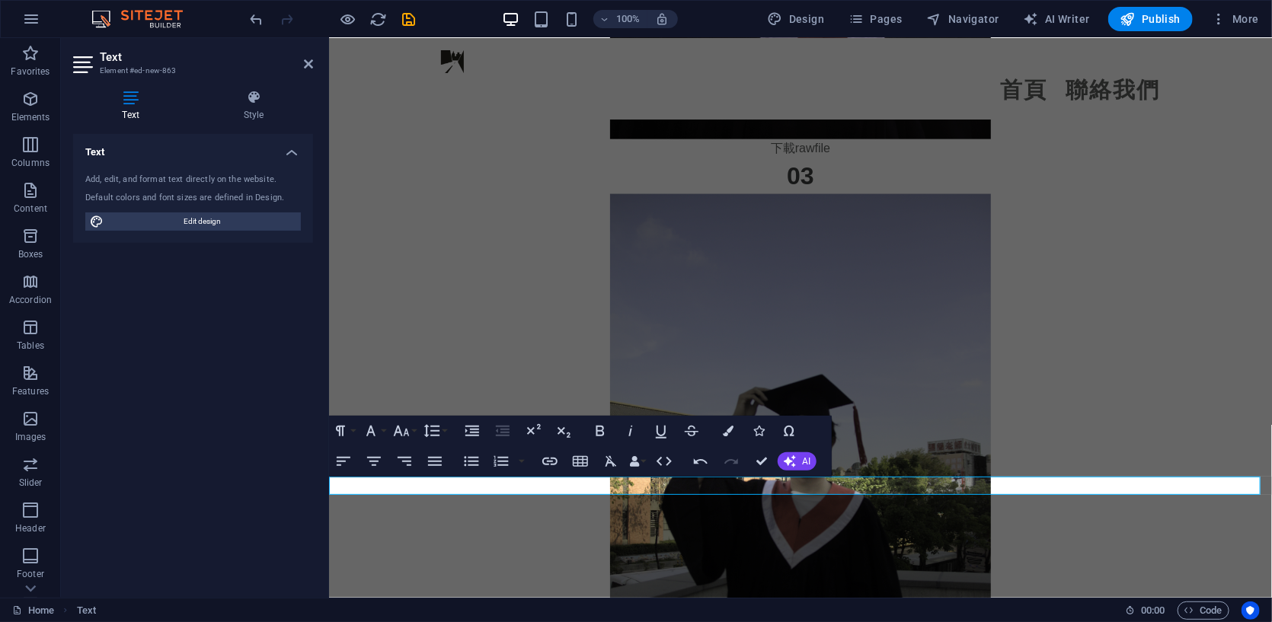
click at [552, 461] on icon "button" at bounding box center [550, 461] width 18 height 18
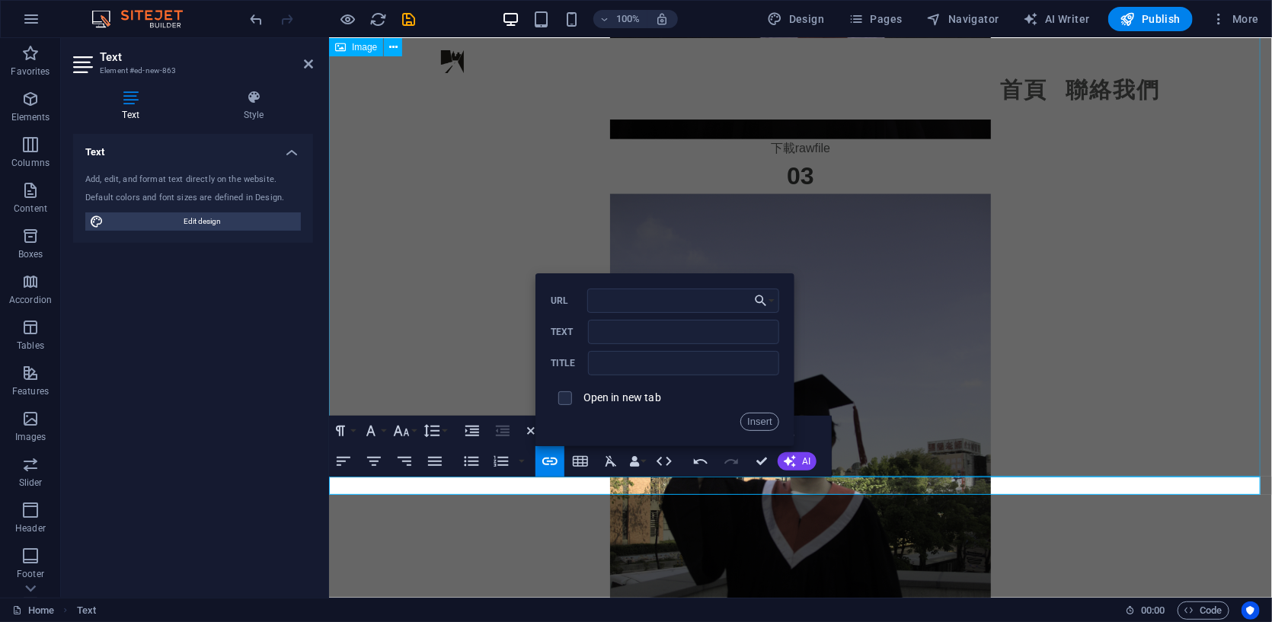
click at [468, 356] on figure at bounding box center [799, 478] width 943 height 571
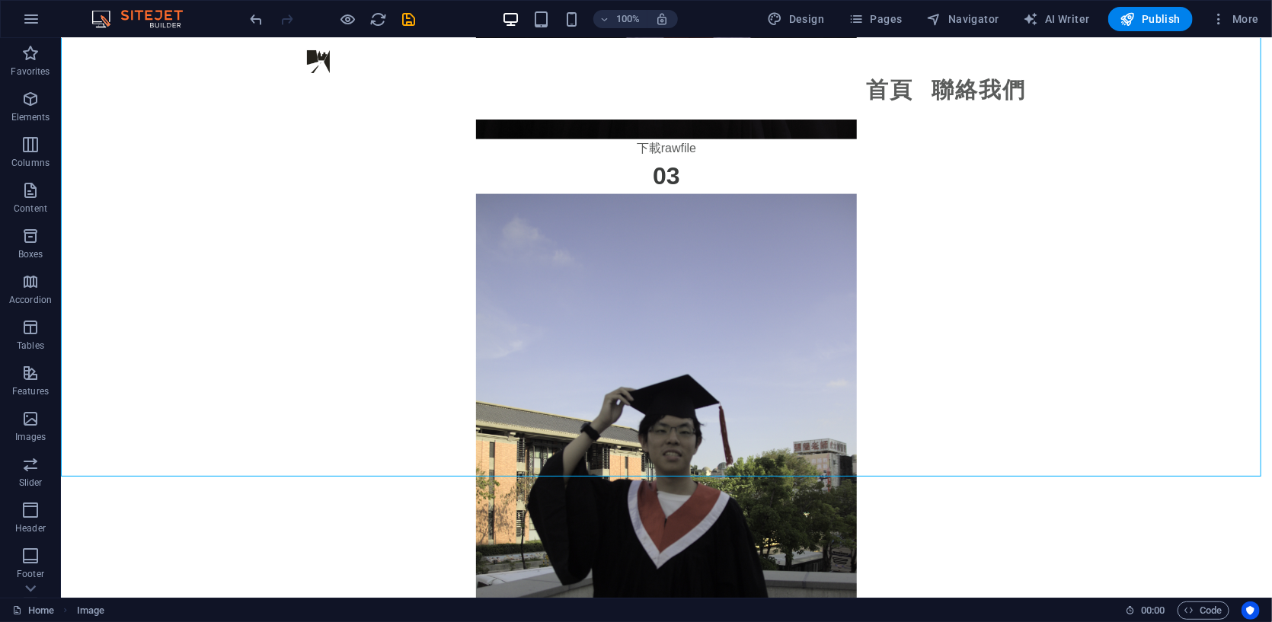
click at [406, 8] on div at bounding box center [332, 19] width 171 height 24
click at [406, 13] on icon "save" at bounding box center [410, 20] width 18 height 18
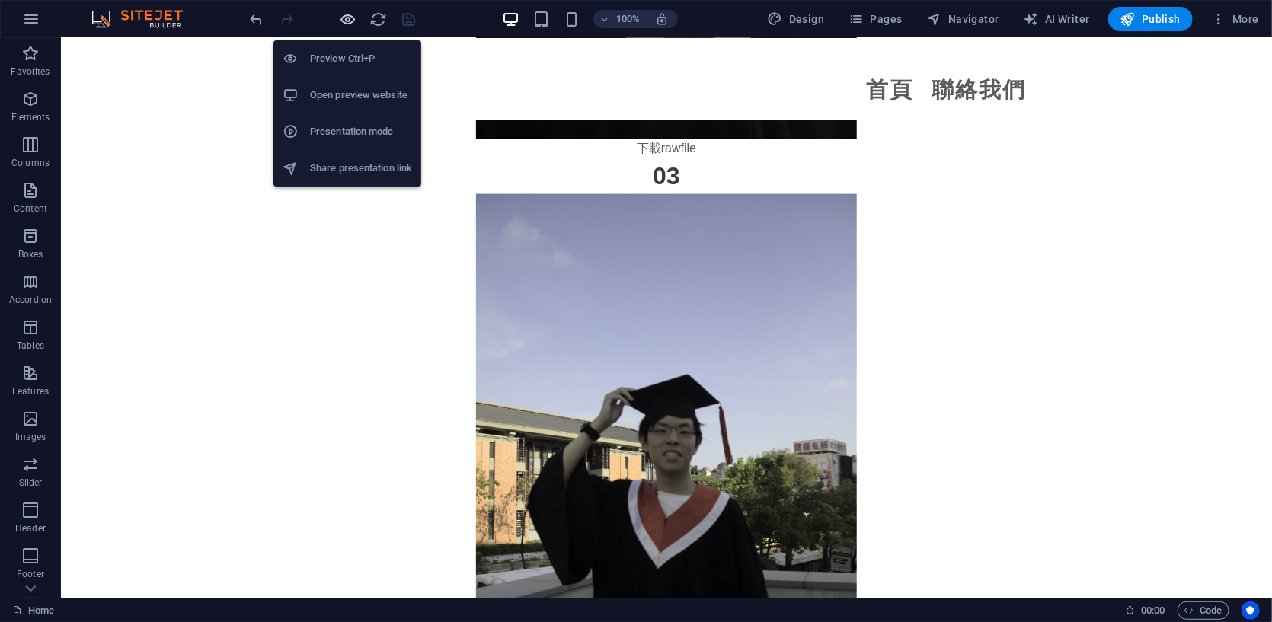
click at [342, 22] on icon "button" at bounding box center [349, 20] width 18 height 18
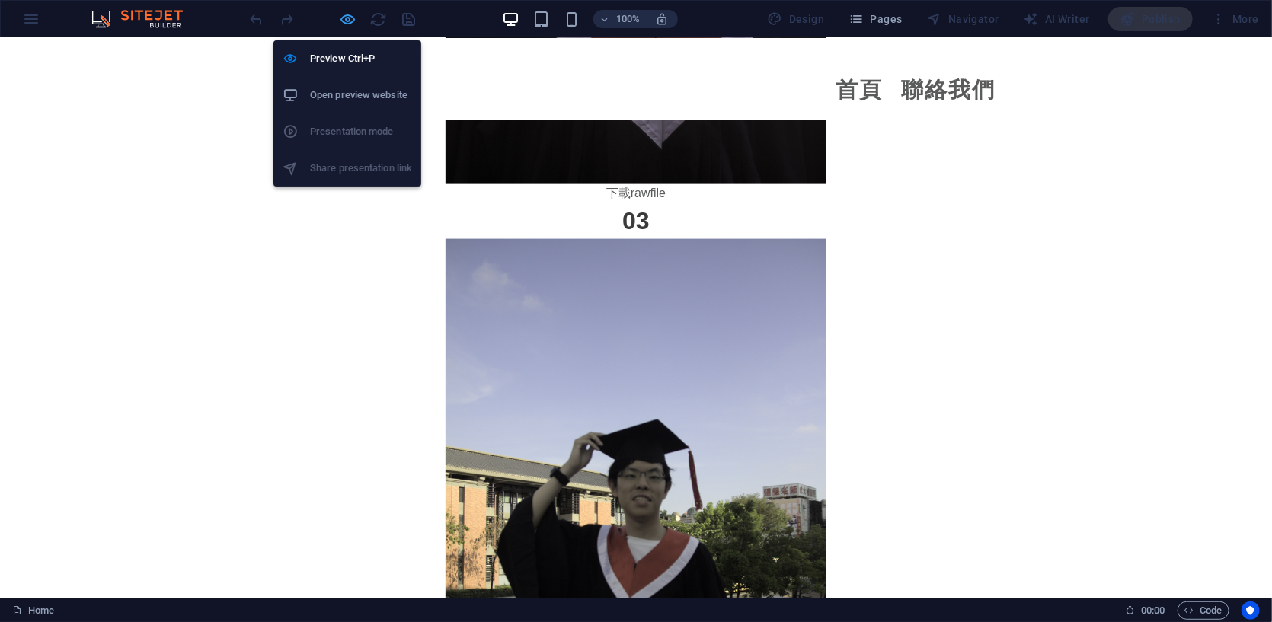
click at [347, 14] on icon "button" at bounding box center [349, 20] width 18 height 18
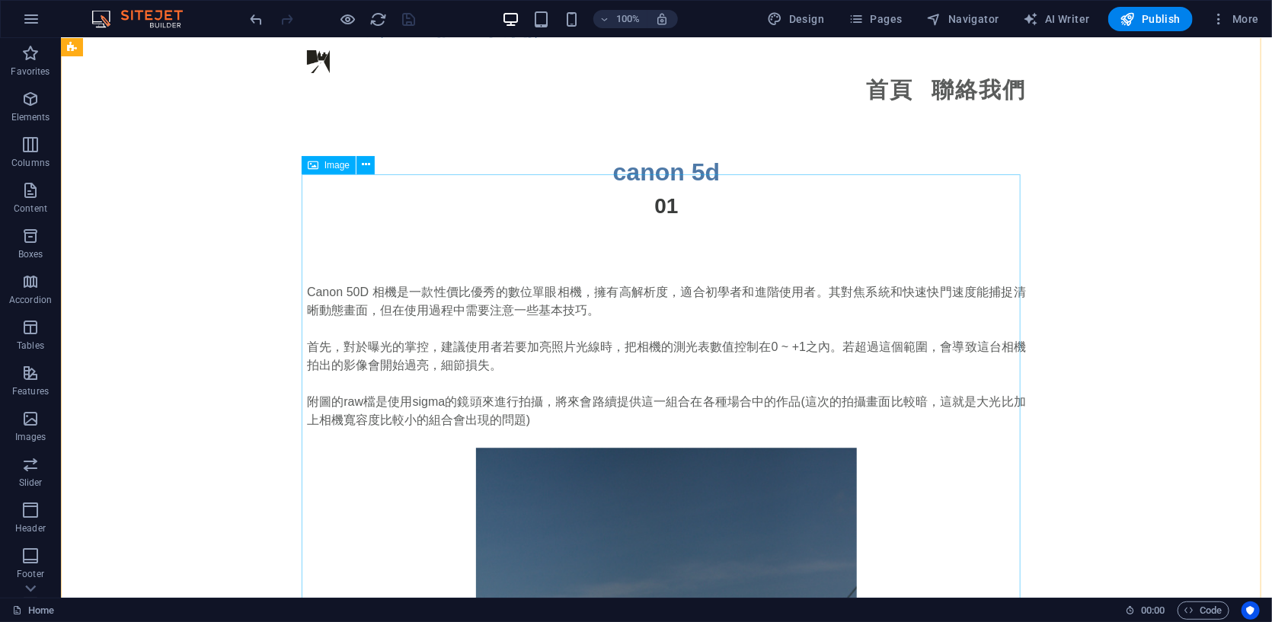
scroll to position [1846, 0]
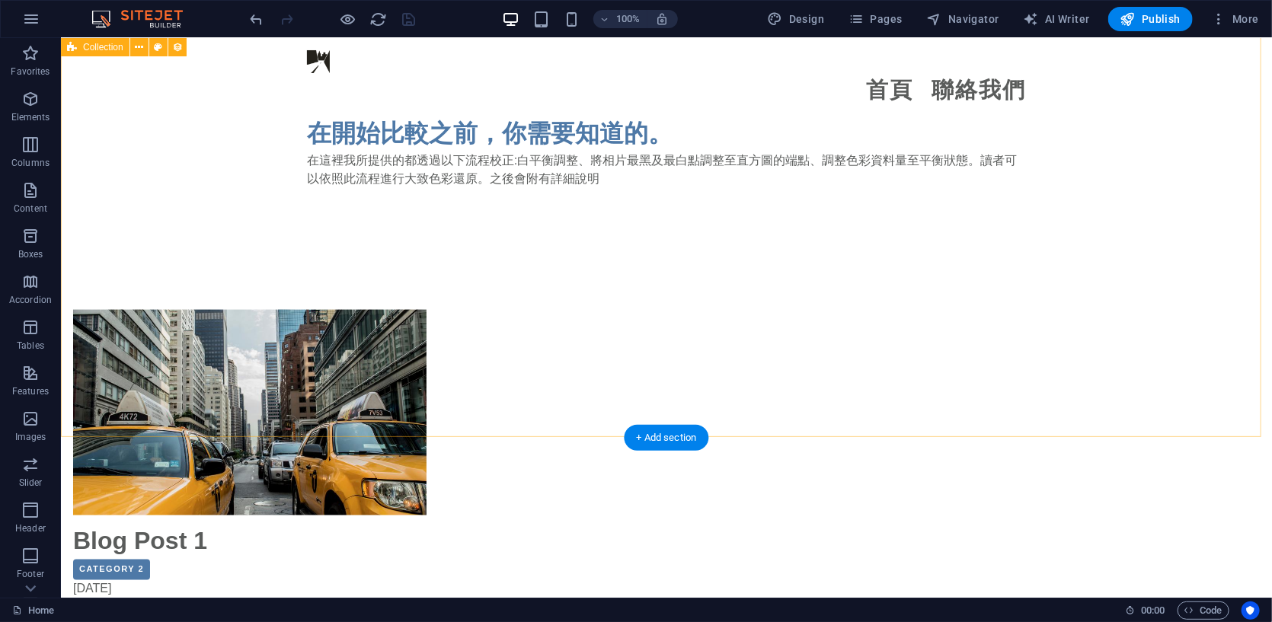
scroll to position [959, 0]
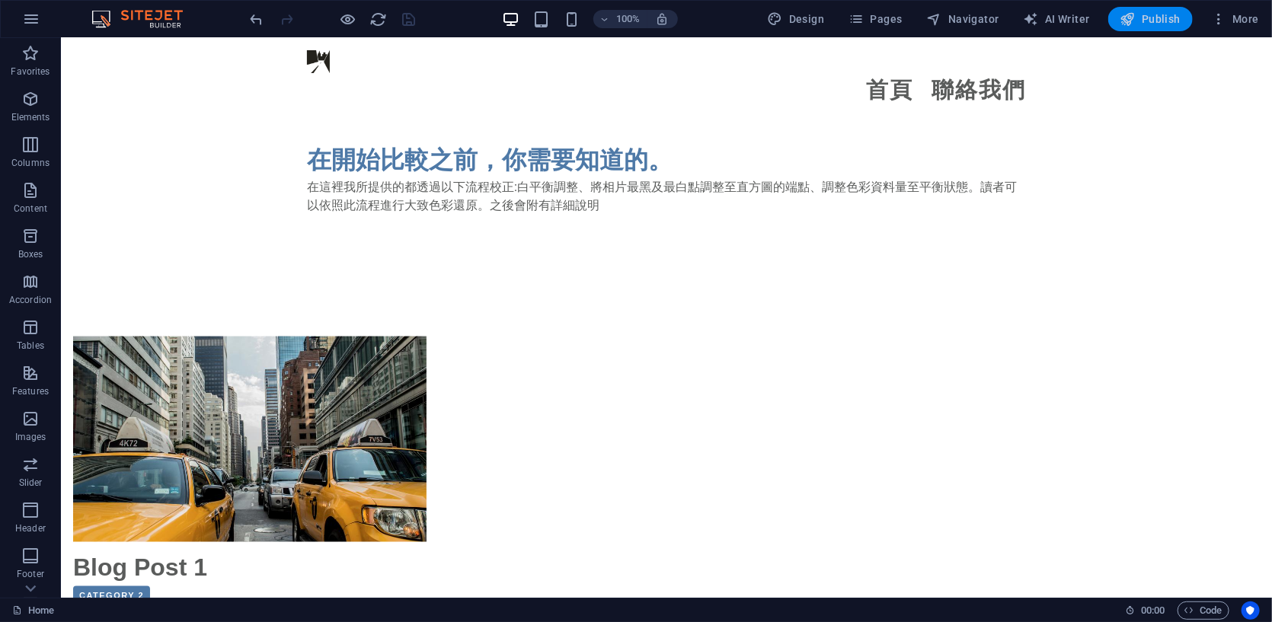
click at [1157, 23] on span "Publish" at bounding box center [1150, 18] width 60 height 15
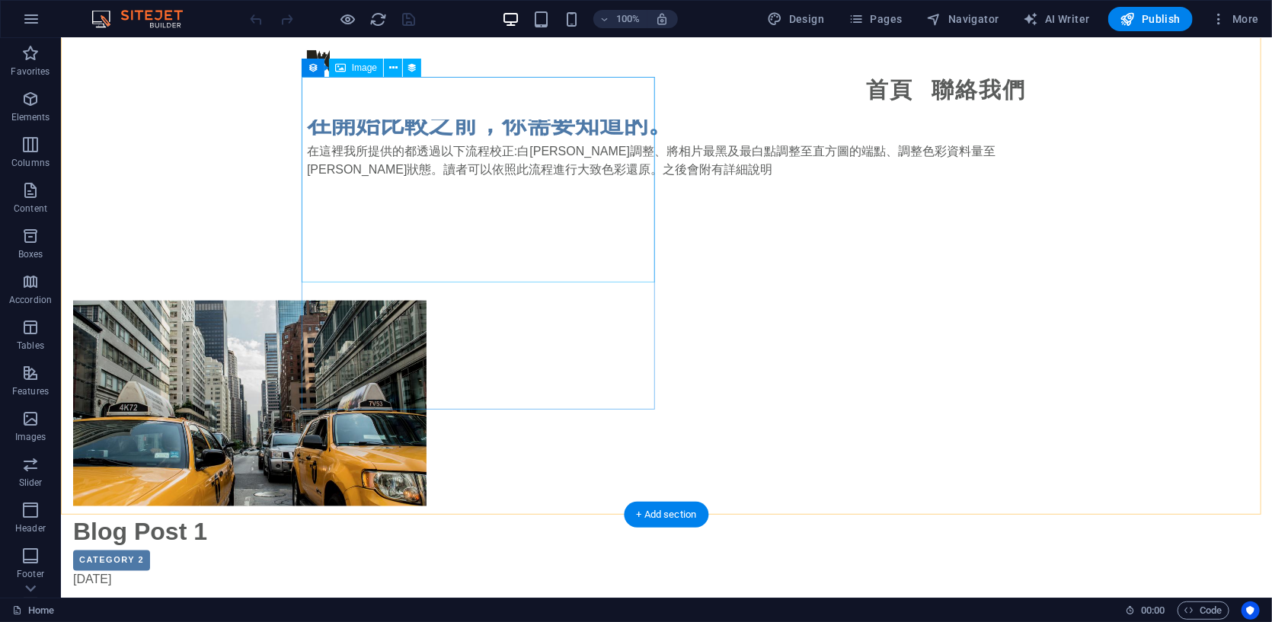
scroll to position [1015, 0]
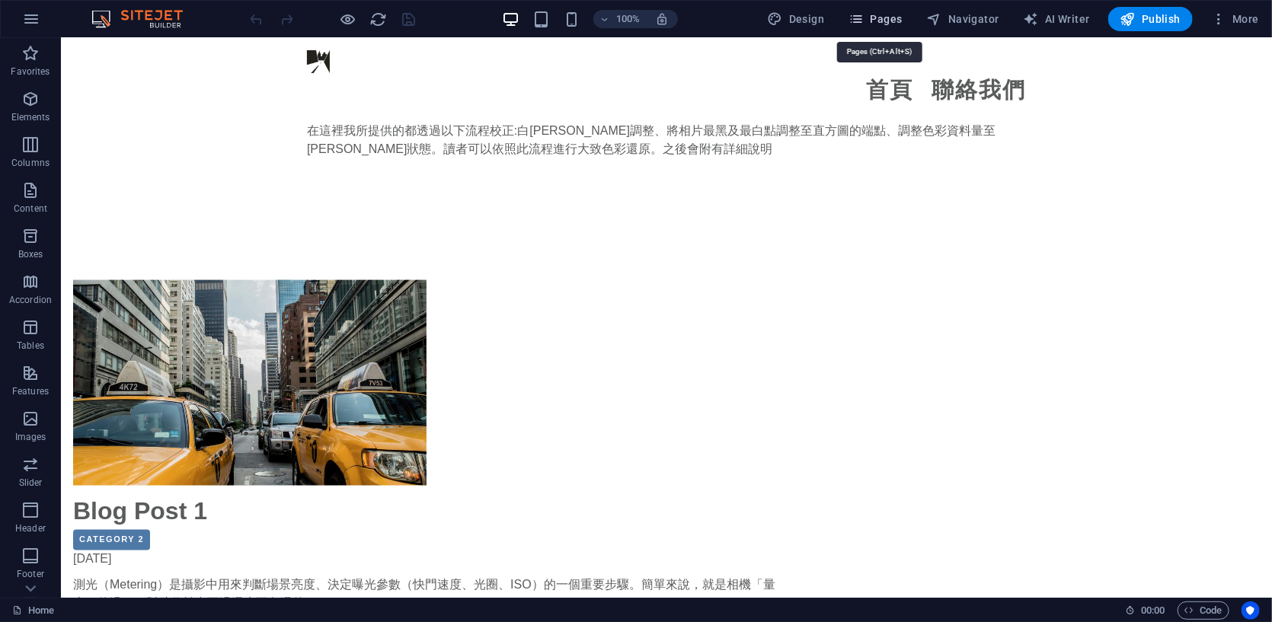
click at [883, 25] on span "Pages" at bounding box center [874, 18] width 53 height 15
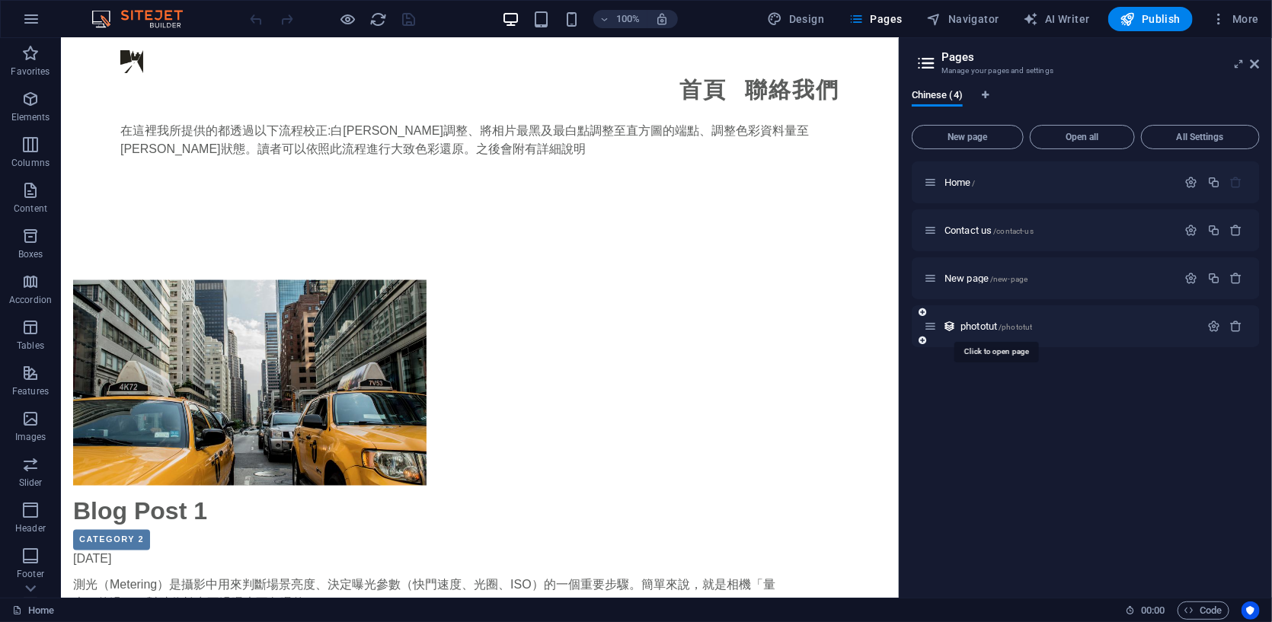
click at [975, 320] on div "phototut /phototut" at bounding box center [1062, 327] width 276 height 18
click at [975, 324] on span "phototut /phototut" at bounding box center [996, 326] width 72 height 11
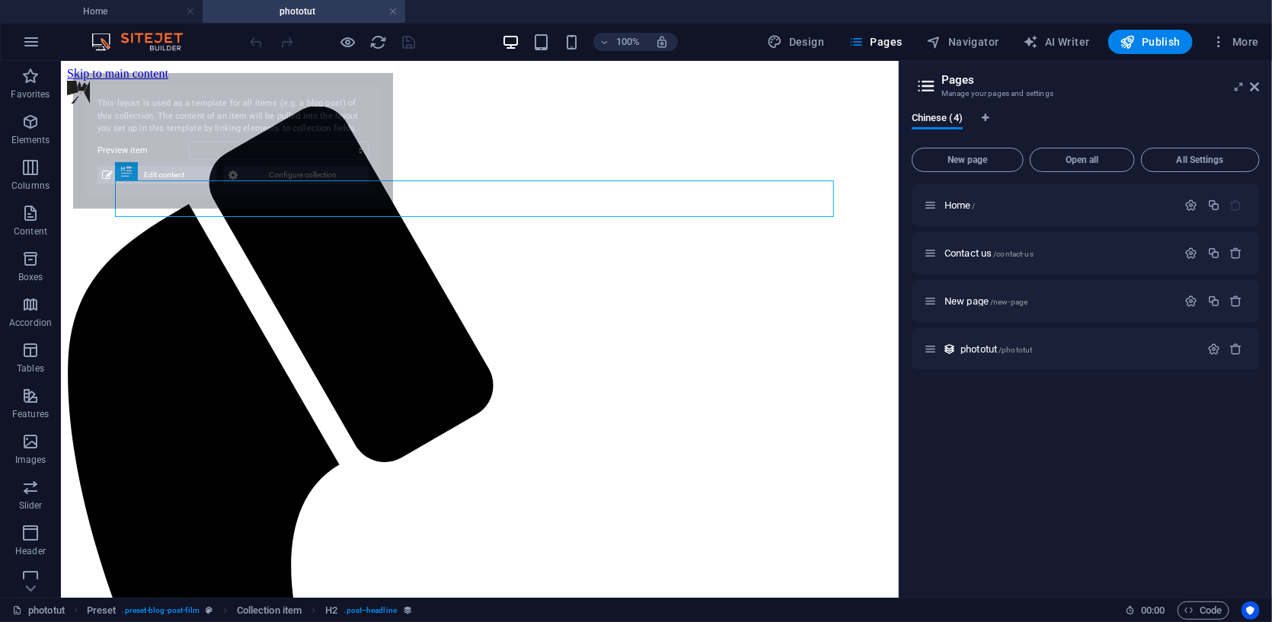
scroll to position [0, 0]
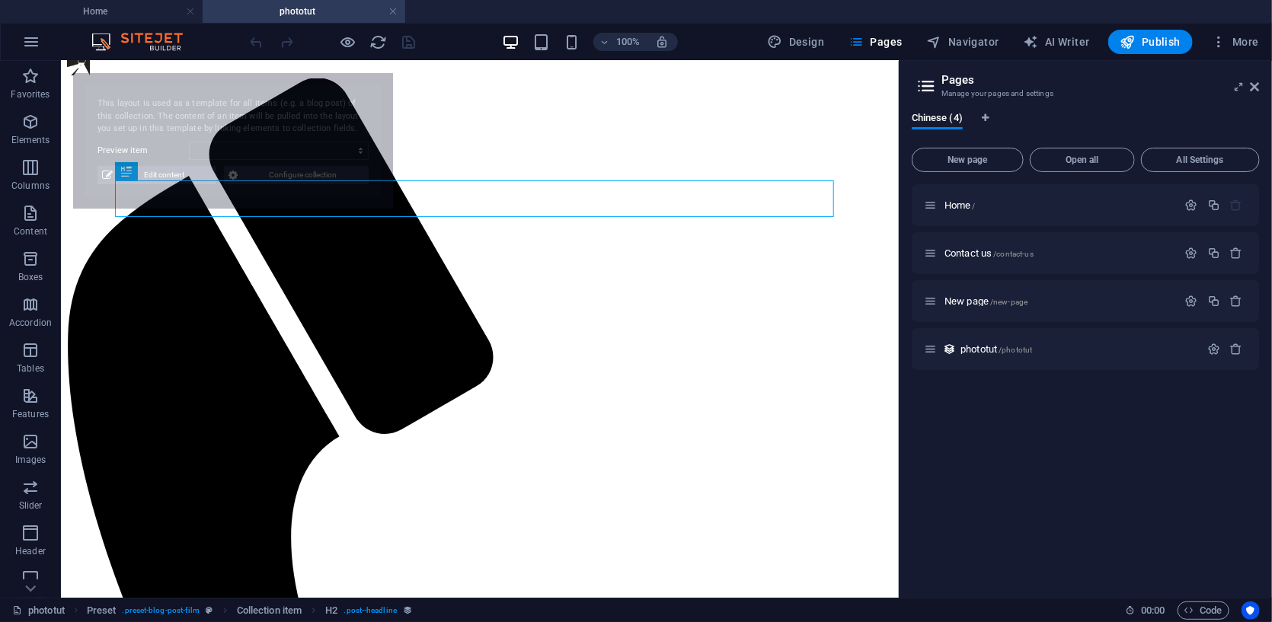
select select "68dcaea7a8fff36a180f95a2"
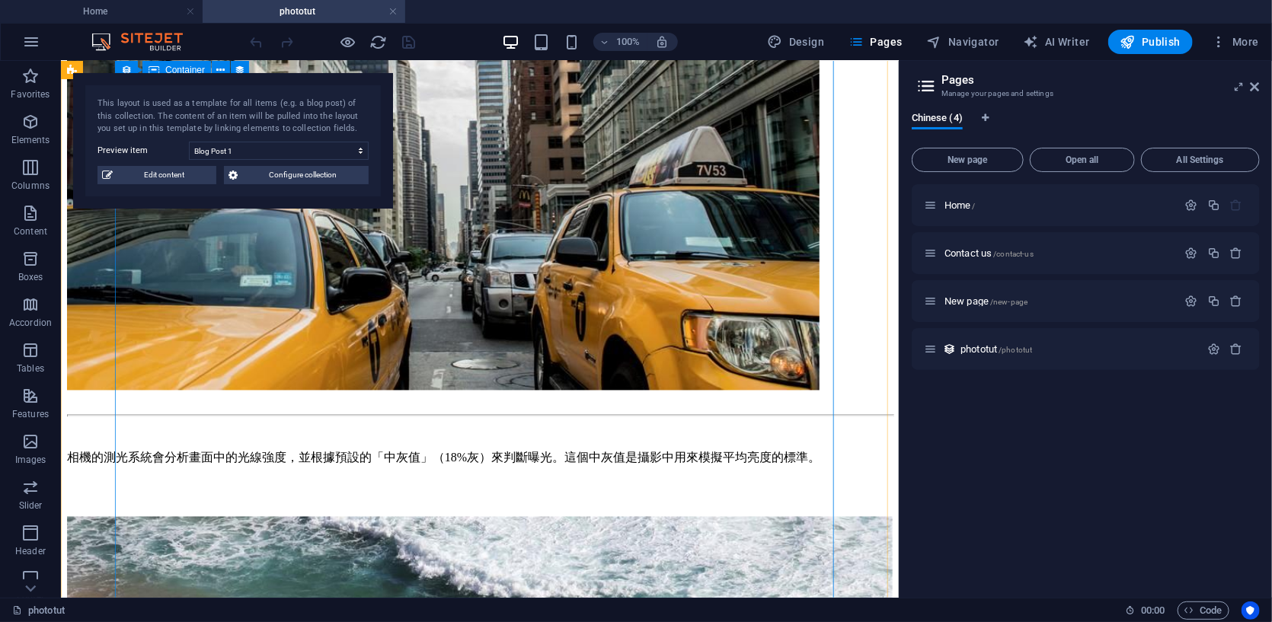
scroll to position [1523, 0]
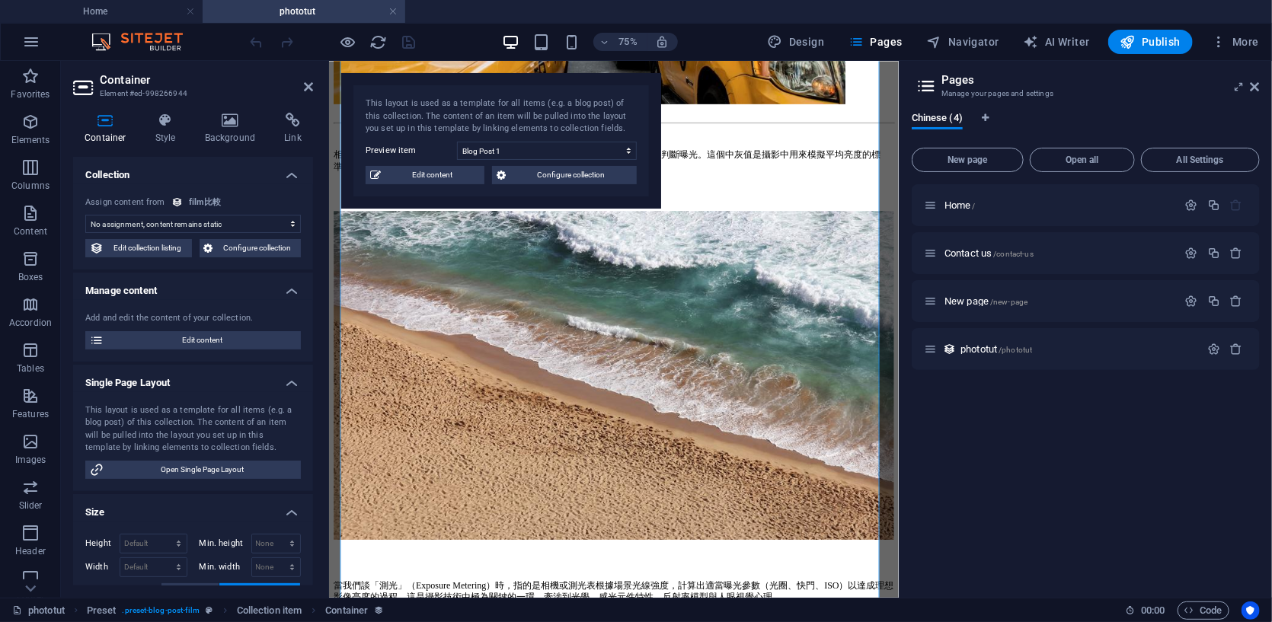
scroll to position [1502, 0]
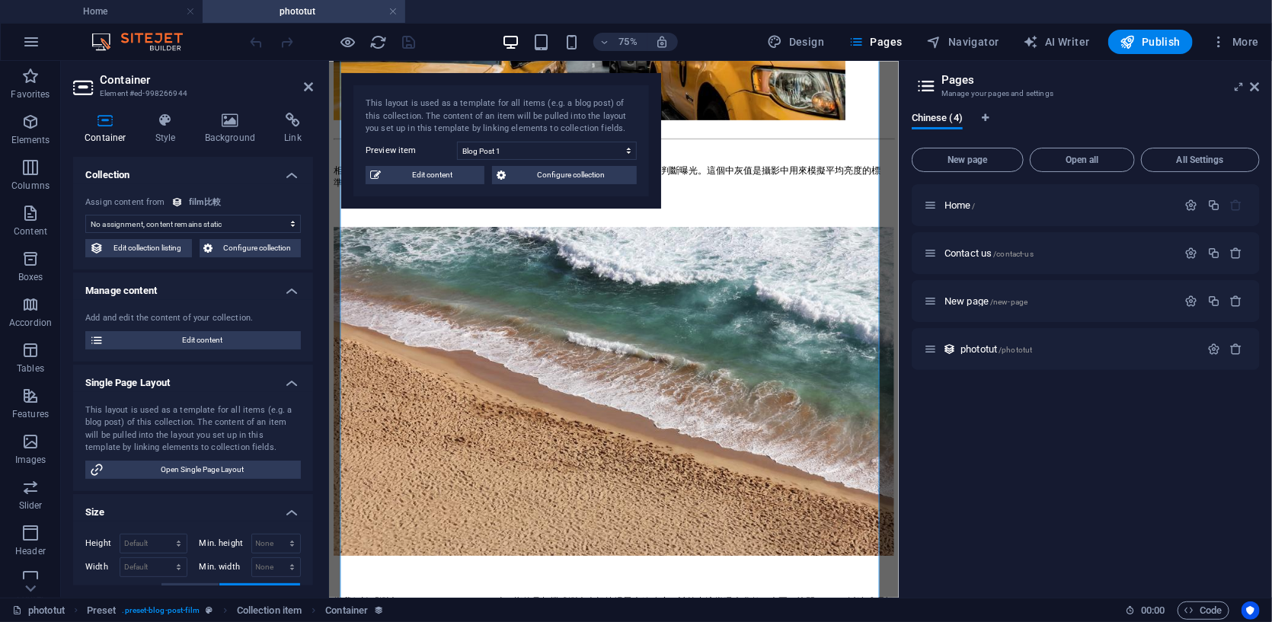
select select "content"
click at [426, 172] on span "Edit content" at bounding box center [432, 175] width 94 height 18
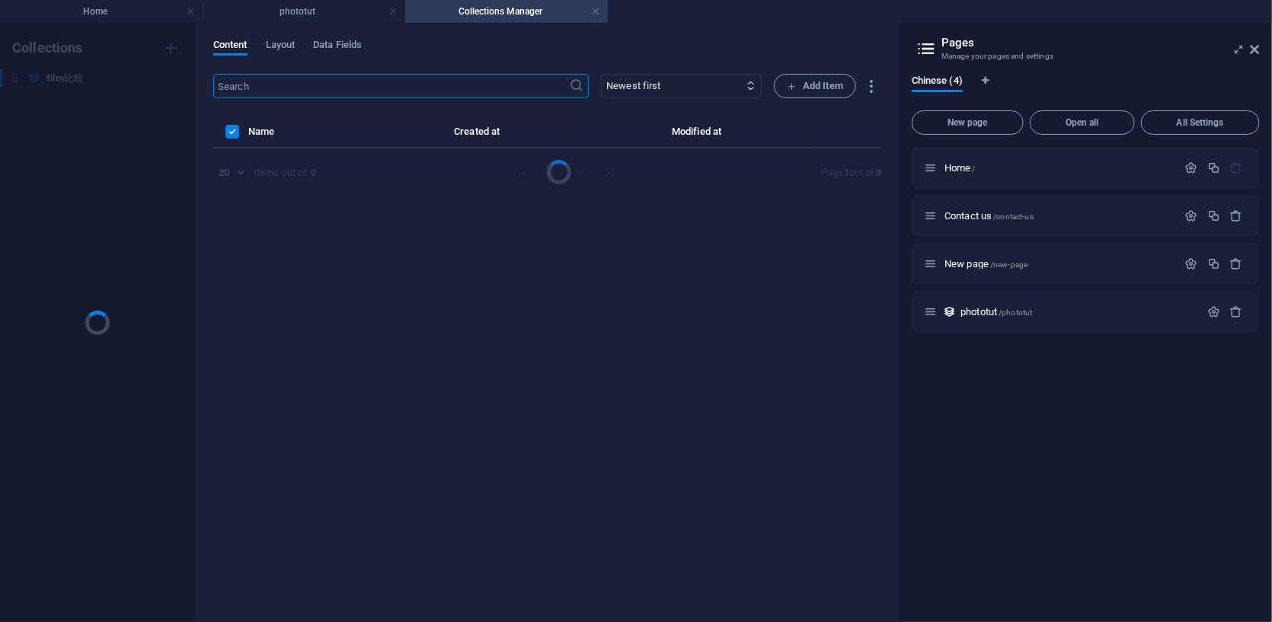
scroll to position [0, 0]
select select "Category 2"
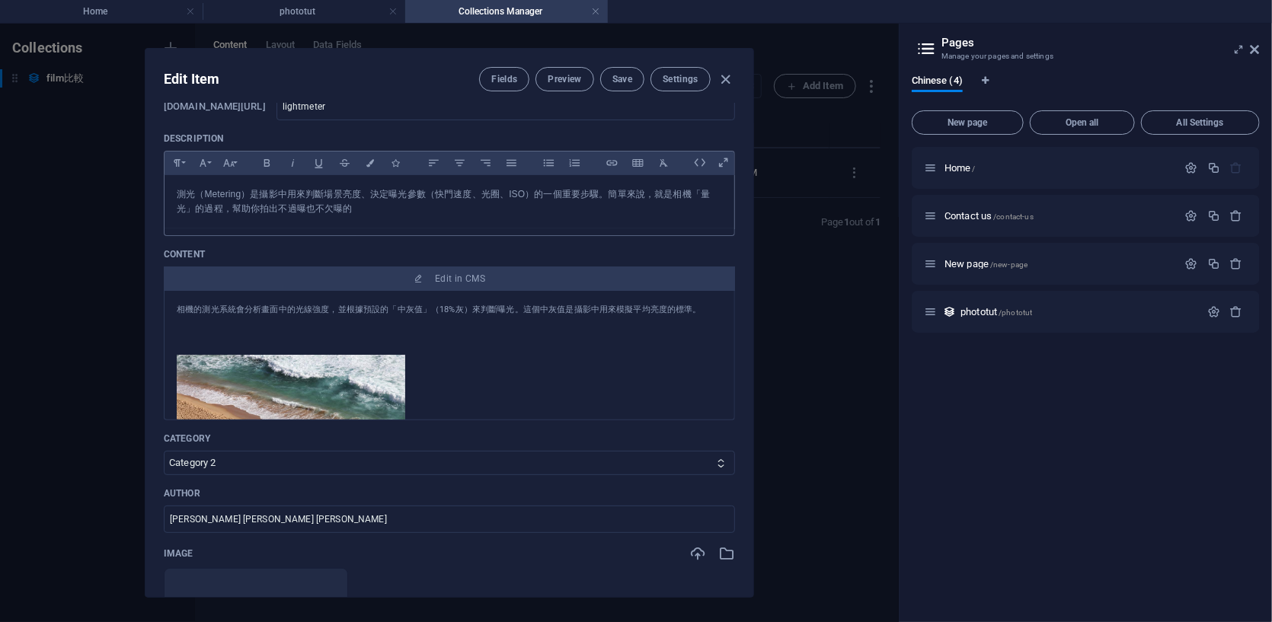
scroll to position [126, 0]
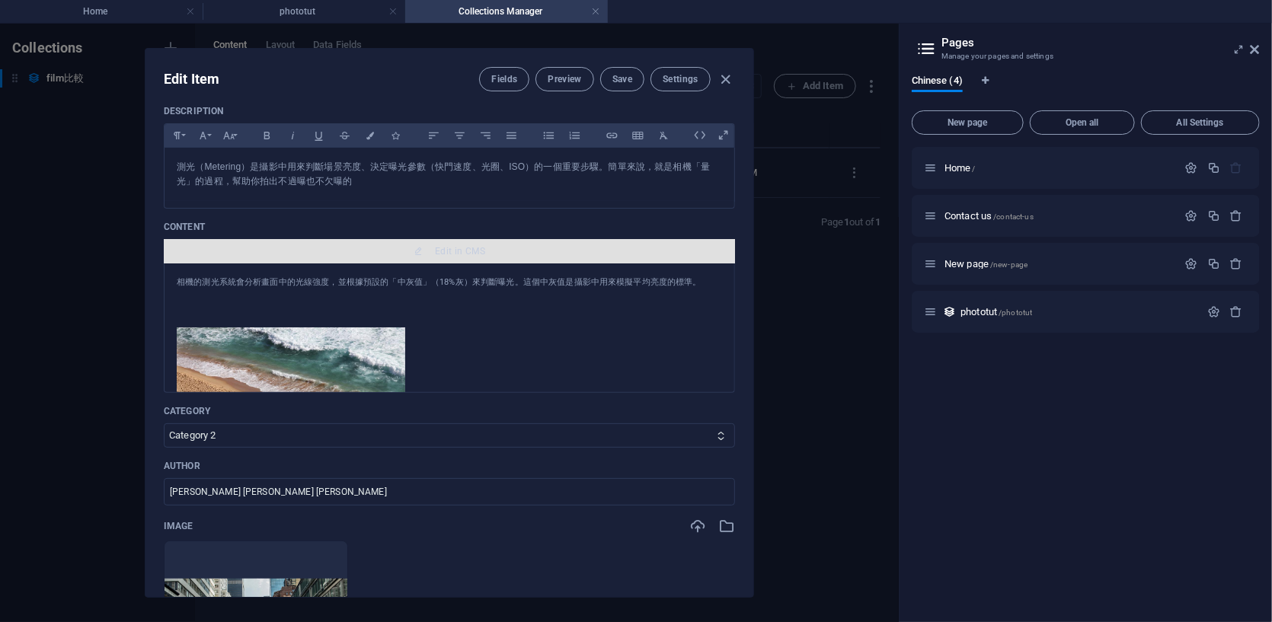
click at [419, 247] on icon "button" at bounding box center [417, 251] width 9 height 9
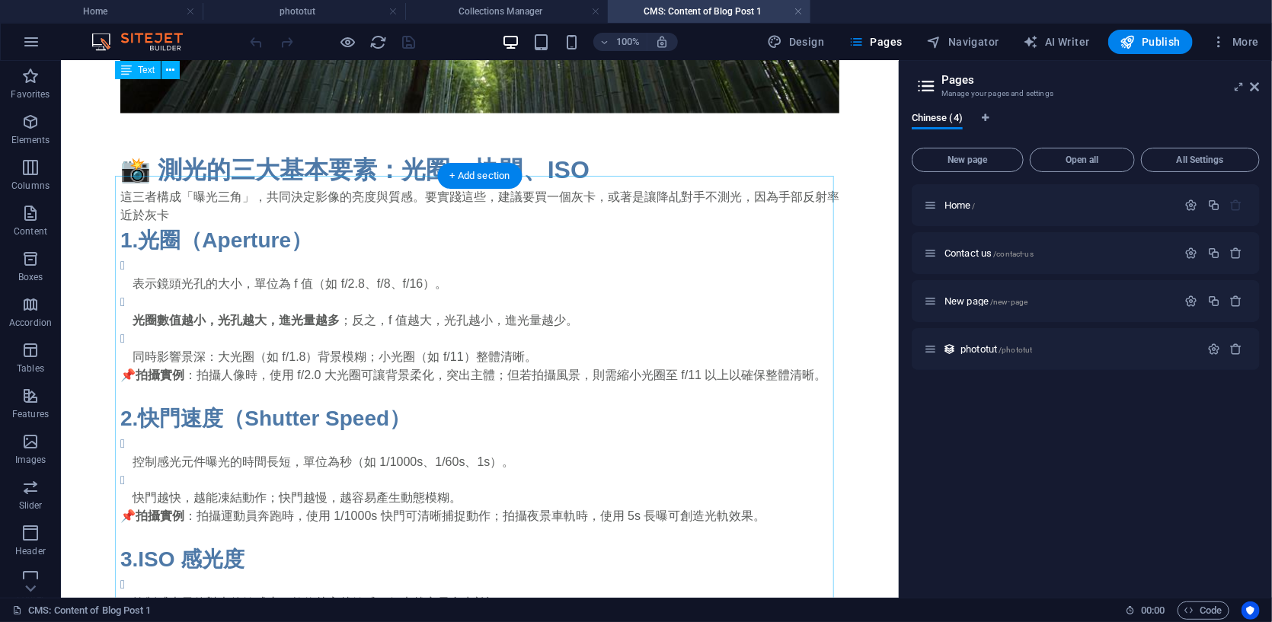
scroll to position [1015, 0]
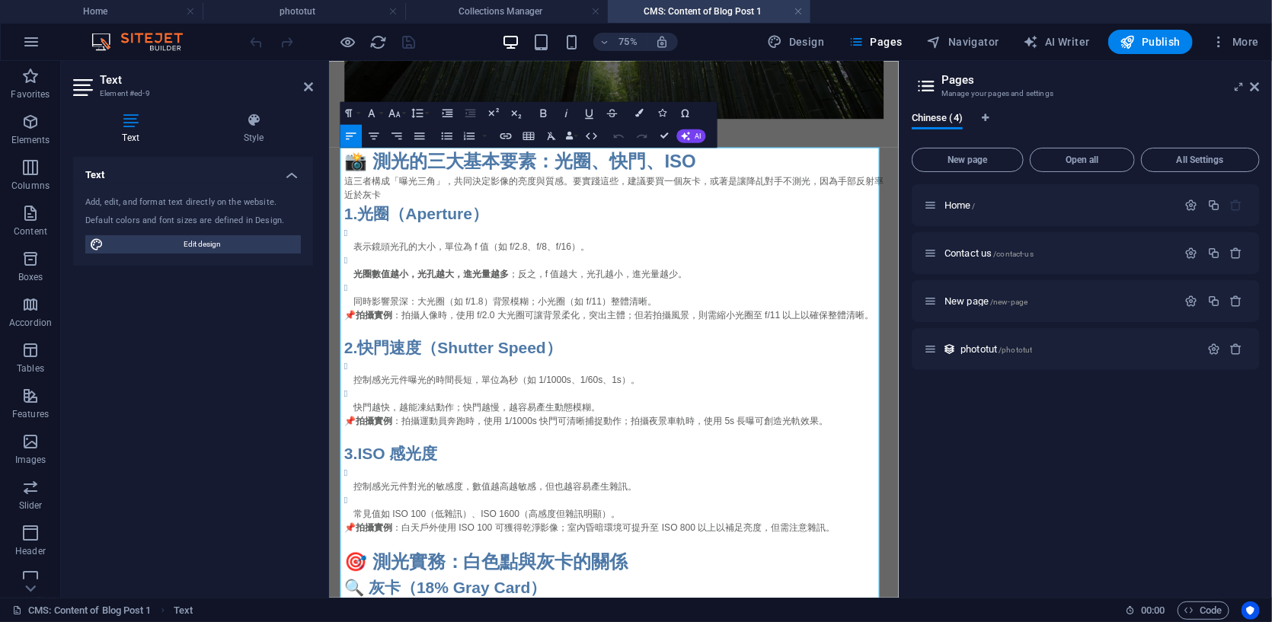
click at [385, 202] on h2 "📸 測光的三大基本要素：光圈、快門、ISO" at bounding box center [708, 194] width 719 height 37
drag, startPoint x: 876, startPoint y: 221, endPoint x: 931, endPoint y: 225, distance: 55.8
click at [931, 225] on p "這三者構成「曝光三角」，共同決定影像的亮度與質感。要實踐這些，建議要買一個灰卡，或著是讓降乩對手不測光，因為手部反射率近於灰卡" at bounding box center [708, 230] width 719 height 37
click at [546, 404] on p "📌 拍攝實例 ：拍攝人像時，使用 f/2.0 大光圈可讓背景柔化，突出主體；但若拍攝風景，則需縮小光圈至 f/11 以上以確保整體清晰。" at bounding box center [708, 400] width 719 height 18
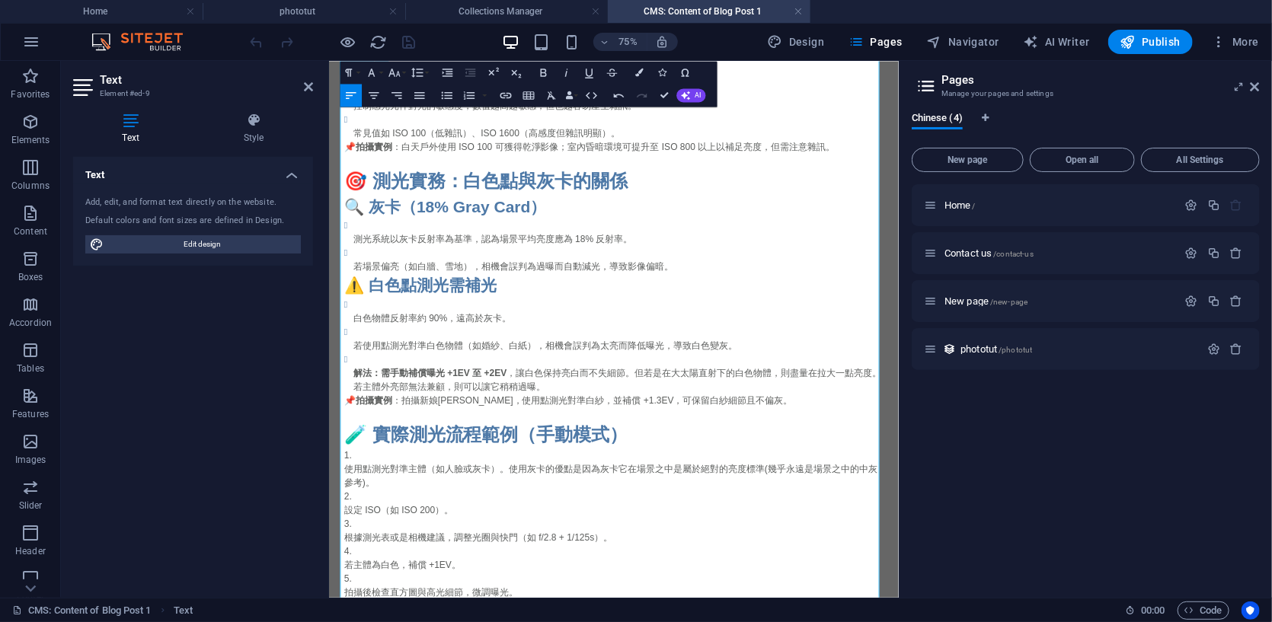
scroll to position [1639, 0]
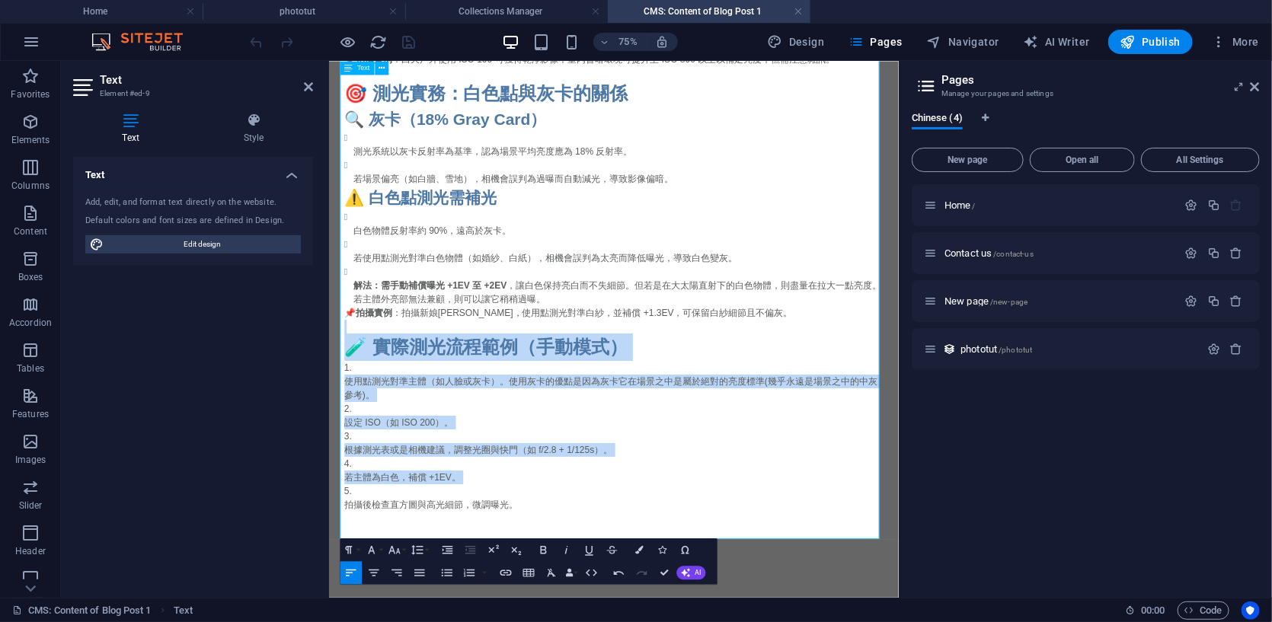
drag, startPoint x: 571, startPoint y: 608, endPoint x: 501, endPoint y: 418, distance: 202.8
click at [501, 418] on div "📸 測光的三大基本要素：光圈、快門、ISO 這三者構成「曝光三角」，共同決定影像的亮度與質感。要實踐這些，建議要買一個灰卡，或著是讓相機針對手測光，因為手部反…" at bounding box center [708, 125] width 719 height 1147
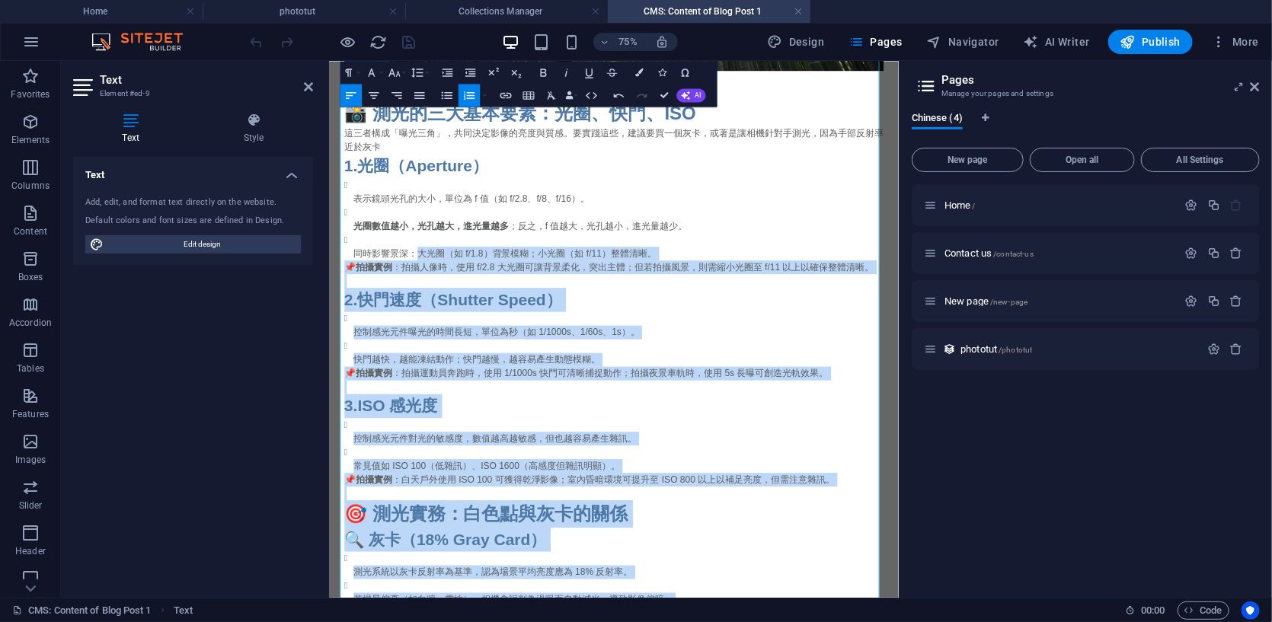
scroll to position [1005, 0]
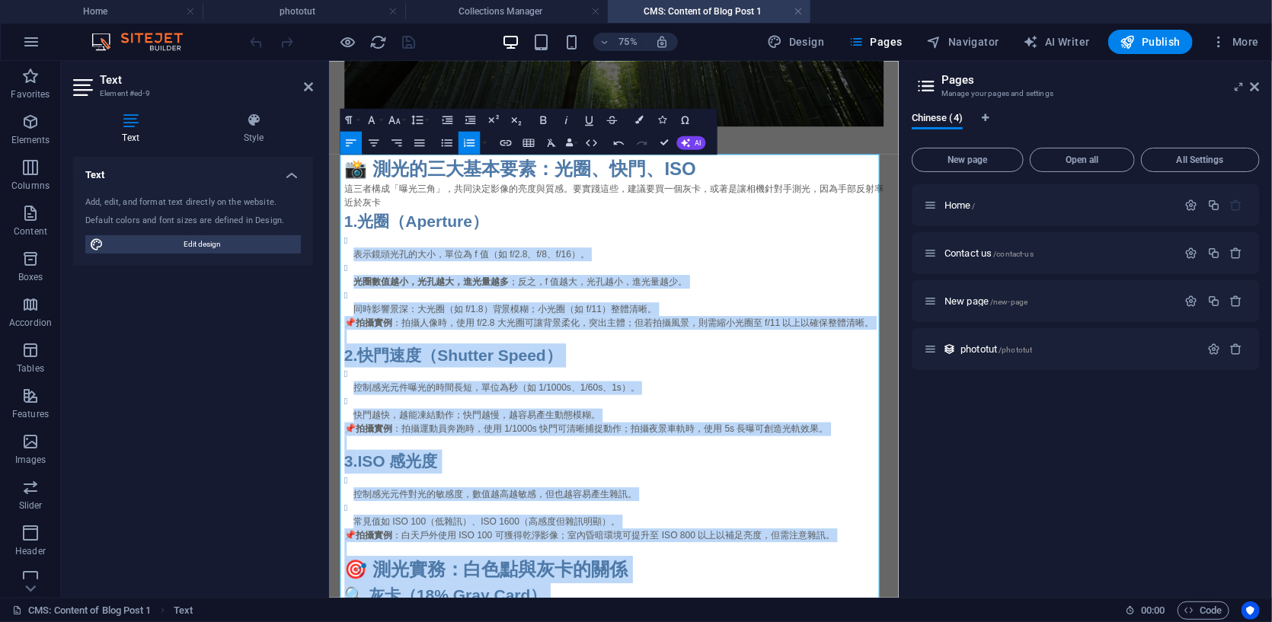
drag, startPoint x: 608, startPoint y: 630, endPoint x: 334, endPoint y: 318, distance: 416.0
click at [337, 318] on div "相機的測光系統會分析畫面中的光線強度，並根據預設的「中灰值」（18%灰）來判斷曝光。這個中灰值是攝影中用來模擬平均亮度的標準。 當我們談「測光」（Exposu…" at bounding box center [708, 234] width 743 height 2356
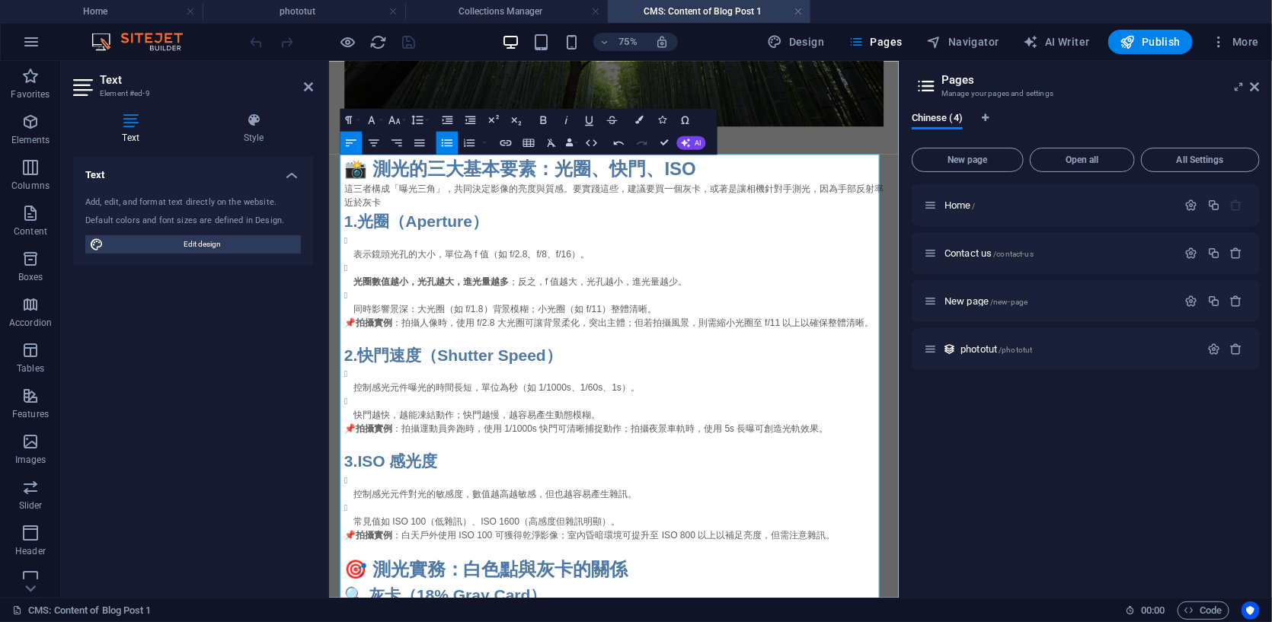
click at [479, 281] on strong "光圈（Aperture）" at bounding box center [453, 275] width 174 height 24
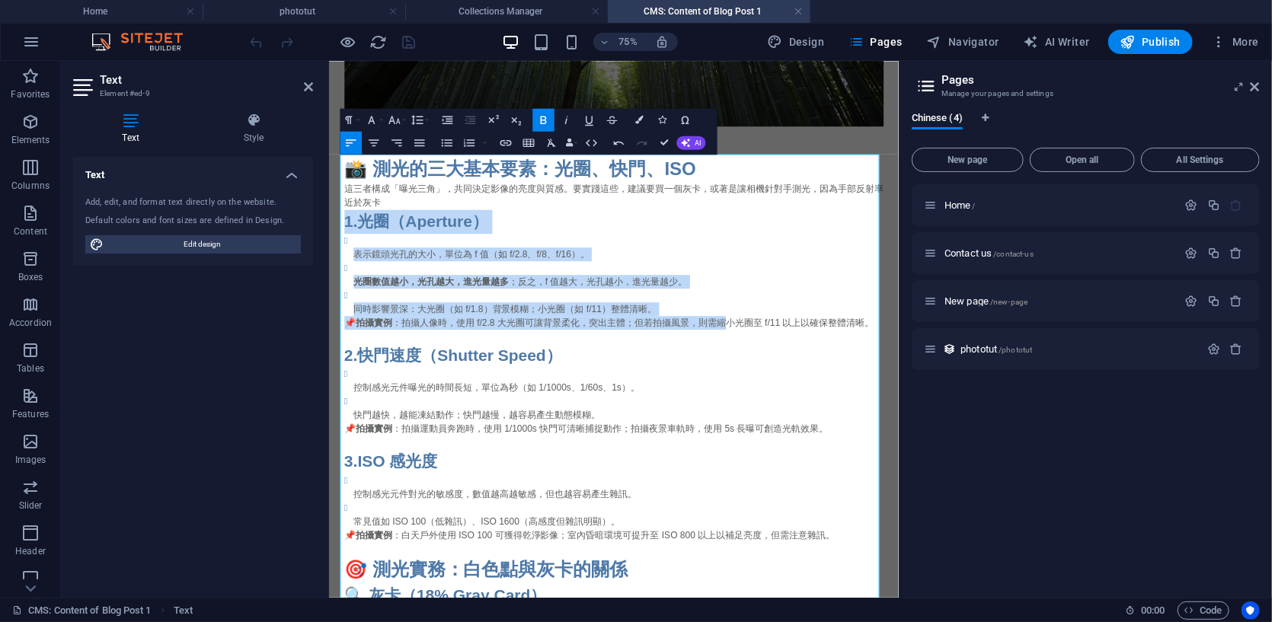
drag, startPoint x: 346, startPoint y: 263, endPoint x: 854, endPoint y: 407, distance: 528.6
click at [883, 346] on p "光圈數值越小，光孔越大，進光量越多 ；反之，f 值越大，光孔越小，進光量越少。" at bounding box center [714, 355] width 707 height 18
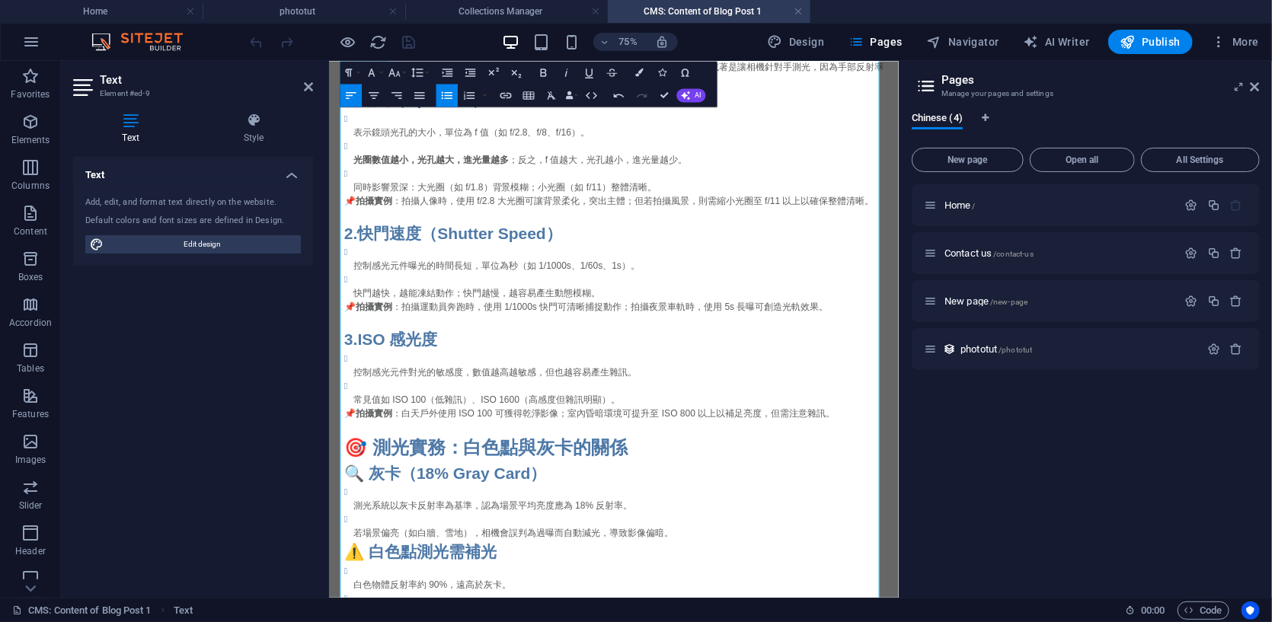
scroll to position [878, 0]
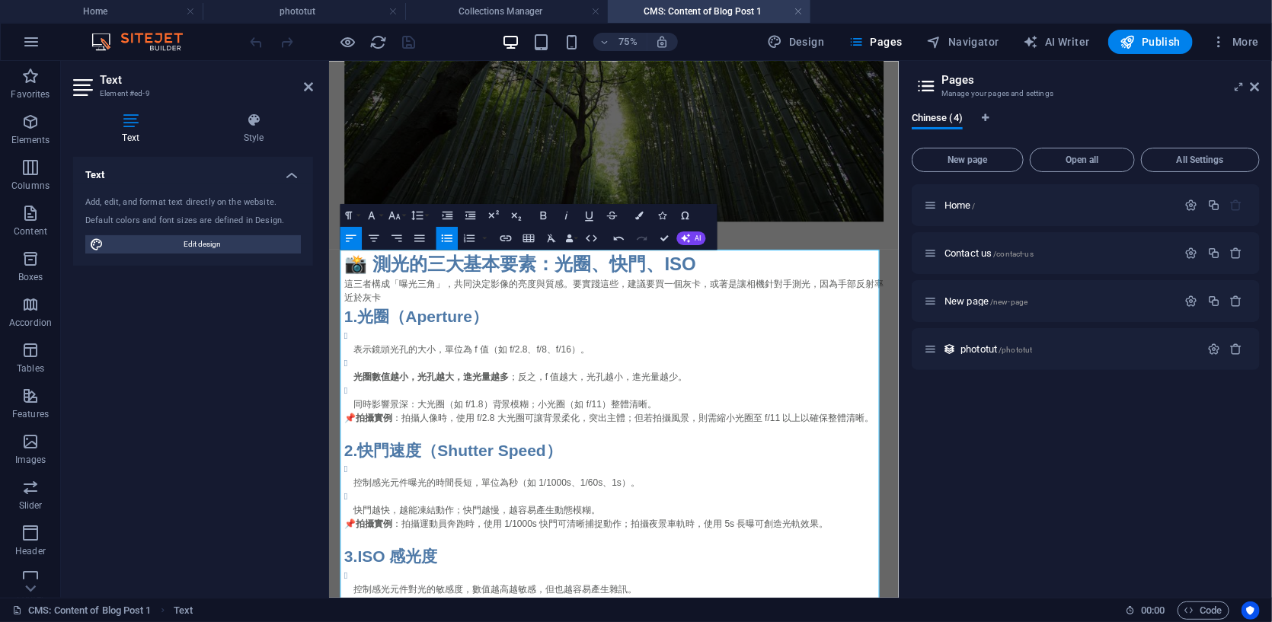
click at [404, 380] on p "這三者構成「曝光三角」，共同決定影像的亮度與質感。要實踐這些，建議要買一個灰卡，或著是讓相機針對手測光，因為手部反射率近於灰卡" at bounding box center [708, 368] width 719 height 37
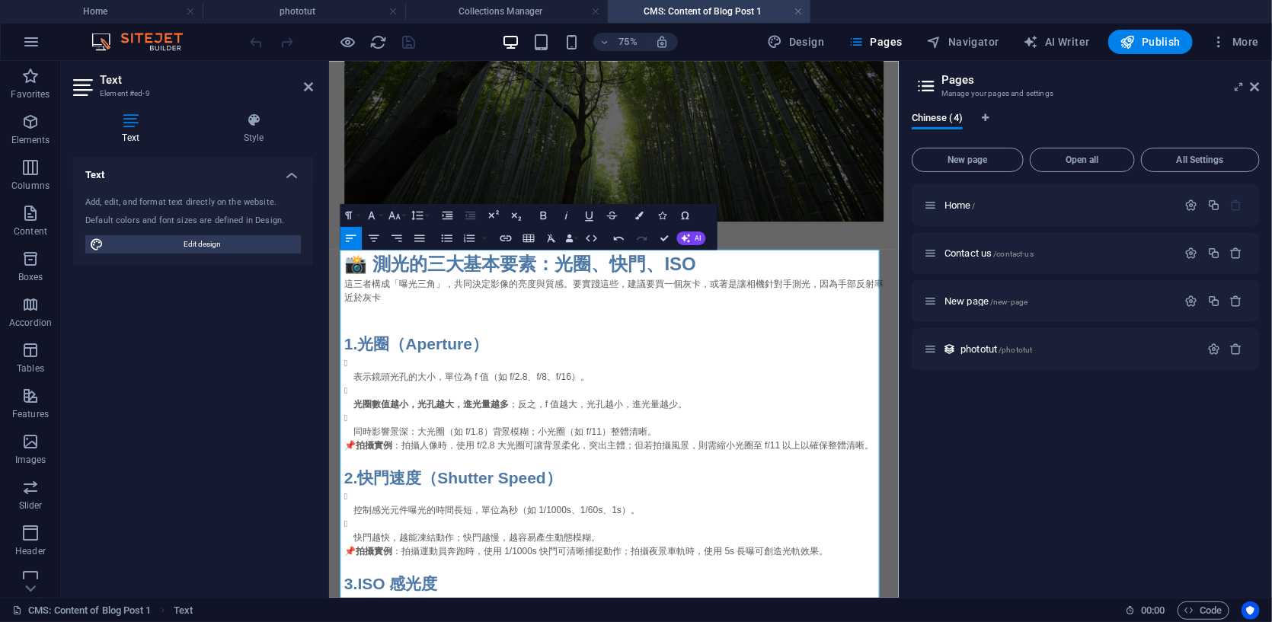
click at [374, 406] on p at bounding box center [708, 413] width 719 height 18
click at [370, 401] on p at bounding box center [708, 395] width 719 height 18
click at [366, 407] on p at bounding box center [708, 413] width 719 height 18
click at [357, 413] on p at bounding box center [708, 413] width 719 height 18
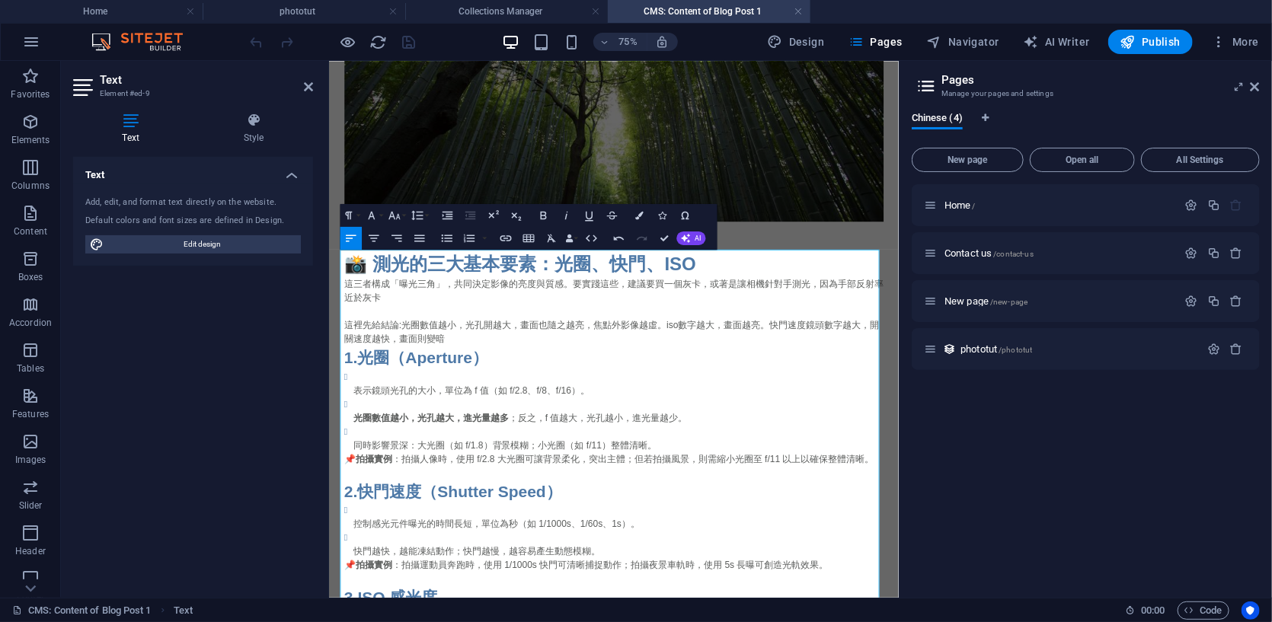
click at [1025, 410] on p "這裡先給結論:光圈數值越小，光孔開越大，畫面也隨之越亮，焦點外影像越虛。iso數字越大，畫面越亮。快門速度鏡頭數字越大，開關速度越快，畫面則變暗" at bounding box center [708, 422] width 719 height 37
click at [1026, 412] on p "這裡先給結論:光圈數值越小，光孔開越大，畫面也隨之越亮，焦點外影像越虛。iso數字越大，畫面越亮。快門速度鏡頭數字越大，開關速度越快，畫面則變暗" at bounding box center [708, 422] width 719 height 37
click at [1029, 409] on p "這裡先給結論:光圈數值越小，光孔開越大，畫面也隨之越亮，焦點外影像越虛。iso數字越大，畫面越亮。快門速度鏡頭數字越大，開關速度越快，畫面則變暗" at bounding box center [708, 422] width 719 height 37
drag, startPoint x: 1028, startPoint y: 413, endPoint x: 361, endPoint y: 437, distance: 667.4
click at [361, 437] on p "這裡先給結論:光圈數值越小，光孔開越大，畫面也隨之越亮，焦點外影像越虛。iso數字越大，畫面越亮。快門速度鏡頭數字越大(鏡頭上)，開關速度越快，畫面則變暗" at bounding box center [708, 422] width 719 height 37
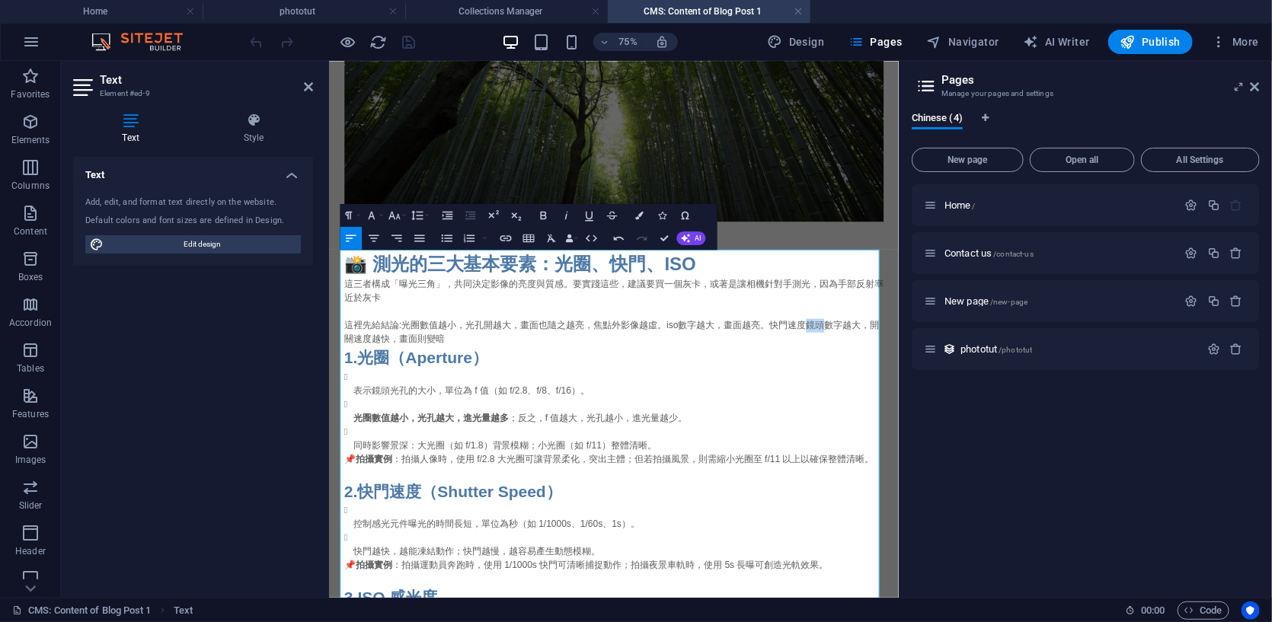
drag, startPoint x: 978, startPoint y: 413, endPoint x: 961, endPoint y: 413, distance: 17.5
click at [961, 413] on p "這裡先給結論:光圈數值越小，光孔開越大，畫面也隨之越亮，焦點外影像越虛。iso數字越大，畫面越亮。快門速度鏡頭數字越大，開關速度越快，畫面則變暗" at bounding box center [708, 422] width 719 height 37
click at [503, 429] on p "這裡先給結論:光圈數值越小，光孔開越大，畫面也隨之越亮，焦點外影像越虛。iso數字越大，畫面越亮。快門速度分母數字越大，開關速度越快，畫面則變暗" at bounding box center [708, 422] width 719 height 37
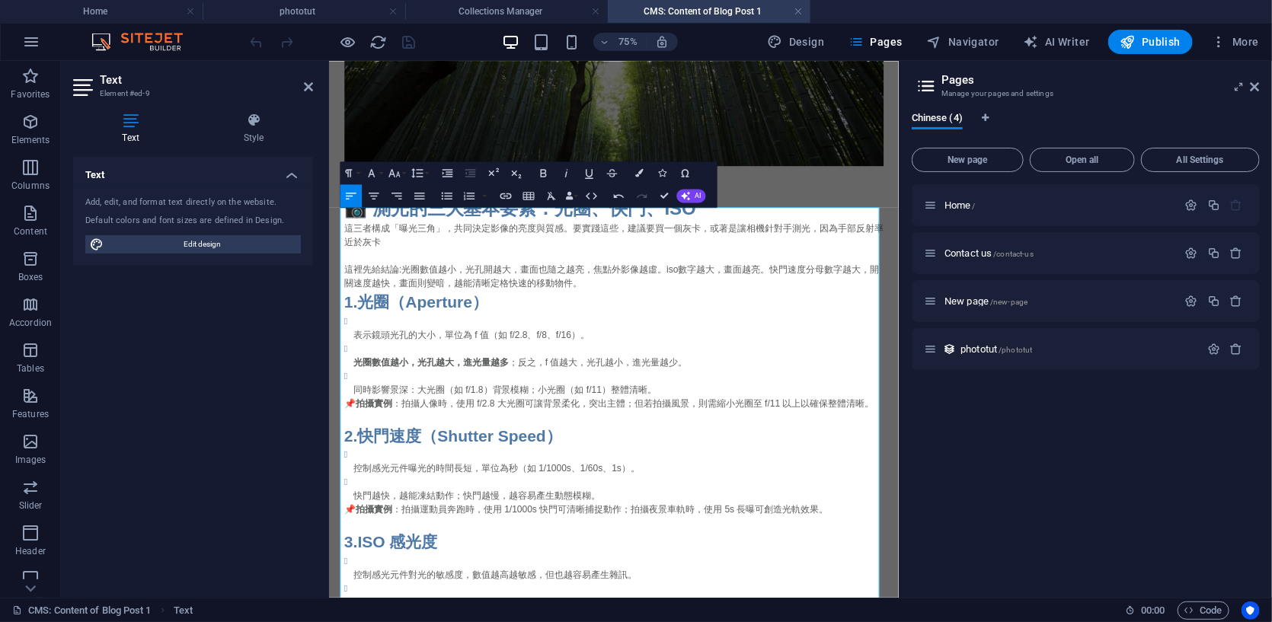
scroll to position [1005, 0]
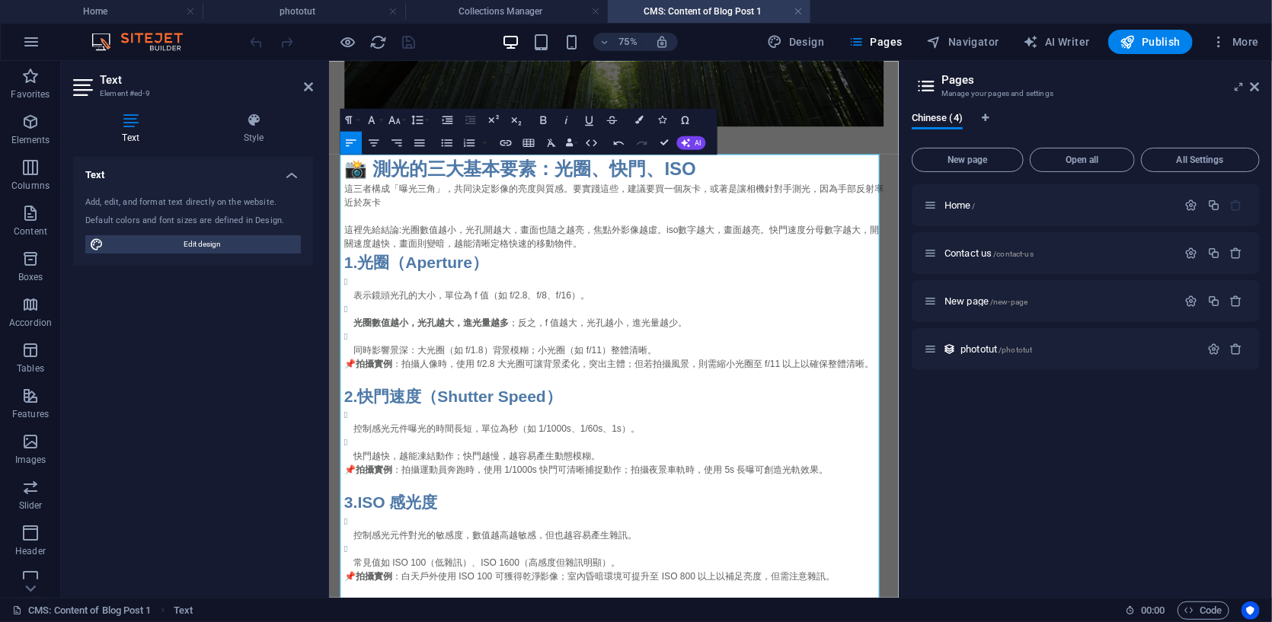
click at [666, 300] on p "這裡先給結論:光圈數值越小，光孔開越大，畫面也隨之越亮，焦點外影像越虛。iso數字越大，畫面越亮。快門速度分母數字越大，開關速度越快，畫面則變暗，越能清晰定格…" at bounding box center [708, 295] width 719 height 37
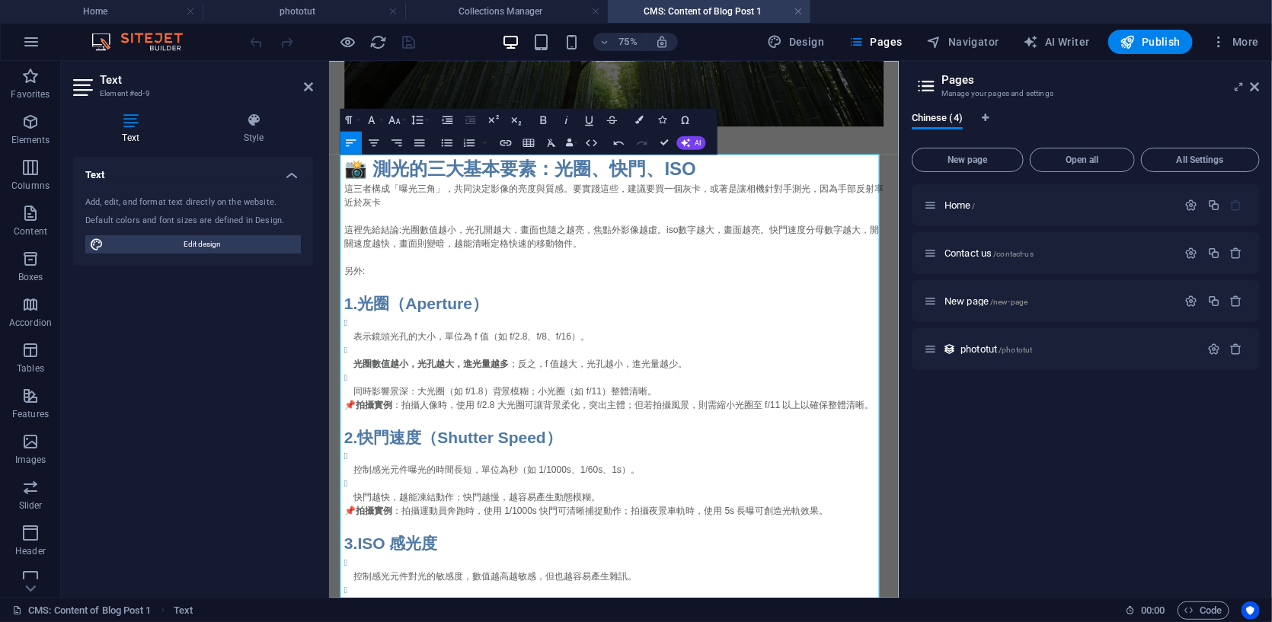
click at [713, 314] on p at bounding box center [708, 323] width 719 height 18
click at [505, 306] on p "這裡先給結論:光圈數值越小，光孔開越大，畫面也隨之越亮，焦點外影像越虛。iso數字越大，畫面越亮。快門速度分母數字越大，開關速度越快，畫面則變暗，越能清晰定格…" at bounding box center [708, 295] width 719 height 37
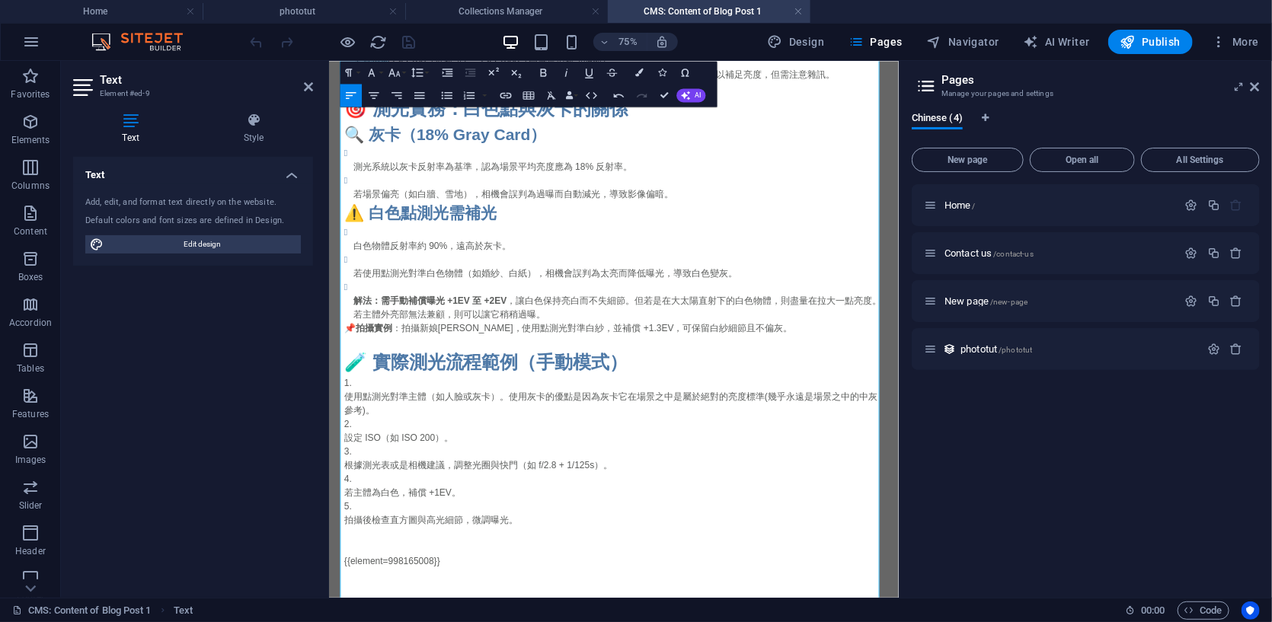
scroll to position [1749, 0]
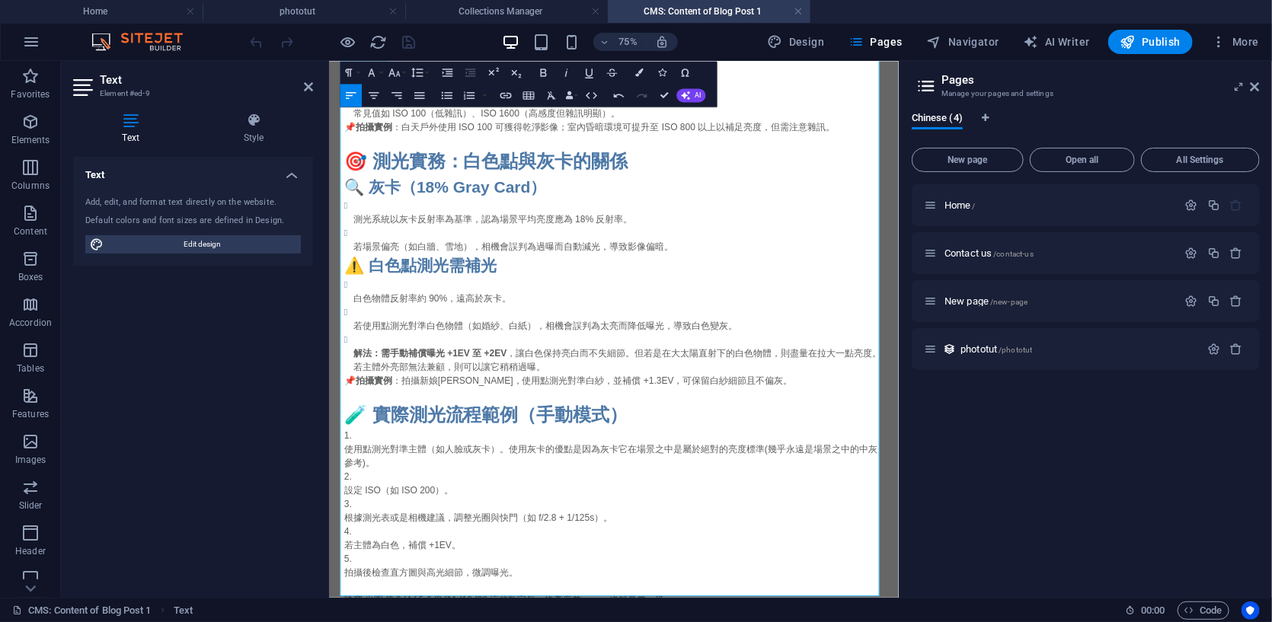
scroll to position [1786, 0]
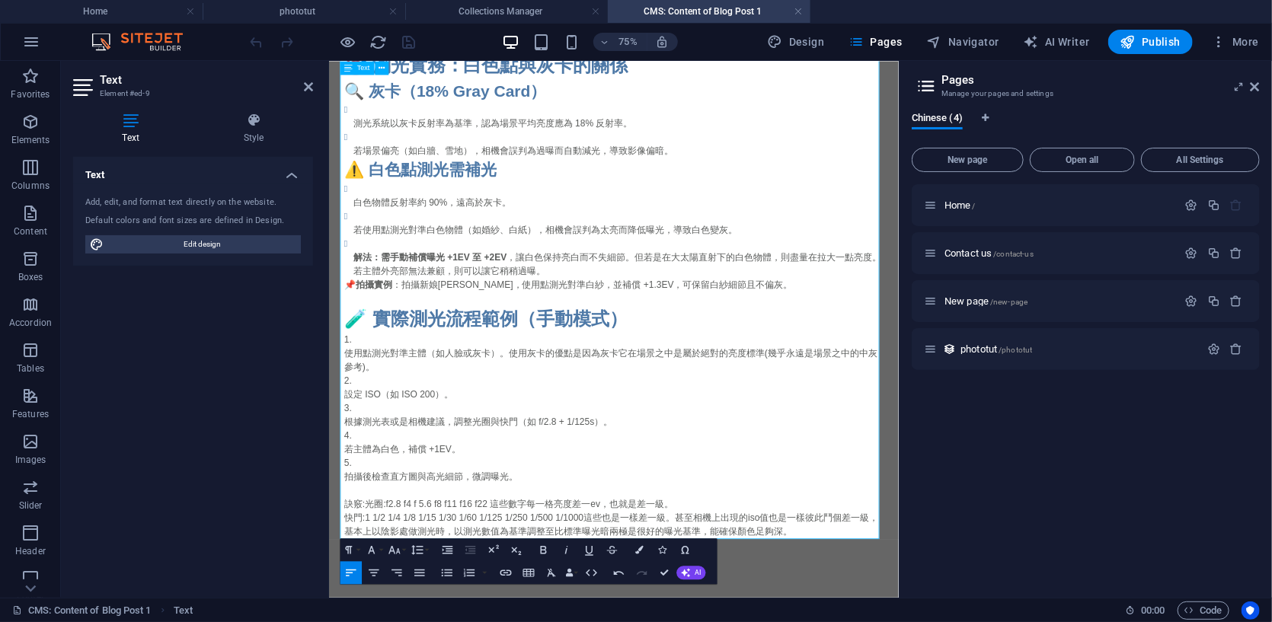
click at [409, 46] on div at bounding box center [332, 42] width 171 height 24
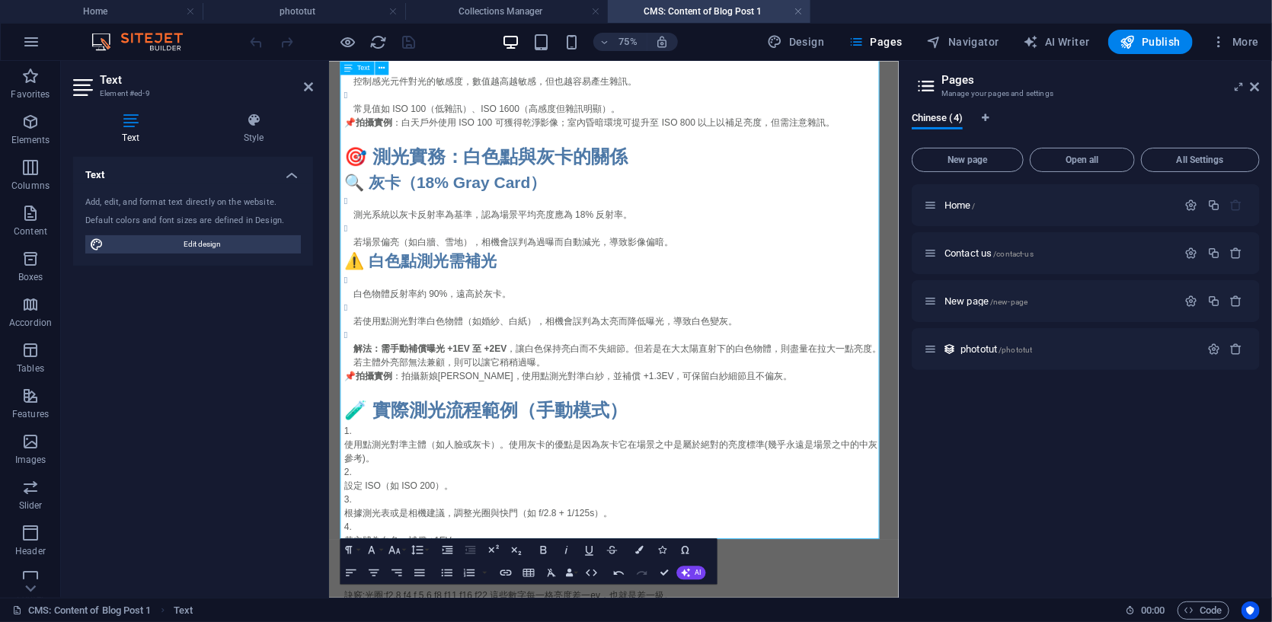
scroll to position [1533, 0]
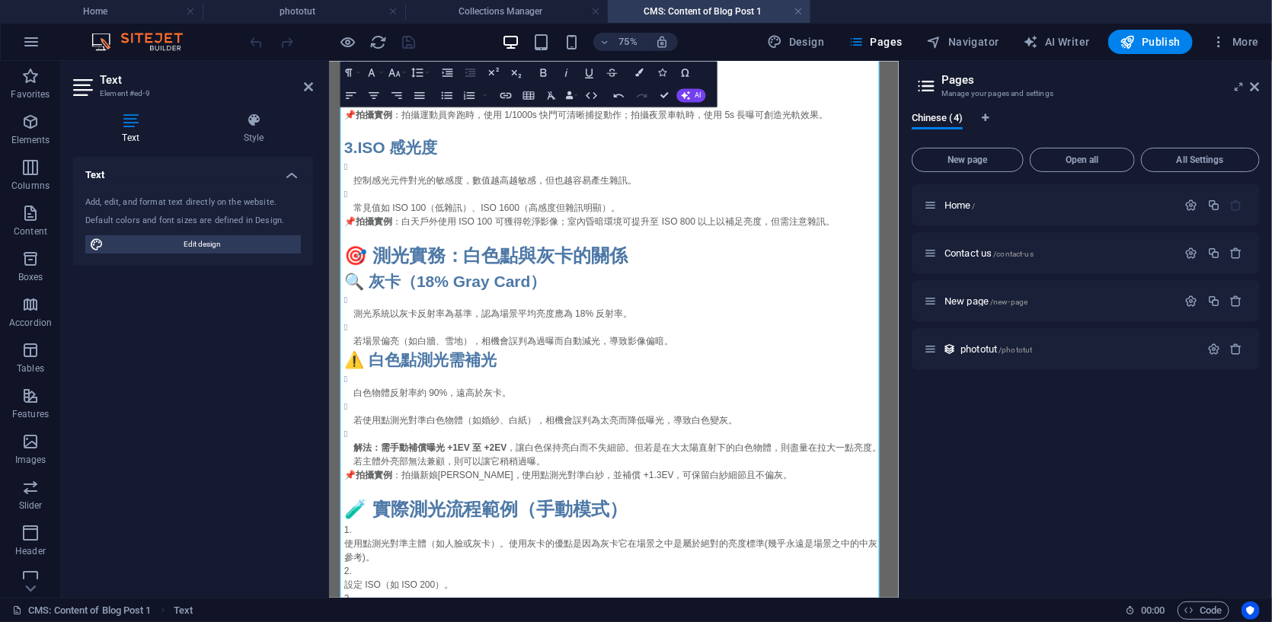
click at [898, 144] on aside "Pages Manage your pages and settings Chinese (4) New page Open all All Settings…" at bounding box center [1084, 329] width 373 height 537
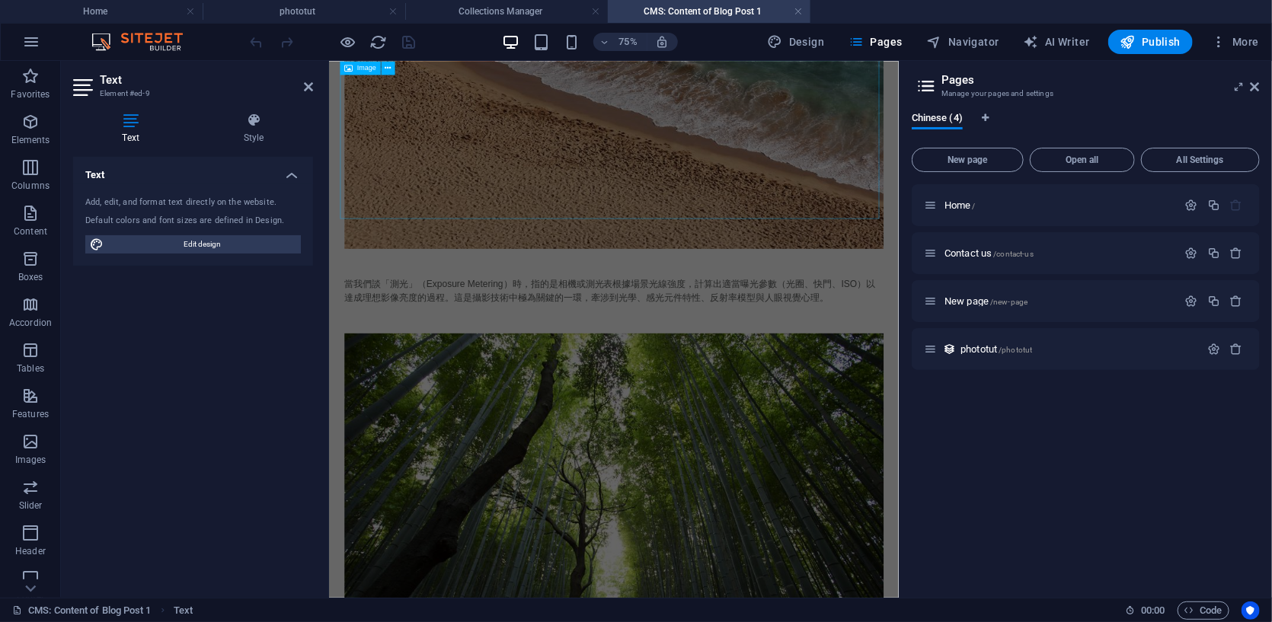
scroll to position [263, 0]
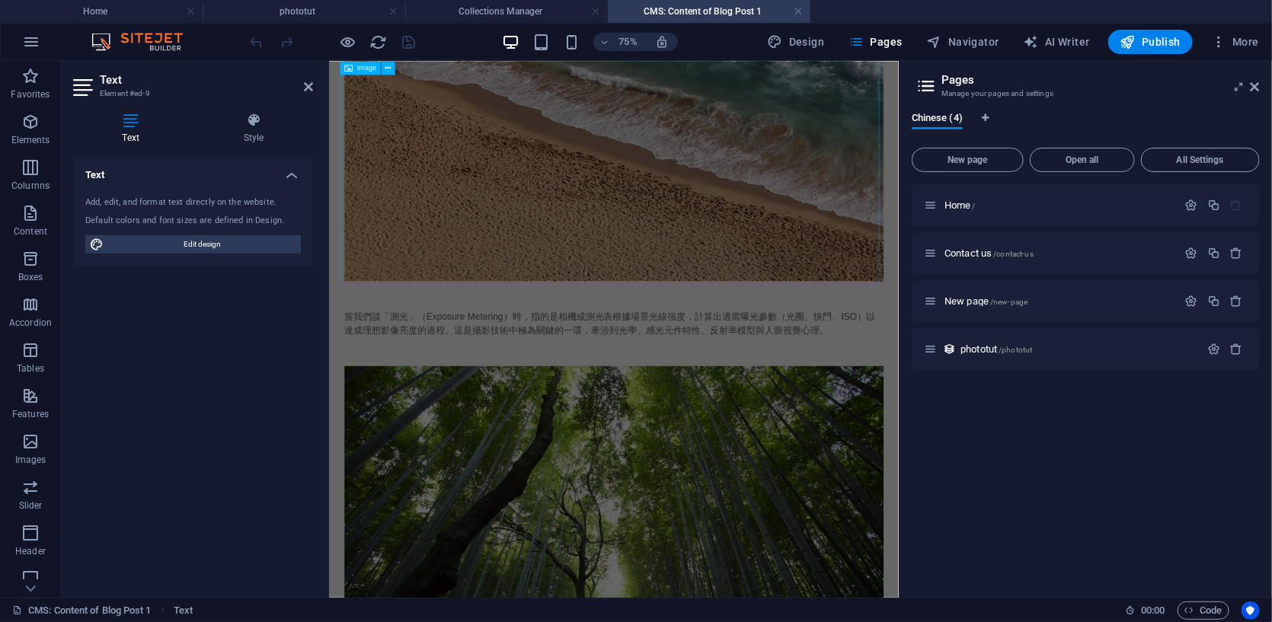
click at [477, 180] on figure at bounding box center [708, 144] width 719 height 422
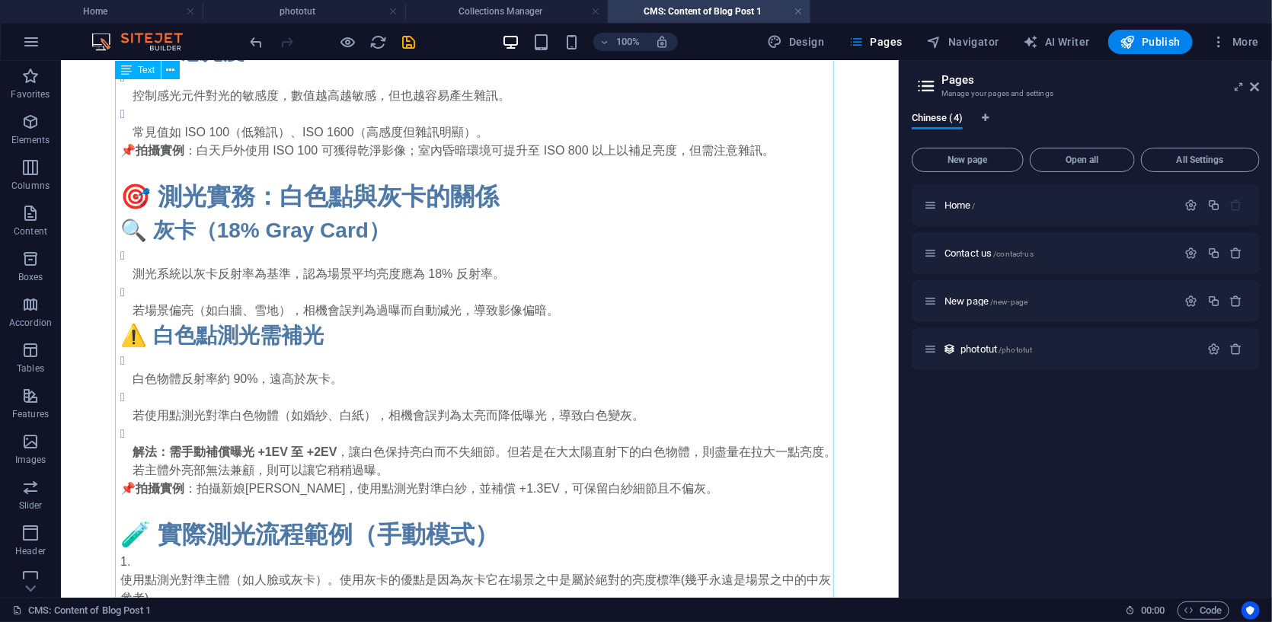
scroll to position [1530, 0]
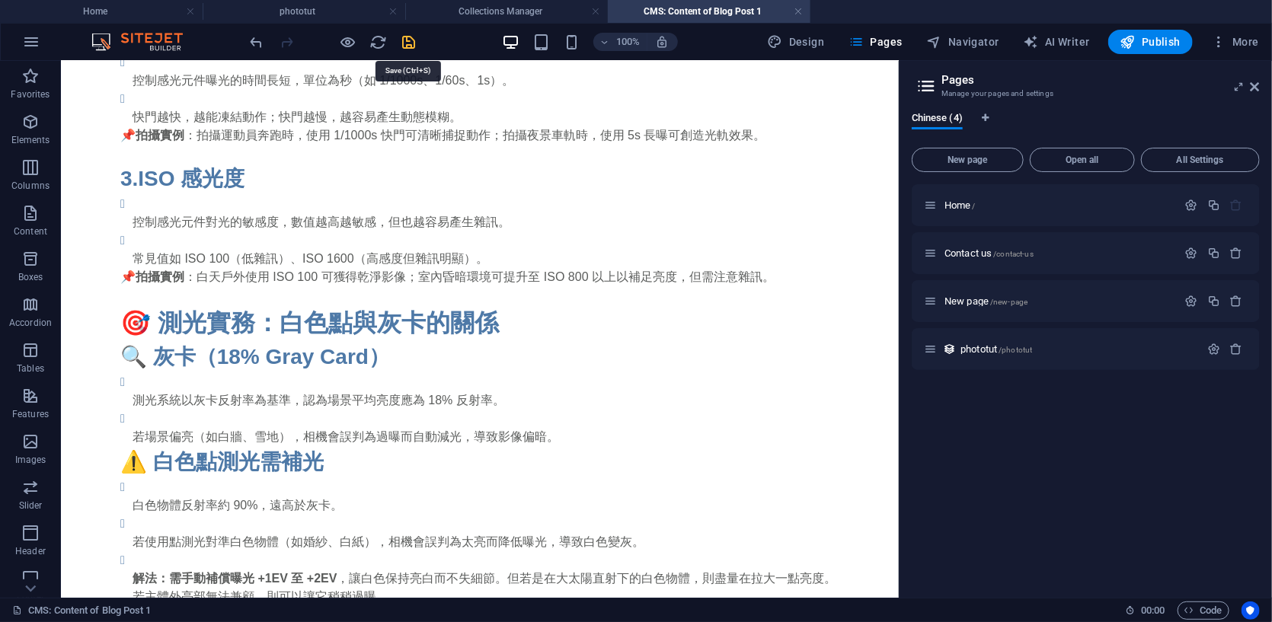
click at [416, 47] on icon "save" at bounding box center [410, 43] width 18 height 18
